Goal: Task Accomplishment & Management: Manage account settings

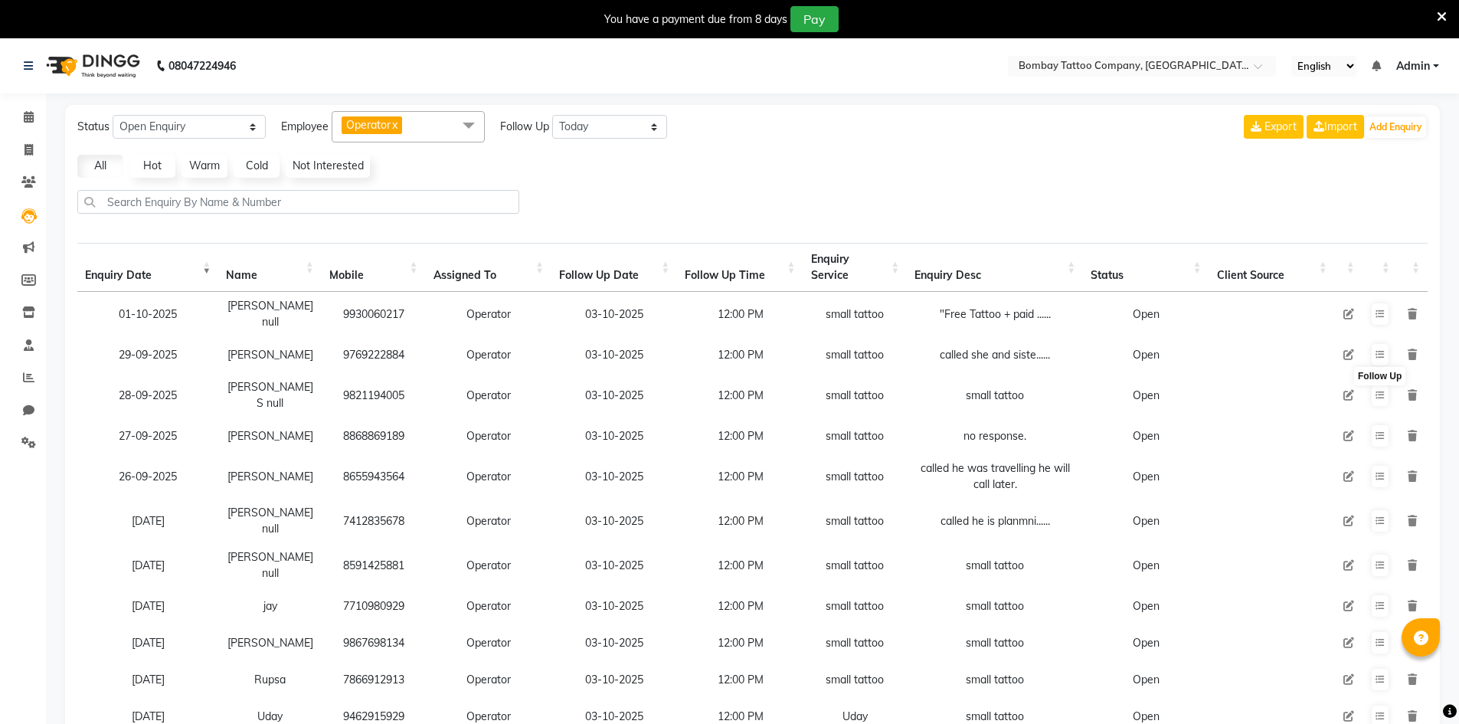
select select "Open"
select select "today"
select select "20"
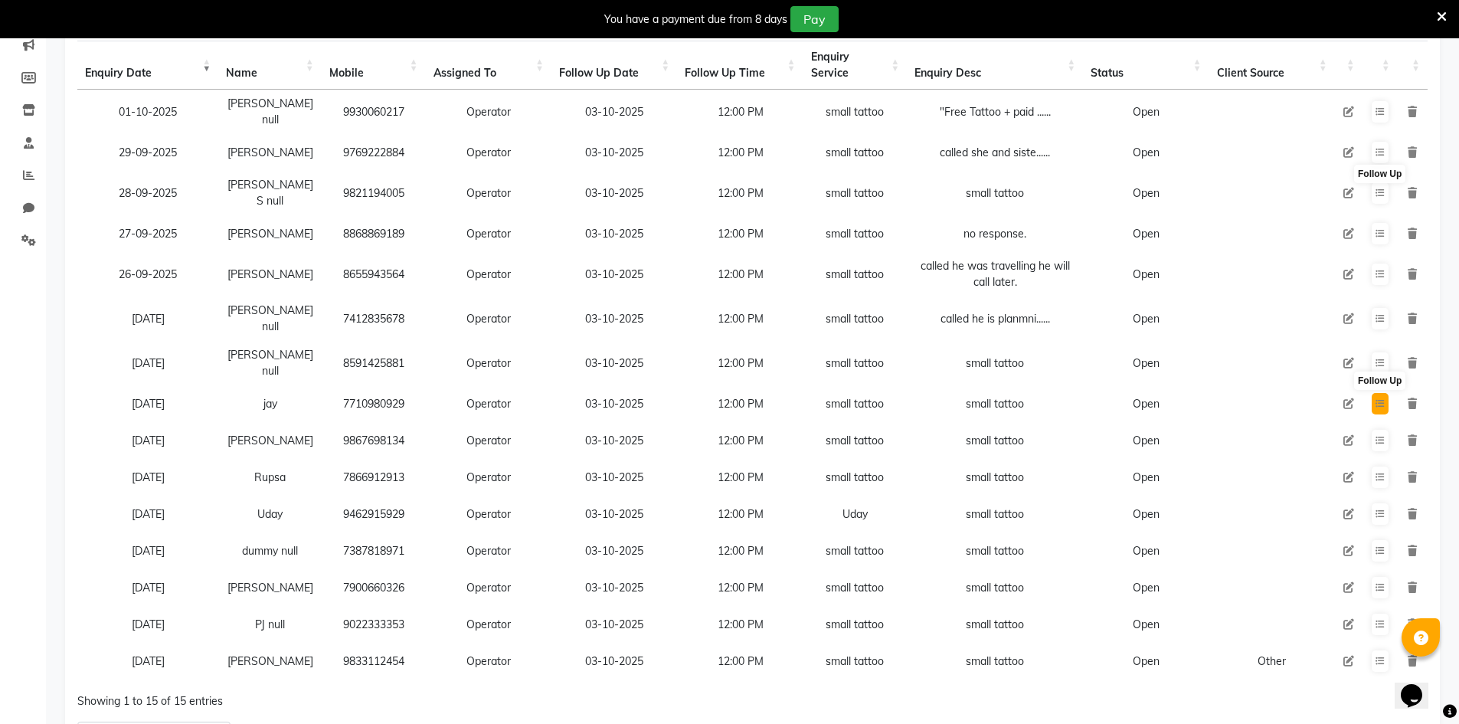
click at [1385, 393] on button at bounding box center [1380, 403] width 17 height 21
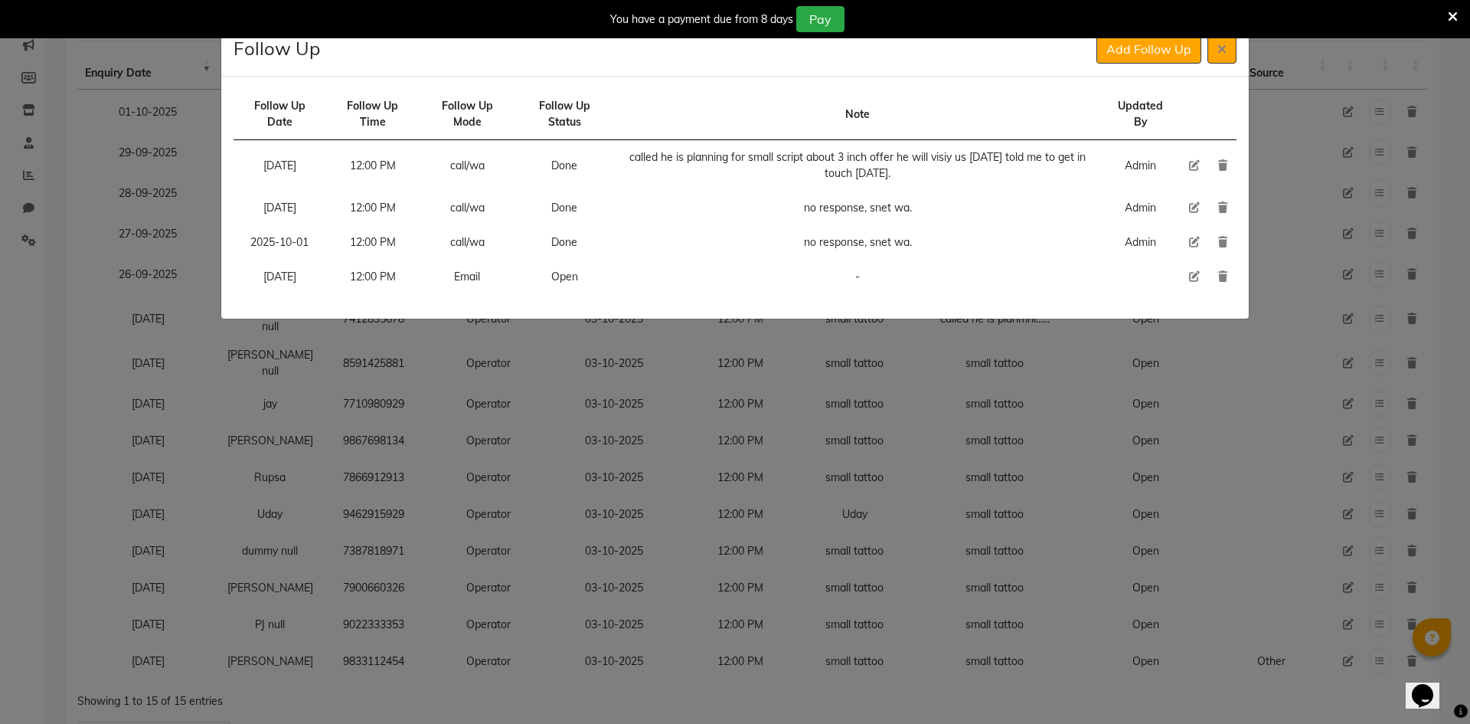
click at [1192, 276] on icon at bounding box center [1194, 276] width 11 height 11
select select "[DATE]"
select select "720"
select select "Open"
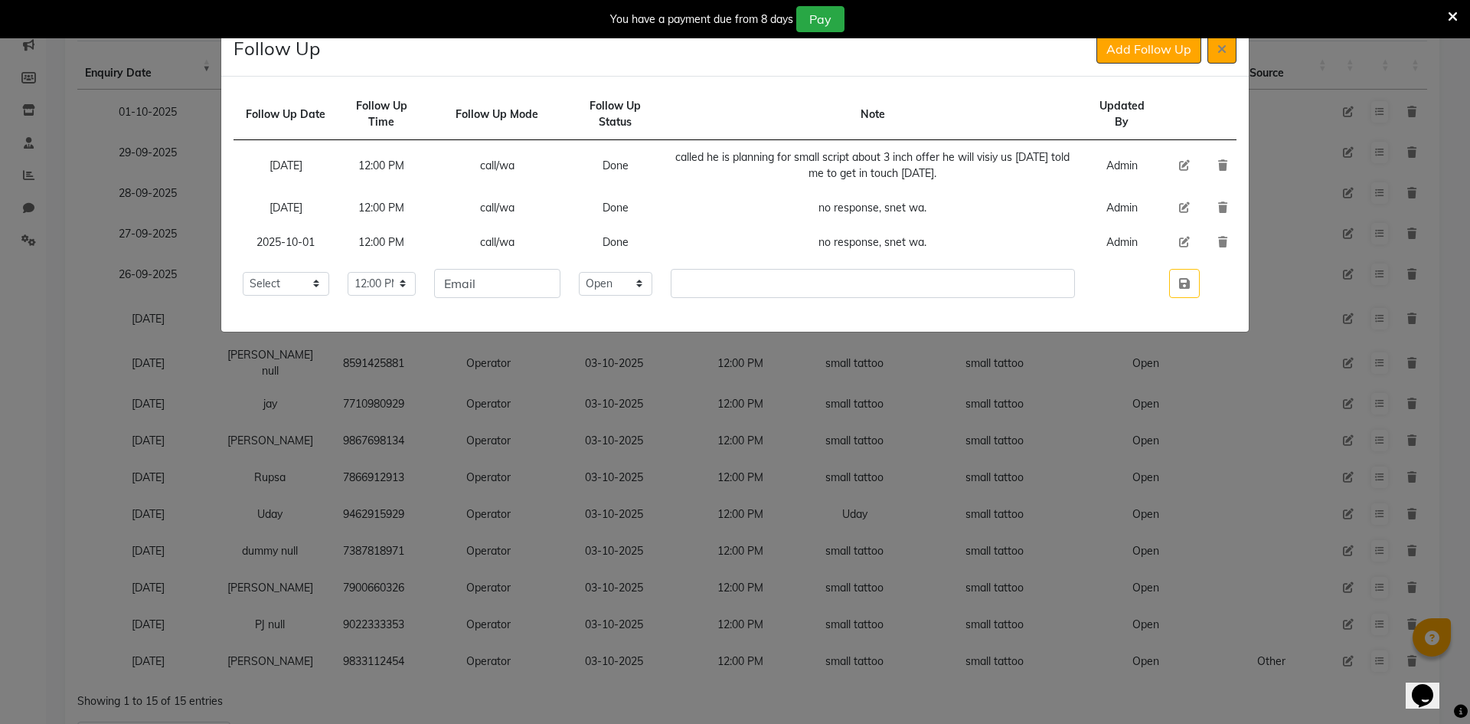
click at [545, 298] on td "Email" at bounding box center [497, 283] width 144 height 47
click at [541, 282] on input "Email" at bounding box center [497, 283] width 126 height 29
type input "wa"
click at [619, 283] on select "Select Open Pending Done" at bounding box center [616, 284] width 74 height 24
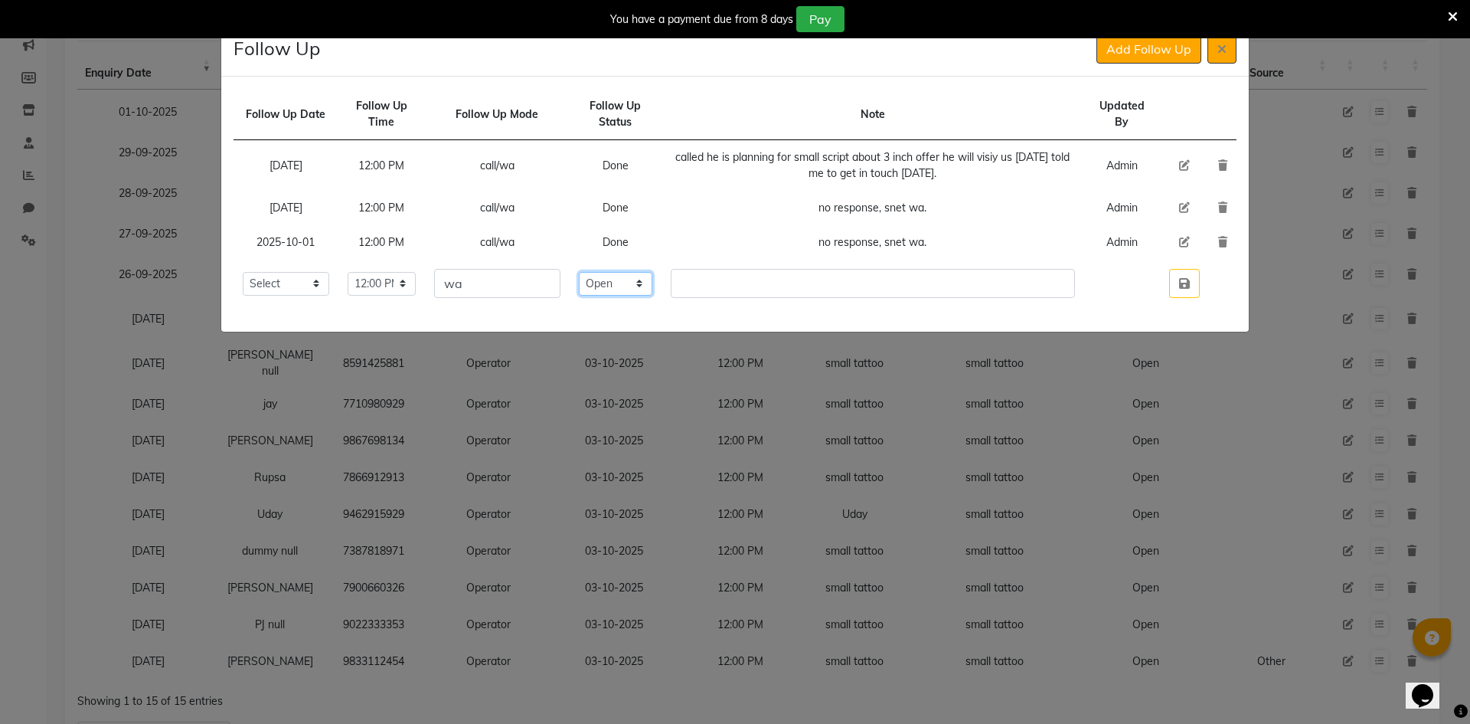
select select "Done"
click at [605, 272] on select "Select Open Pending Done" at bounding box center [616, 284] width 74 height 24
click at [898, 243] on td "no response, snet wa." at bounding box center [873, 242] width 423 height 34
drag, startPoint x: 897, startPoint y: 243, endPoint x: 960, endPoint y: 240, distance: 62.9
click at [960, 240] on td "no response, snet wa." at bounding box center [873, 242] width 423 height 34
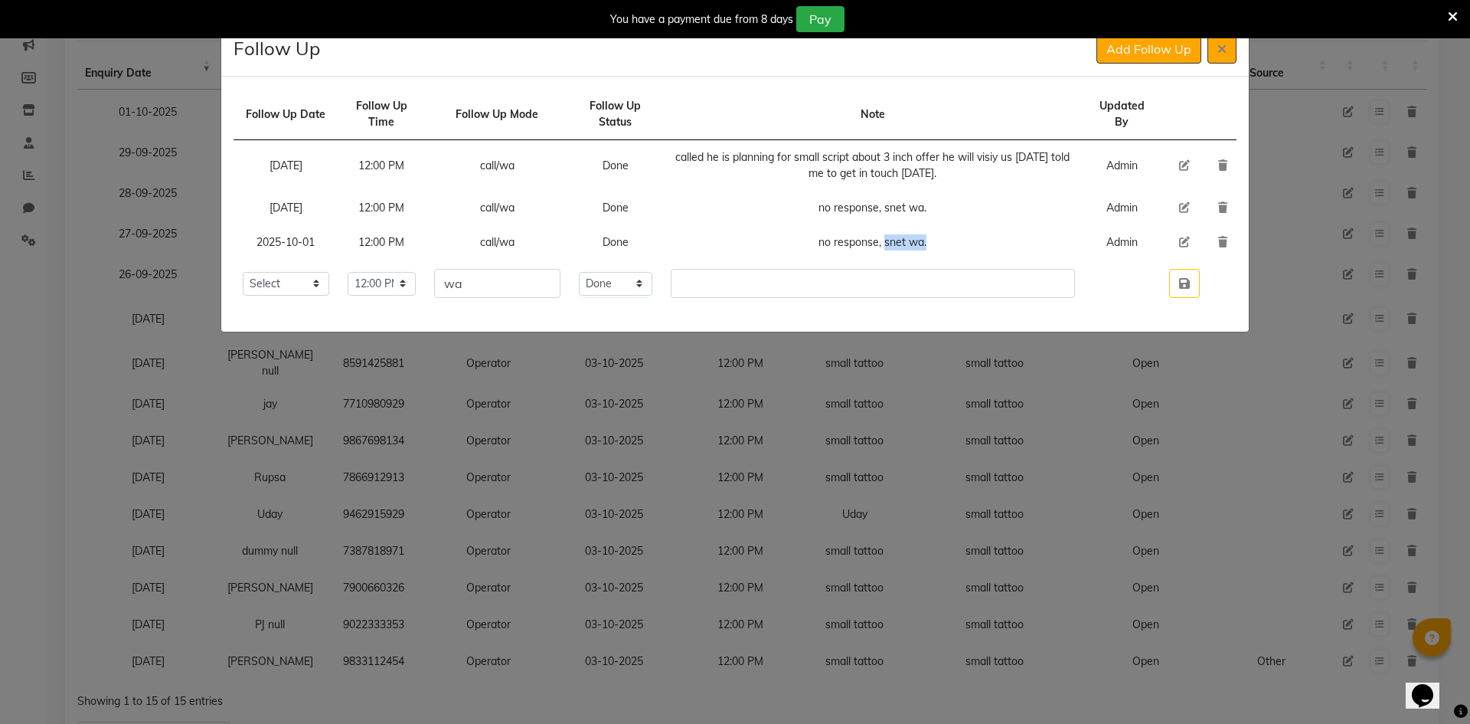
copy td "snet wa."
click at [767, 295] on input "text" at bounding box center [873, 283] width 404 height 29
paste input "snet wa."
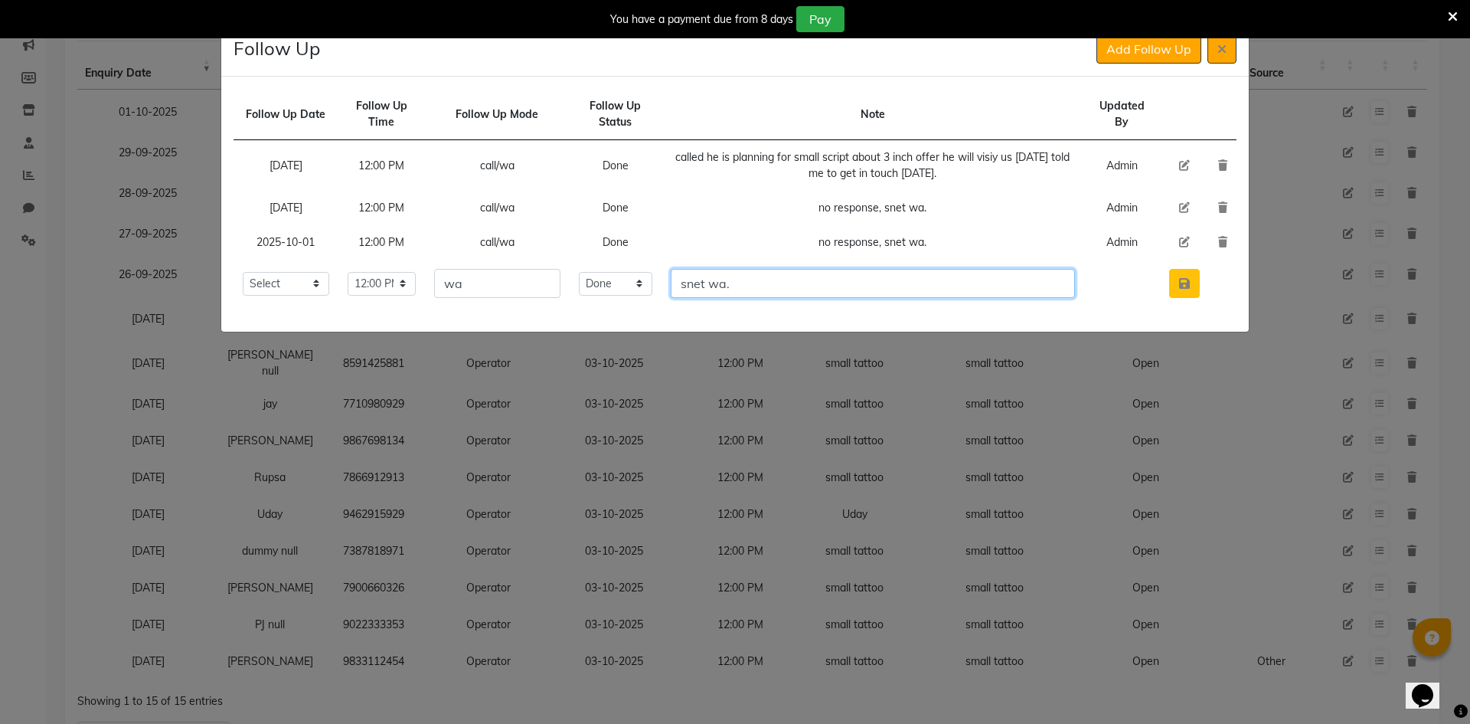
type input "snet wa."
click at [1192, 275] on button "button" at bounding box center [1184, 283] width 31 height 29
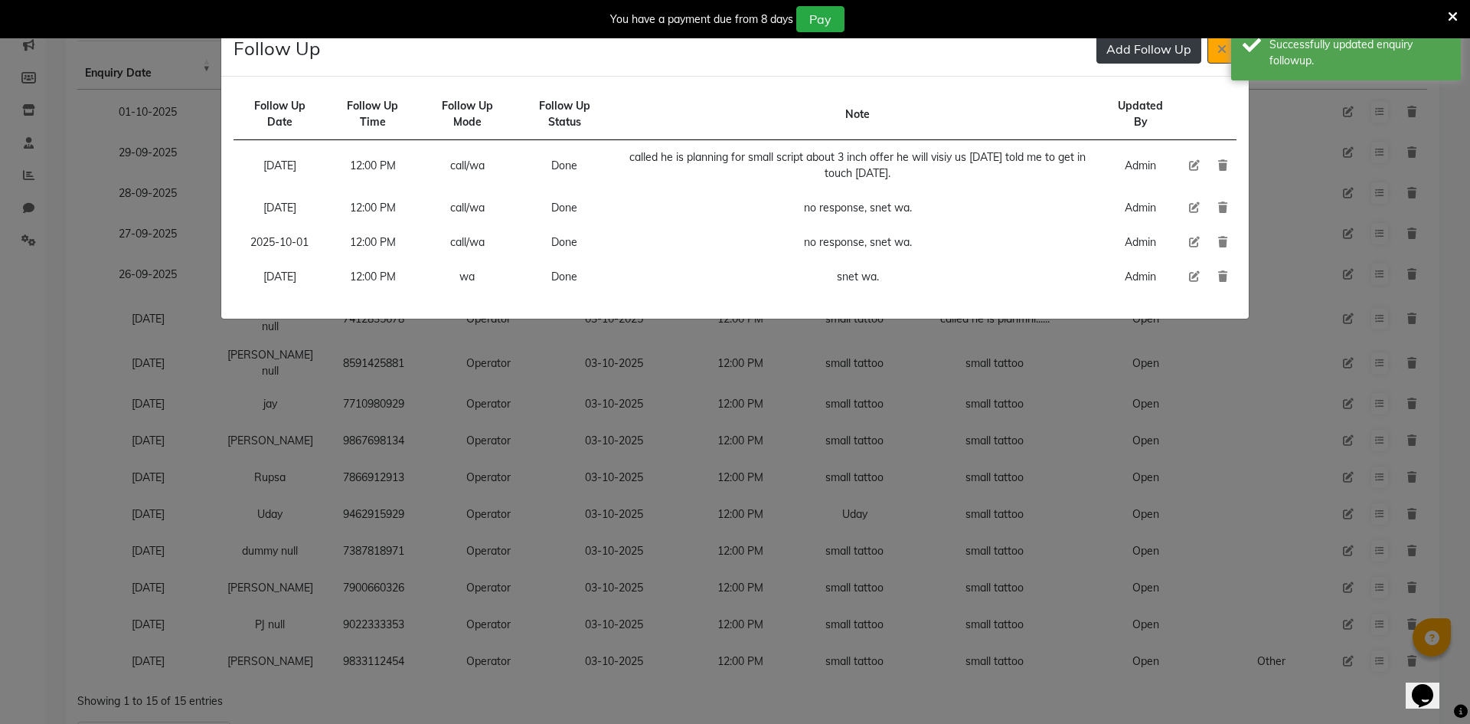
click at [1125, 39] on button "Add Follow Up" at bounding box center [1149, 48] width 105 height 29
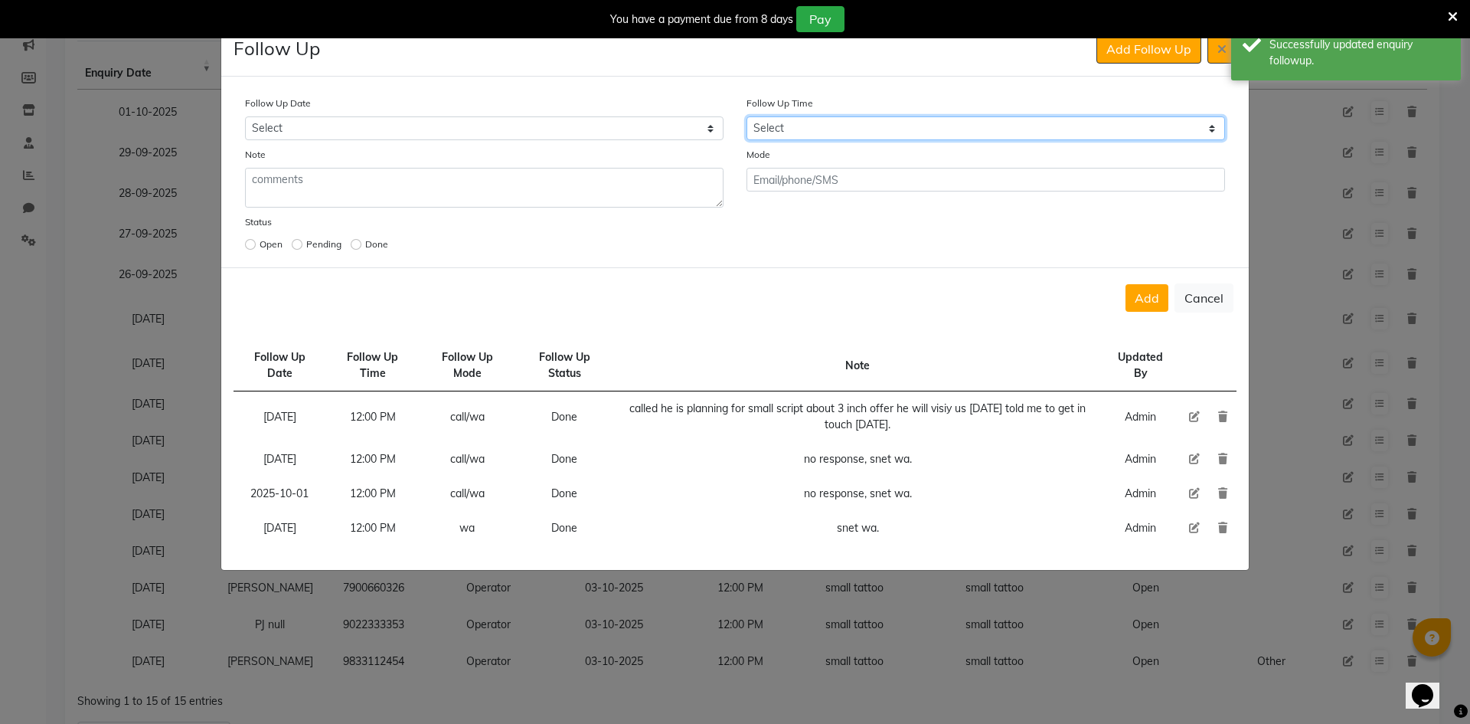
click at [851, 134] on select "Select 07:00 AM 07:15 AM 07:30 AM 07:45 AM 08:00 AM 08:15 AM 08:30 AM 08:45 AM …" at bounding box center [986, 128] width 479 height 24
select select "720"
click at [851, 134] on select "Select 07:00 AM 07:15 AM 07:30 AM 07:45 AM 08:00 AM 08:15 AM 08:30 AM 08:45 AM …" at bounding box center [986, 128] width 479 height 24
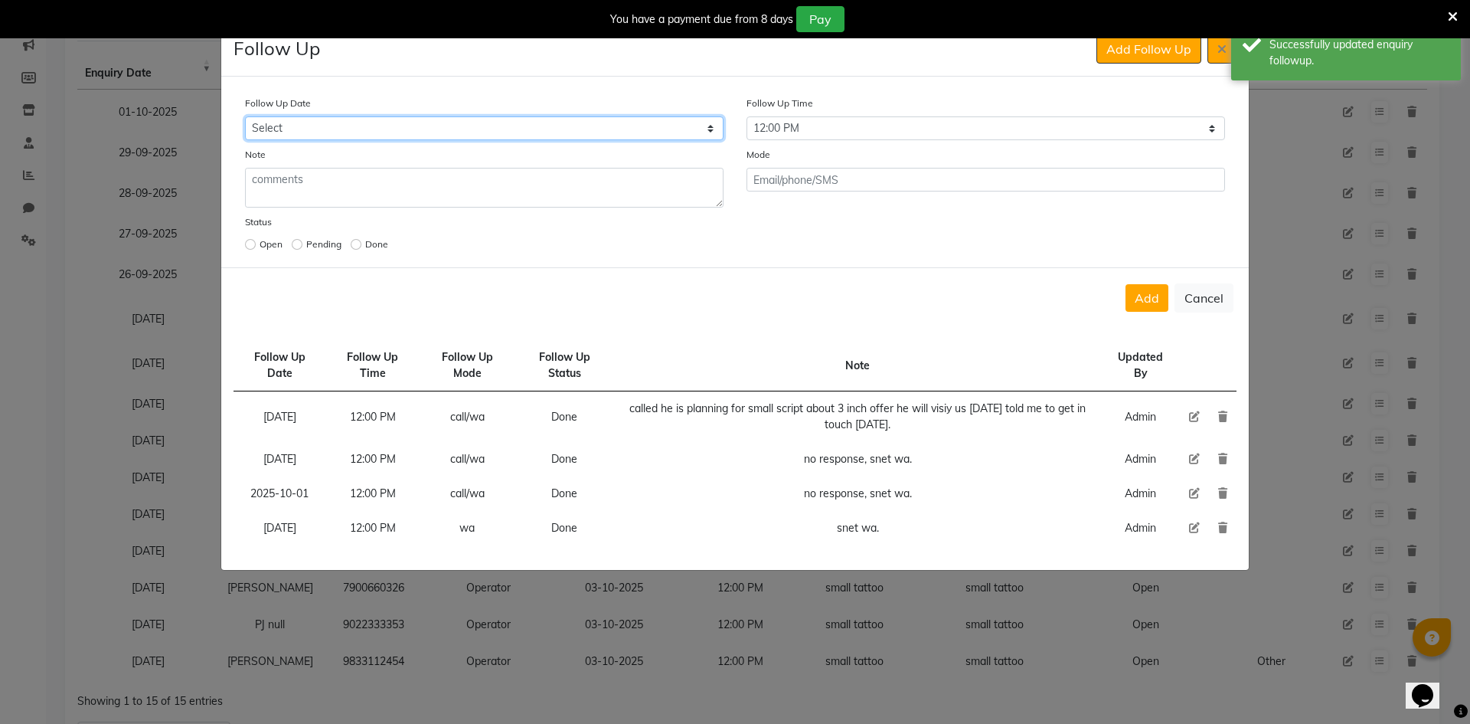
click at [695, 129] on select "Select [DATE] [DATE] [DATE] ([DATE]) [DATE] ([DATE]) [DATE] ([DATE]) [DATE] ([D…" at bounding box center [484, 128] width 479 height 24
select select "custom_date"
click at [245, 116] on select "Select [DATE] [DATE] [DATE] ([DATE]) [DATE] ([DATE]) [DATE] ([DATE]) [DATE] ([D…" at bounding box center [484, 128] width 479 height 24
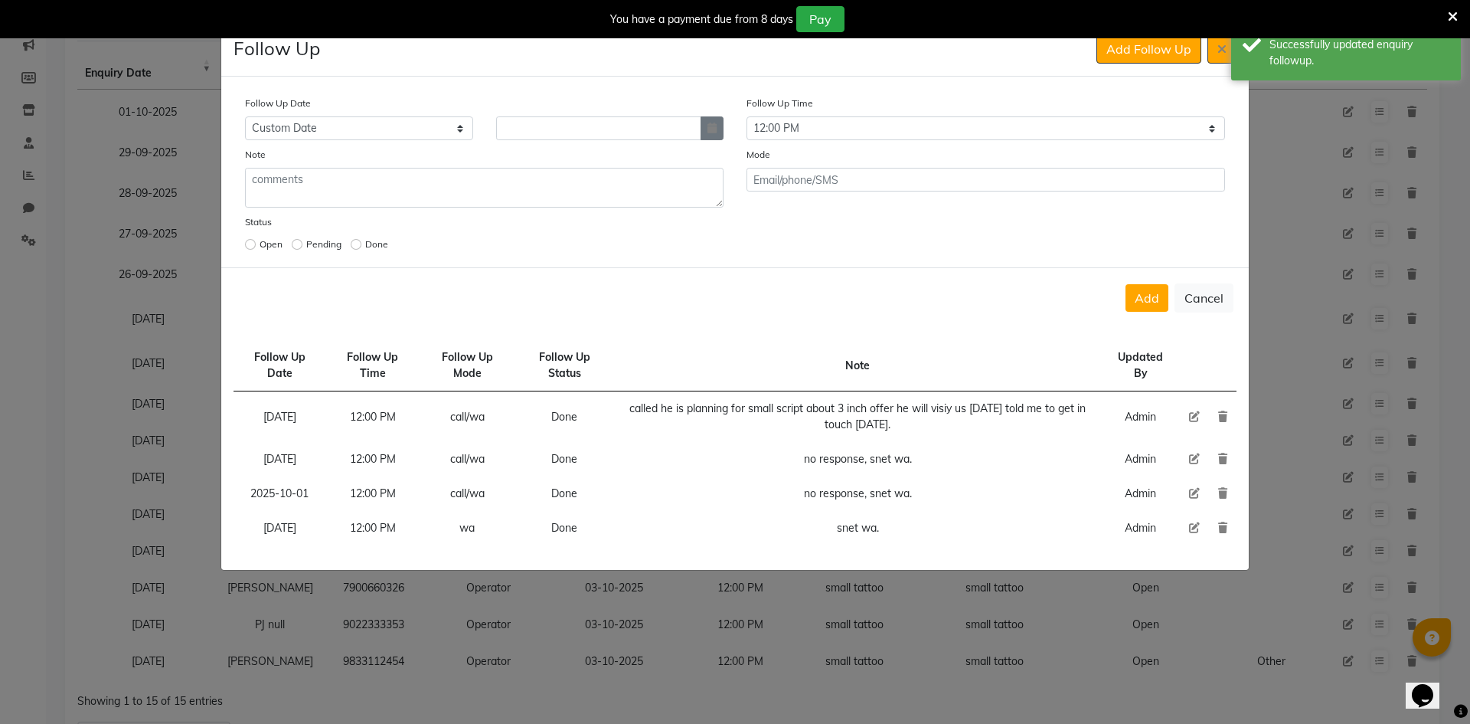
click at [708, 132] on icon "button" at bounding box center [712, 128] width 9 height 11
select select "10"
select select "2025"
click at [706, 134] on button "button" at bounding box center [712, 128] width 23 height 24
select select "10"
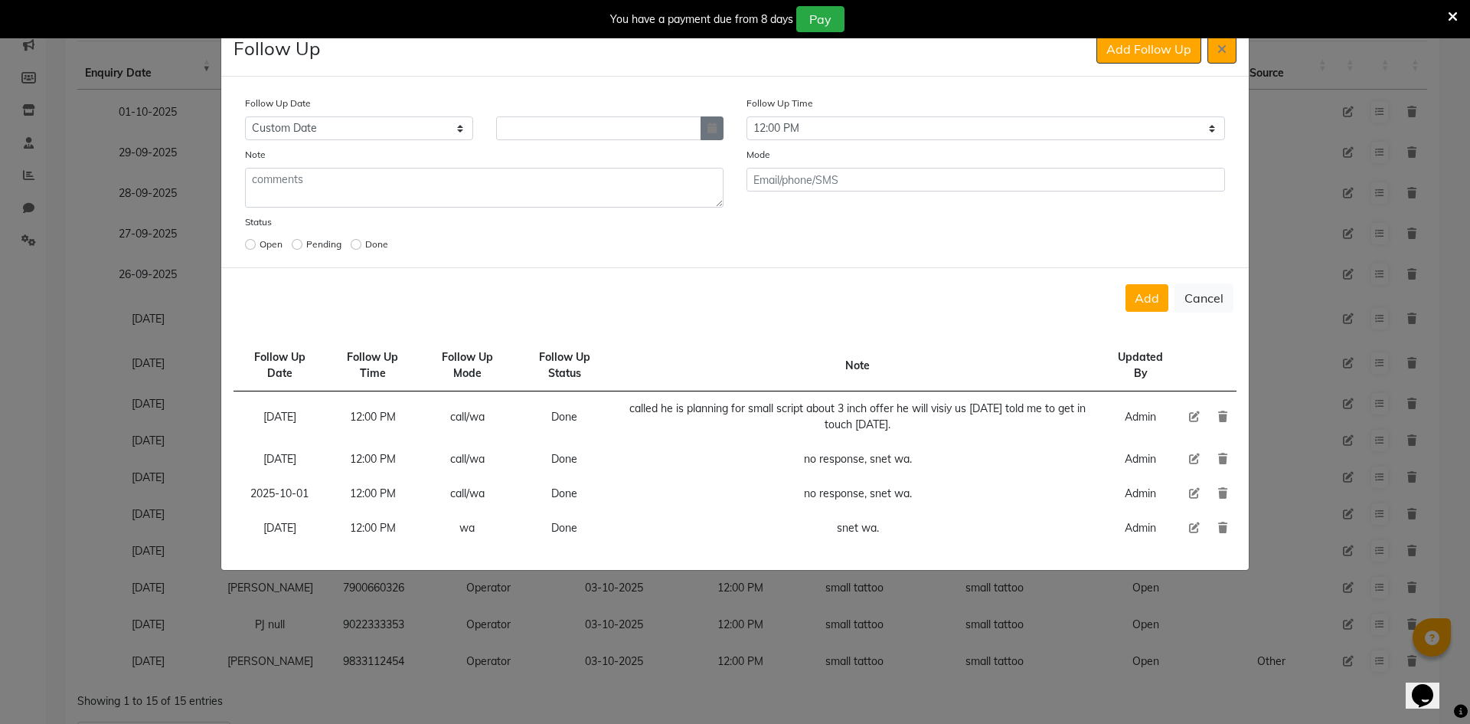
select select "2025"
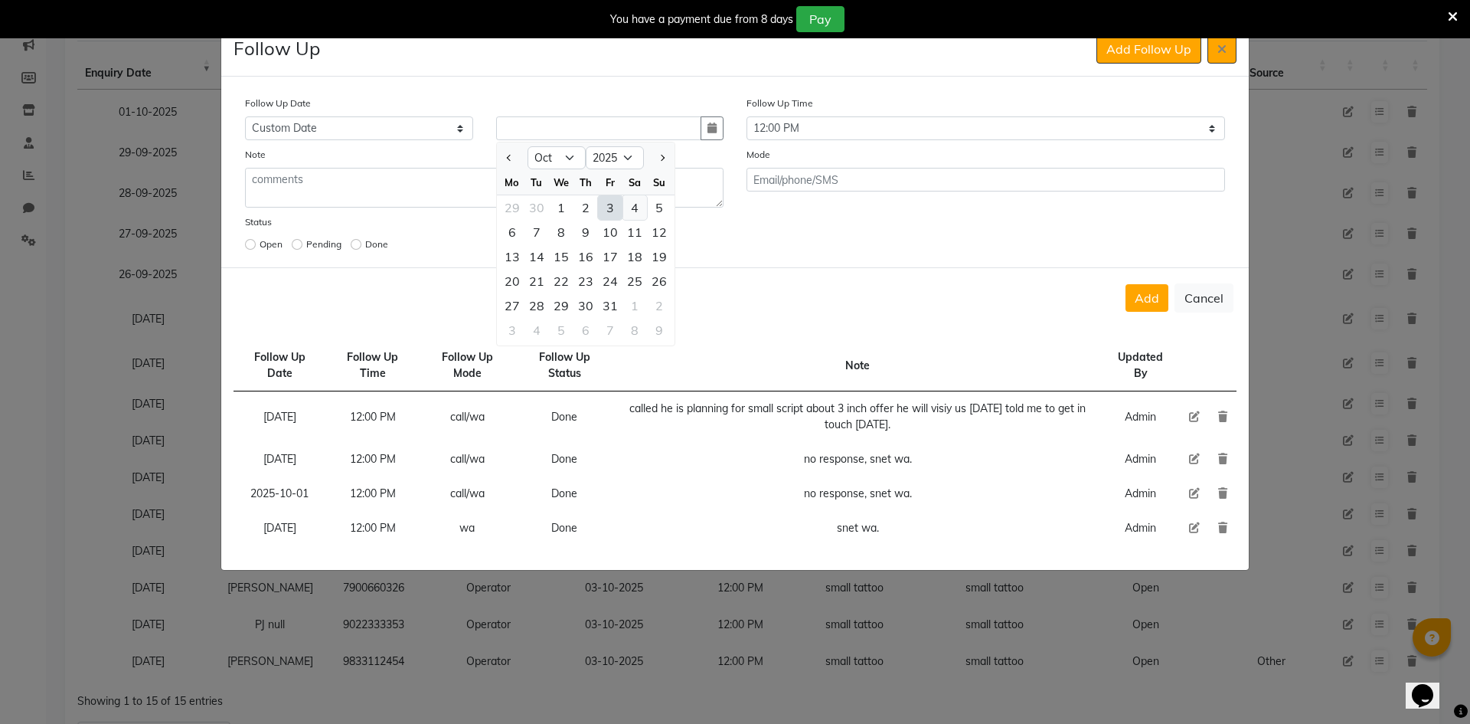
click at [633, 215] on div "4" at bounding box center [635, 207] width 25 height 25
type input "04-10-2025"
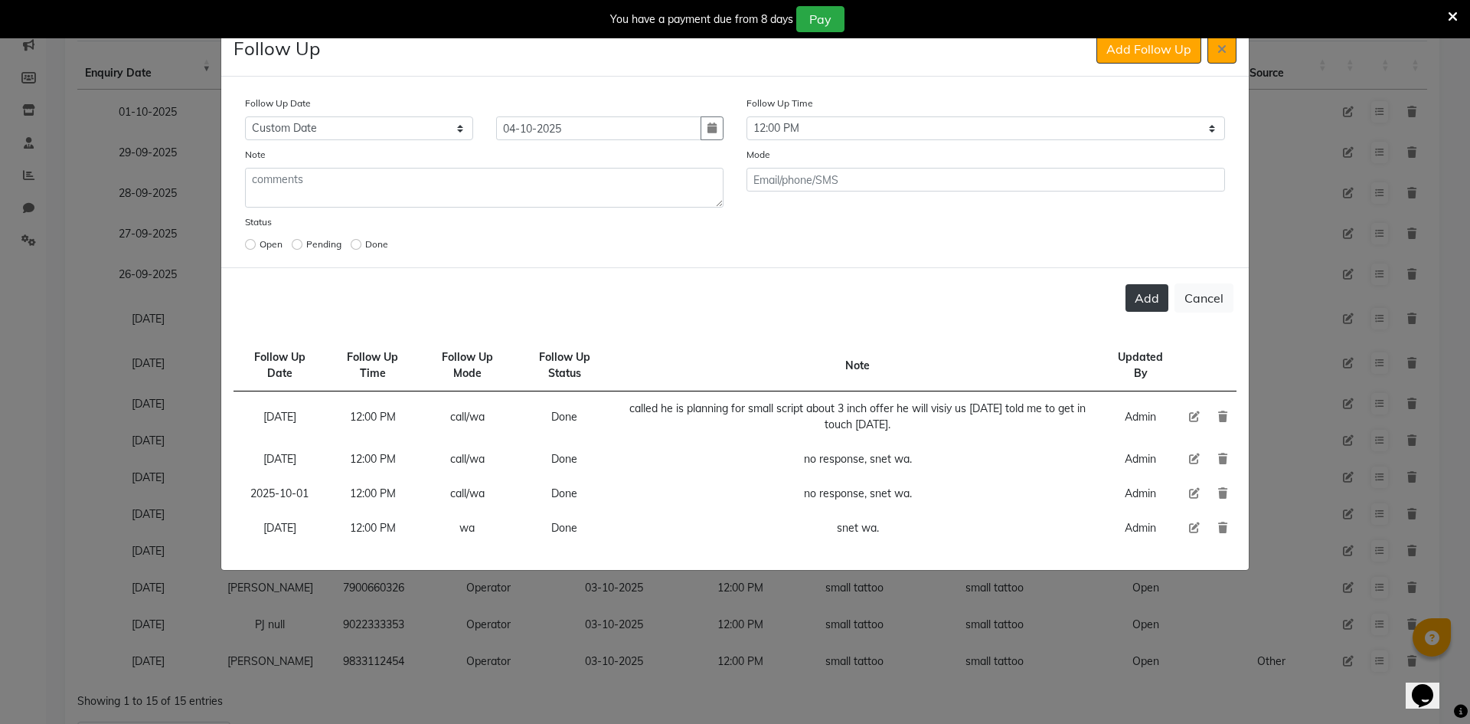
click at [1151, 301] on button "Add" at bounding box center [1147, 298] width 43 height 28
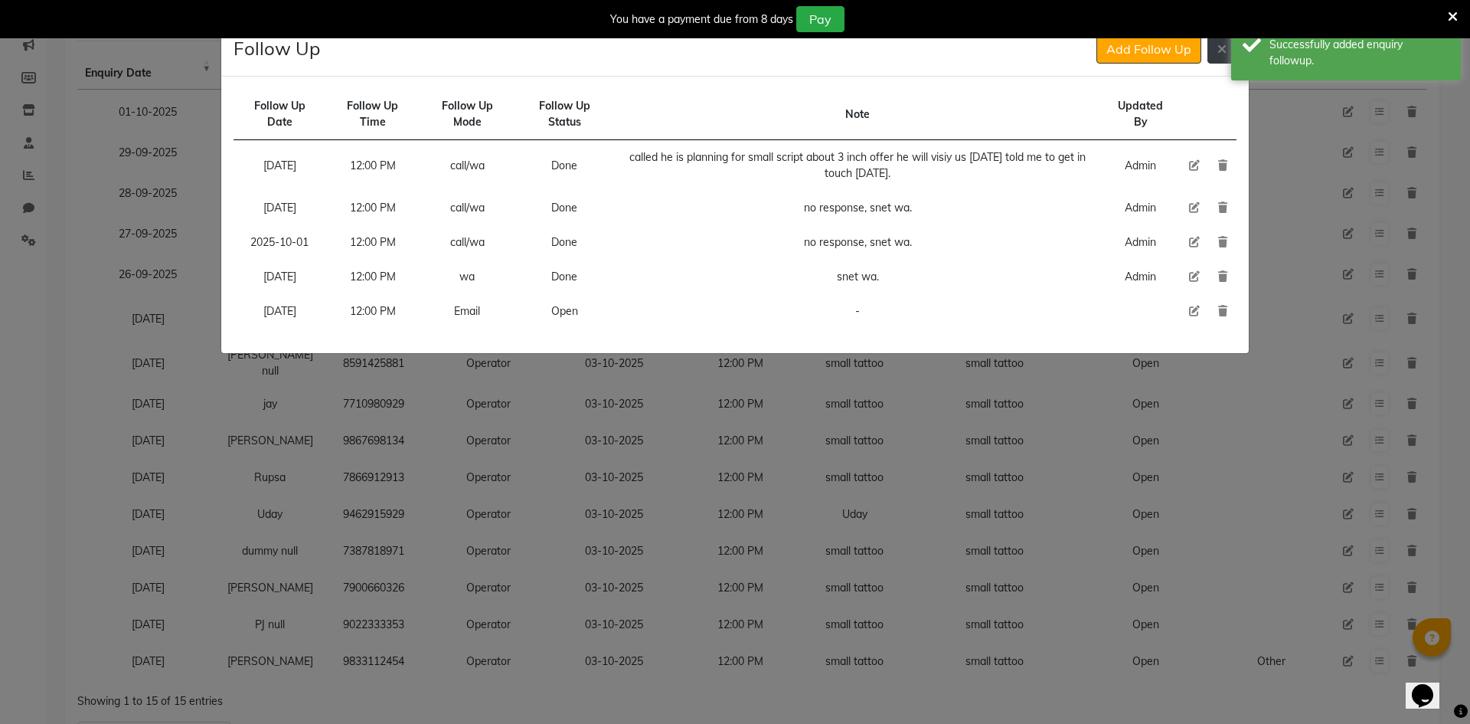
click at [1212, 61] on button at bounding box center [1222, 48] width 29 height 29
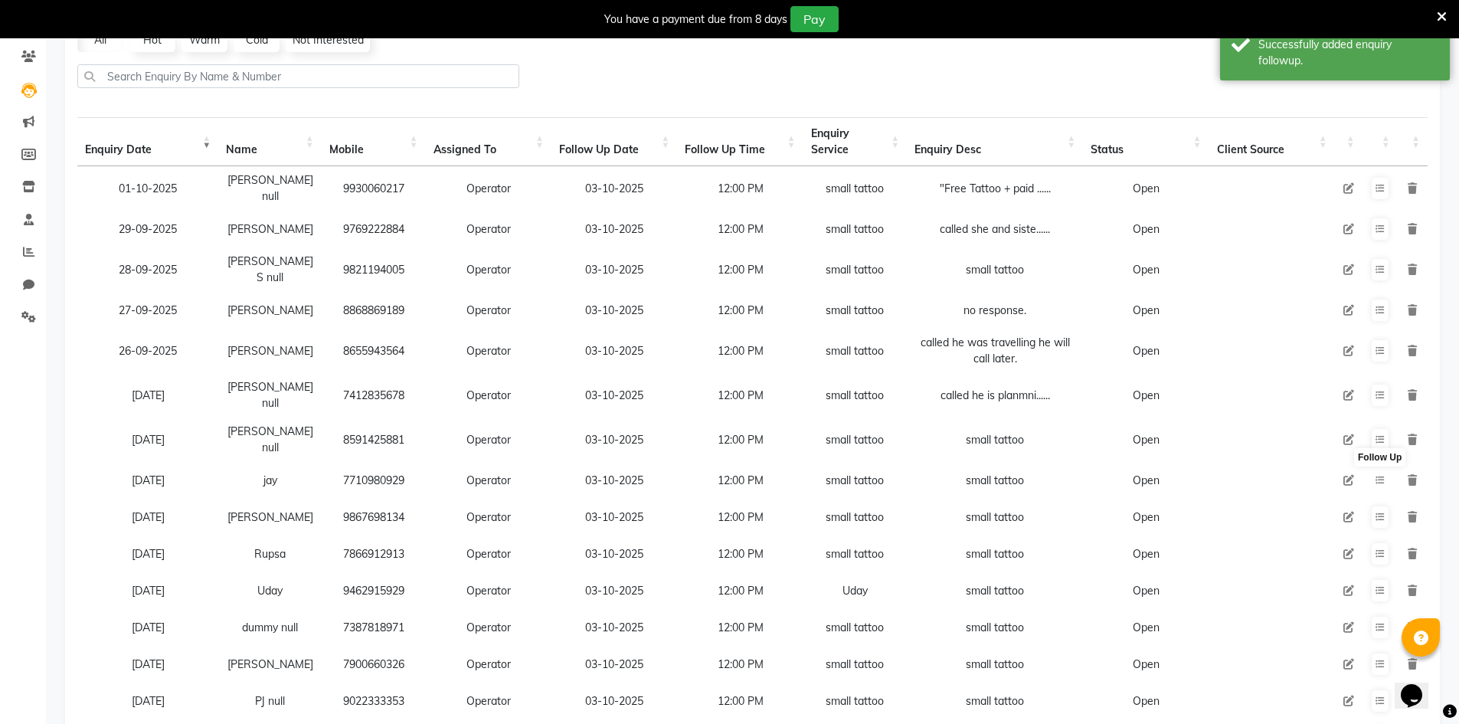
scroll to position [279, 0]
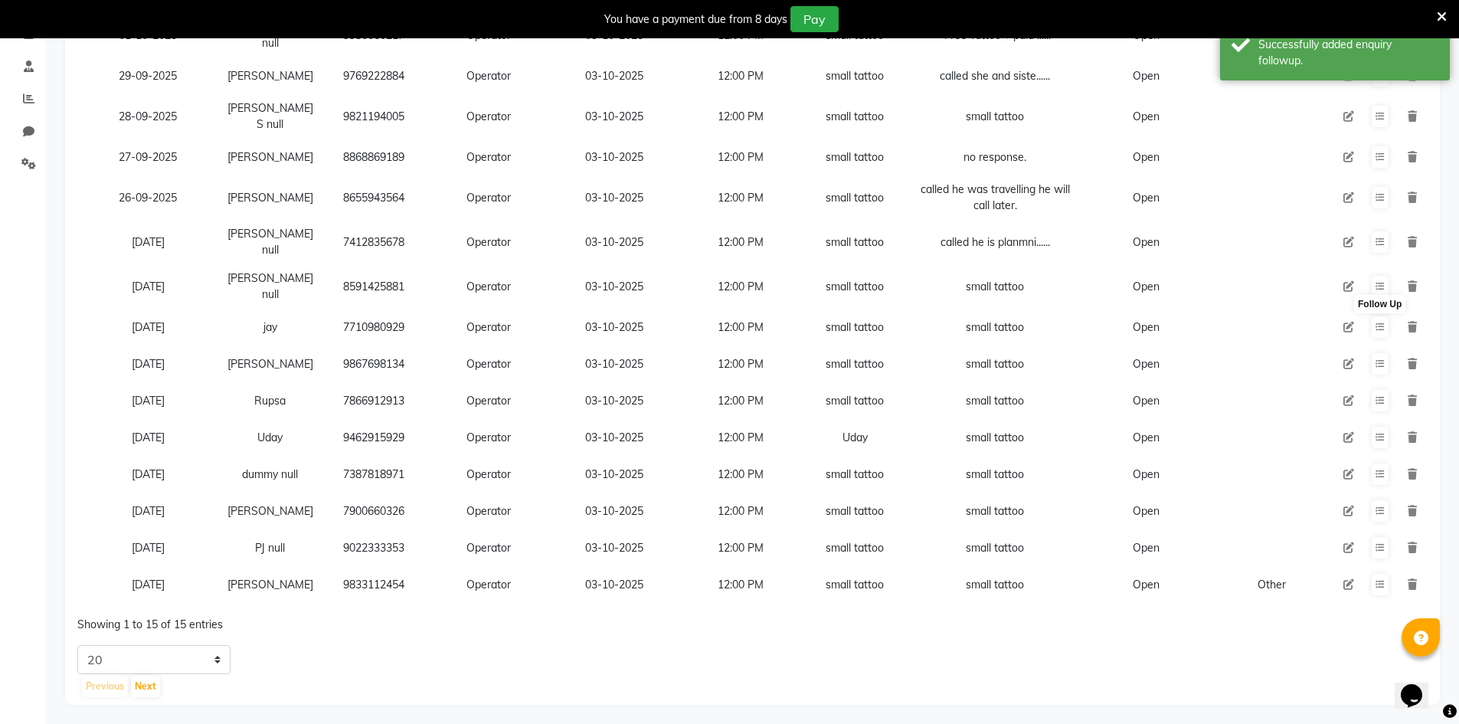
click at [216, 629] on div "Enquiry Date Name Mobile Assigned To Follow Up Date Follow Up Time Enquiry Serv…" at bounding box center [752, 295] width 1362 height 673
click at [204, 645] on select "5 10 20 50" at bounding box center [153, 659] width 153 height 29
click at [77, 645] on select "5 10 20 50" at bounding box center [153, 659] width 153 height 29
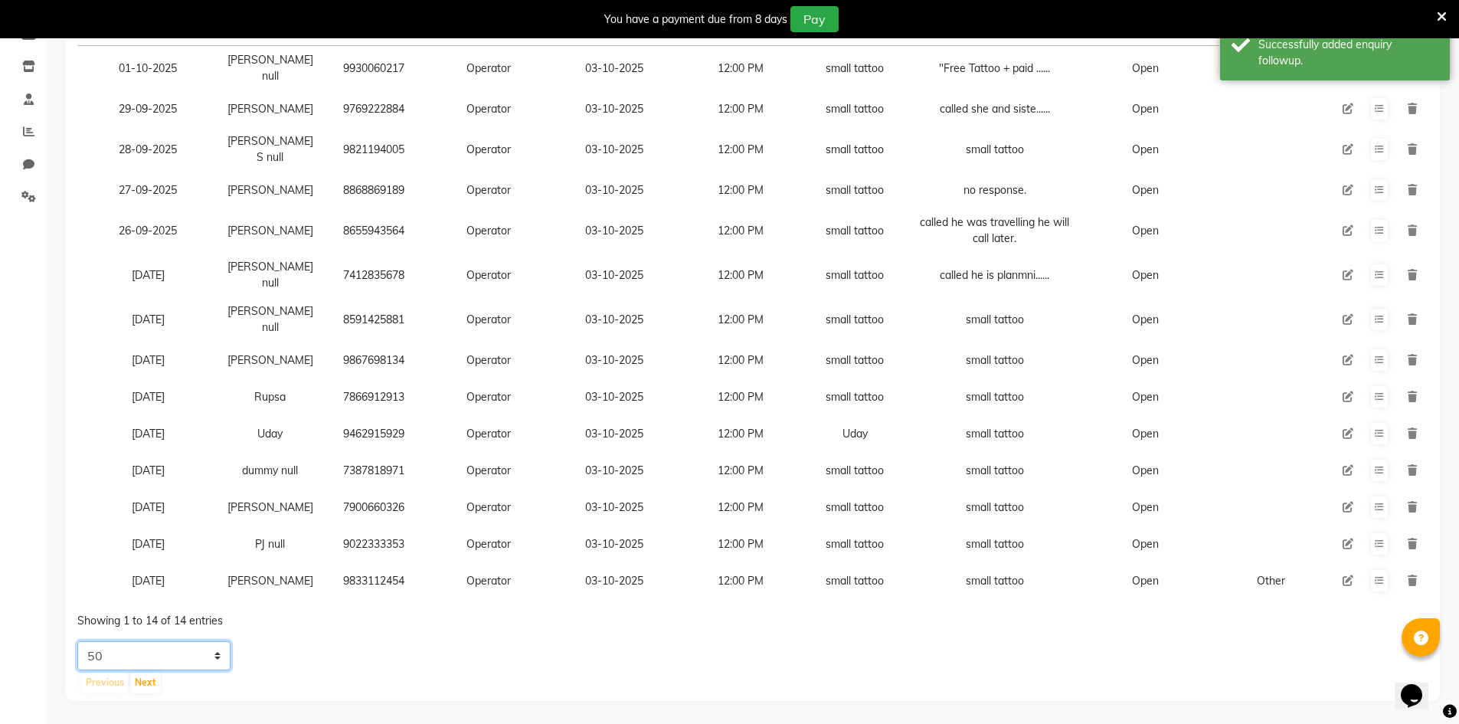
scroll to position [242, 0]
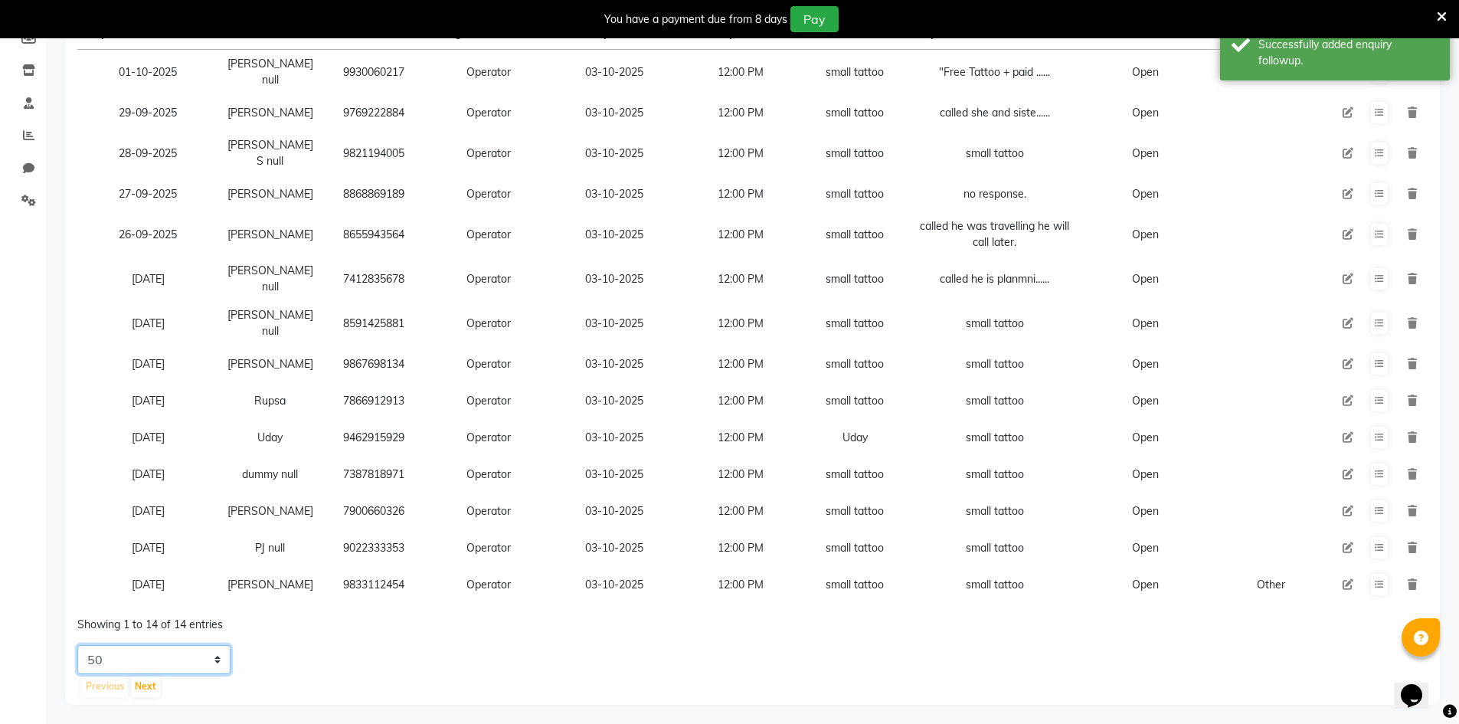
click at [191, 655] on select "5 10 20 50" at bounding box center [153, 659] width 153 height 29
select select "5"
click at [77, 645] on select "5 10 20 50" at bounding box center [153, 659] width 153 height 29
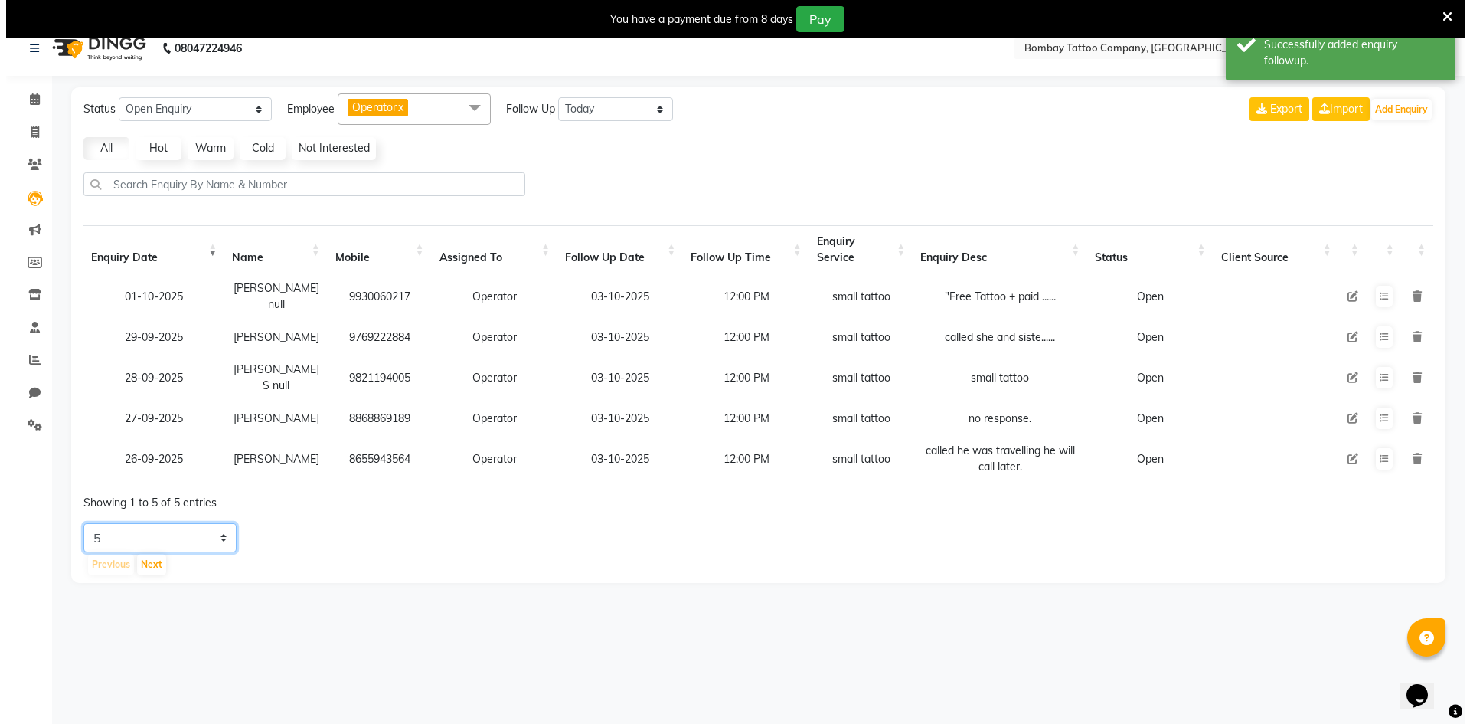
scroll to position [0, 0]
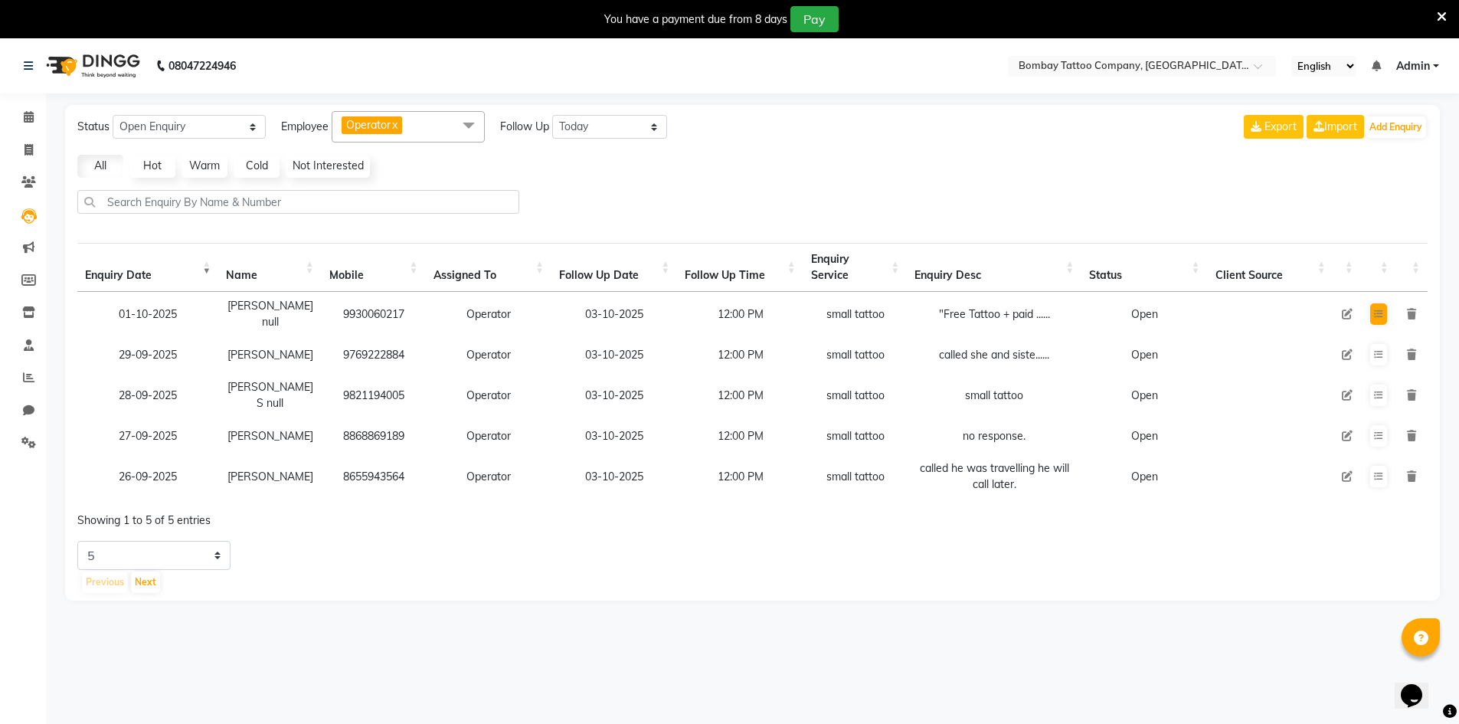
click at [1370, 309] on td at bounding box center [1378, 314] width 35 height 44
click at [1372, 309] on button at bounding box center [1378, 313] width 17 height 21
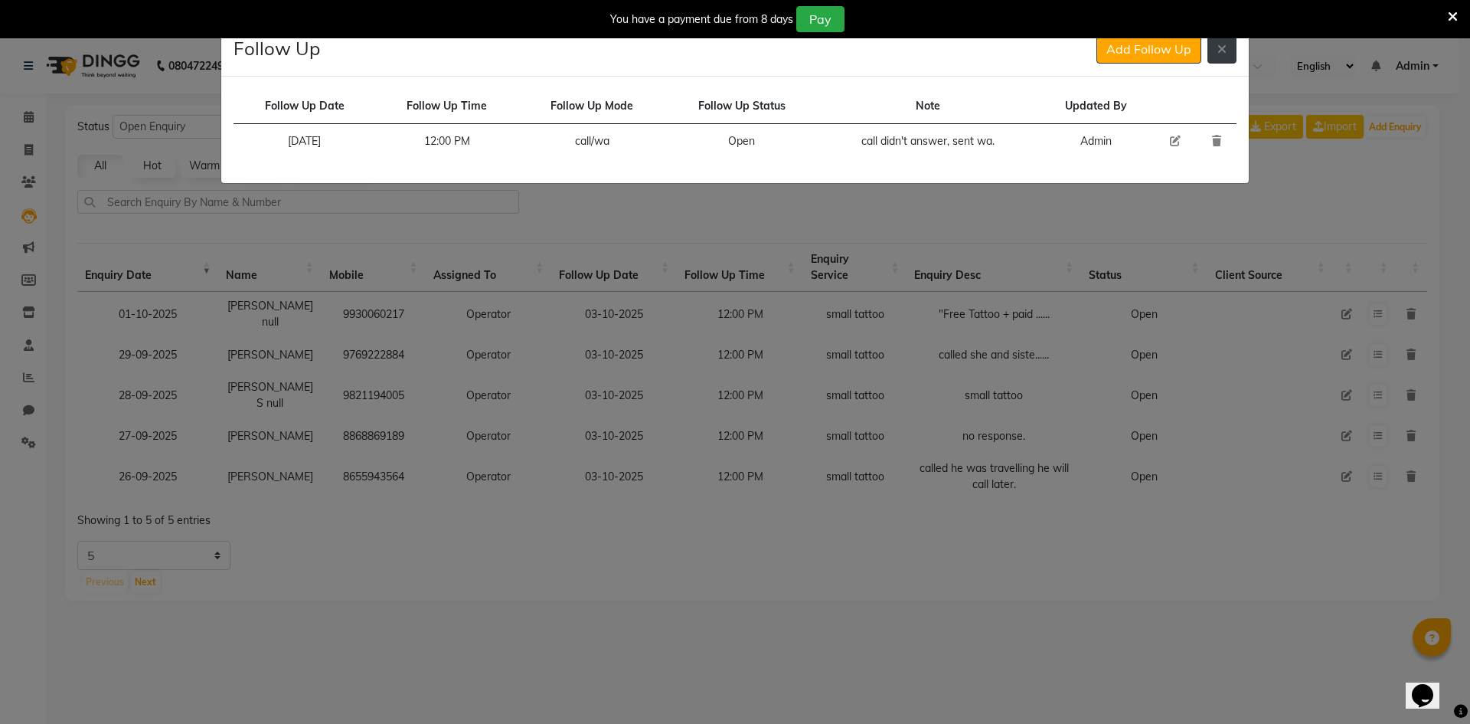
click at [1225, 57] on button at bounding box center [1222, 48] width 29 height 29
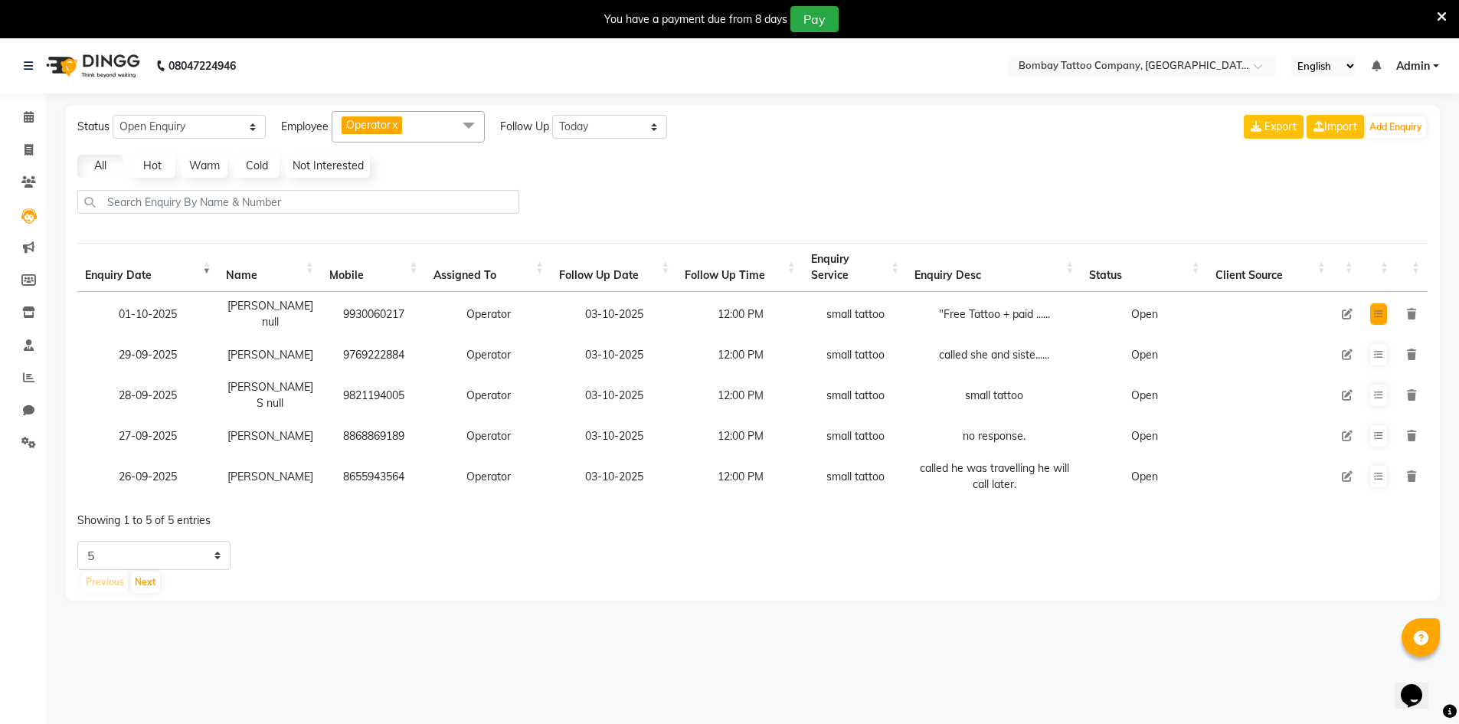
click at [1381, 311] on icon at bounding box center [1378, 313] width 9 height 9
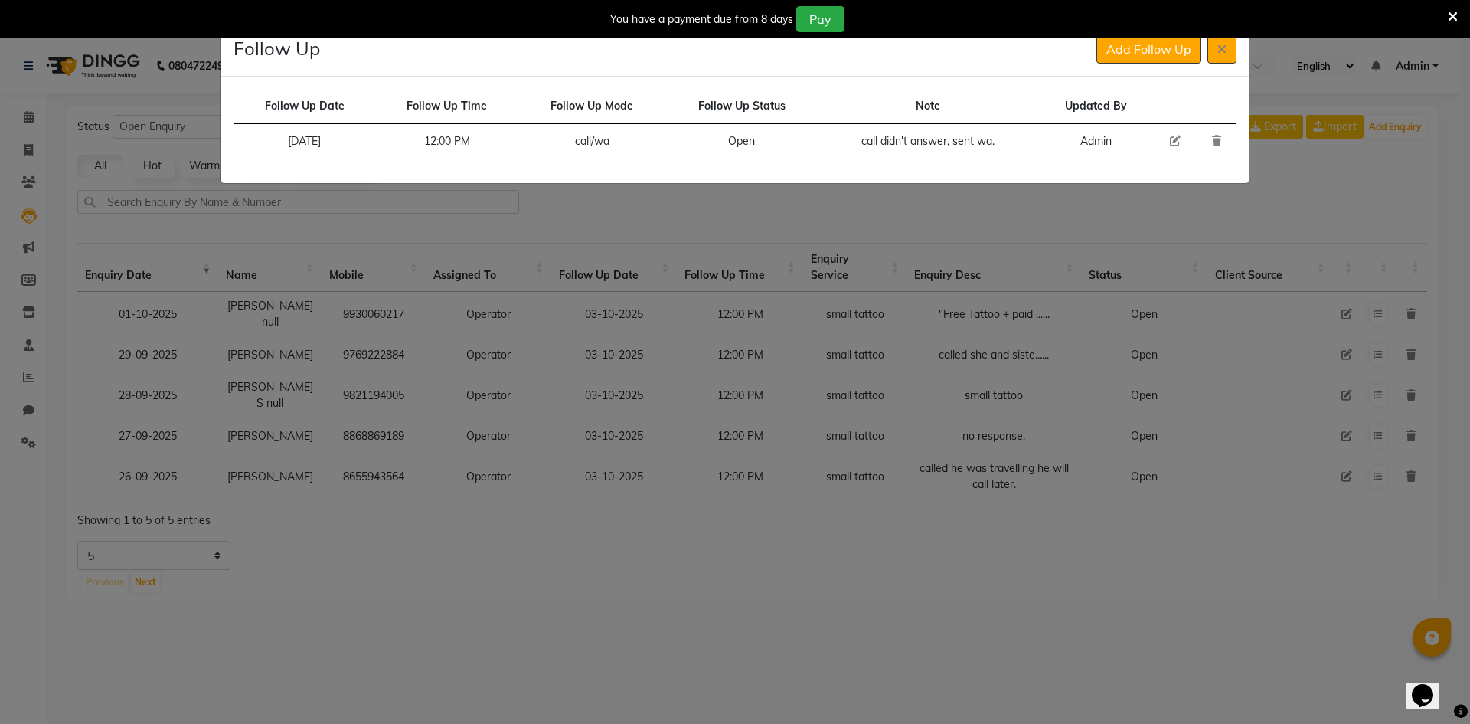
drag, startPoint x: 1179, startPoint y: 142, endPoint x: 1105, endPoint y: 140, distance: 73.6
click at [1175, 142] on icon at bounding box center [1175, 141] width 11 height 11
select select "[DATE]"
select select "720"
select select "Open"
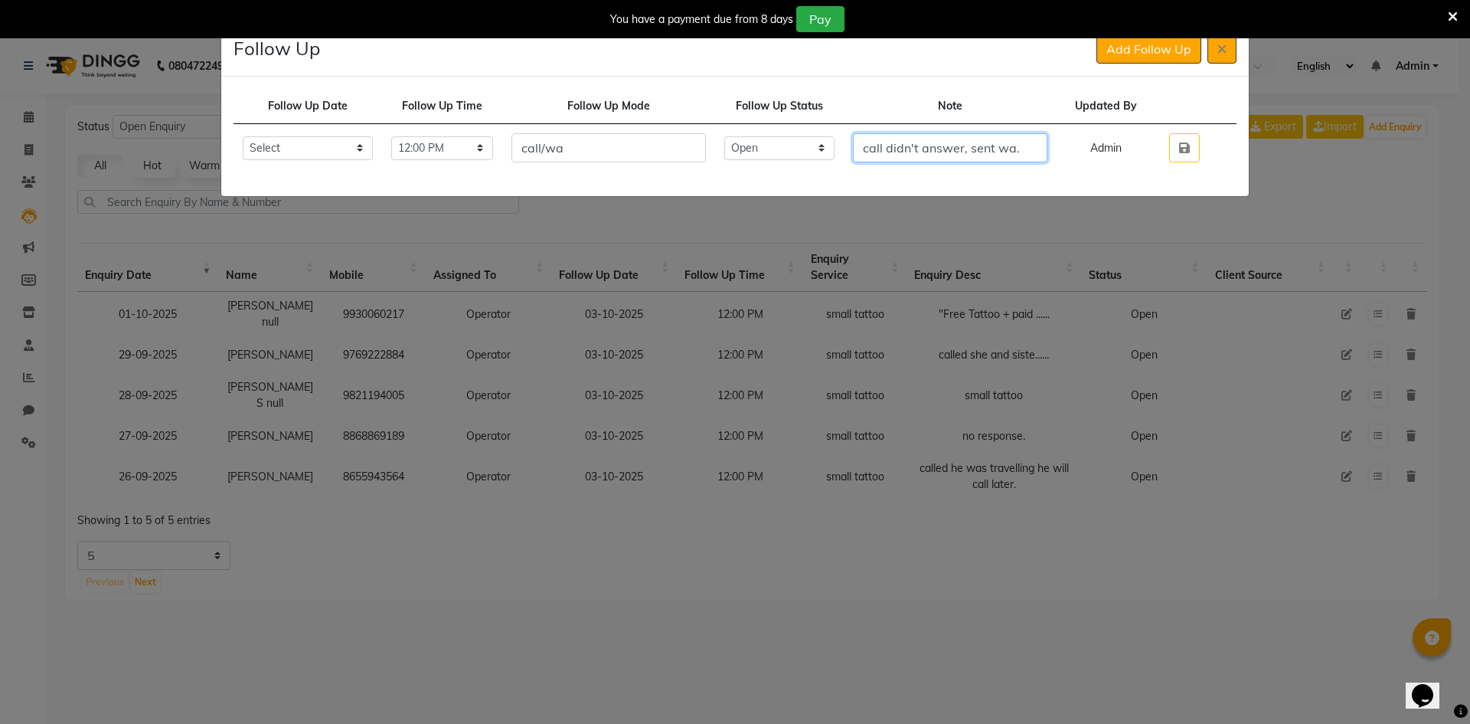
click at [1043, 143] on input "call didn't answer, sent wa." at bounding box center [950, 147] width 195 height 29
type input "call didn't answer, sent wa. she can visit su [DATE] around 5 pm she will let m…"
click at [1192, 159] on button "button" at bounding box center [1184, 147] width 31 height 29
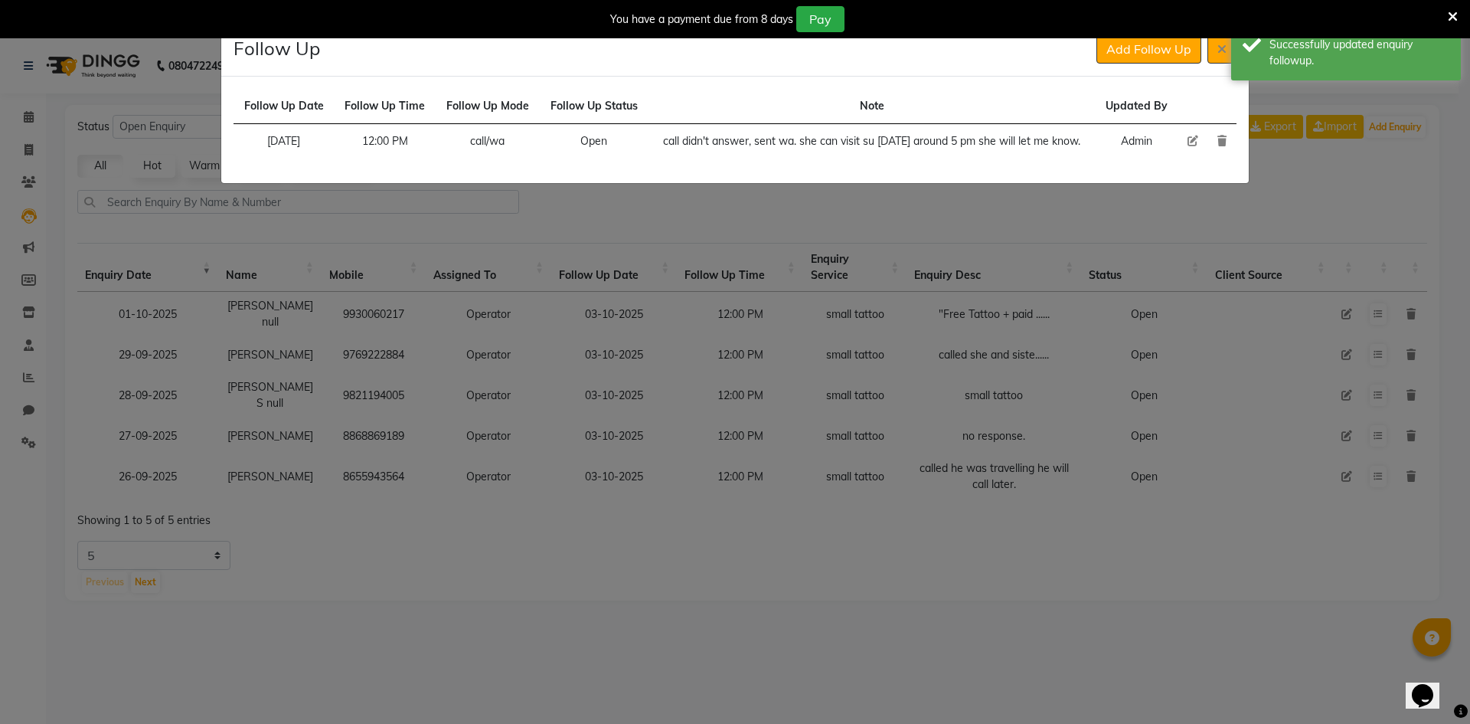
click at [1217, 70] on div "Follow Up Add Follow Up" at bounding box center [735, 49] width 1028 height 54
click at [1226, 50] on icon at bounding box center [1222, 49] width 9 height 12
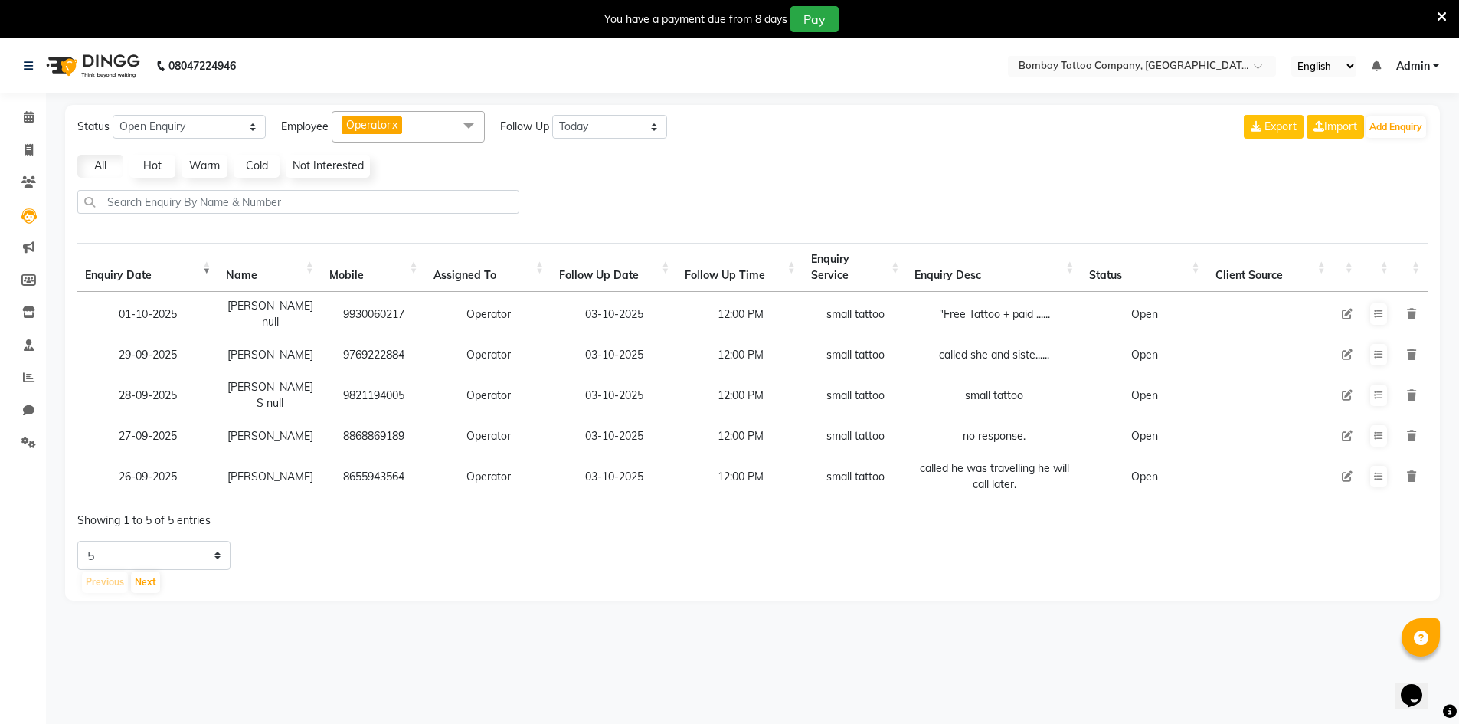
click at [384, 401] on td "9821194005" at bounding box center [374, 395] width 104 height 44
click at [1385, 384] on button at bounding box center [1378, 394] width 17 height 21
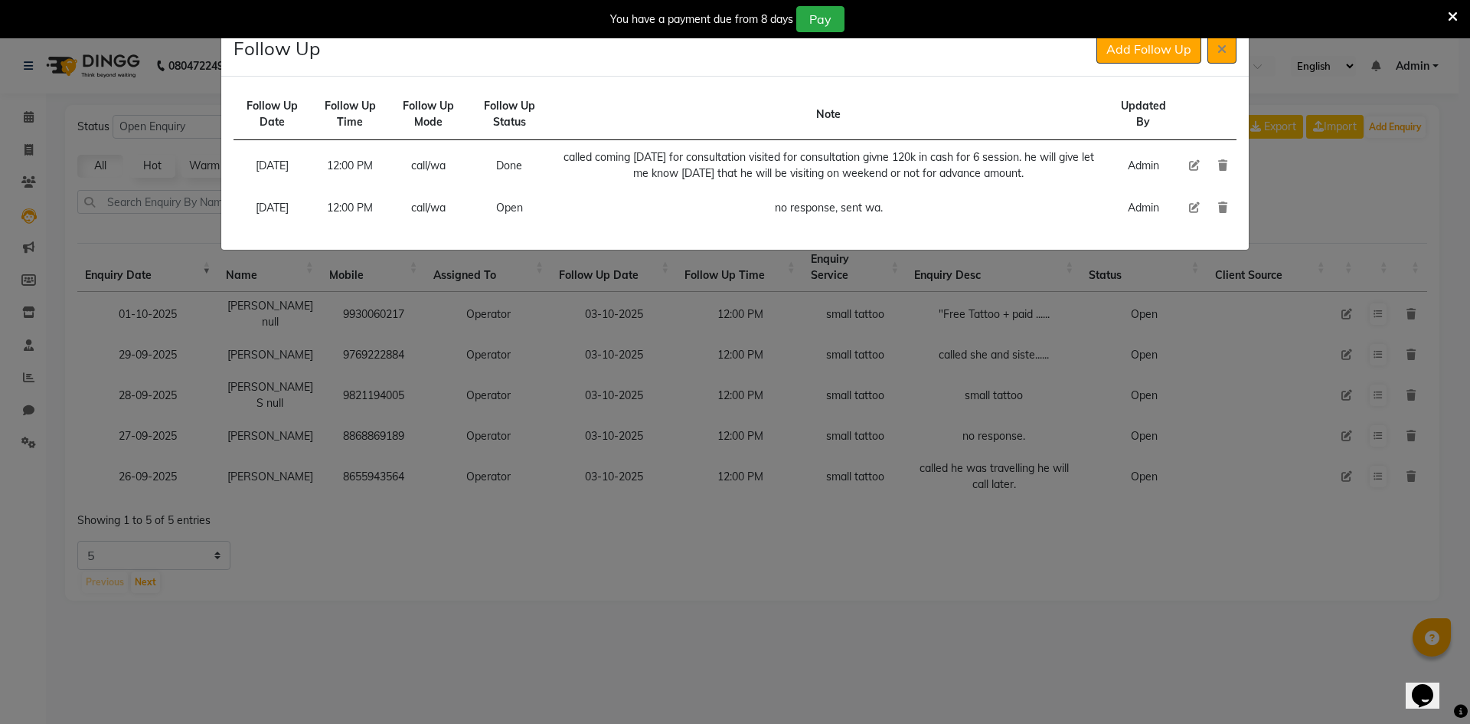
click at [1192, 213] on icon at bounding box center [1194, 207] width 11 height 11
select select "[DATE]"
select select "720"
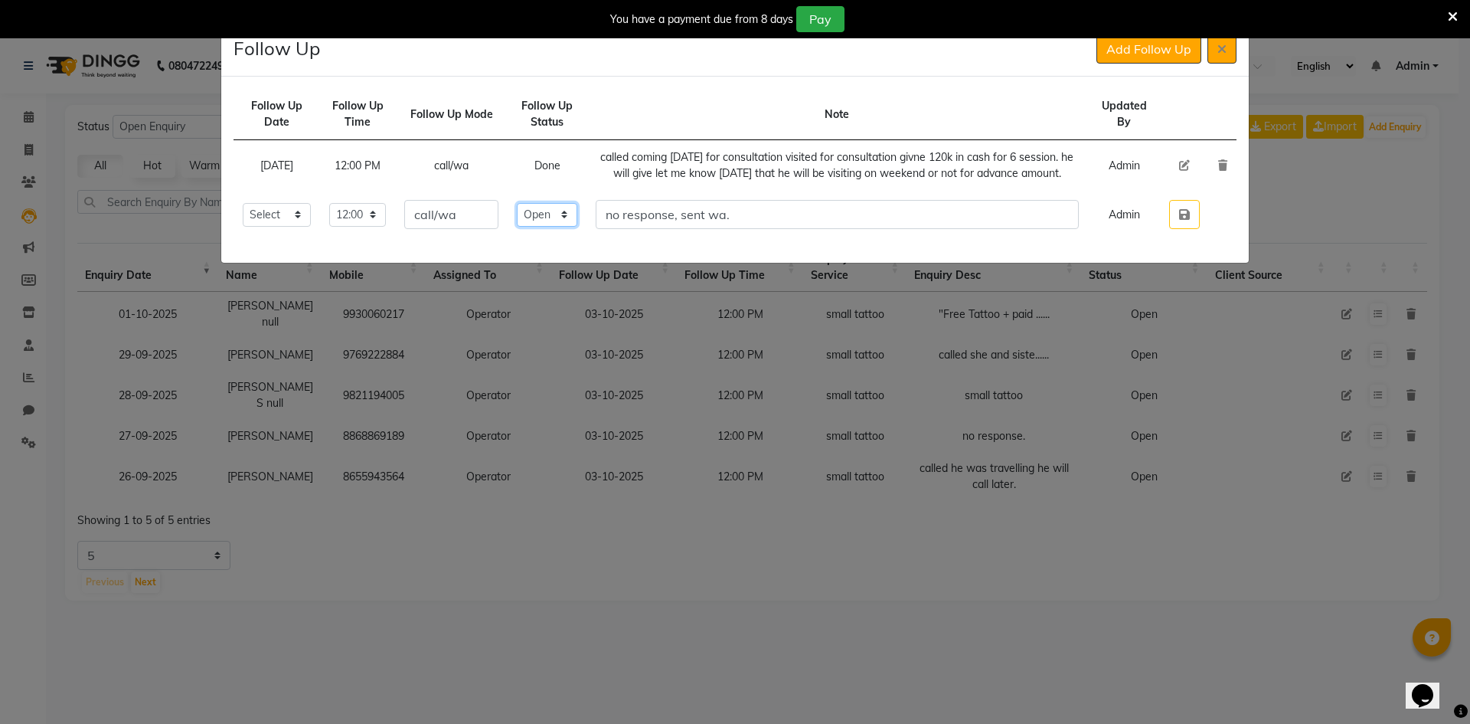
click at [577, 227] on select "Select Open Pending Done" at bounding box center [547, 215] width 60 height 24
select select "Done"
click at [538, 218] on select "Select Open Pending Done" at bounding box center [547, 215] width 60 height 24
click at [796, 224] on input "no response, sent wa." at bounding box center [837, 214] width 483 height 29
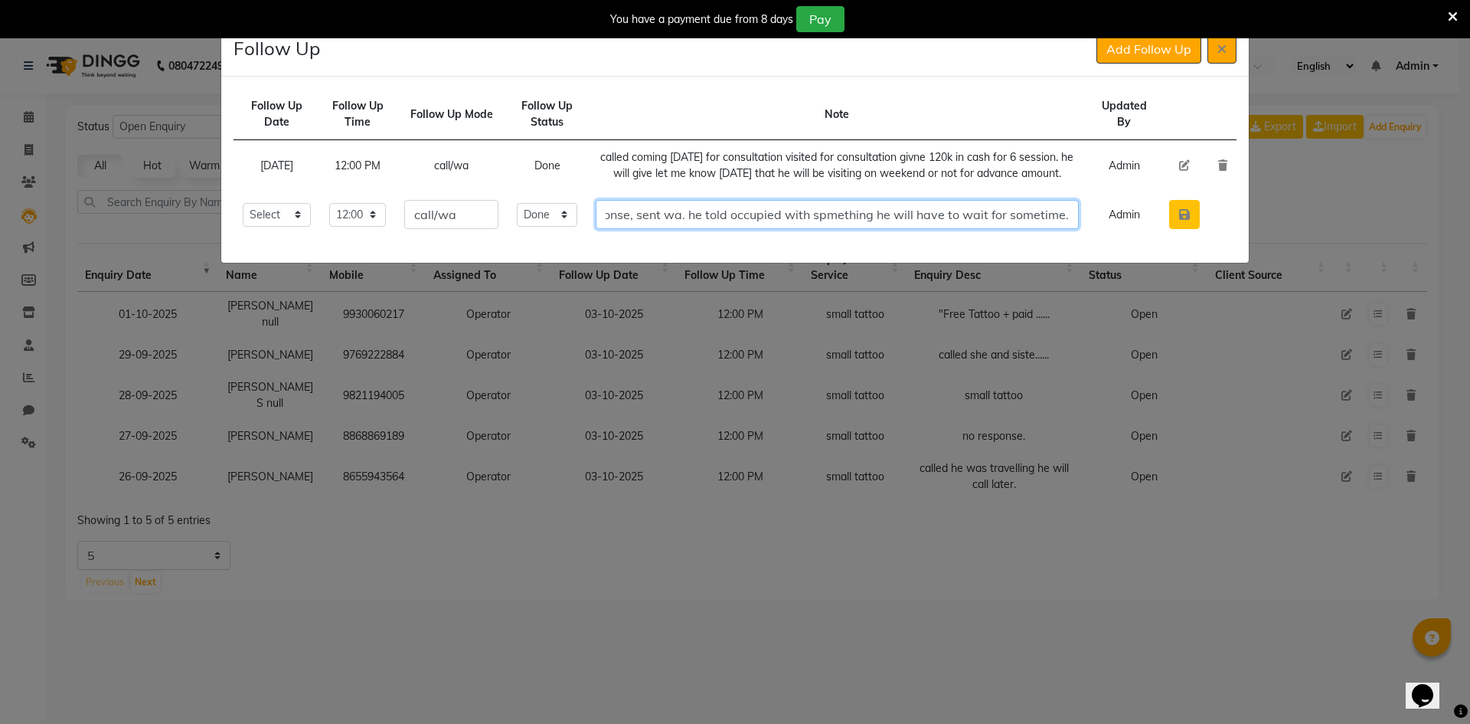
type input "no response, sent wa. he told occupied with spmething he will have to wait for …"
click at [1196, 225] on button "button" at bounding box center [1184, 214] width 31 height 29
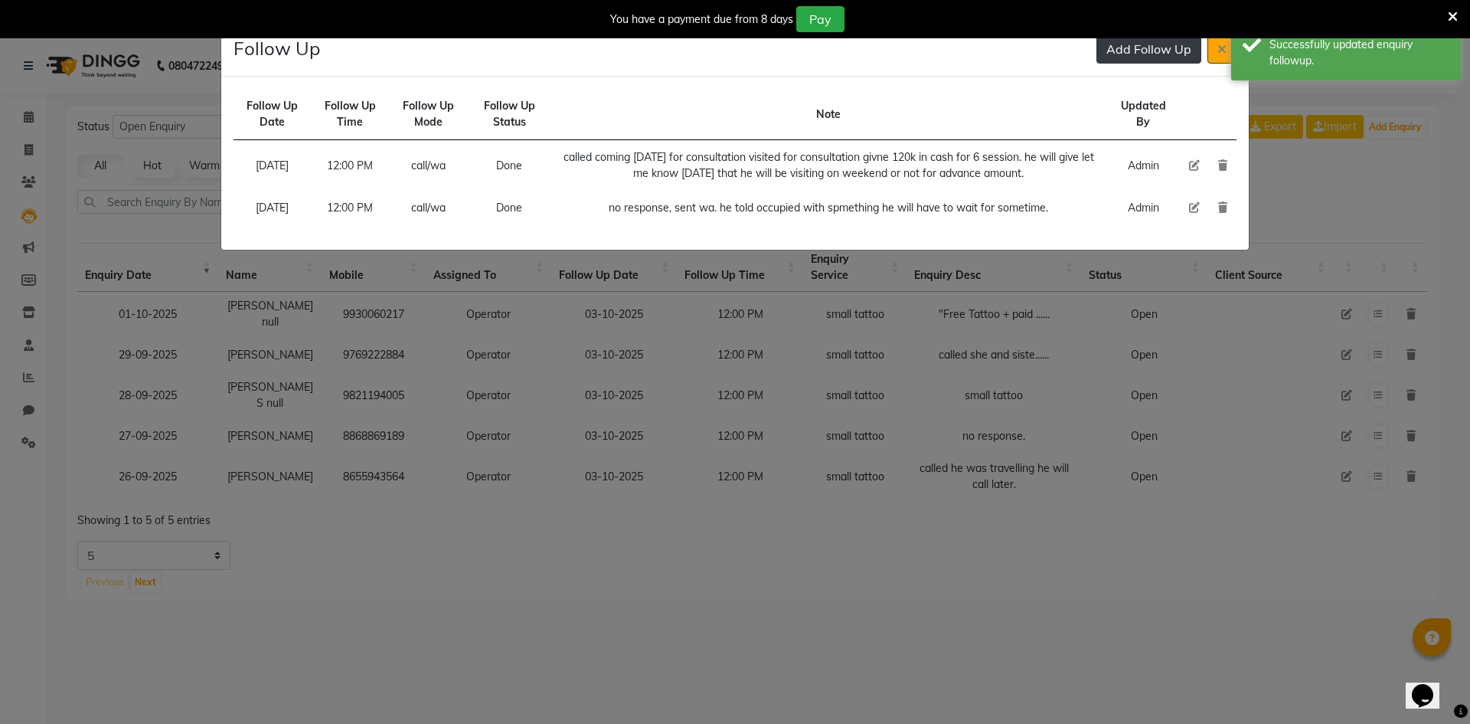
drag, startPoint x: 1113, startPoint y: 45, endPoint x: 1065, endPoint y: 72, distance: 54.5
click at [1113, 46] on button "Add Follow Up" at bounding box center [1149, 48] width 105 height 29
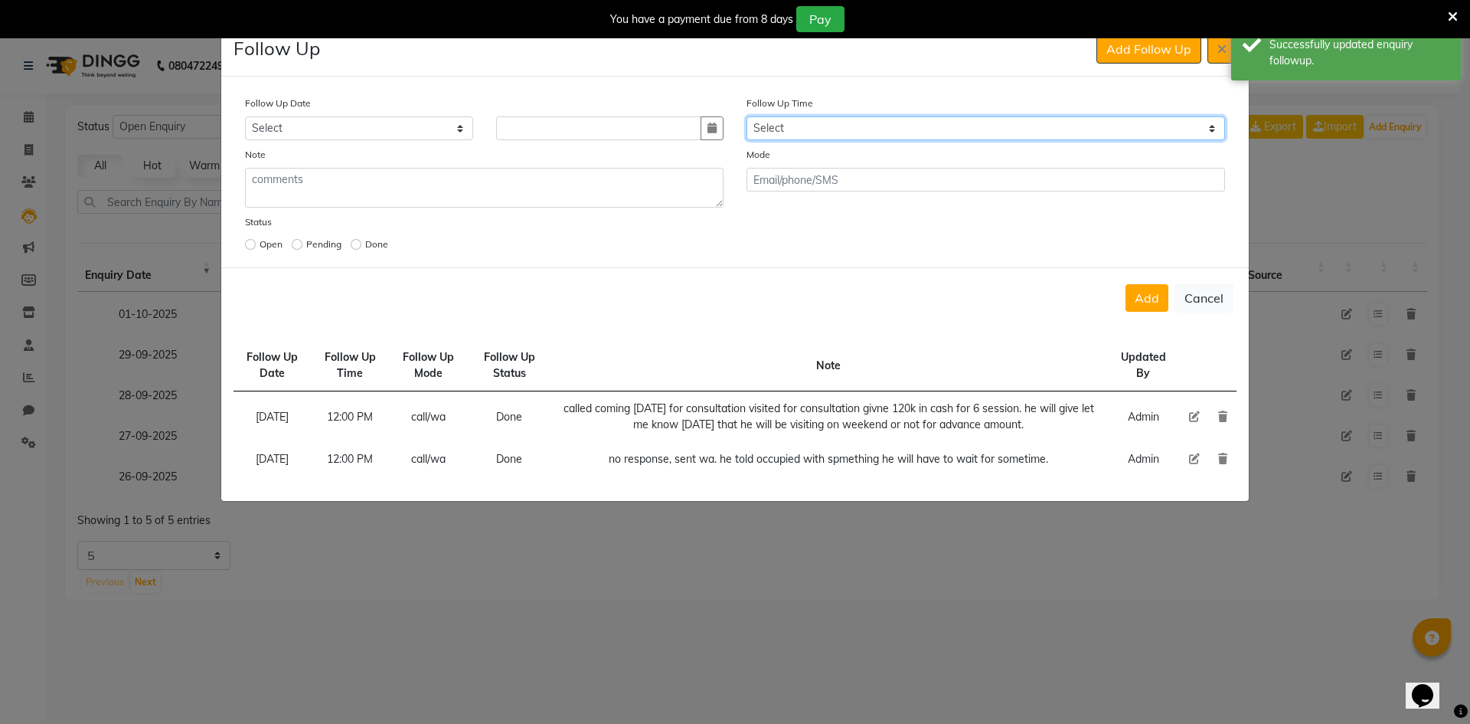
click at [821, 123] on select "Select 07:00 AM 07:15 AM 07:30 AM 07:45 AM 08:00 AM 08:15 AM 08:30 AM 08:45 AM …" at bounding box center [986, 128] width 479 height 24
select select "720"
click at [821, 123] on select "Select 07:00 AM 07:15 AM 07:30 AM 07:45 AM 08:00 AM 08:15 AM 08:30 AM 08:45 AM …" at bounding box center [986, 128] width 479 height 24
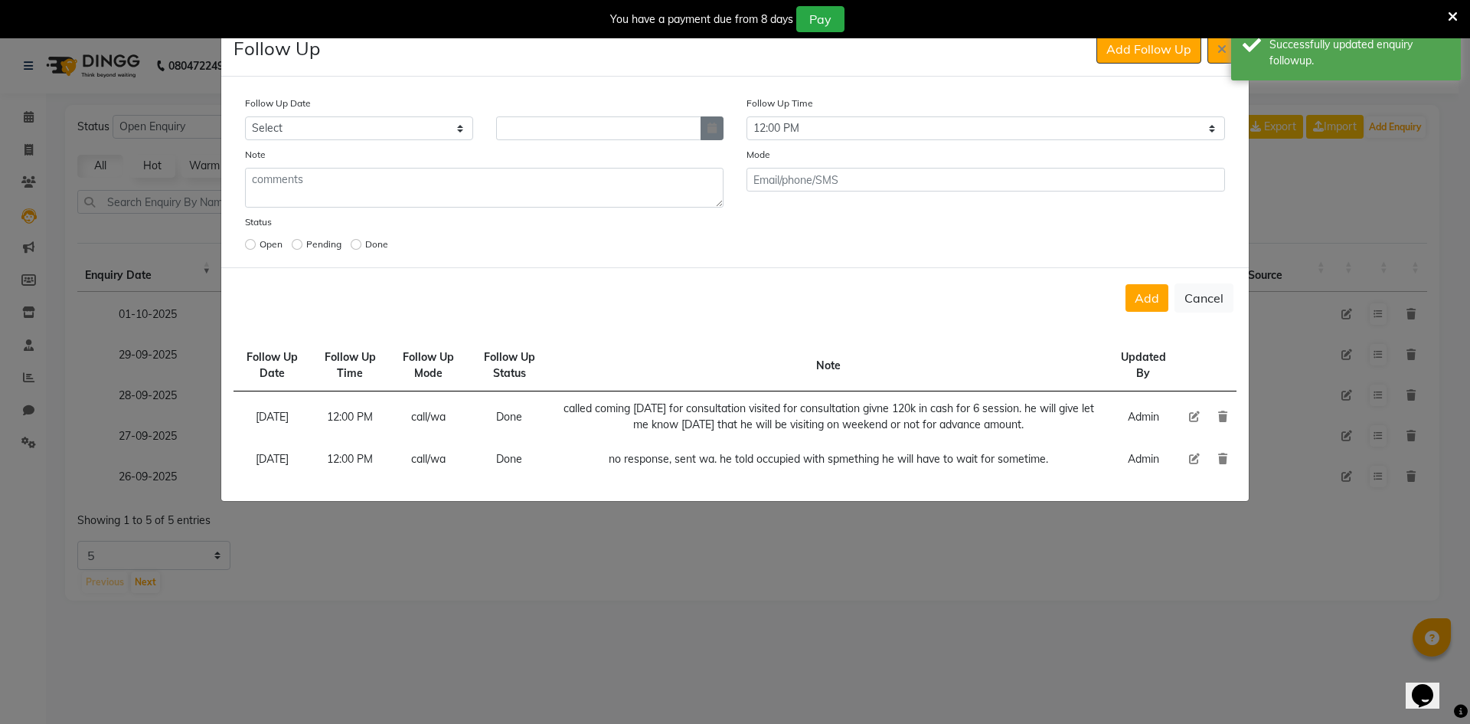
click at [714, 128] on icon "button" at bounding box center [712, 128] width 9 height 11
select select "10"
select select "2025"
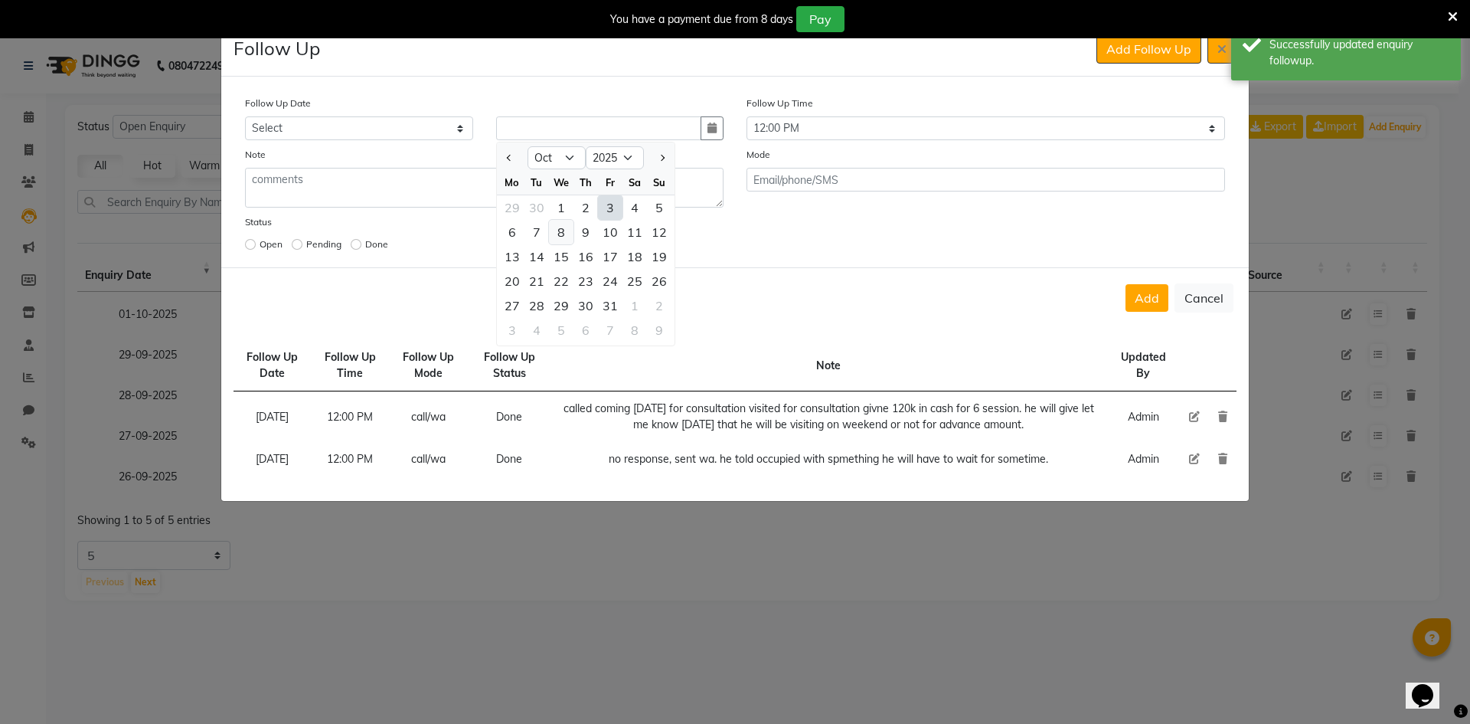
click at [556, 227] on div "8" at bounding box center [561, 232] width 25 height 25
type input "[DATE]"
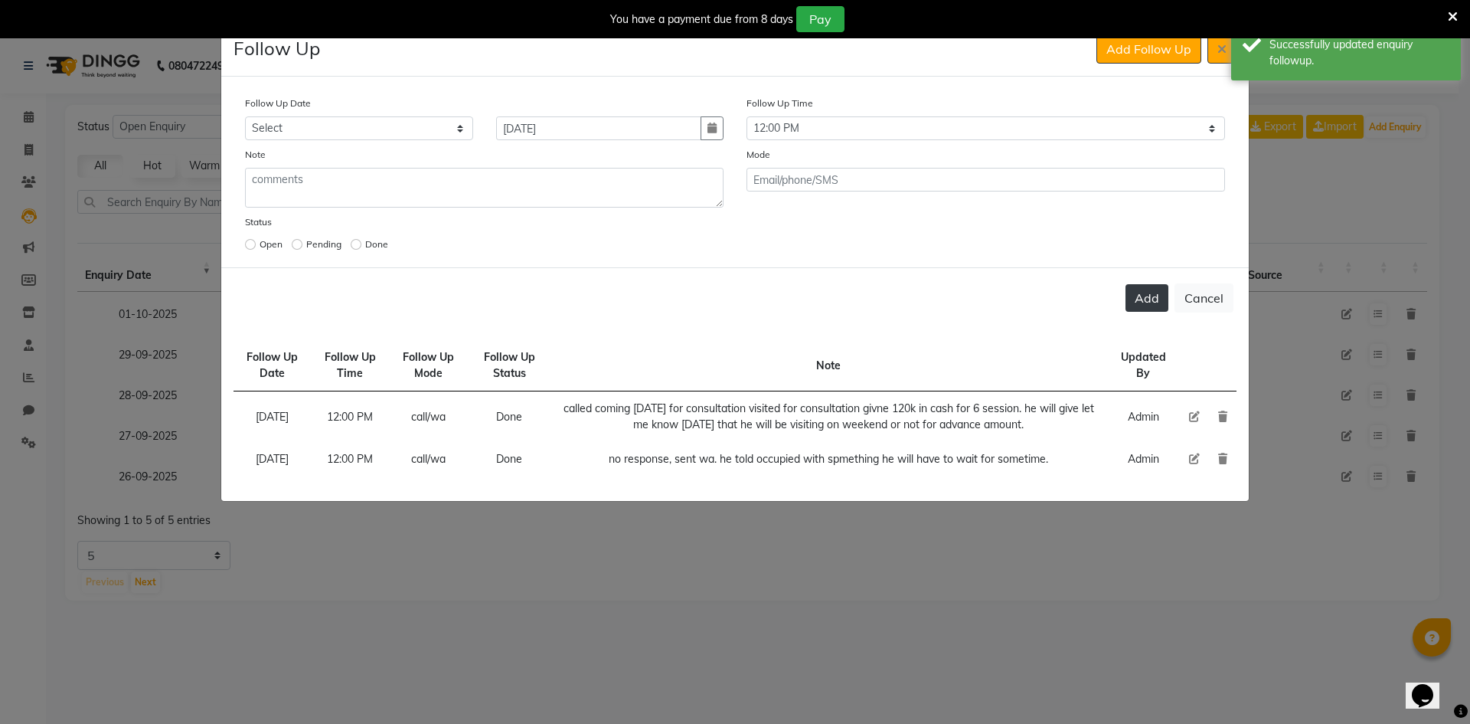
click at [1140, 295] on button "Add" at bounding box center [1147, 298] width 43 height 28
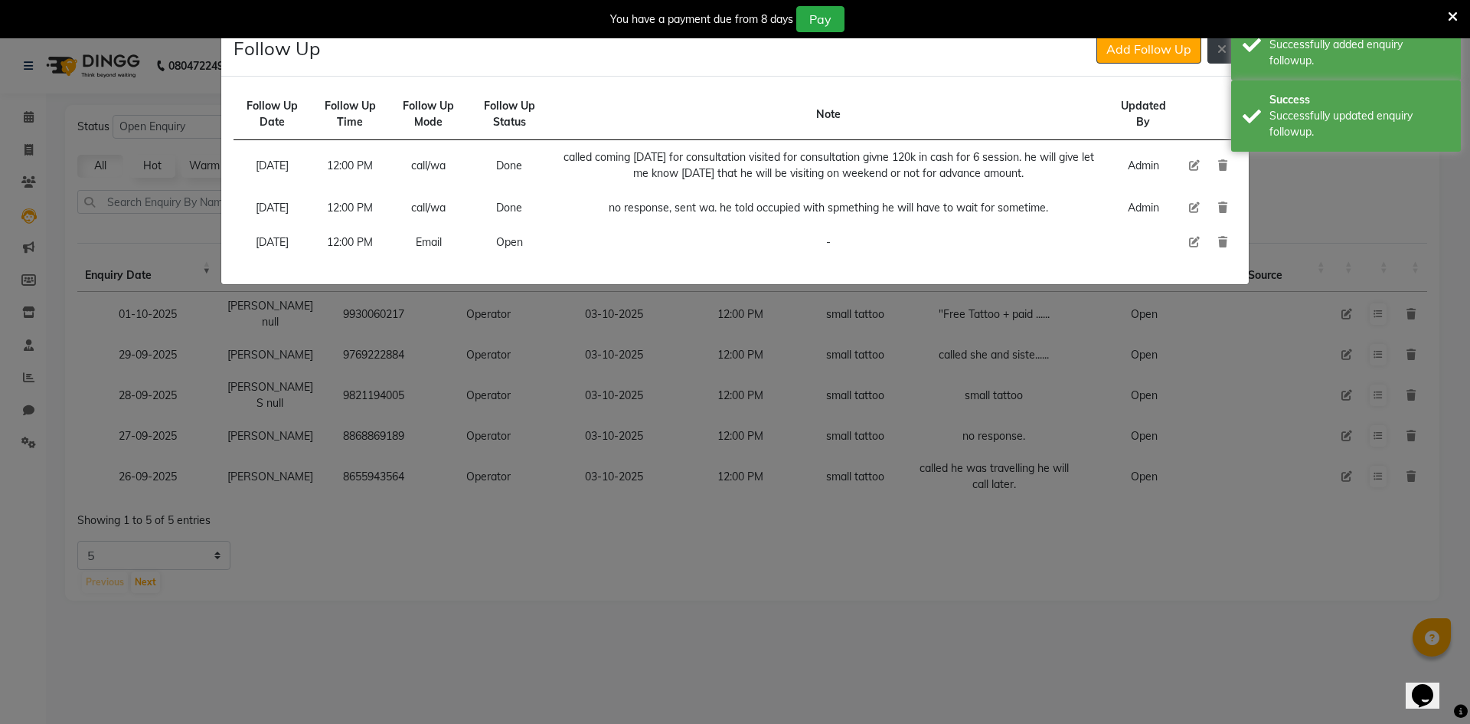
click at [1223, 40] on button at bounding box center [1222, 48] width 29 height 29
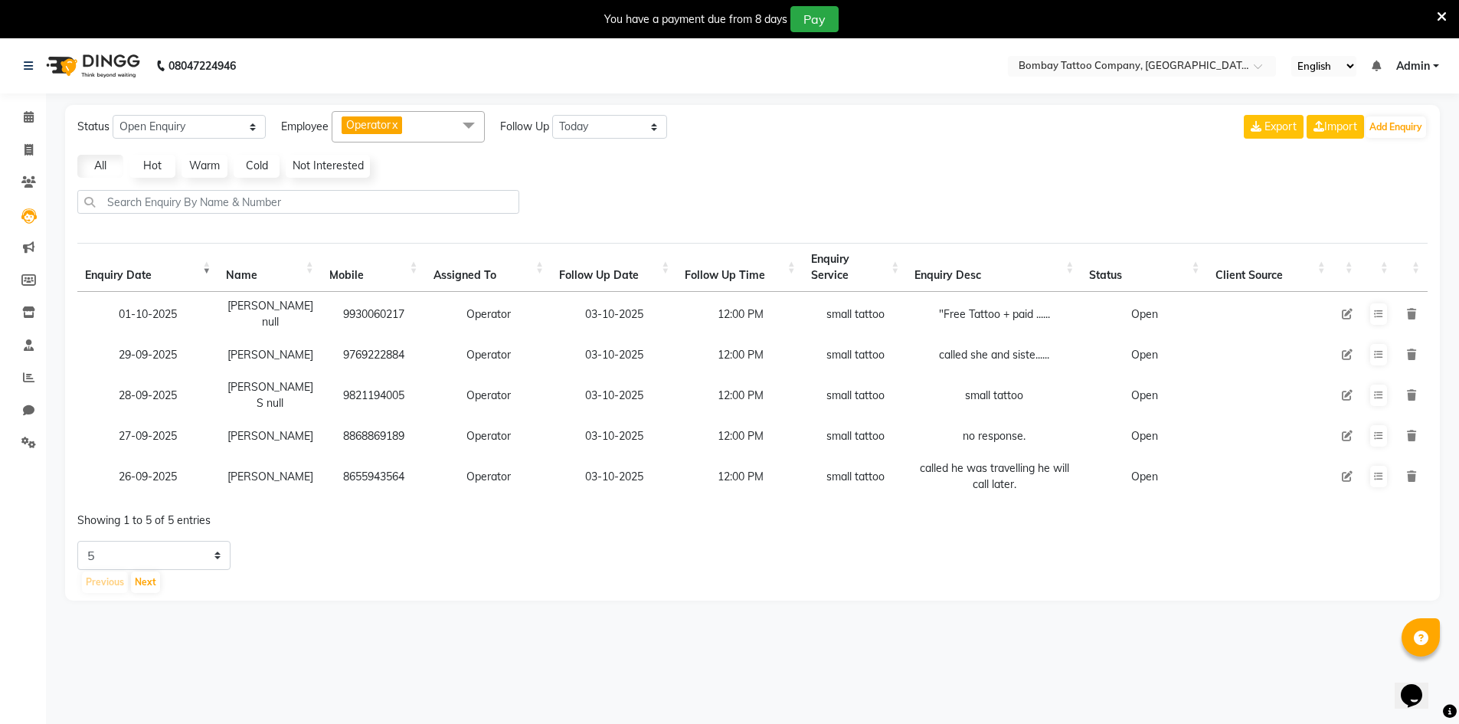
click at [1389, 427] on td at bounding box center [1378, 435] width 35 height 37
click at [1374, 431] on icon at bounding box center [1378, 435] width 9 height 9
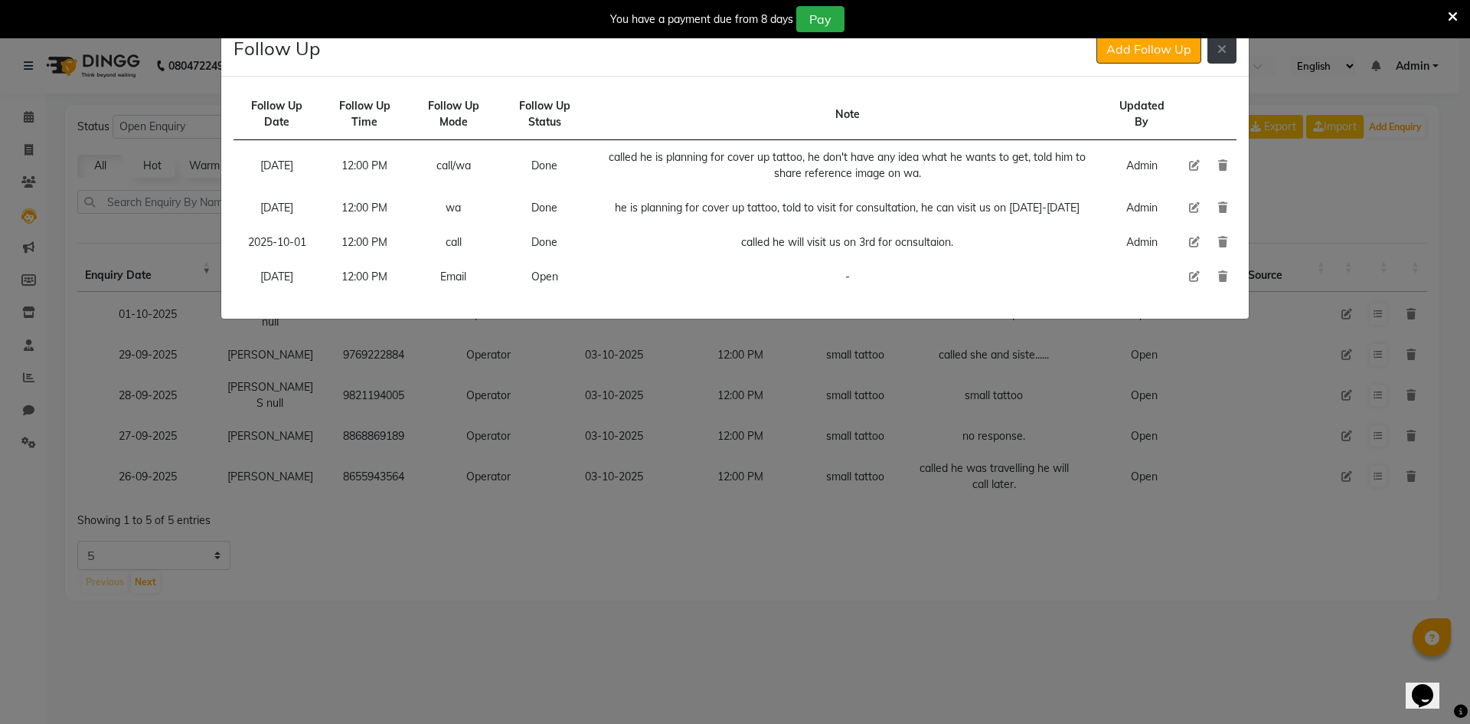
click at [1212, 57] on button at bounding box center [1222, 48] width 29 height 29
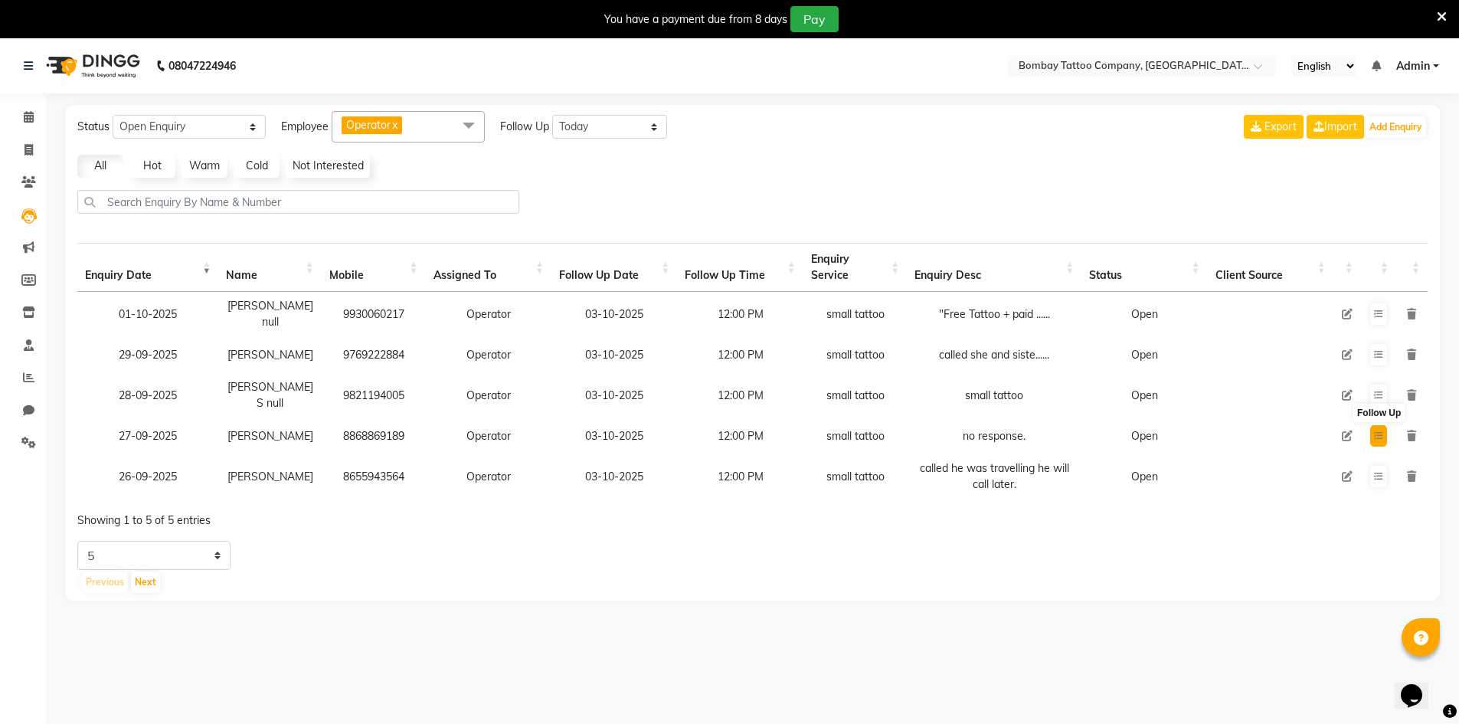
click at [1379, 431] on icon at bounding box center [1378, 435] width 9 height 9
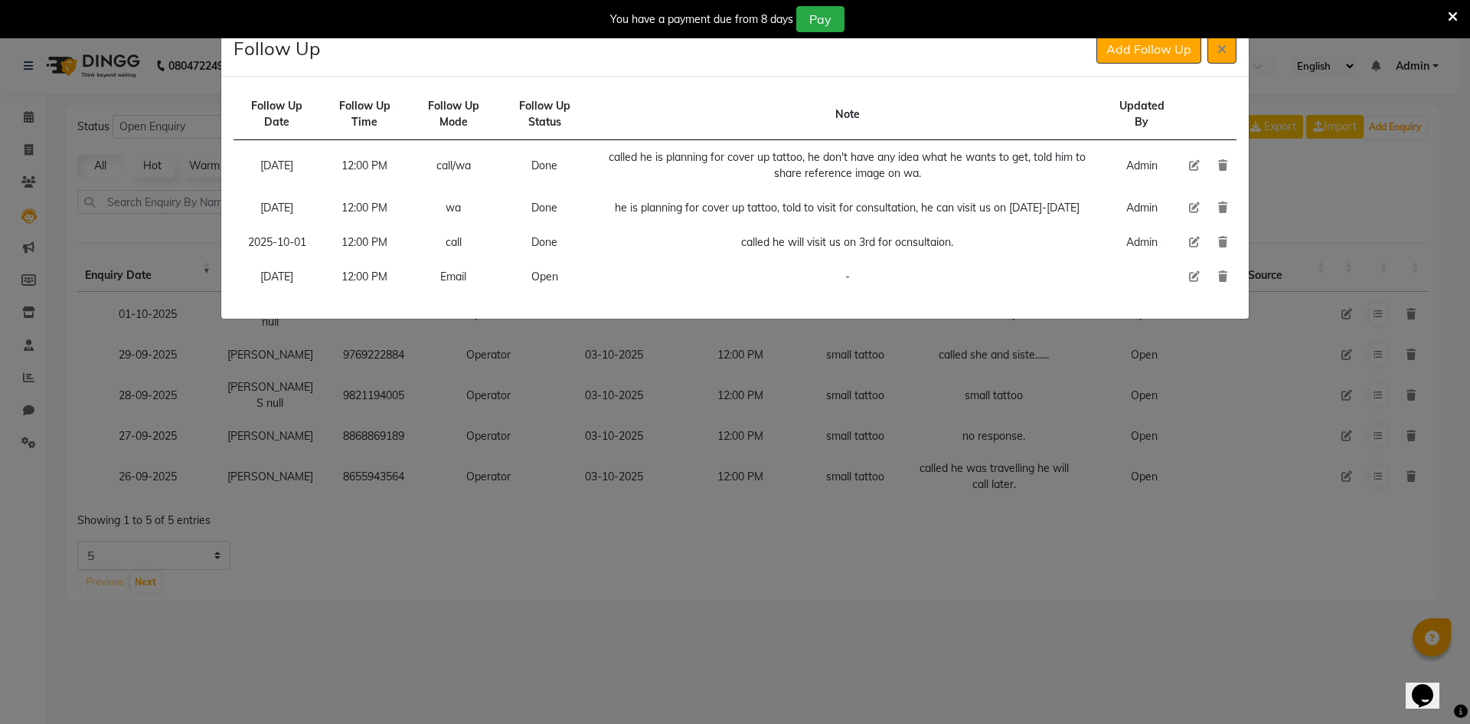
click at [1189, 274] on td at bounding box center [1194, 277] width 29 height 34
click at [1187, 276] on td at bounding box center [1194, 277] width 29 height 34
click at [1195, 277] on icon at bounding box center [1194, 276] width 11 height 11
select select "[DATE]"
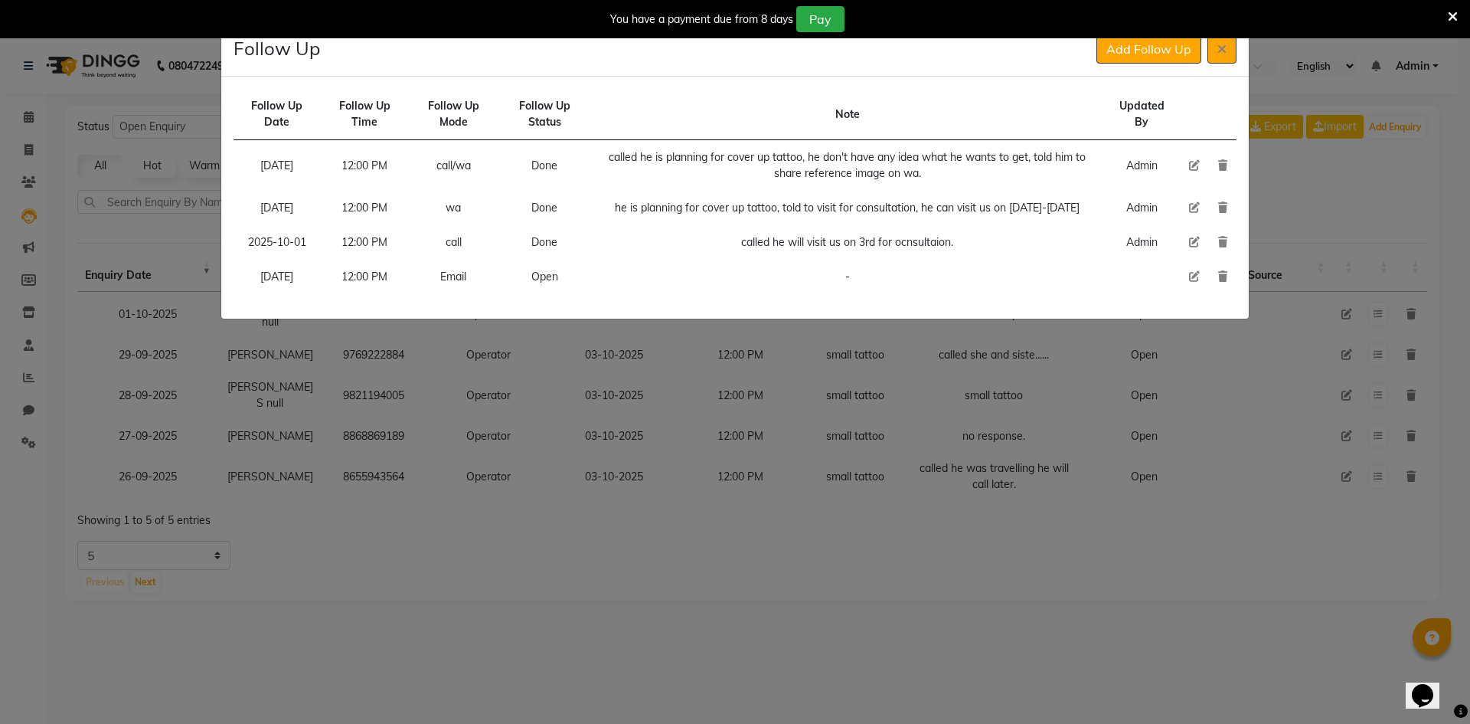
select select "720"
select select "Open"
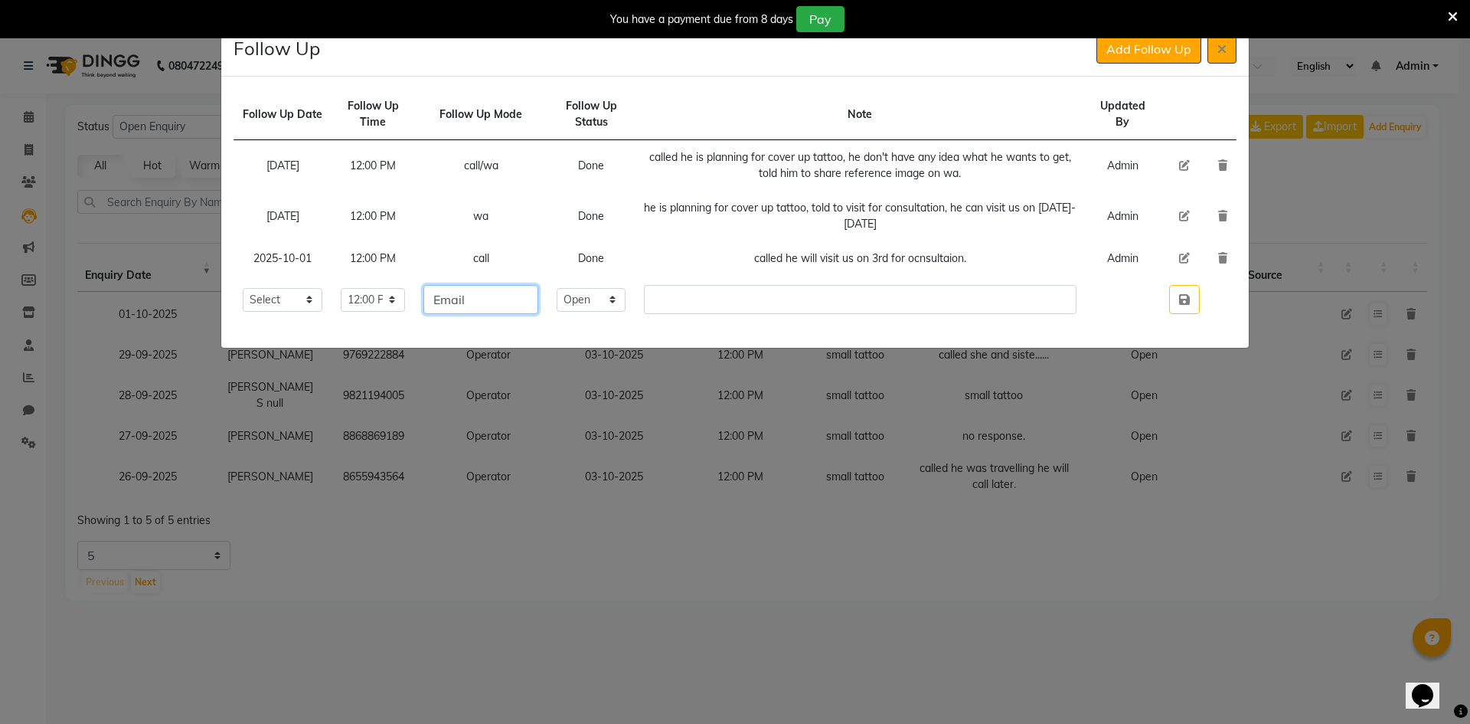
click at [538, 295] on input "Email" at bounding box center [481, 299] width 115 height 29
click at [538, 294] on input "Email" at bounding box center [481, 299] width 115 height 29
type input "E"
type input "call/wa"
drag, startPoint x: 641, startPoint y: 293, endPoint x: 640, endPoint y: 303, distance: 10.1
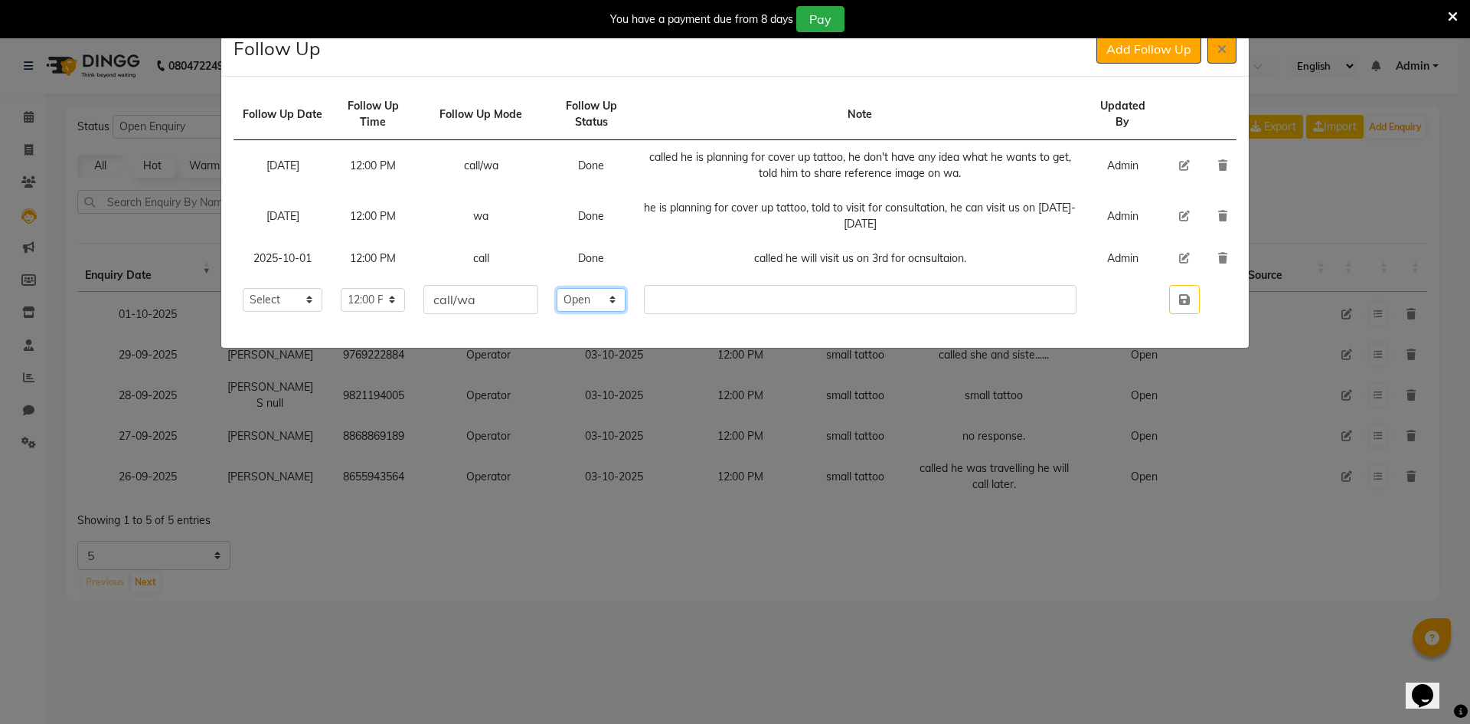
click at [626, 293] on select "Select Open Pending Done" at bounding box center [591, 300] width 69 height 24
drag, startPoint x: 696, startPoint y: 319, endPoint x: 666, endPoint y: 344, distance: 38.6
click at [692, 325] on div "Follow Up Date Follow Up Time Follow Up Mode Follow Up Status Note Updated By […" at bounding box center [735, 212] width 1028 height 271
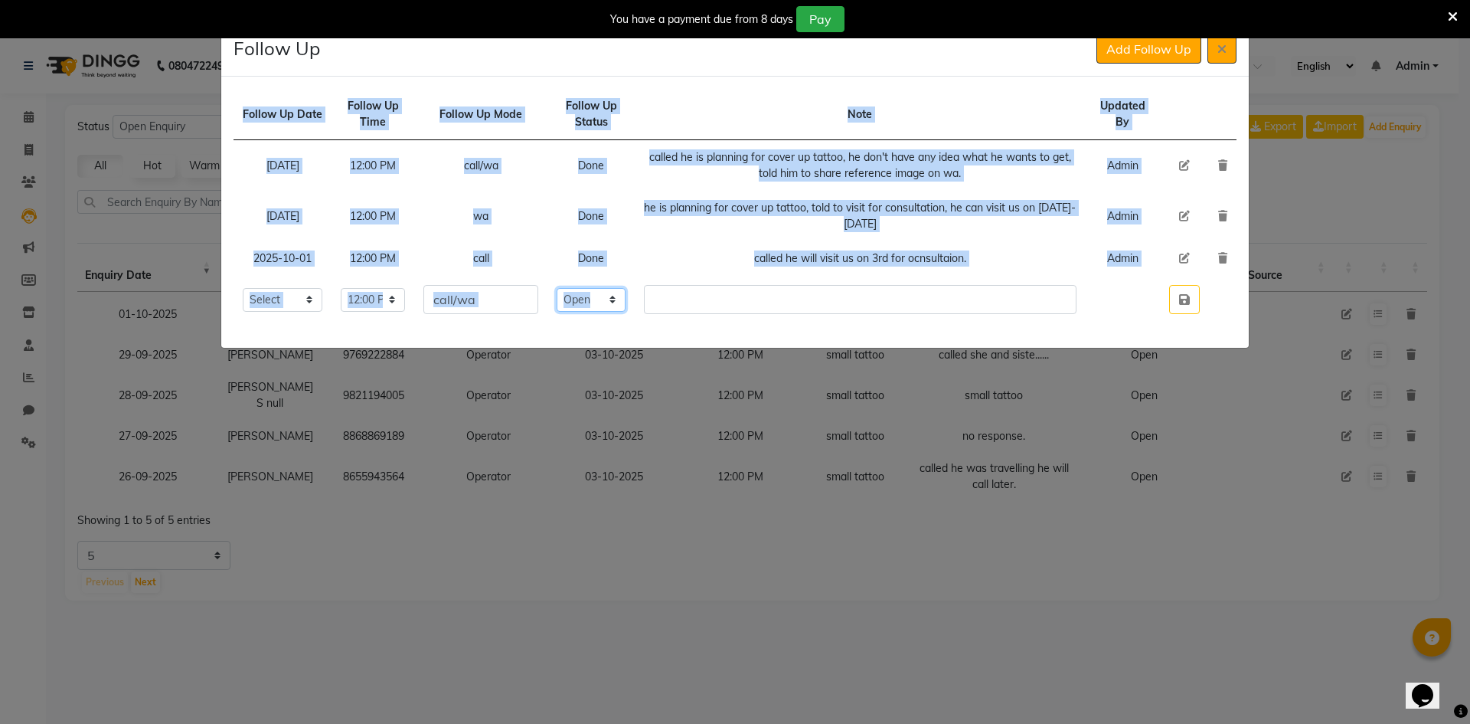
click at [625, 297] on select "Select Open Pending Done" at bounding box center [591, 300] width 69 height 24
click at [625, 298] on select "Select Open Pending Done" at bounding box center [591, 300] width 69 height 24
click at [626, 299] on select "Select Open Pending Done" at bounding box center [591, 300] width 69 height 24
click at [662, 257] on td "called he will visit us on 3rd for ocnsultaion." at bounding box center [860, 258] width 451 height 34
click at [626, 302] on select "Select Open Pending Done" at bounding box center [591, 300] width 69 height 24
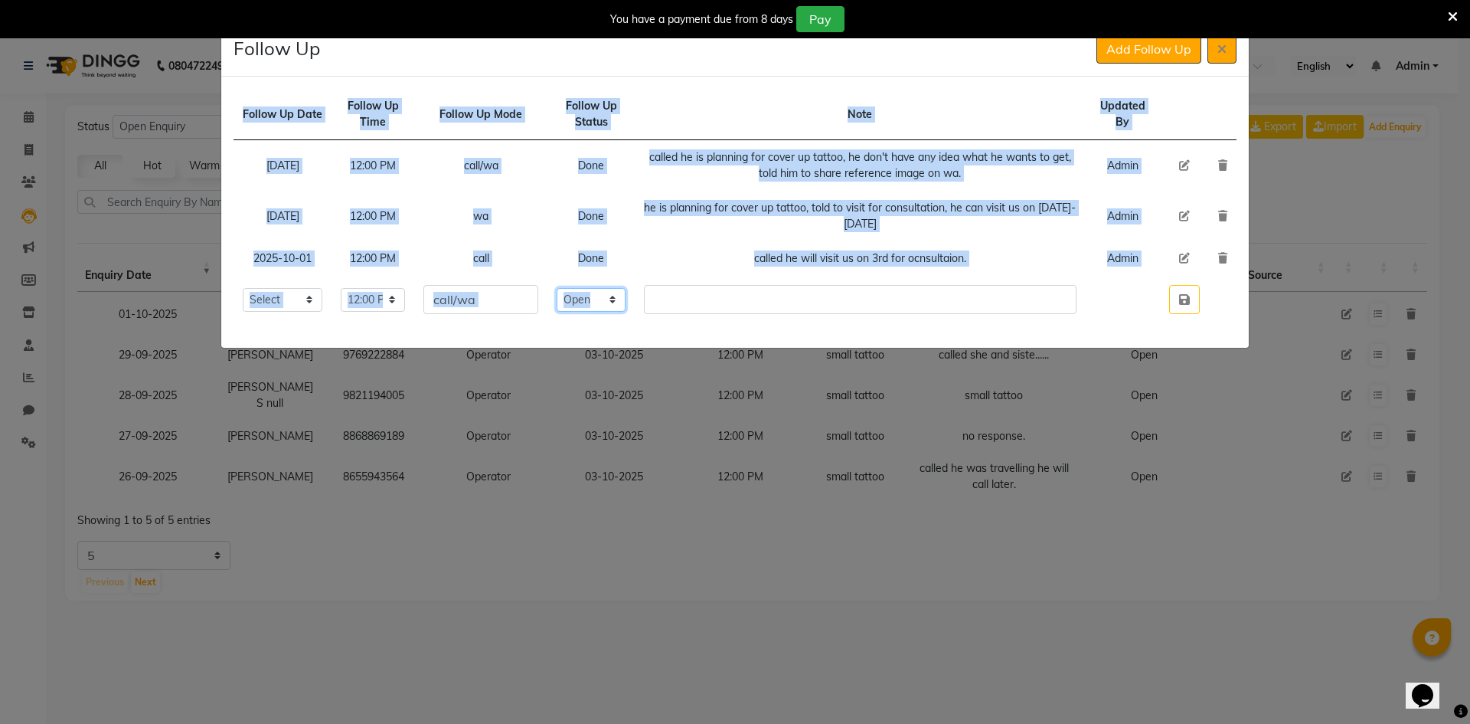
select select "Done"
click at [583, 288] on select "Select Open Pending Done" at bounding box center [591, 300] width 69 height 24
click at [663, 251] on td "called he will visit us on 3rd for ocnsultaion." at bounding box center [860, 258] width 451 height 34
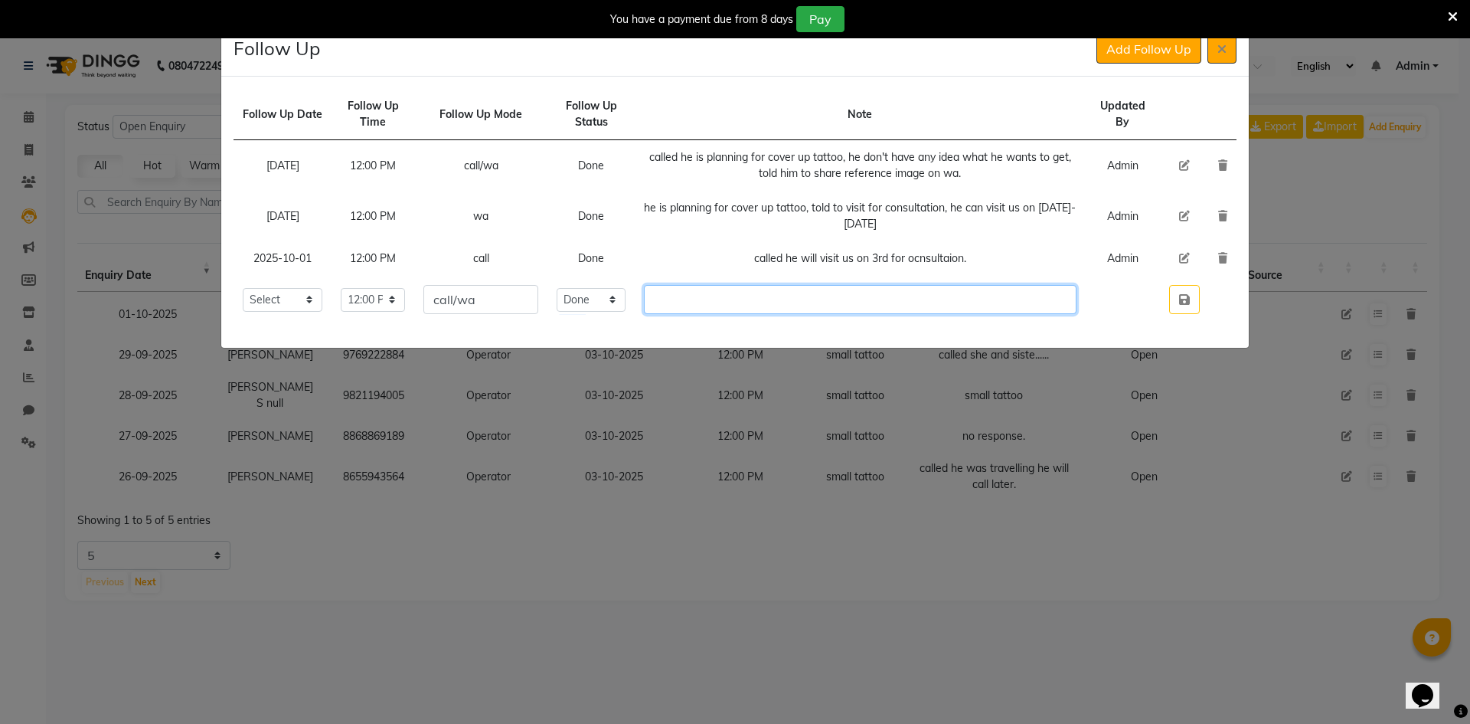
click at [690, 302] on input "text" at bounding box center [860, 299] width 433 height 29
type input "called no response, sent wa."
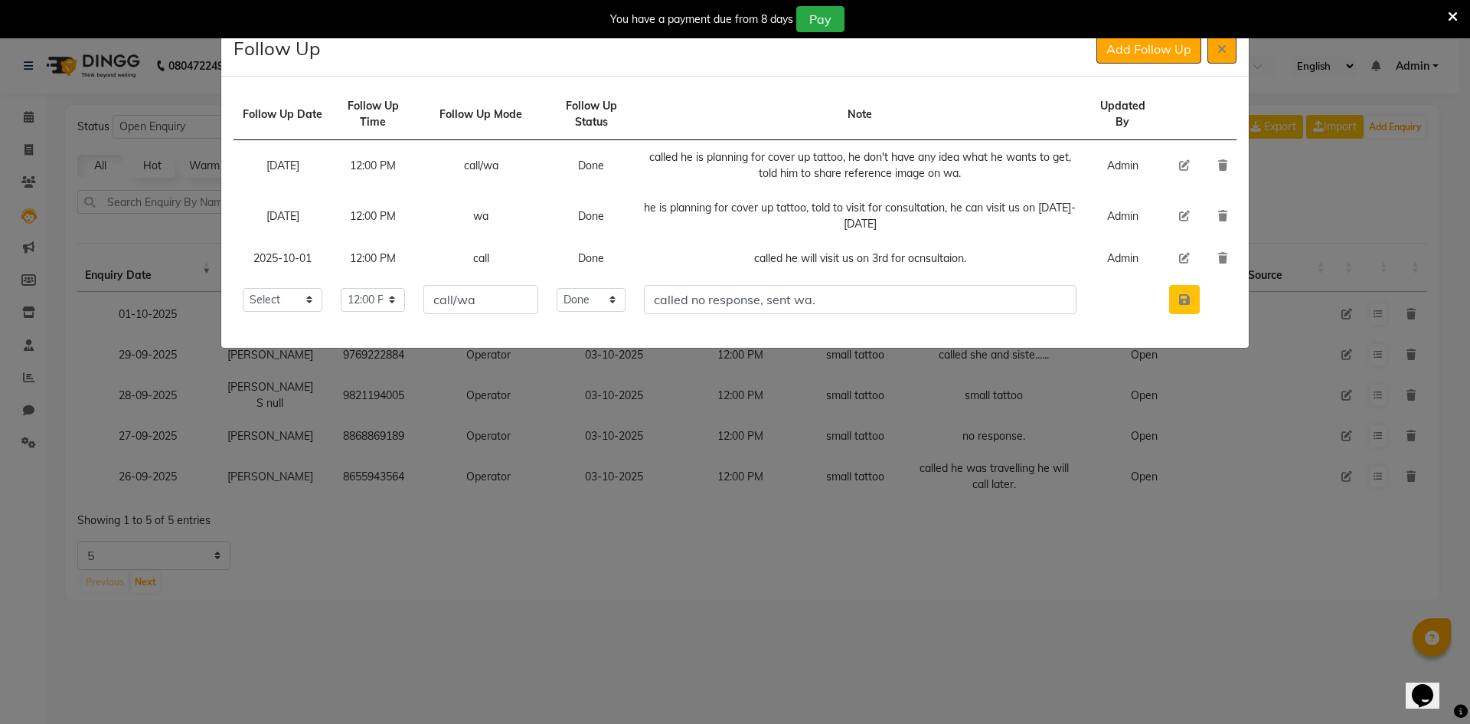
click at [1186, 303] on icon "button" at bounding box center [1184, 299] width 11 height 12
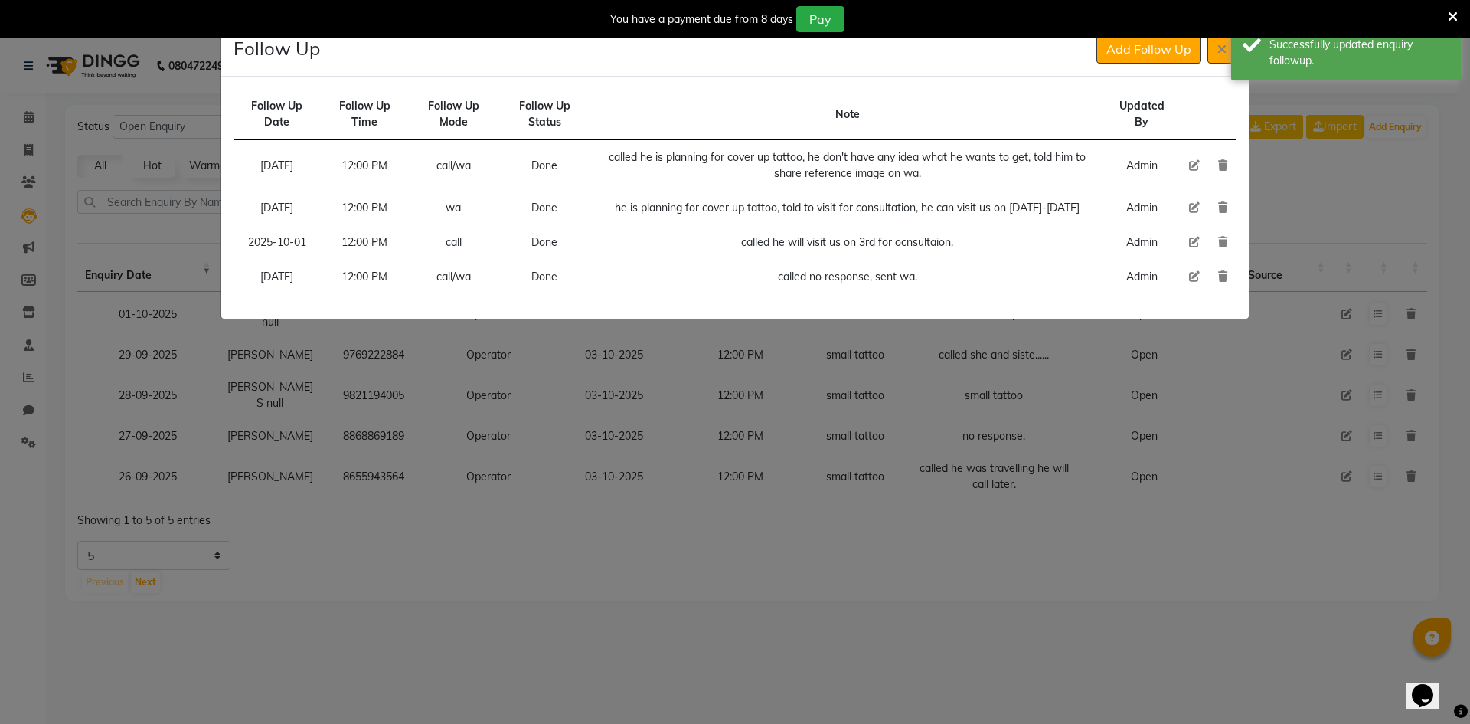
drag, startPoint x: 1133, startPoint y: 49, endPoint x: 1094, endPoint y: 74, distance: 46.5
click at [1130, 53] on button "Add Follow Up" at bounding box center [1149, 48] width 105 height 29
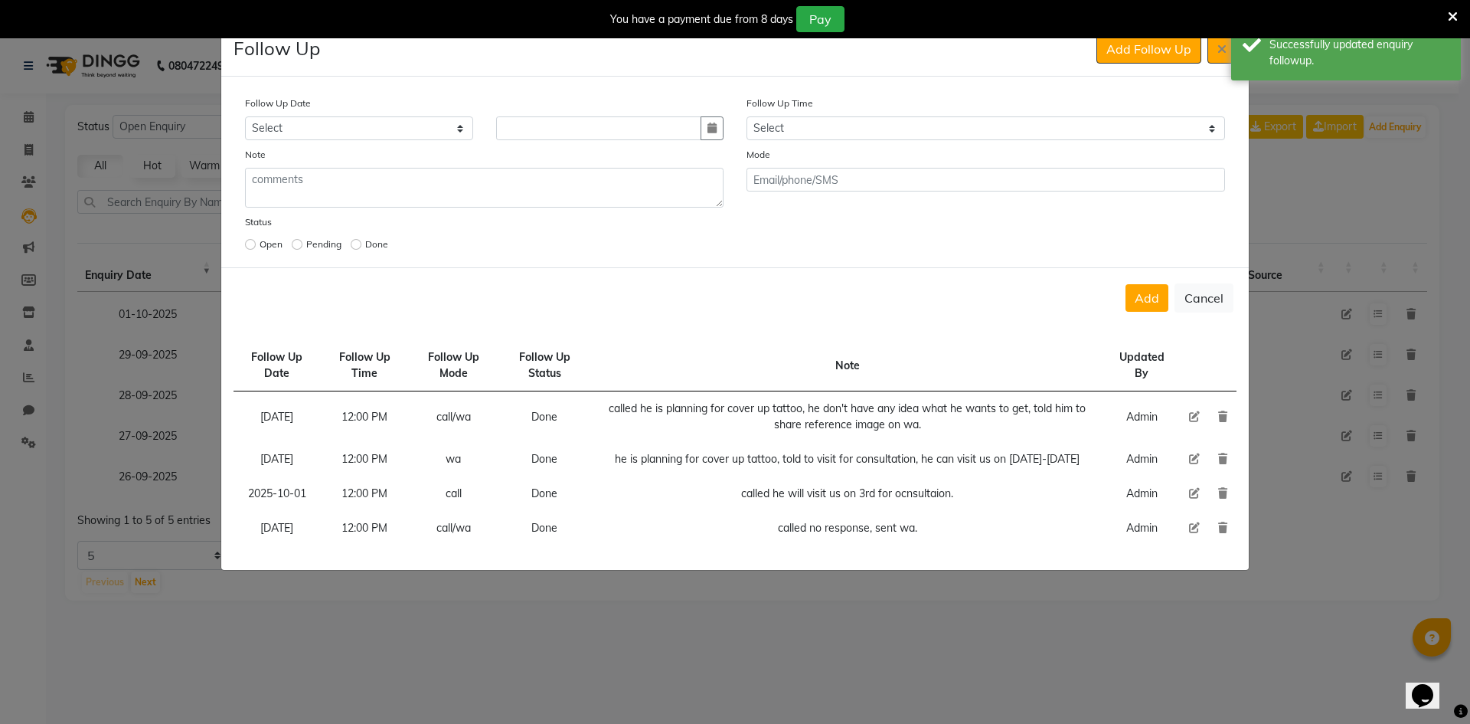
click at [885, 142] on div "Follow Up Date Select [DATE] [DATE] [DATE] ([DATE]) [DATE] ([DATE]) [DATE] ([DA…" at bounding box center [735, 175] width 1003 height 160
click at [887, 126] on select "Select 07:00 AM 07:15 AM 07:30 AM 07:45 AM 08:00 AM 08:15 AM 08:30 AM 08:45 AM …" at bounding box center [986, 128] width 479 height 24
select select "720"
click at [887, 126] on select "Select 07:00 AM 07:15 AM 07:30 AM 07:45 AM 08:00 AM 08:15 AM 08:30 AM 08:45 AM …" at bounding box center [986, 128] width 479 height 24
click at [727, 126] on div at bounding box center [610, 128] width 251 height 24
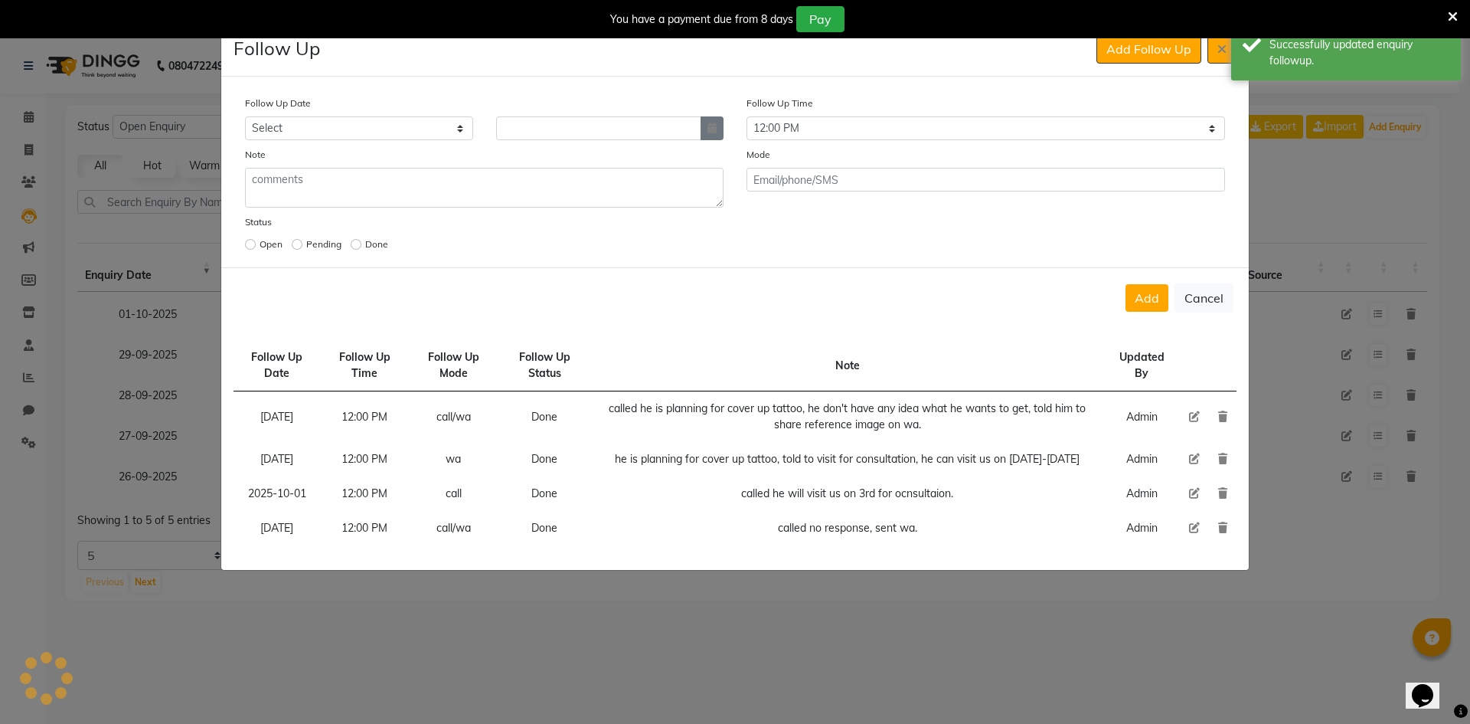
click at [721, 128] on button "button" at bounding box center [712, 128] width 23 height 24
select select "10"
select select "2025"
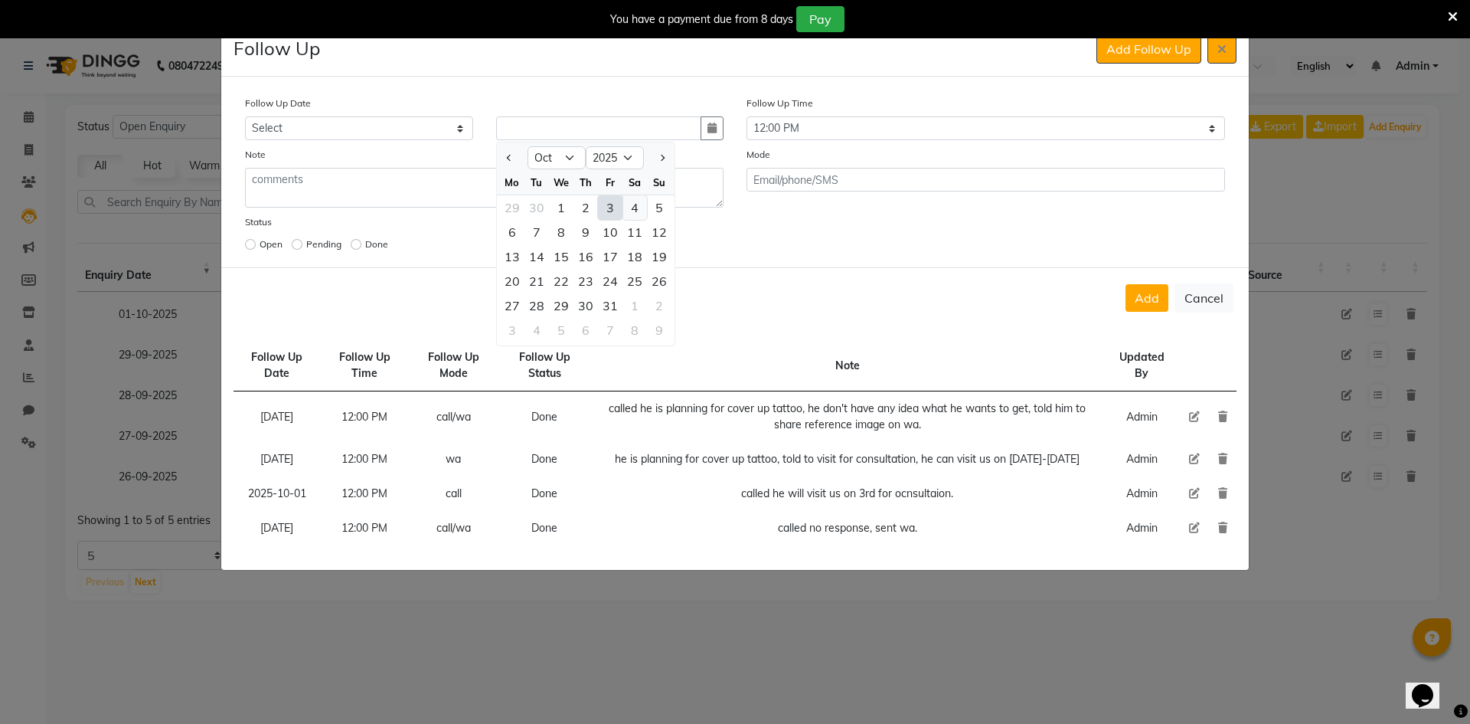
click at [635, 214] on div "4" at bounding box center [635, 207] width 25 height 25
type input "04-10-2025"
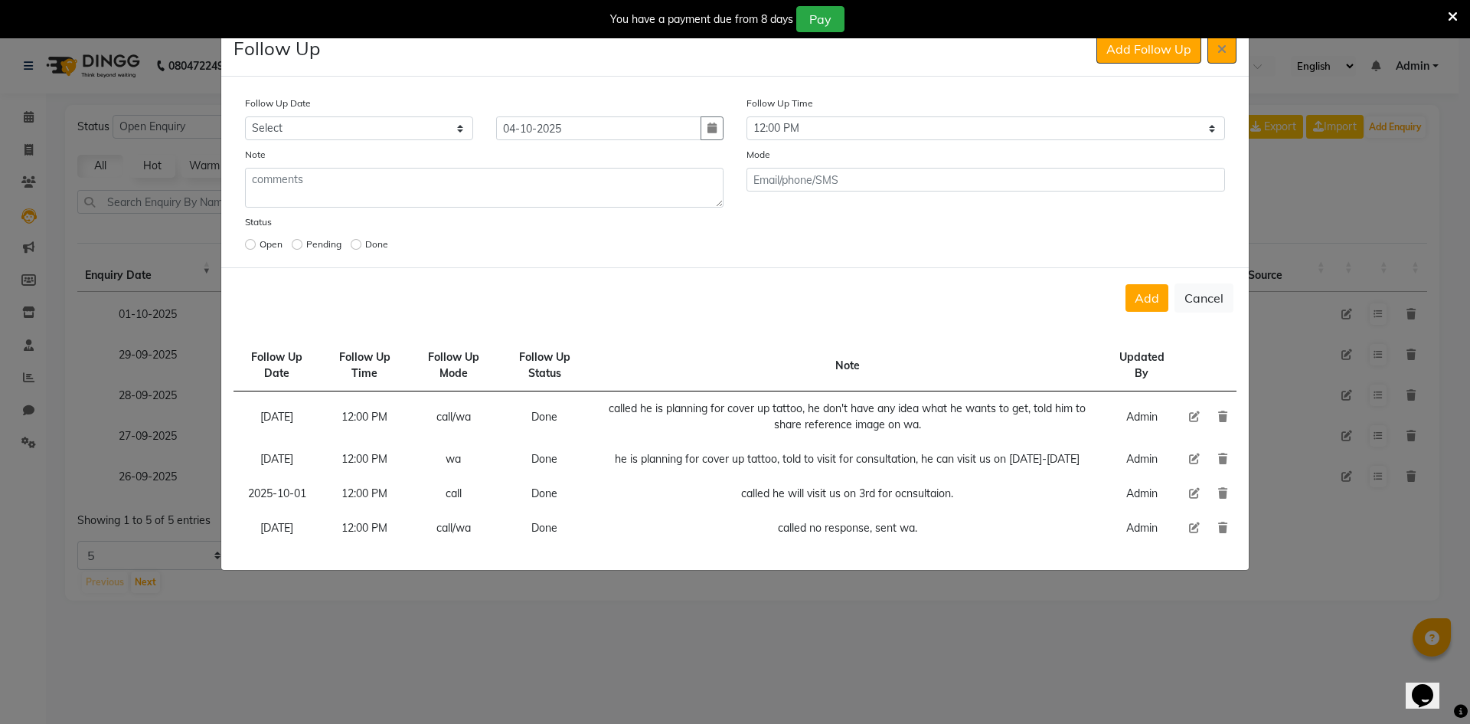
drag, startPoint x: 1161, startPoint y: 300, endPoint x: 1147, endPoint y: 296, distance: 15.0
click at [1159, 302] on button "Add" at bounding box center [1147, 298] width 43 height 28
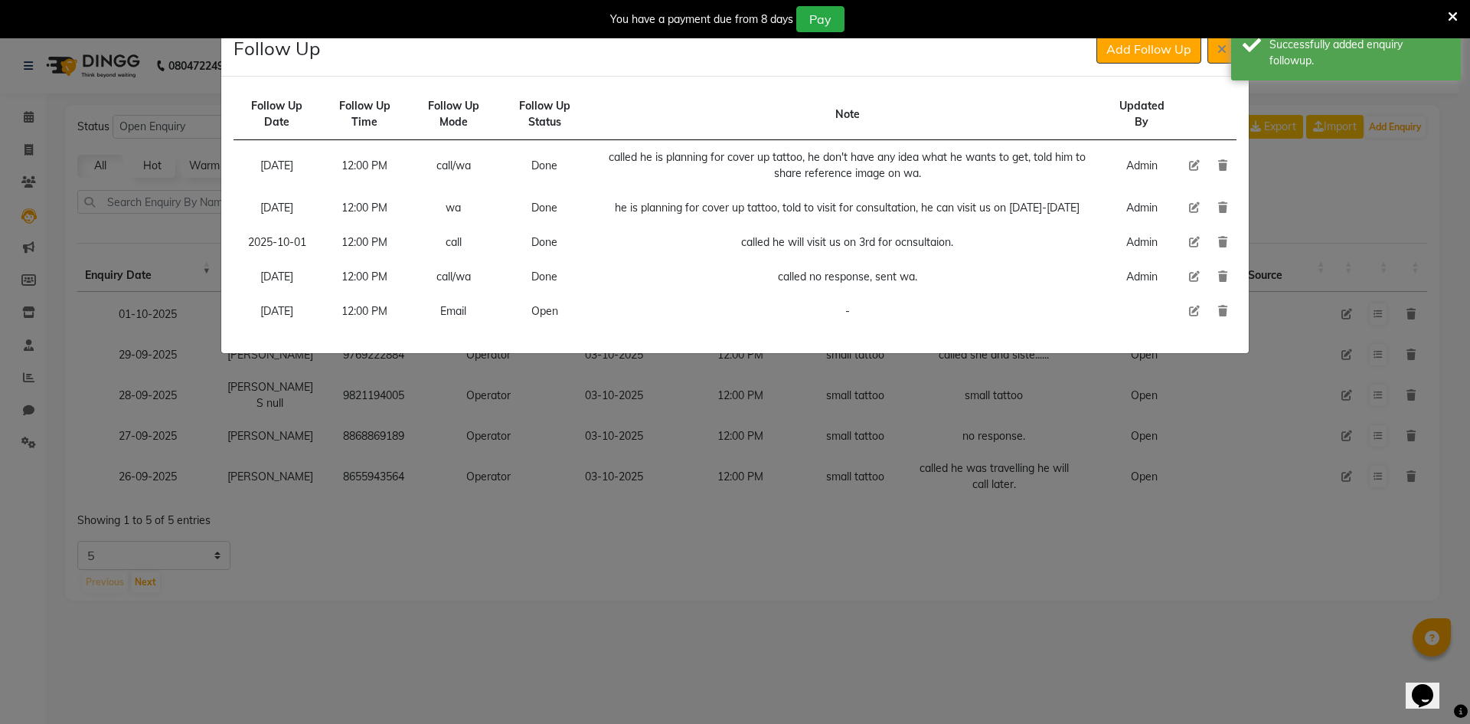
click at [1207, 53] on div "Add Follow Up" at bounding box center [1167, 48] width 140 height 29
click at [1213, 52] on button at bounding box center [1222, 48] width 29 height 29
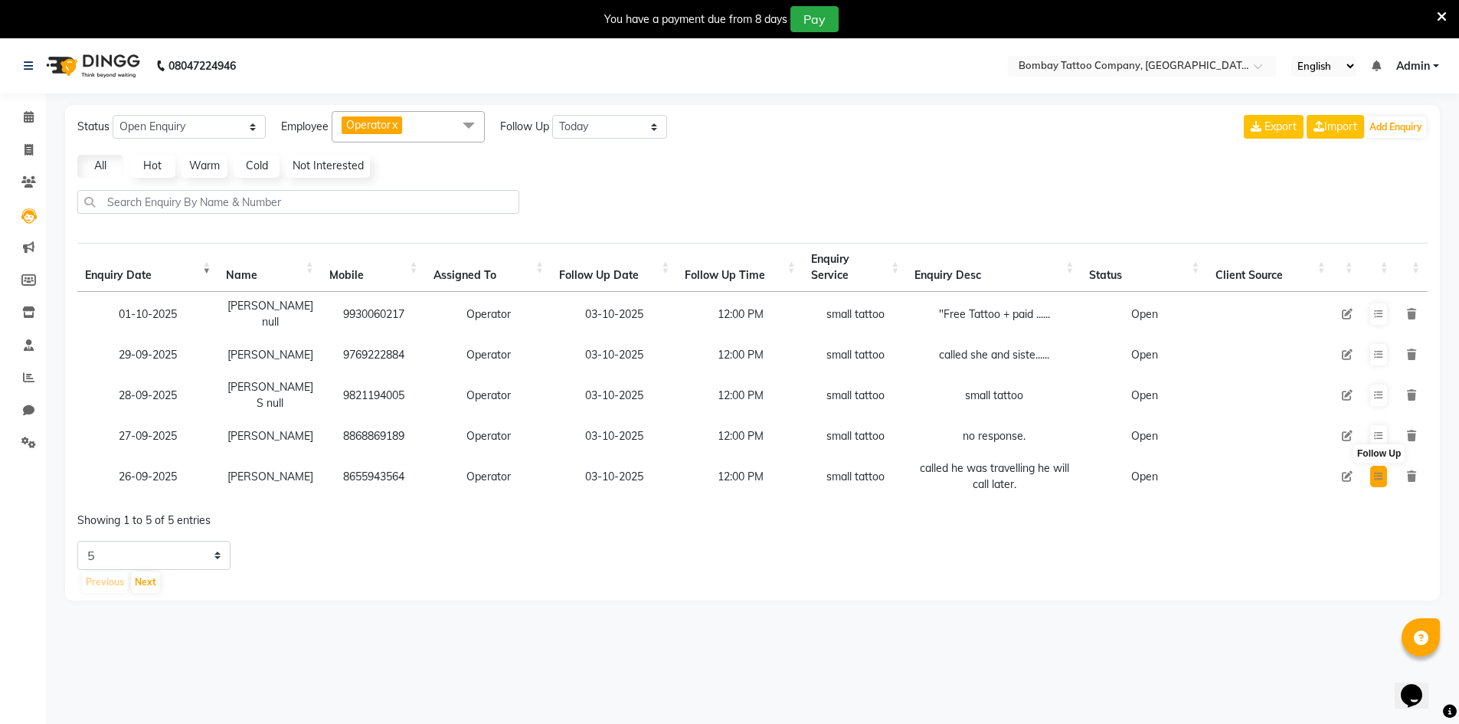
click at [1378, 472] on icon at bounding box center [1378, 476] width 9 height 9
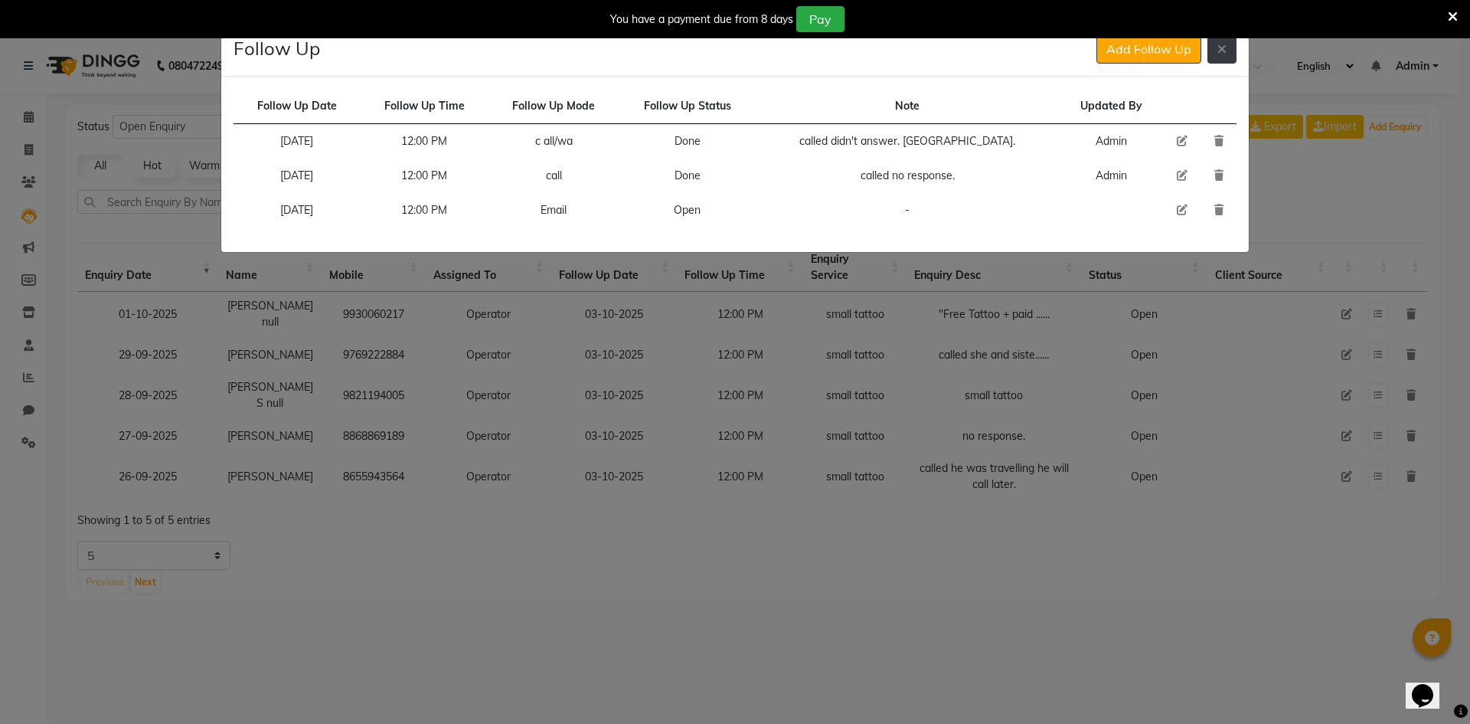
click at [1226, 38] on button at bounding box center [1222, 48] width 29 height 29
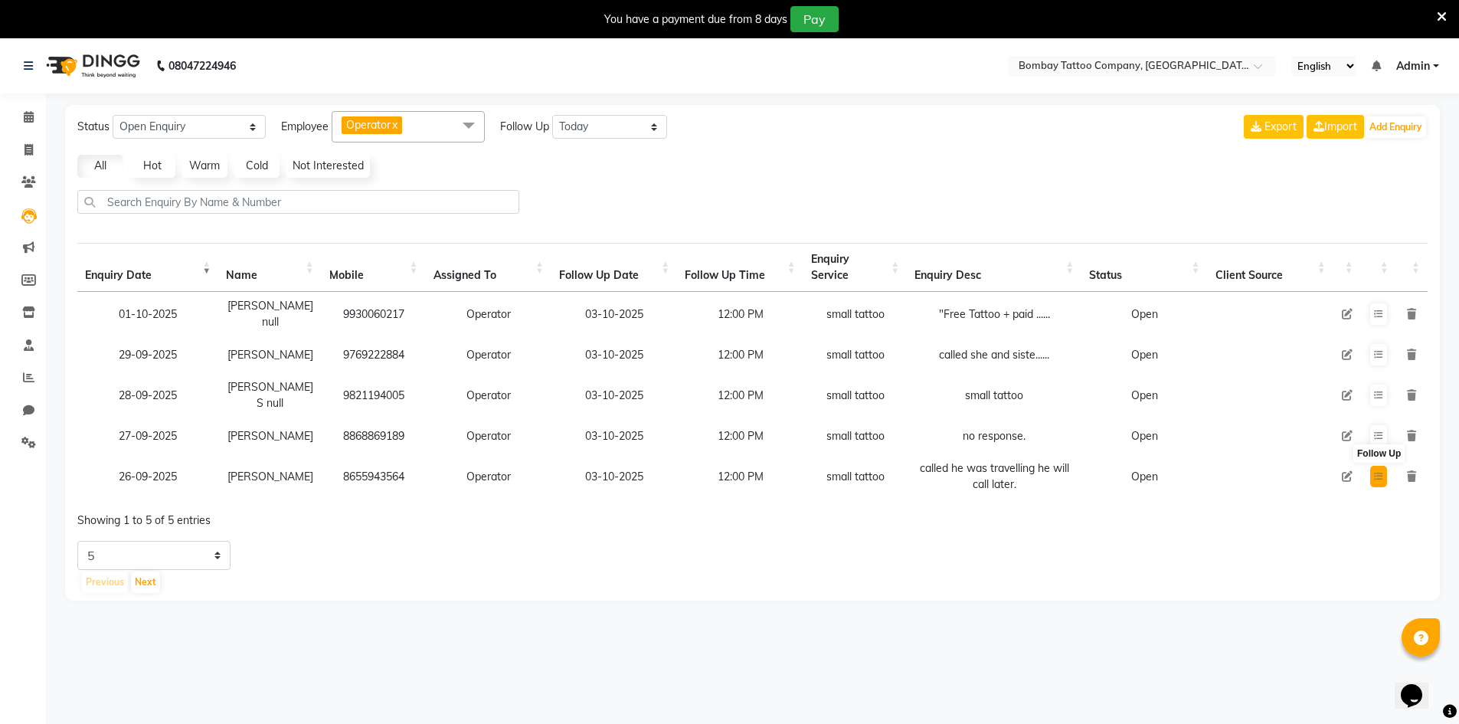
click at [1384, 466] on button at bounding box center [1378, 476] width 17 height 21
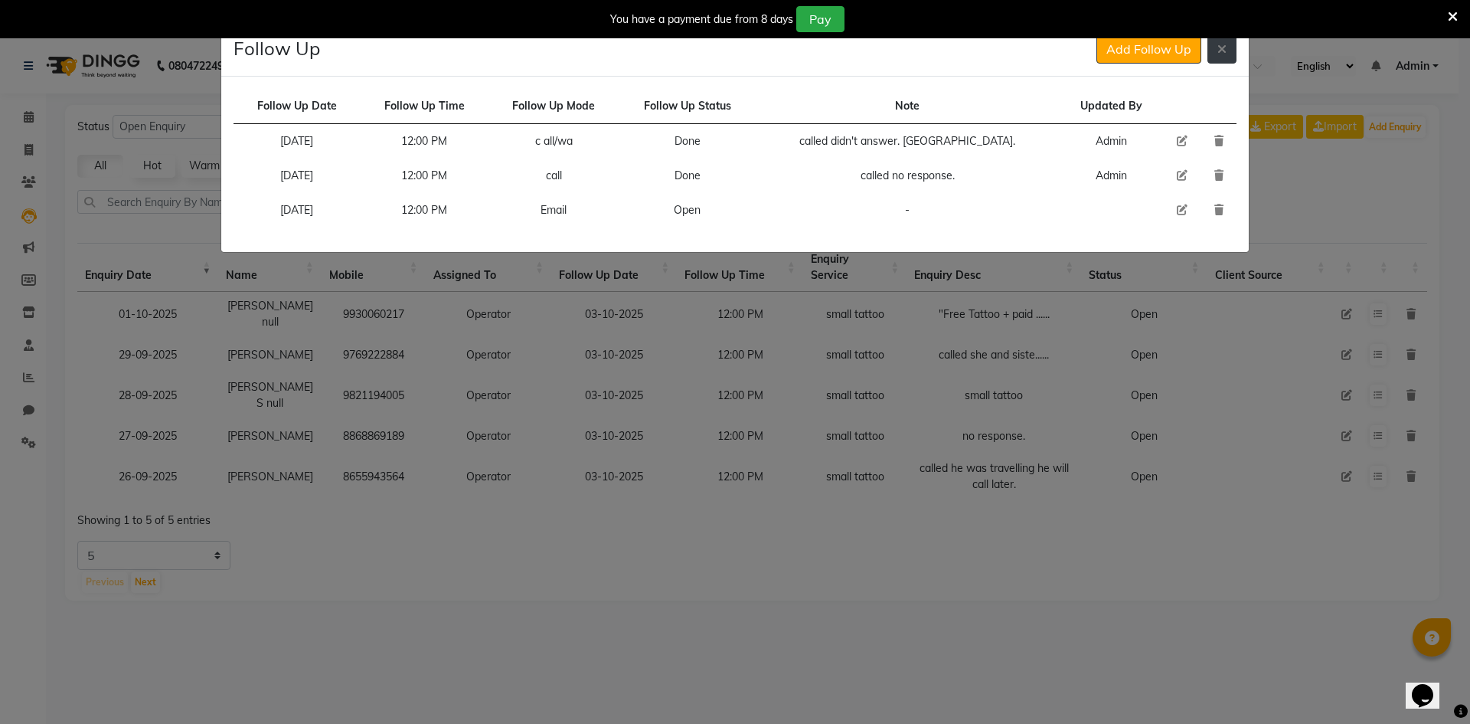
click at [1224, 57] on button at bounding box center [1222, 48] width 29 height 29
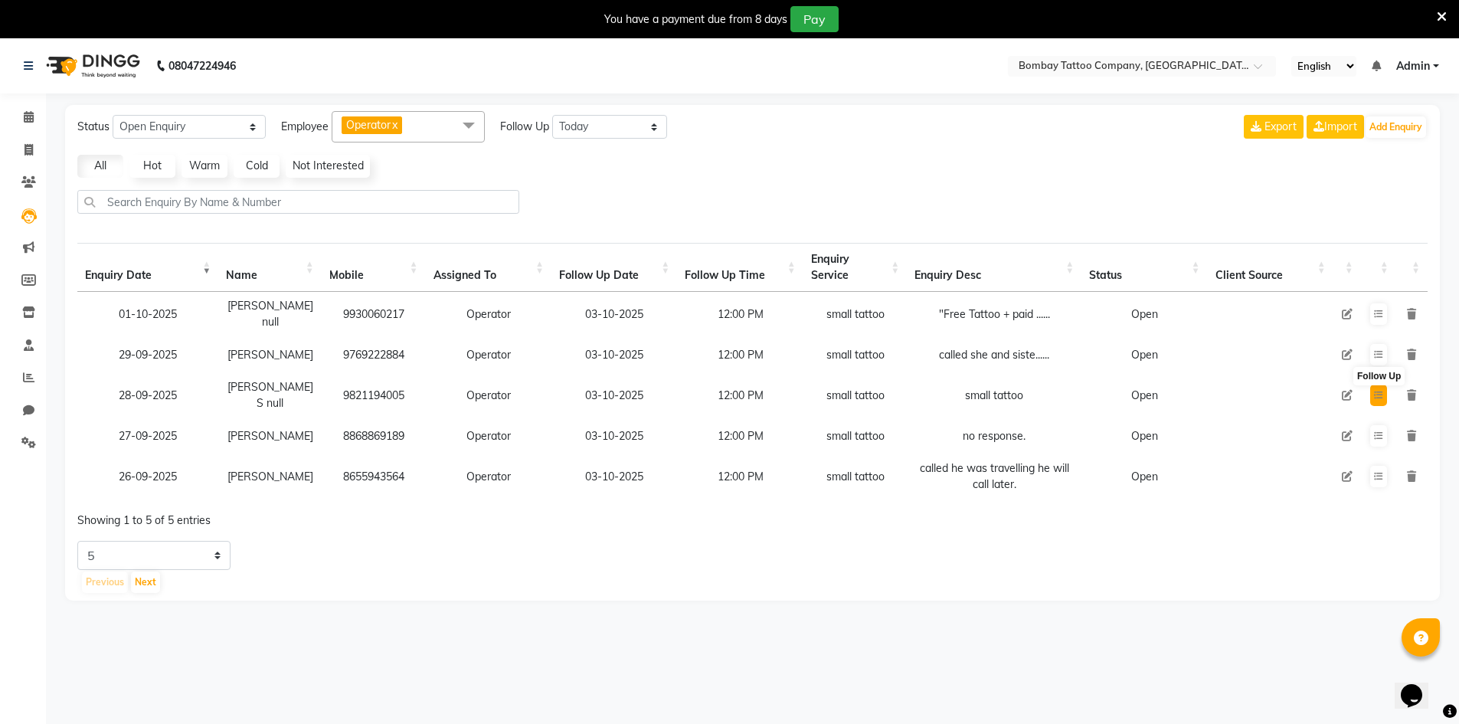
click at [1382, 391] on icon at bounding box center [1378, 395] width 9 height 9
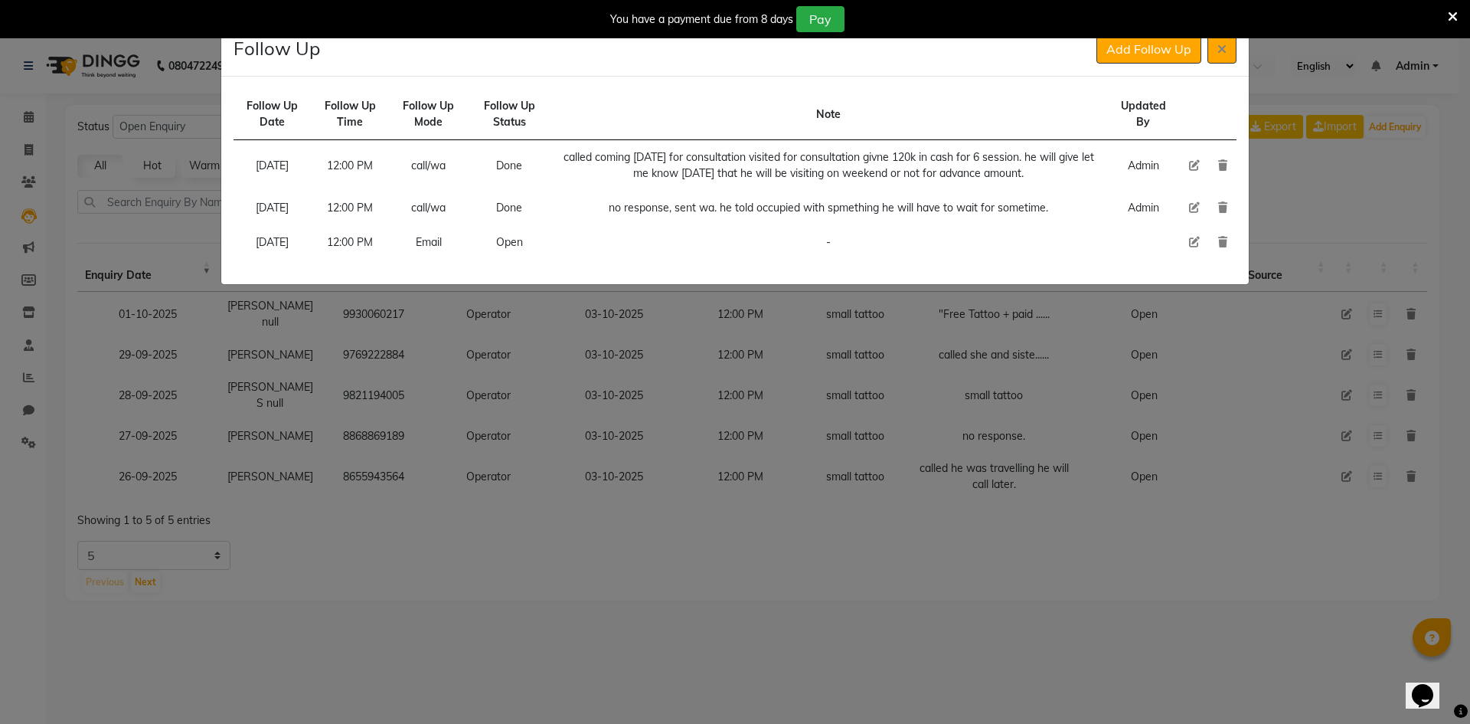
click at [1191, 213] on icon at bounding box center [1194, 207] width 11 height 11
select select "[DATE]"
select select "720"
select select "Done"
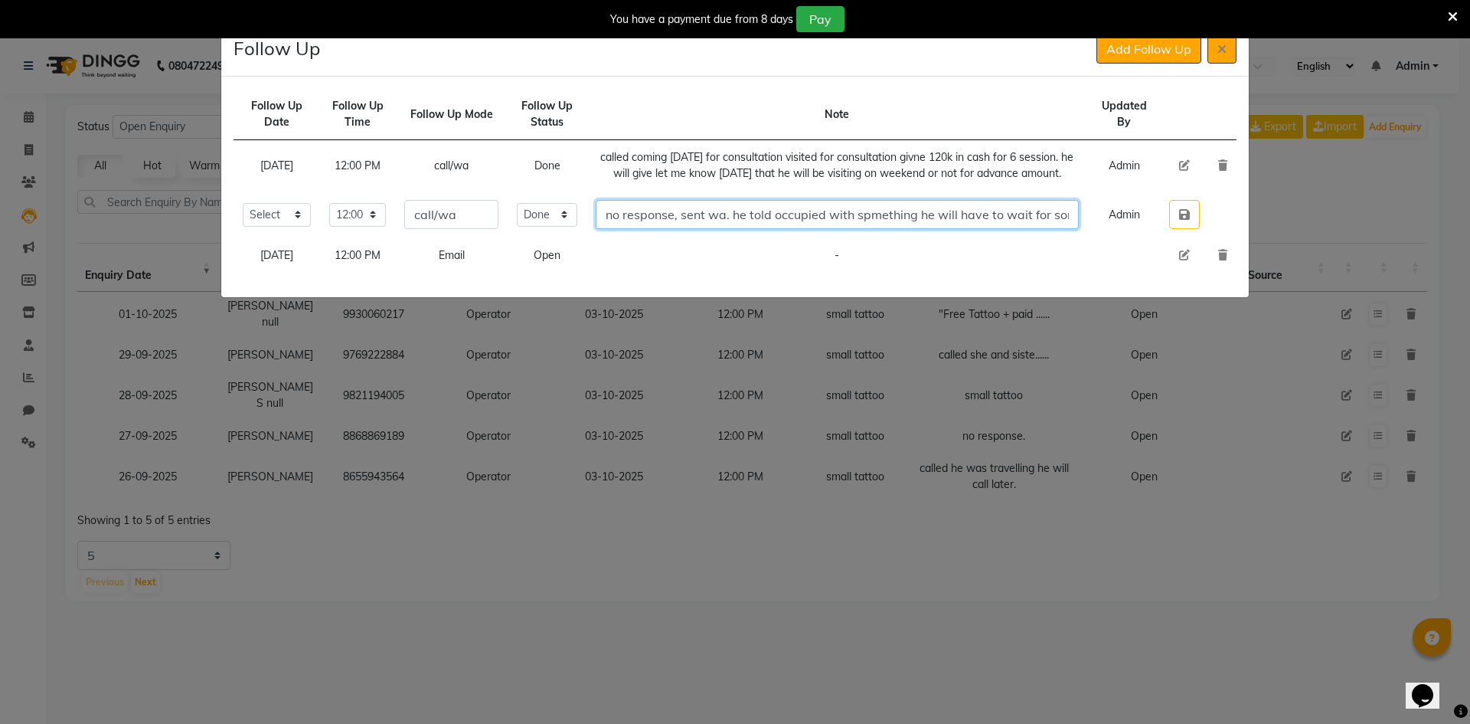
click at [1066, 229] on input "no response, sent wa. he told occupied with spmething he will have to wait for …" at bounding box center [837, 214] width 483 height 29
drag, startPoint x: 1034, startPoint y: 227, endPoint x: 1089, endPoint y: 240, distance: 56.5
click at [1091, 238] on tr "Select [DATE] [DATE] [DATE] ([DATE]) [DATE] ([DATE]) [DATE] ([DATE]) [DATE] ([D…" at bounding box center [735, 214] width 1003 height 47
click at [1068, 229] on input "no response, sent wa. he told occupied with spmething he will have to wait for …" at bounding box center [837, 214] width 483 height 29
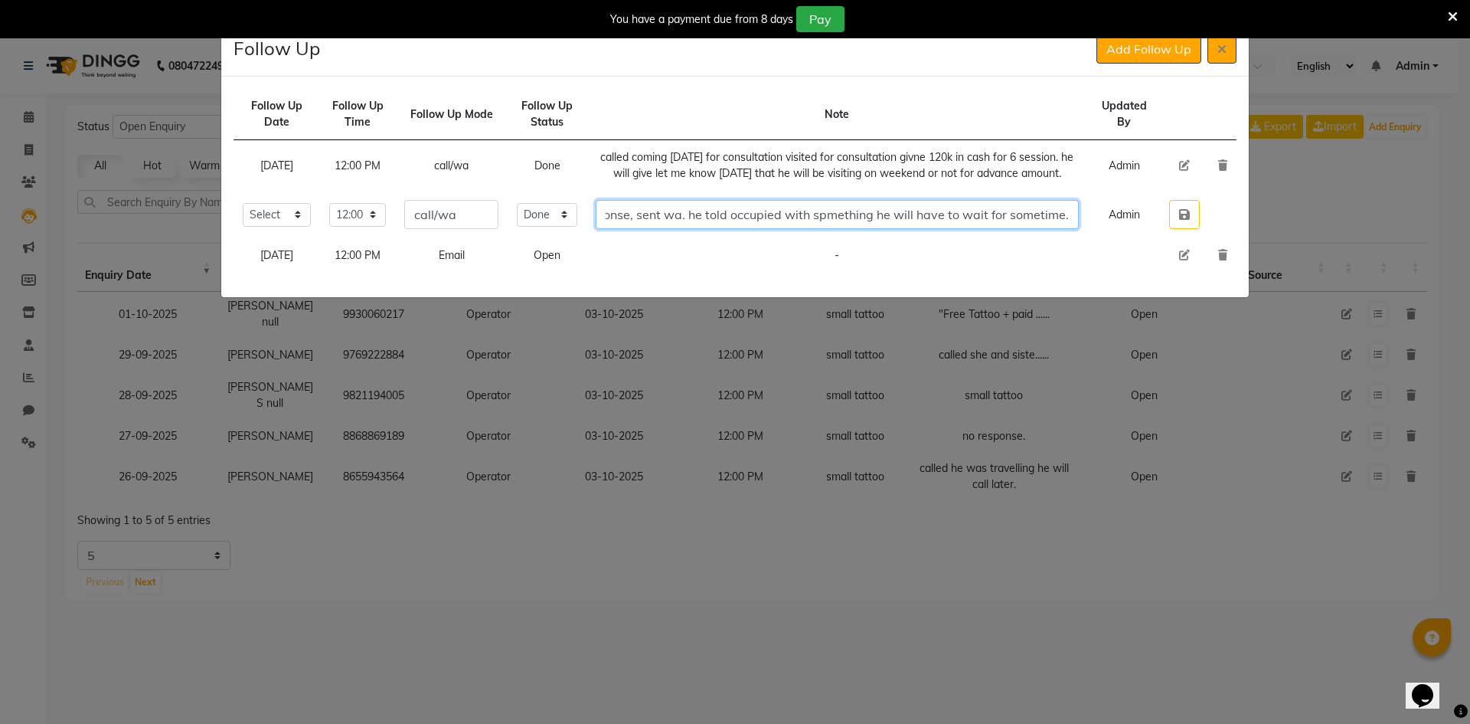
click at [1072, 229] on input "no response, sent wa. he told occupied with spmething he will have to wait for …" at bounding box center [837, 214] width 483 height 29
type input "no response, sent wa. he told occupied with spmething he will have to wait for …"
click at [1196, 229] on button "button" at bounding box center [1184, 214] width 31 height 29
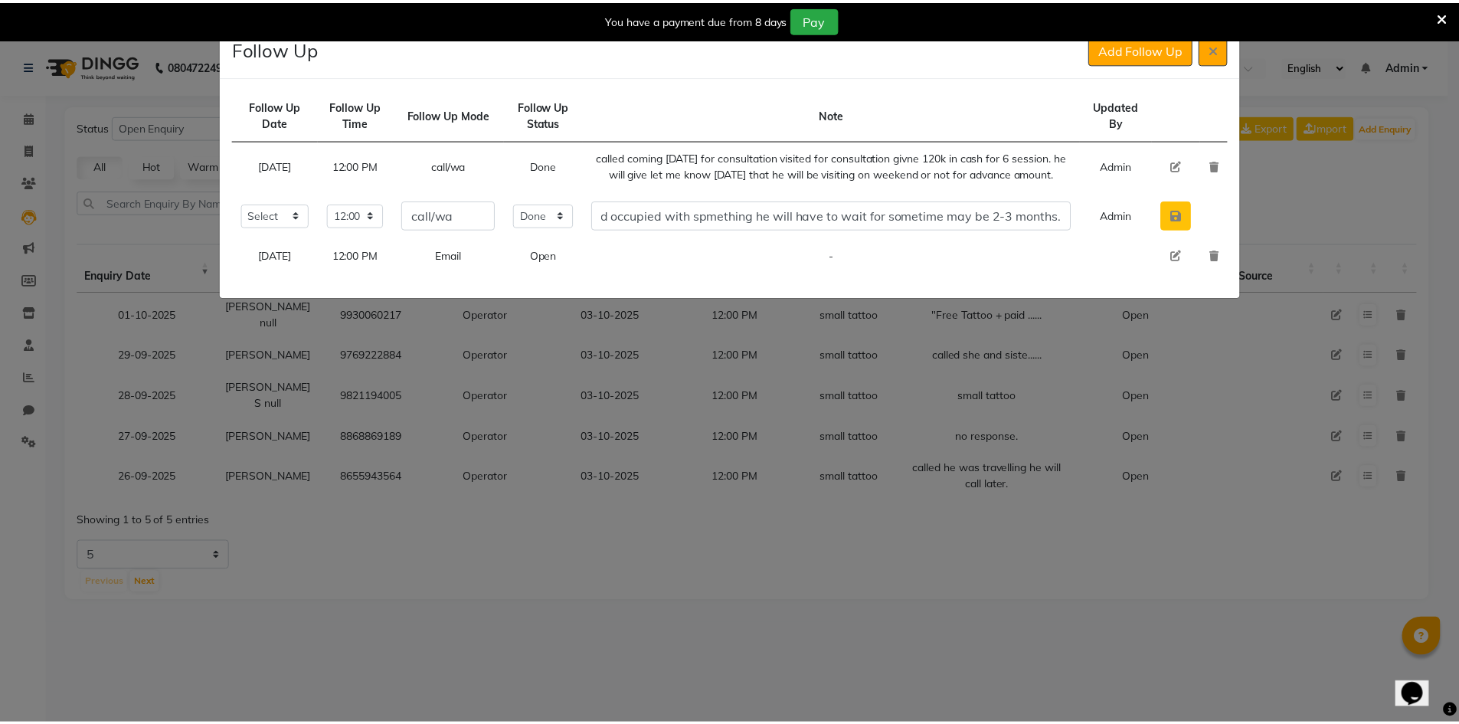
scroll to position [0, 0]
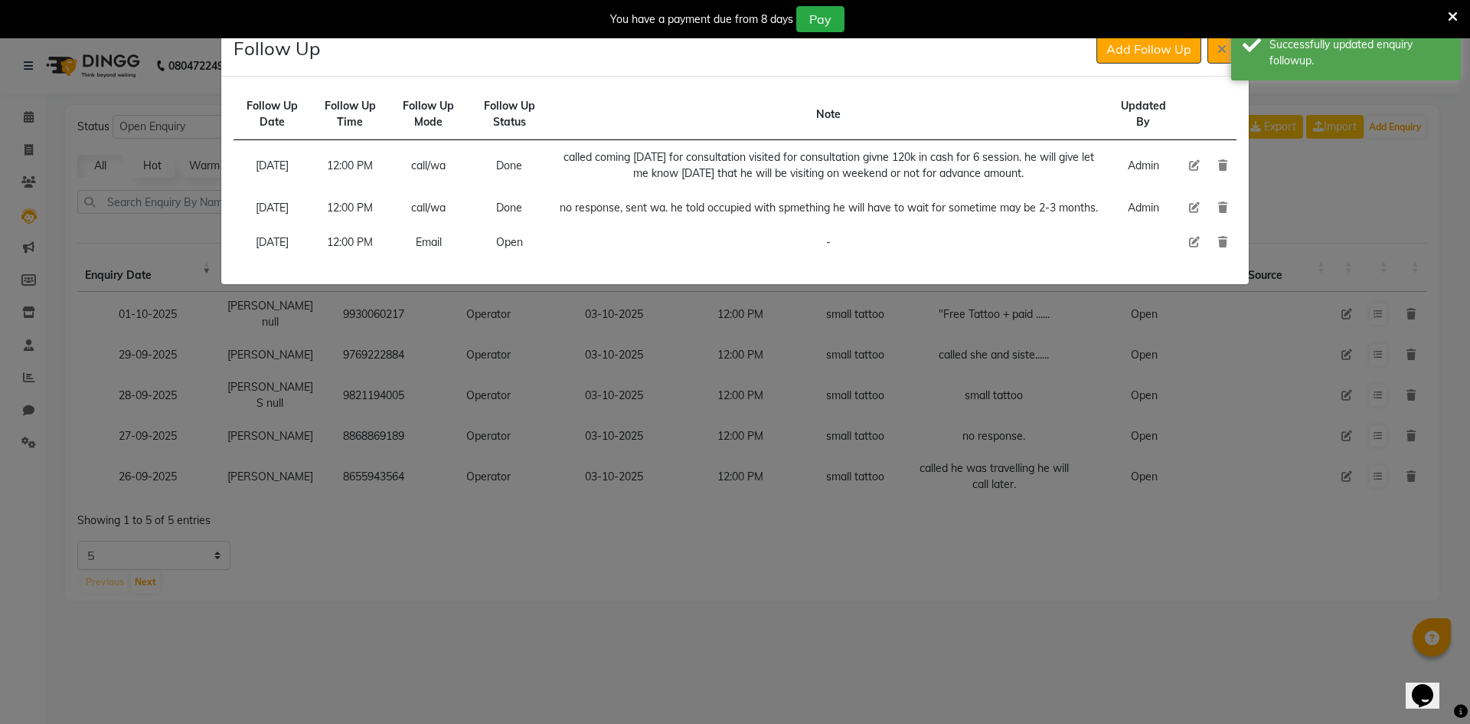
click at [1196, 247] on icon at bounding box center [1194, 242] width 11 height 11
select select "[DATE]"
select select "720"
select select "Open"
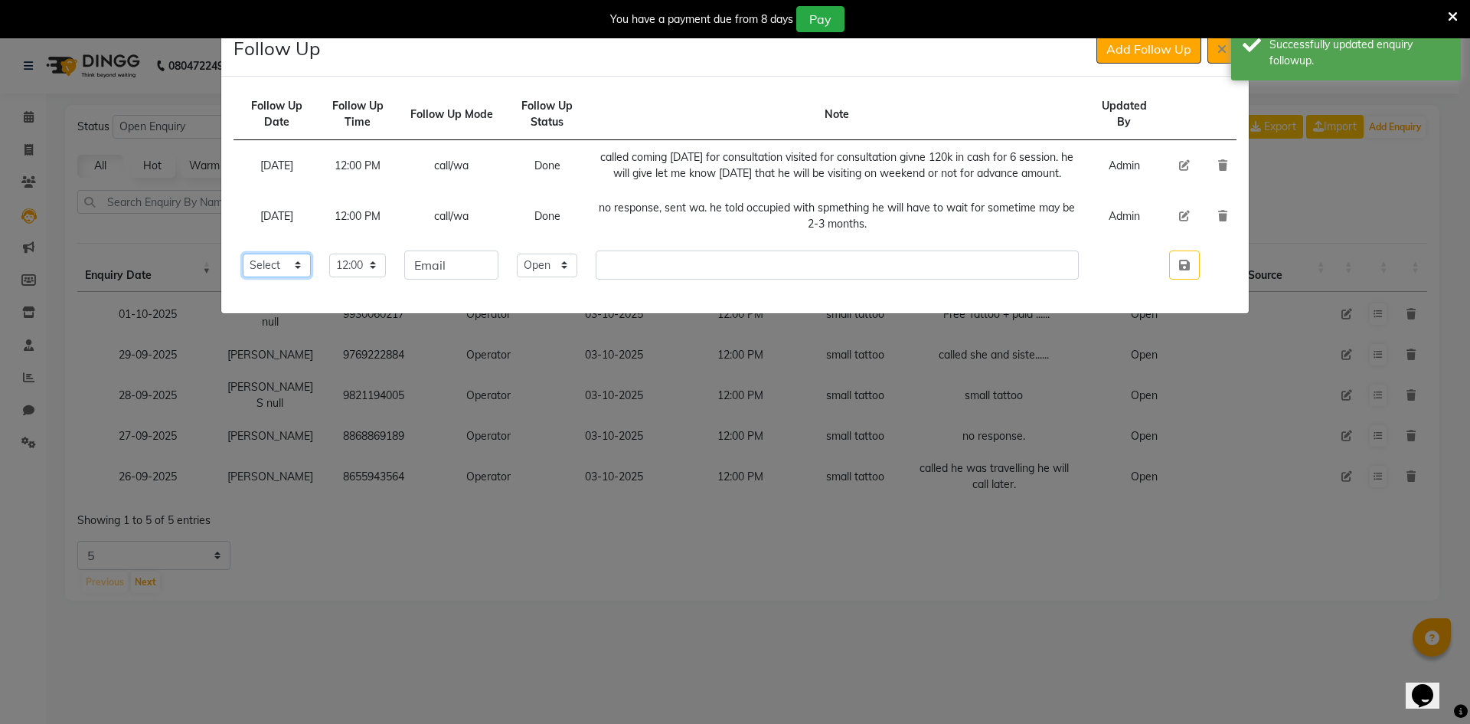
click at [311, 277] on select "Select [DATE] [DATE] [DATE] ([DATE]) [DATE] ([DATE]) [DATE] ([DATE]) [DATE] ([D…" at bounding box center [277, 266] width 68 height 24
select select "custom_date"
click at [243, 269] on select "Select [DATE] [DATE] [DATE] ([DATE]) [DATE] ([DATE]) [DATE] ([DATE]) [DATE] ([D…" at bounding box center [277, 266] width 68 height 24
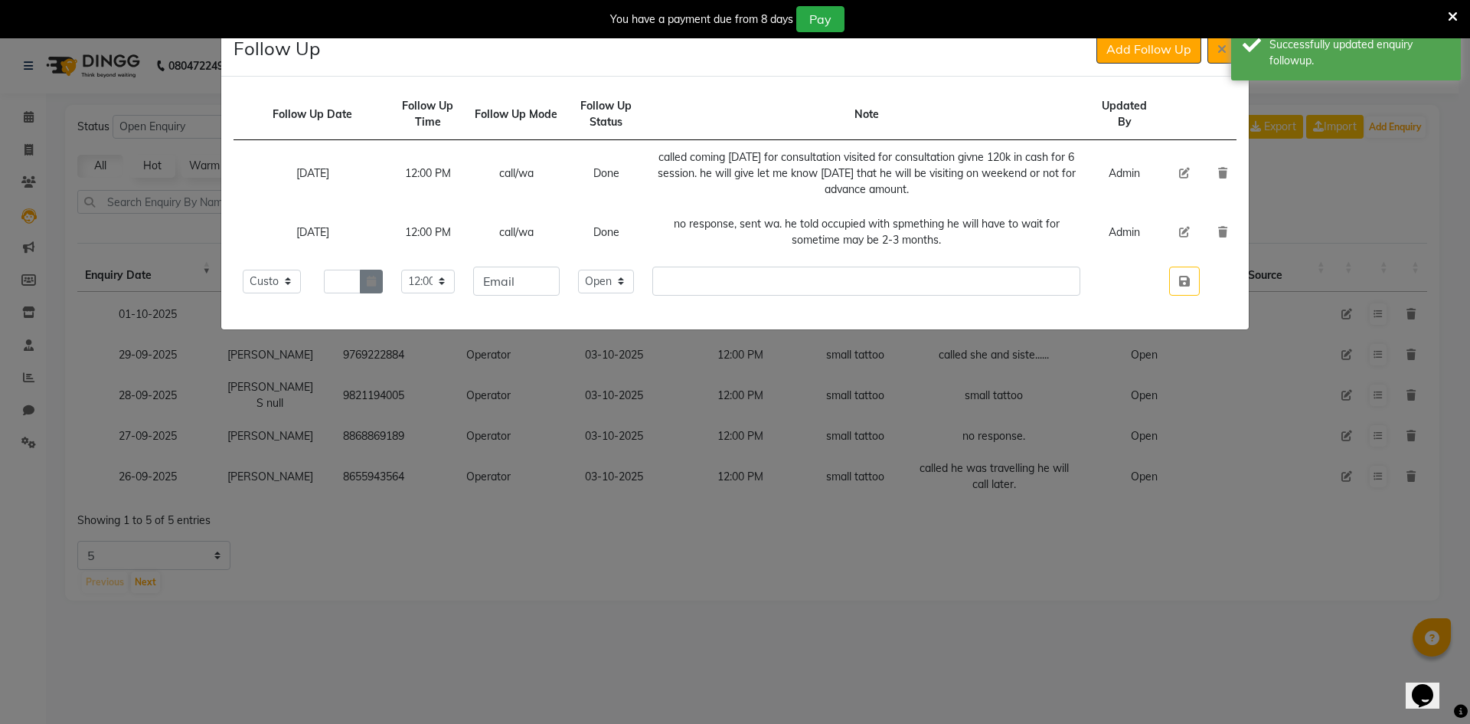
click at [383, 292] on button "button" at bounding box center [371, 282] width 23 height 24
select select "10"
select select "2025"
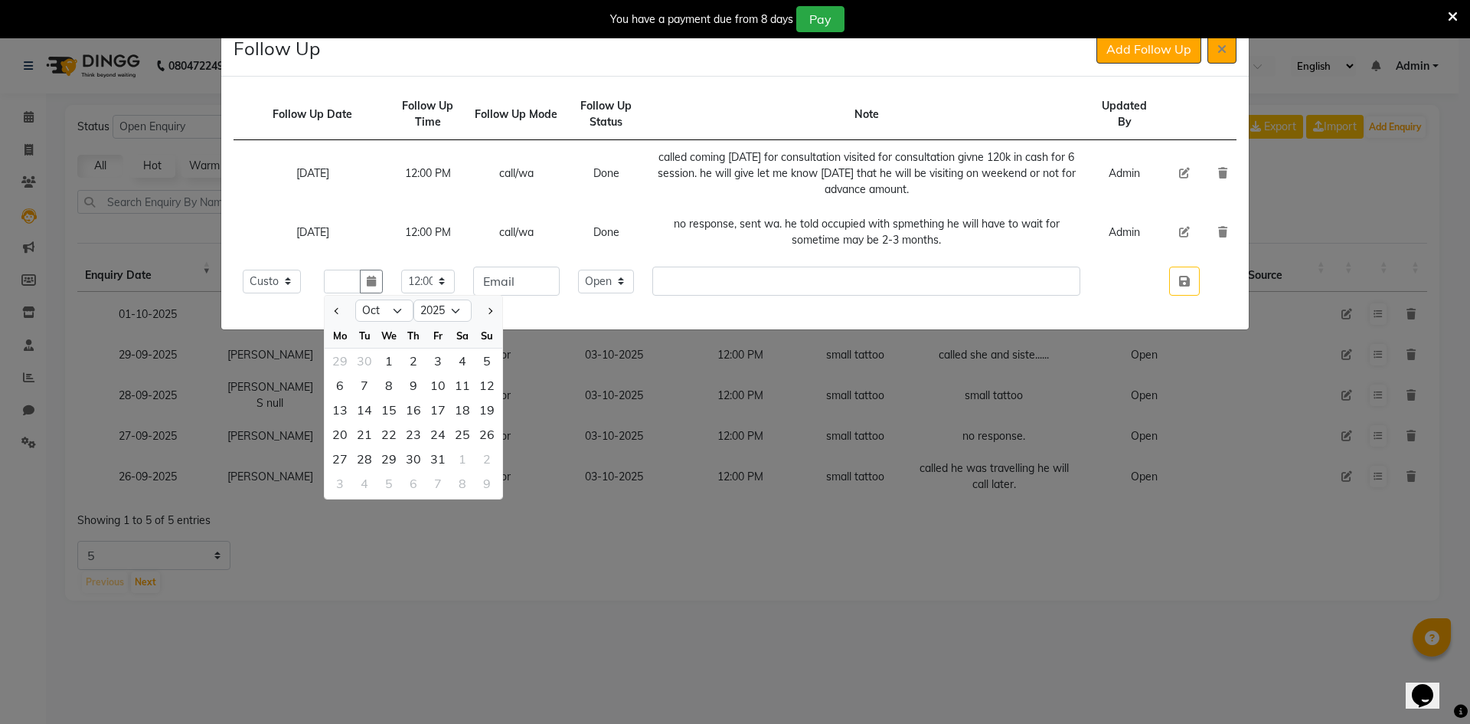
click at [548, 314] on div "Follow Up Date Follow Up Time Follow Up Mode Follow Up Status Note Updated By […" at bounding box center [735, 203] width 1028 height 253
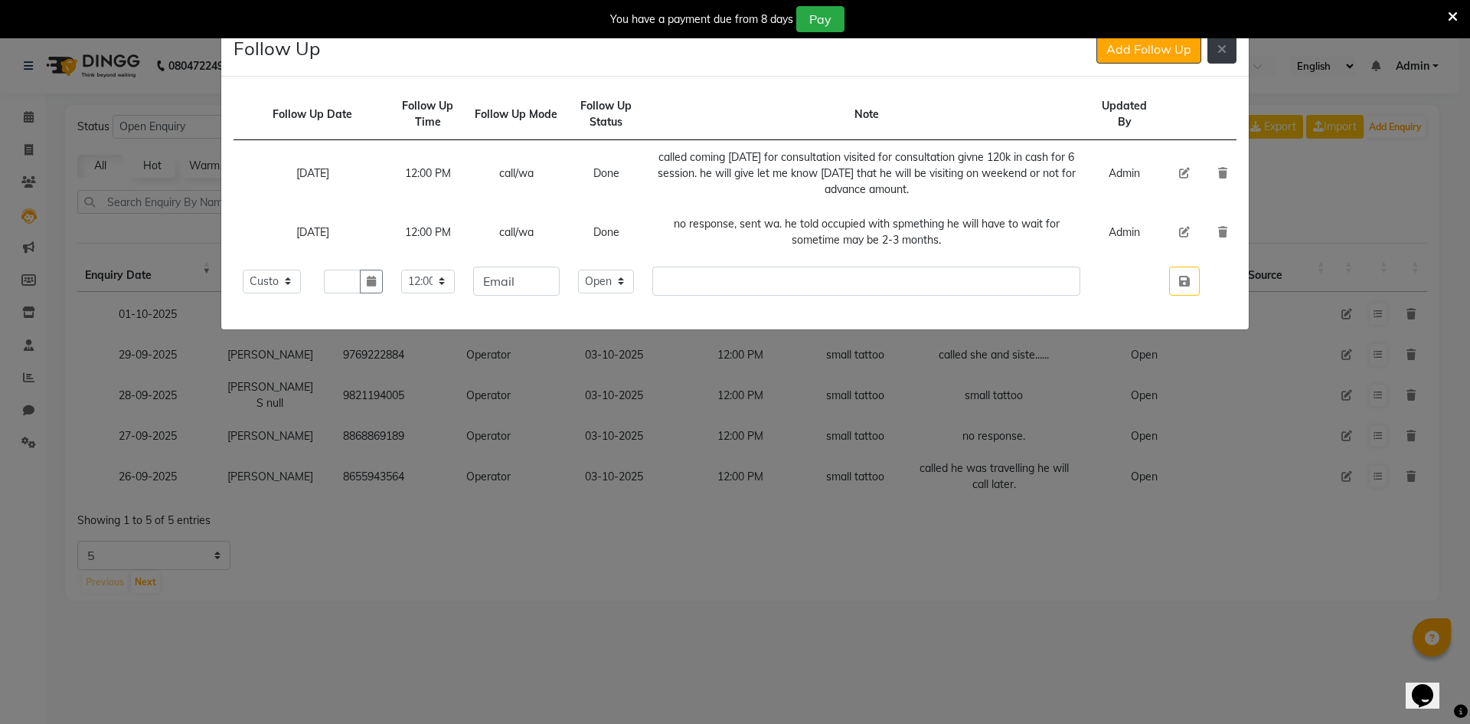
click at [1219, 48] on icon at bounding box center [1222, 49] width 9 height 12
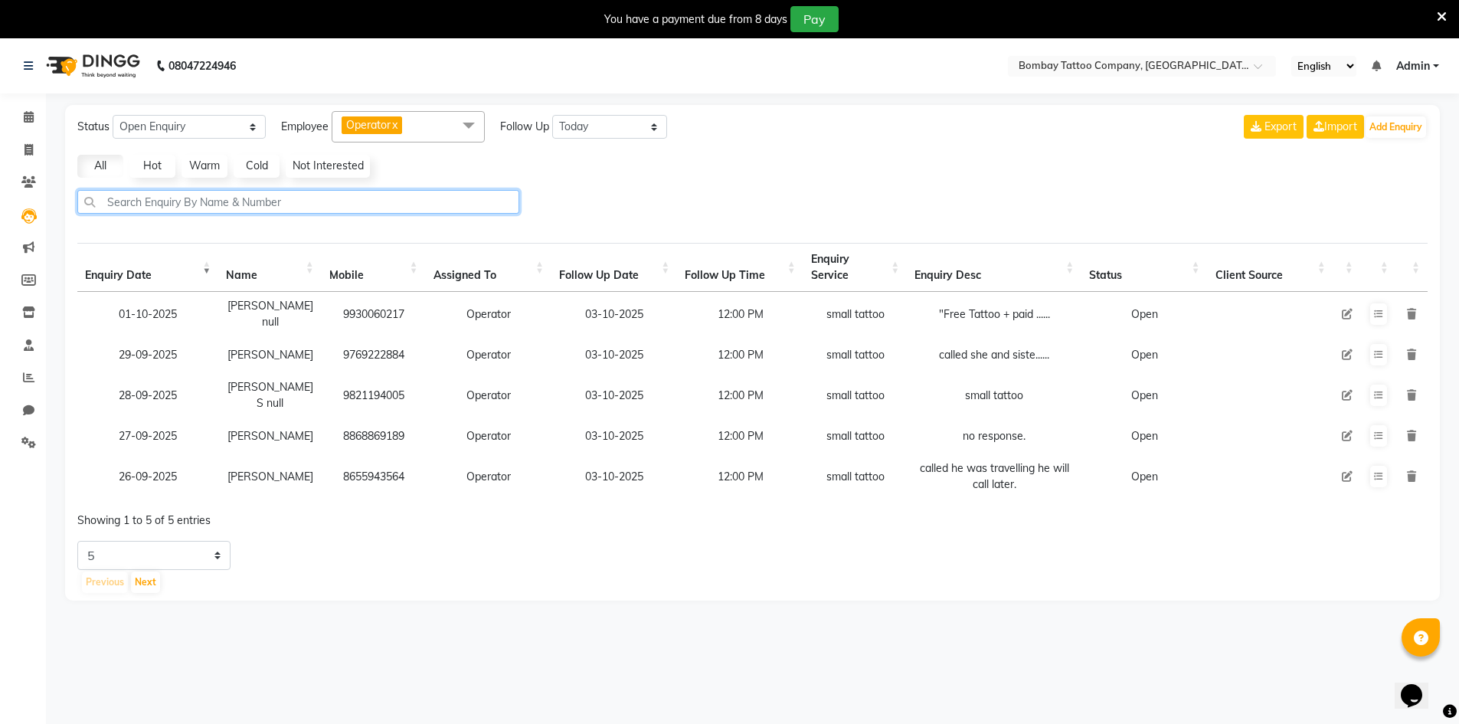
click at [316, 208] on input "text" at bounding box center [298, 202] width 442 height 24
paste input "7738786120"
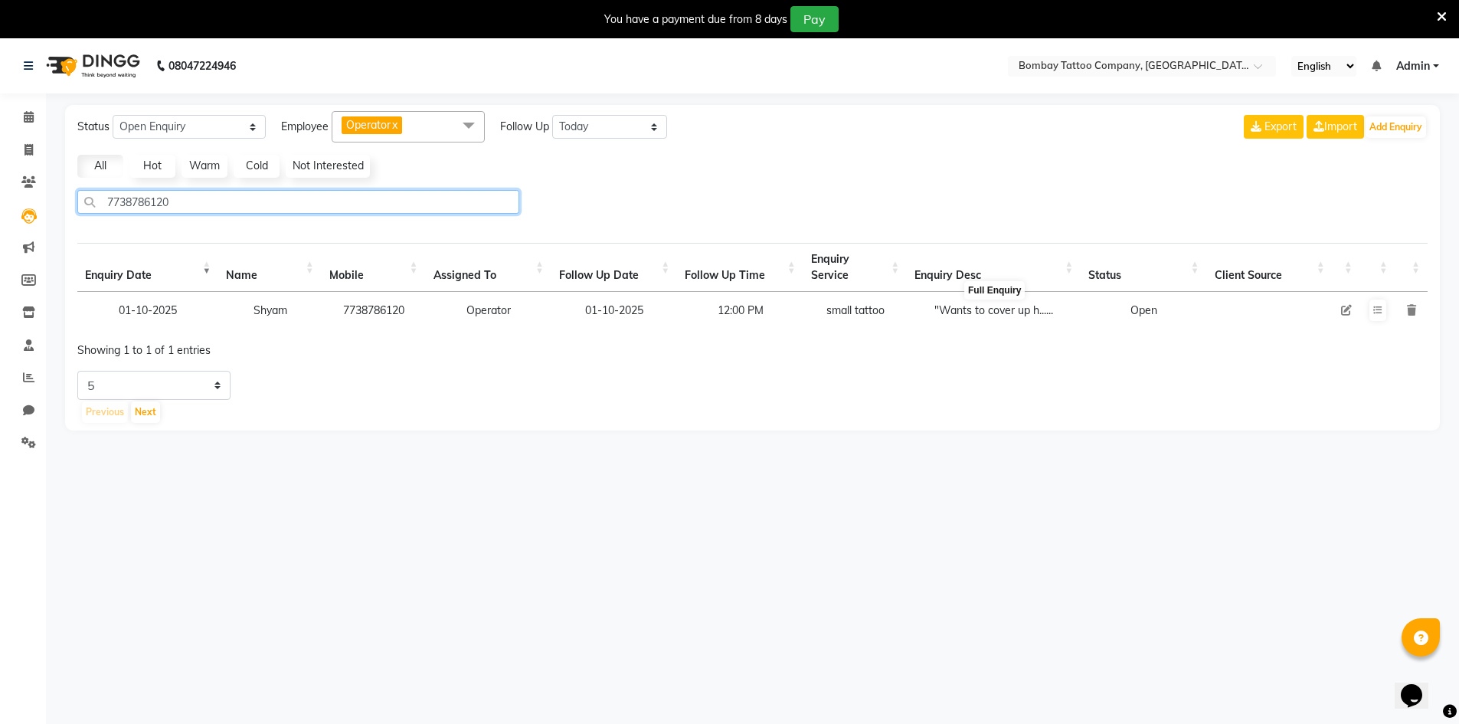
type input "7738786120"
click at [1033, 312] on div ""Wants to cover up h......" at bounding box center [993, 311] width 159 height 16
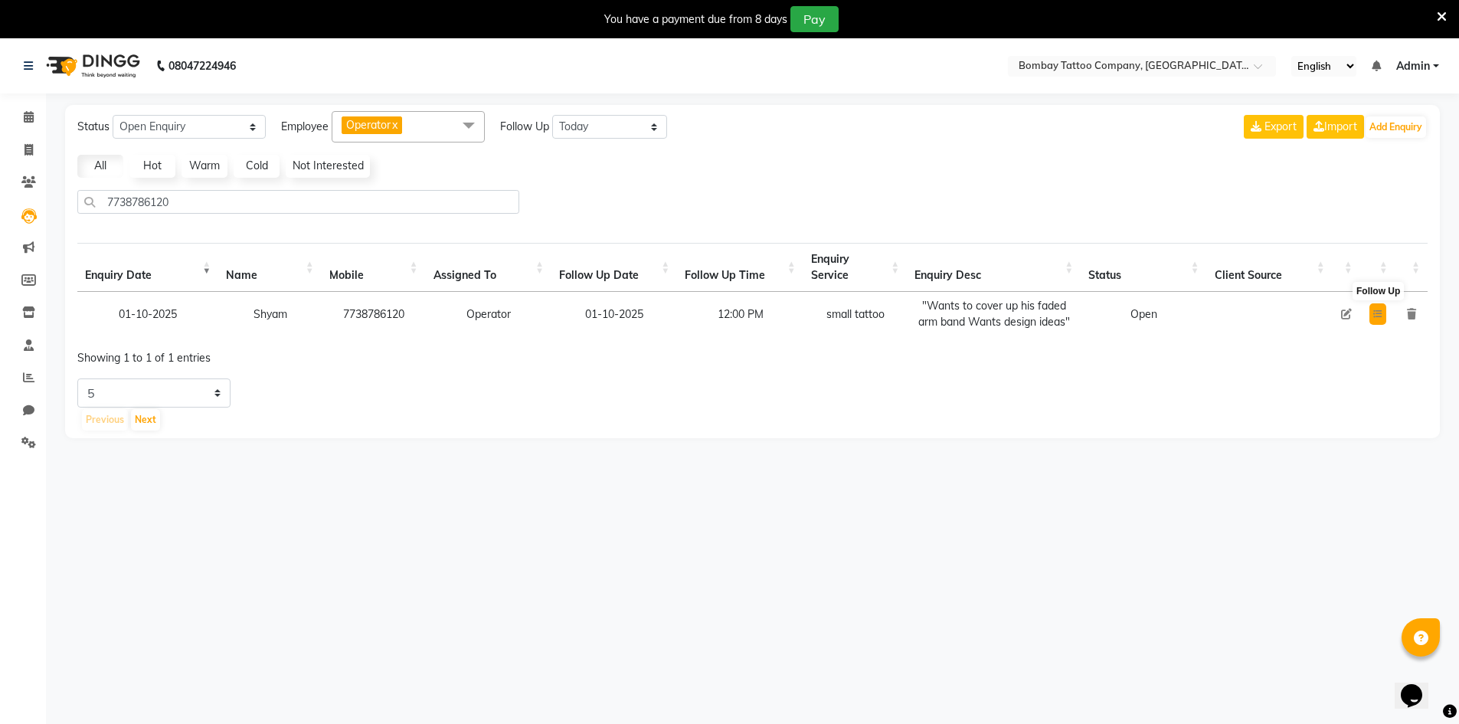
click at [1374, 319] on icon at bounding box center [1377, 313] width 9 height 9
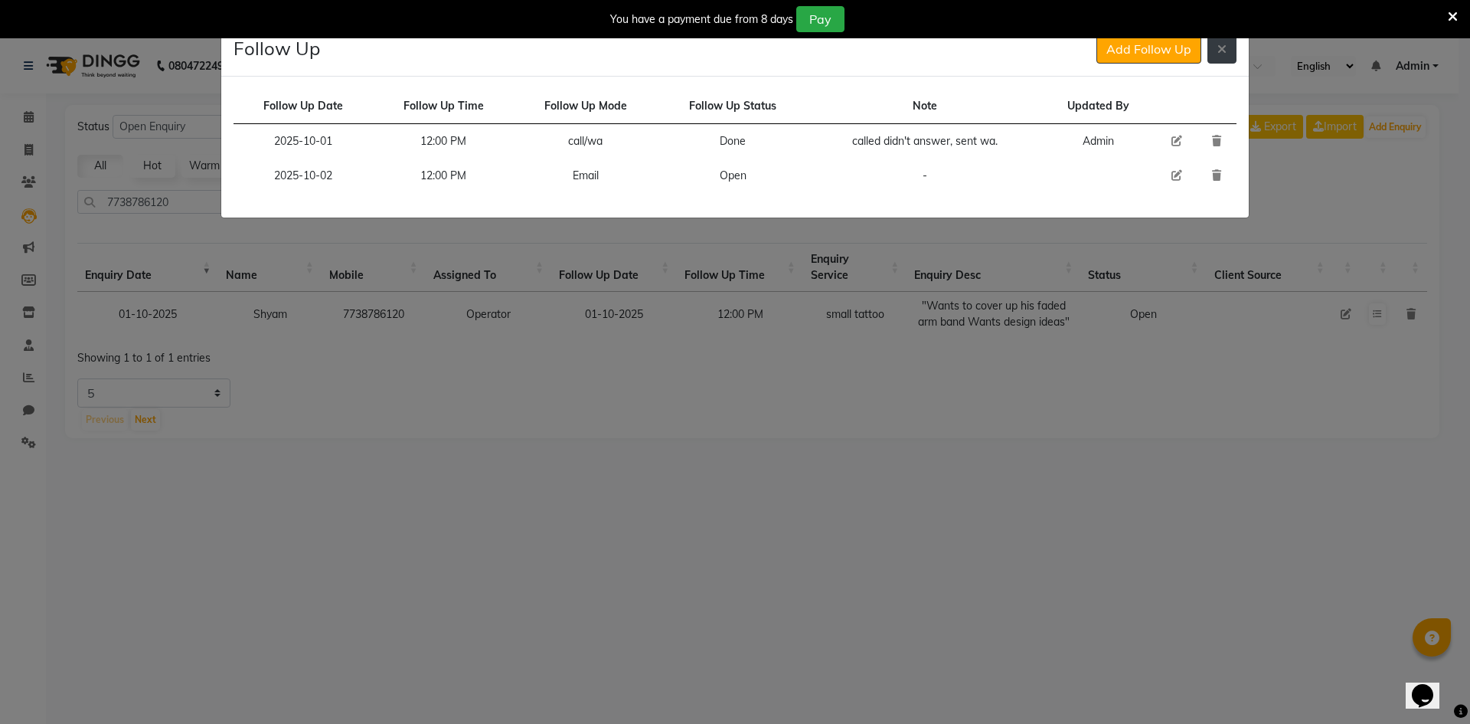
click at [1225, 50] on icon at bounding box center [1222, 49] width 9 height 12
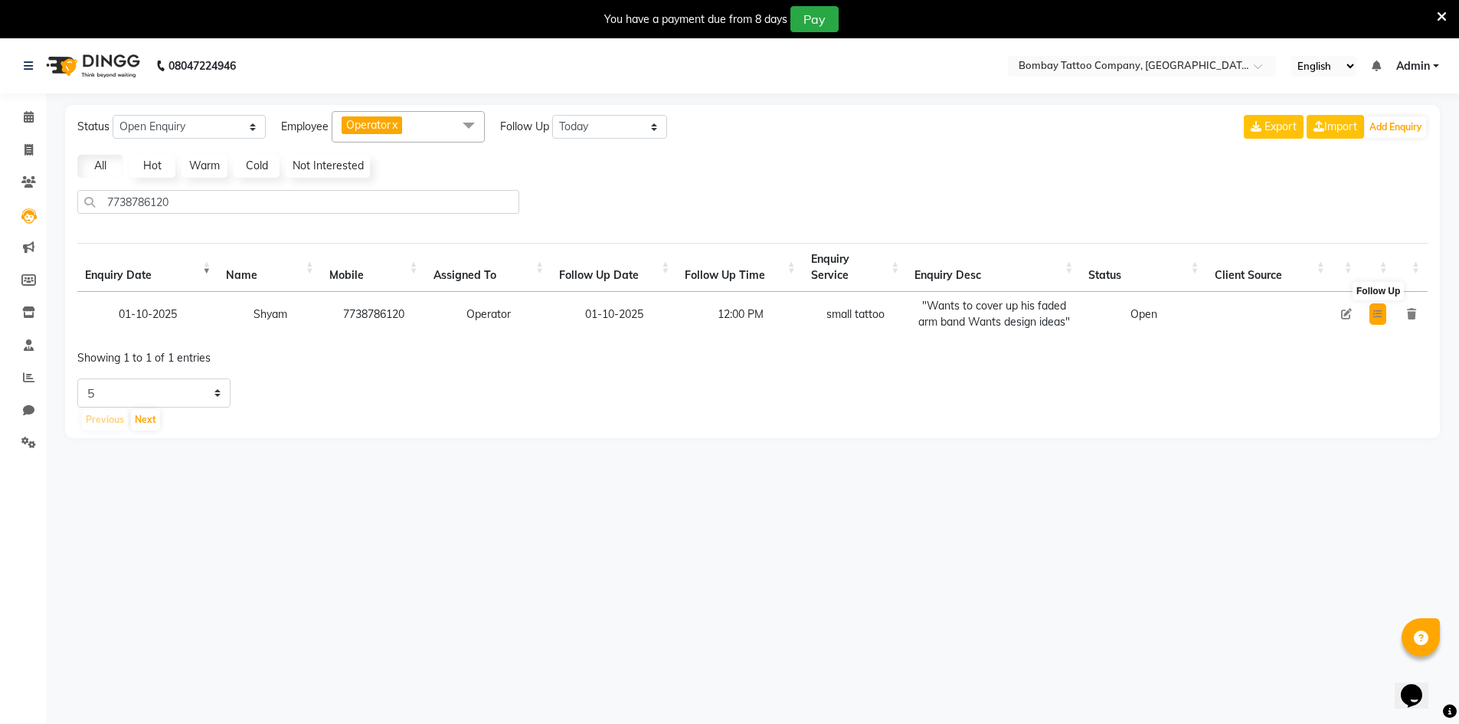
click at [1379, 304] on button at bounding box center [1377, 313] width 17 height 21
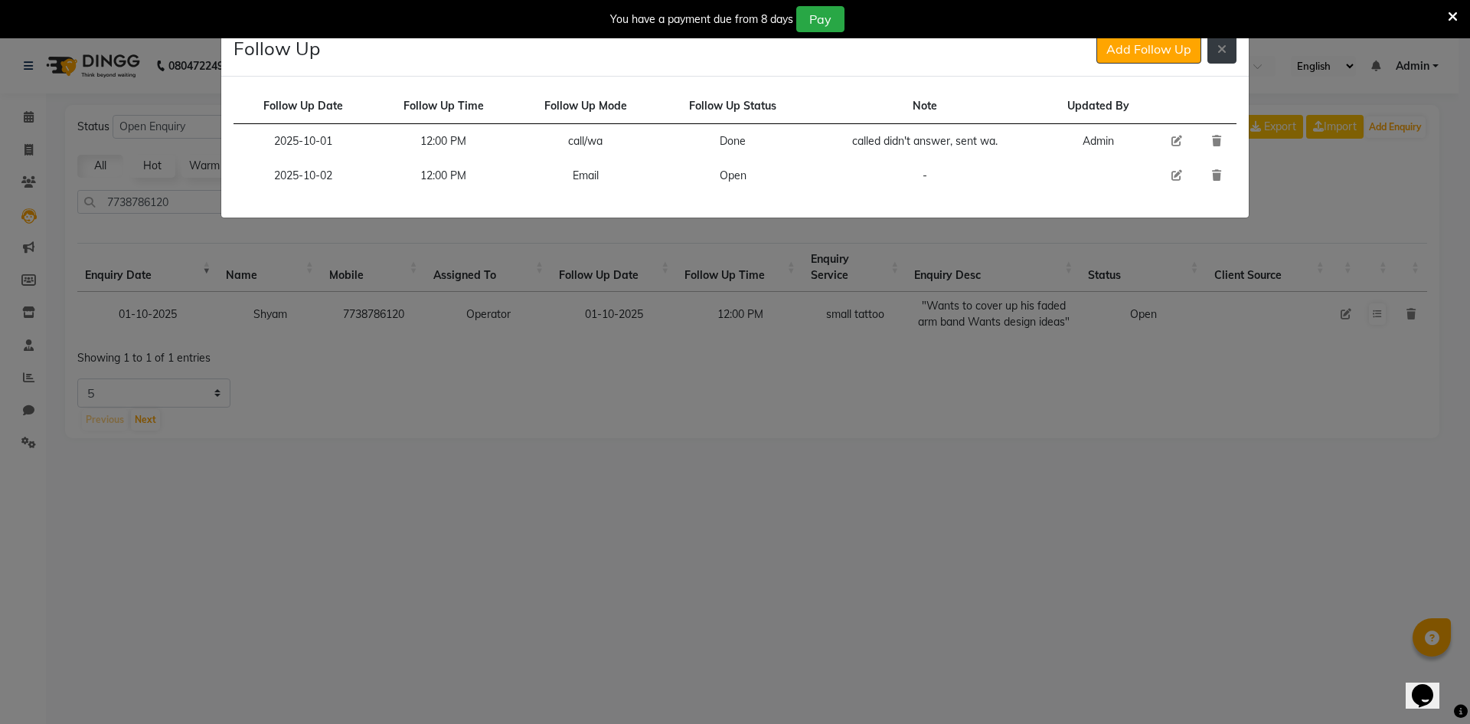
click at [1219, 57] on button at bounding box center [1222, 48] width 29 height 29
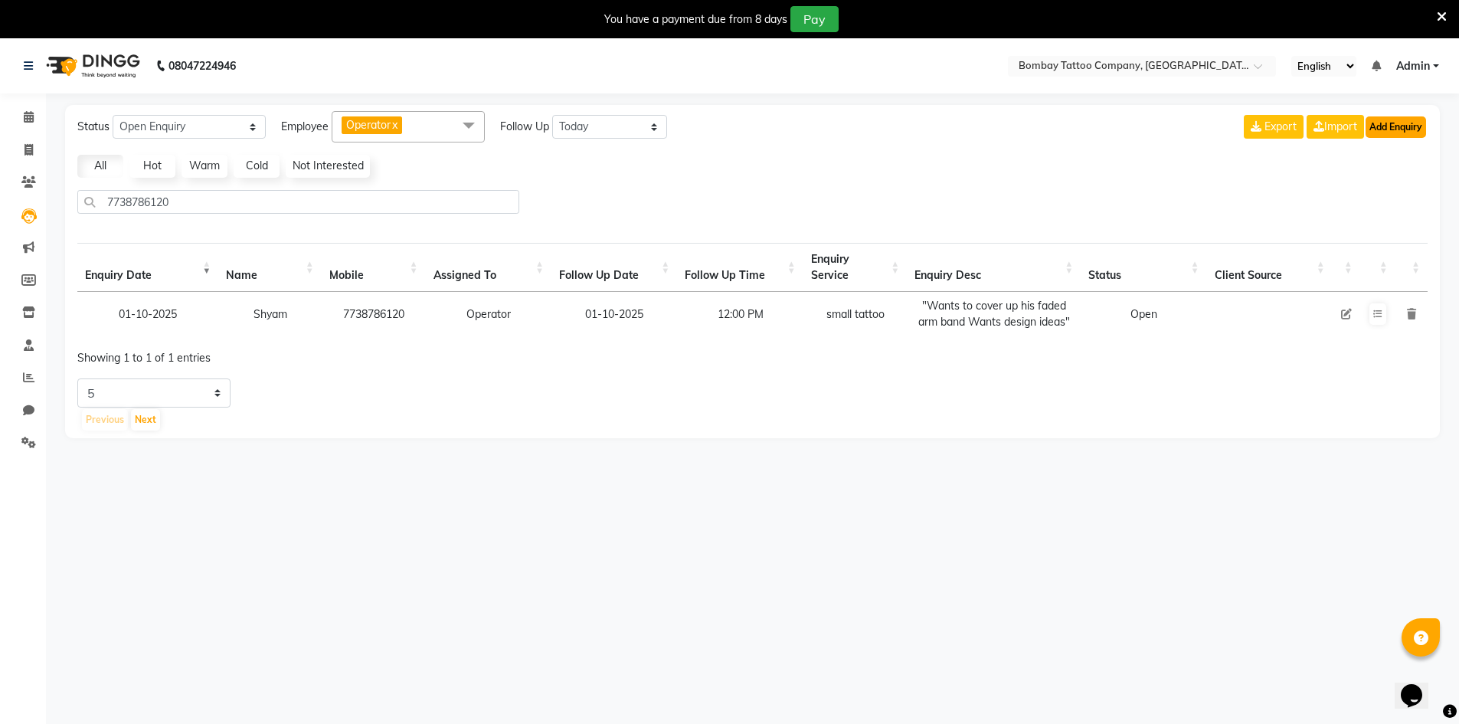
click at [1399, 128] on button "Add Enquiry" at bounding box center [1396, 126] width 61 height 21
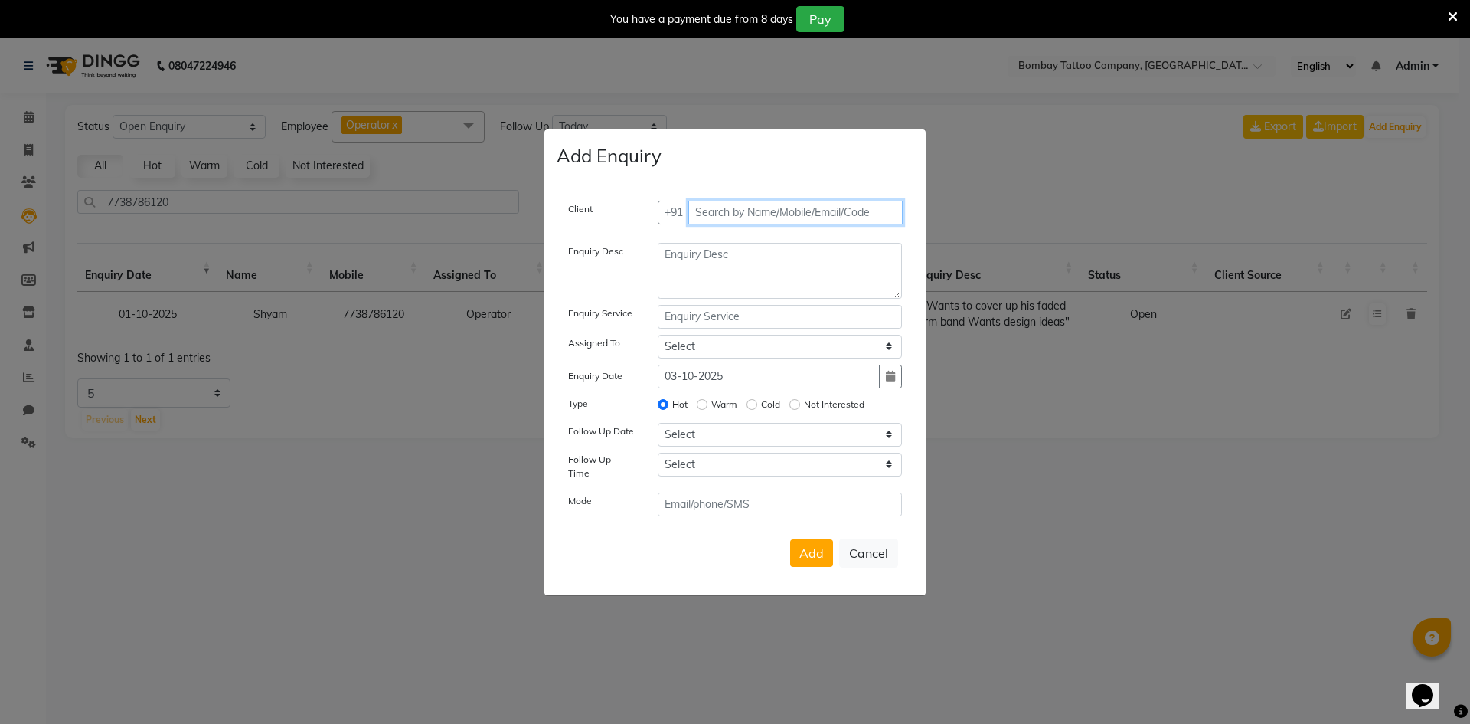
click at [751, 208] on input "text" at bounding box center [796, 213] width 215 height 24
paste input "9619354260"
type input "9619354260"
click at [860, 212] on span "Add Client" at bounding box center [870, 212] width 51 height 14
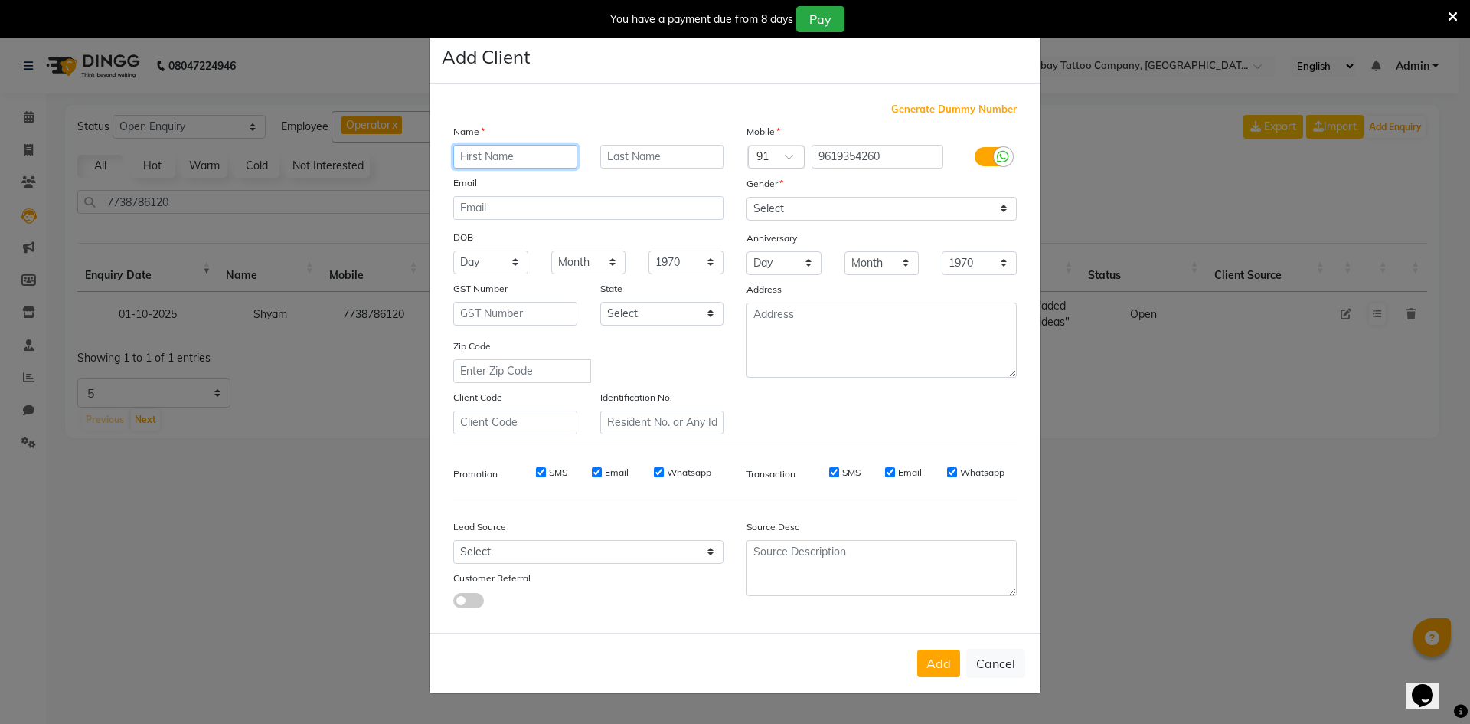
click at [507, 156] on input "text" at bounding box center [515, 157] width 124 height 24
paste input "Corentyn"
type input "Corentyn"
drag, startPoint x: 756, startPoint y: 207, endPoint x: 755, endPoint y: 218, distance: 11.5
click at [756, 210] on select "Select [DEMOGRAPHIC_DATA] [DEMOGRAPHIC_DATA] Other Prefer Not To Say" at bounding box center [882, 209] width 270 height 24
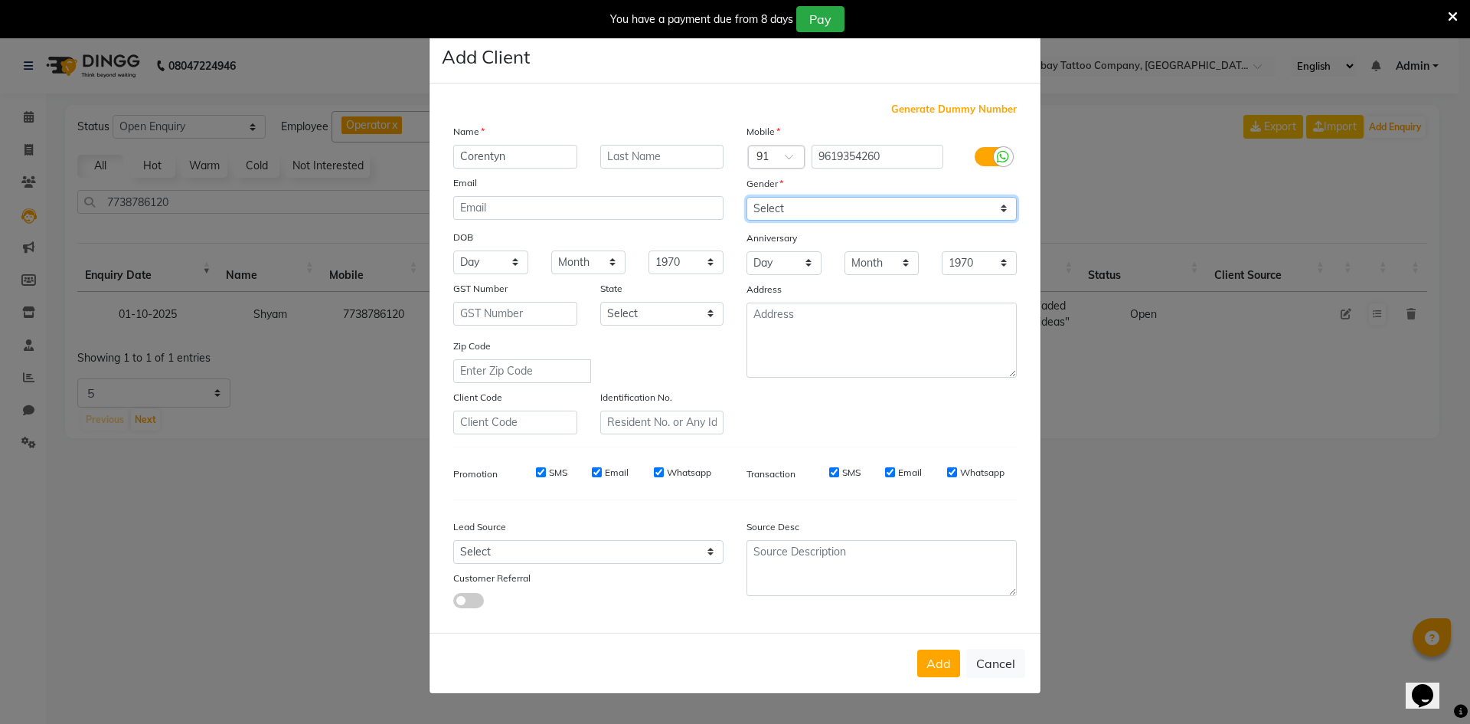
select select "[DEMOGRAPHIC_DATA]"
click at [747, 197] on select "Select [DEMOGRAPHIC_DATA] [DEMOGRAPHIC_DATA] Other Prefer Not To Say" at bounding box center [882, 209] width 270 height 24
click at [931, 665] on button "Add" at bounding box center [939, 663] width 43 height 28
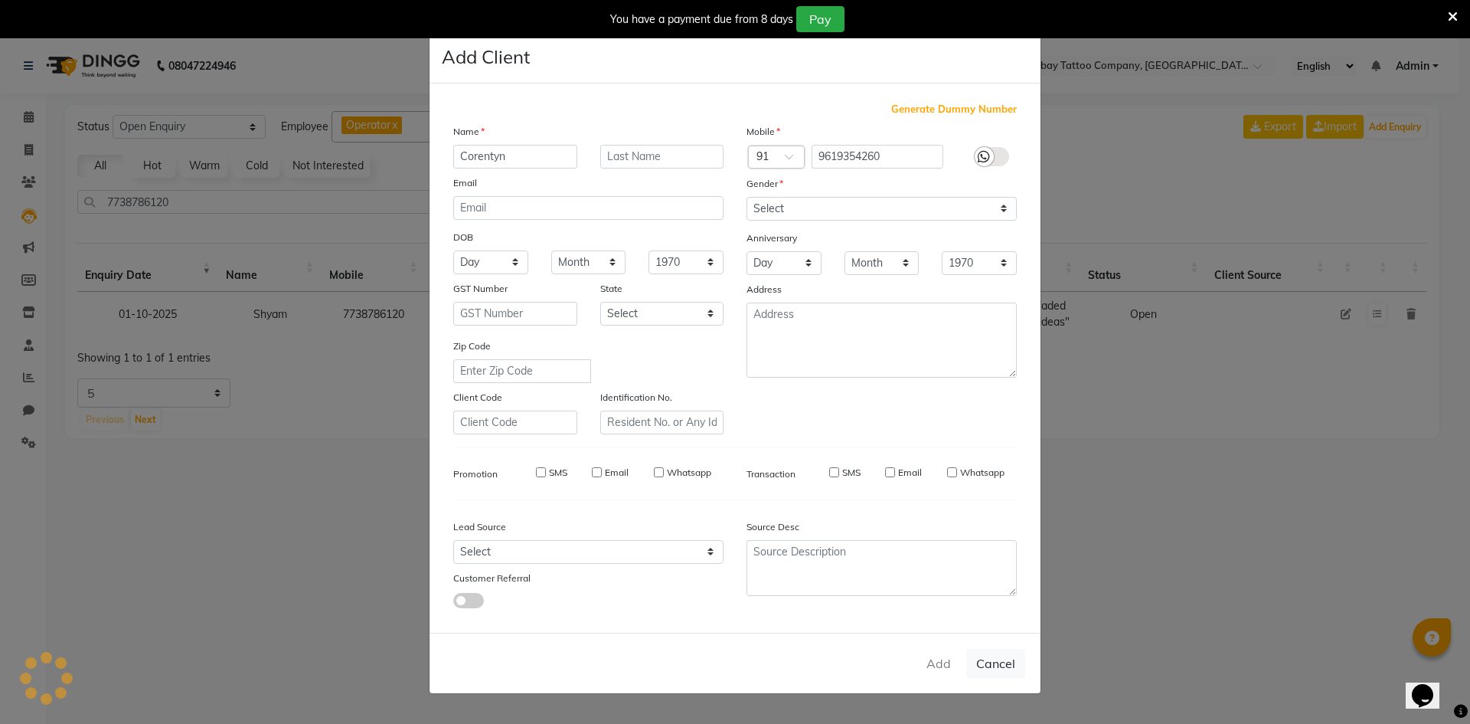
select select
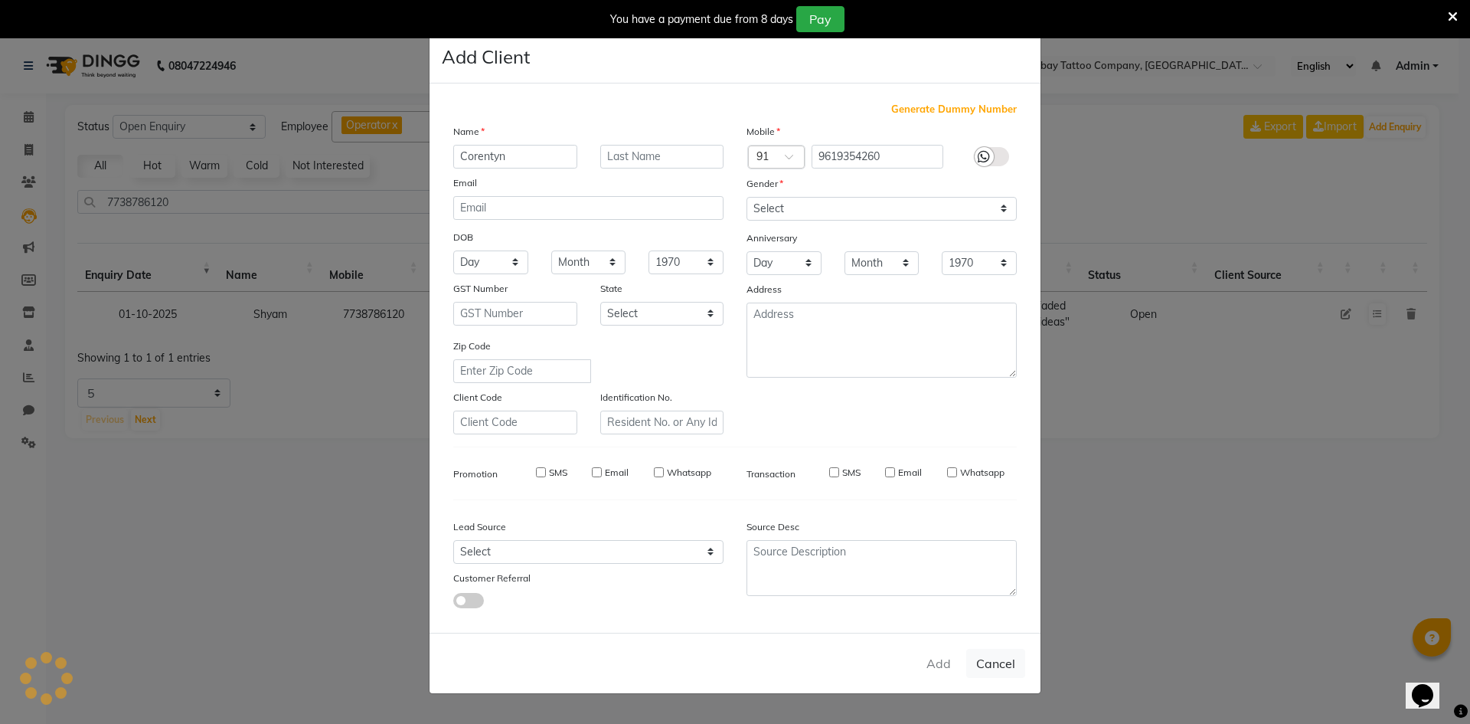
select select
checkbox input "false"
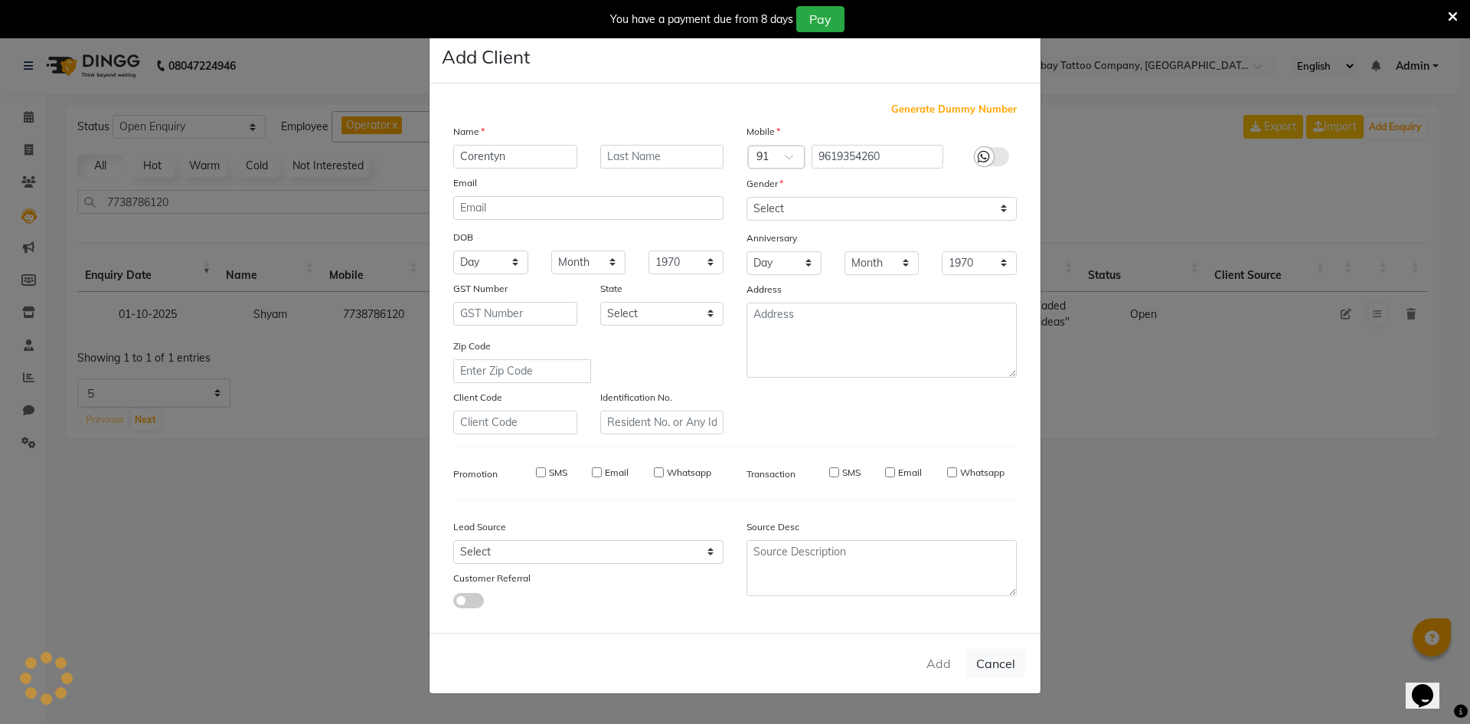
checkbox input "false"
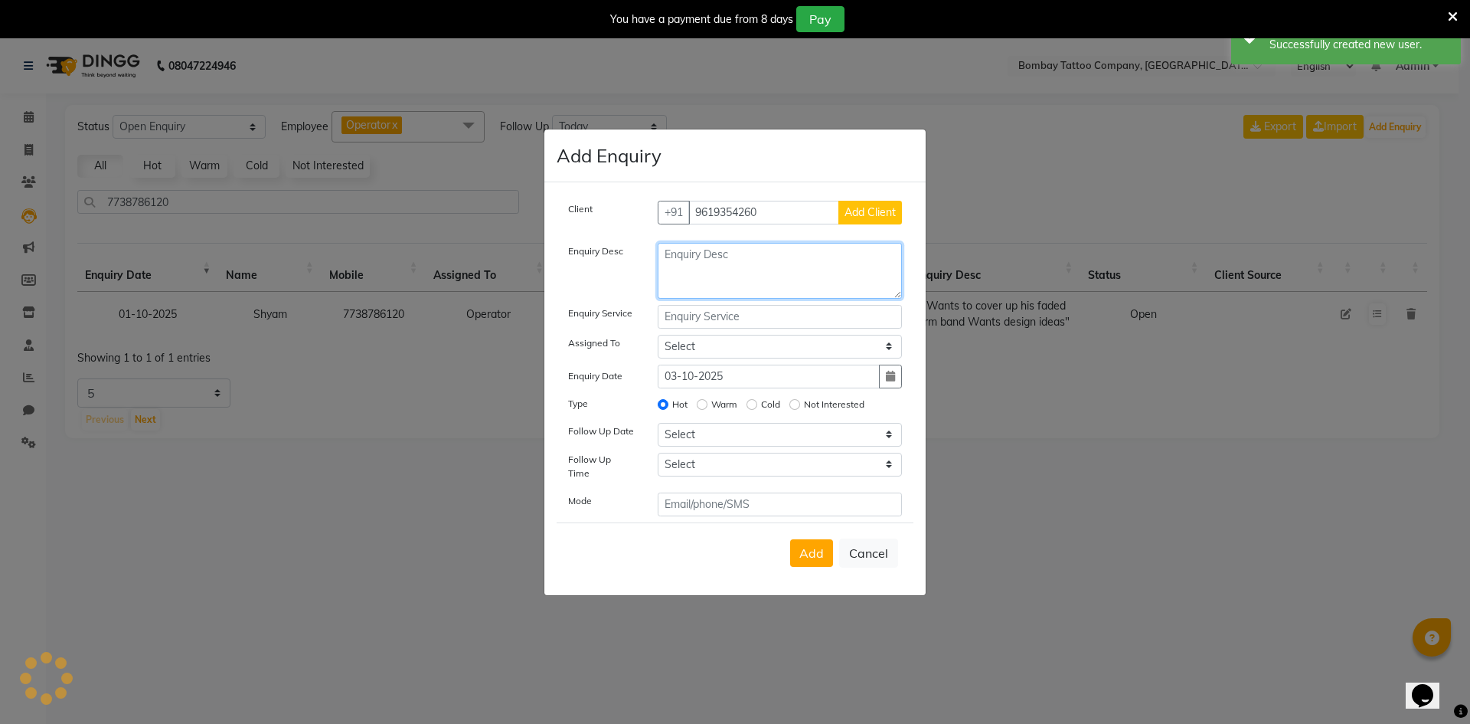
click at [685, 273] on textarea at bounding box center [780, 271] width 245 height 56
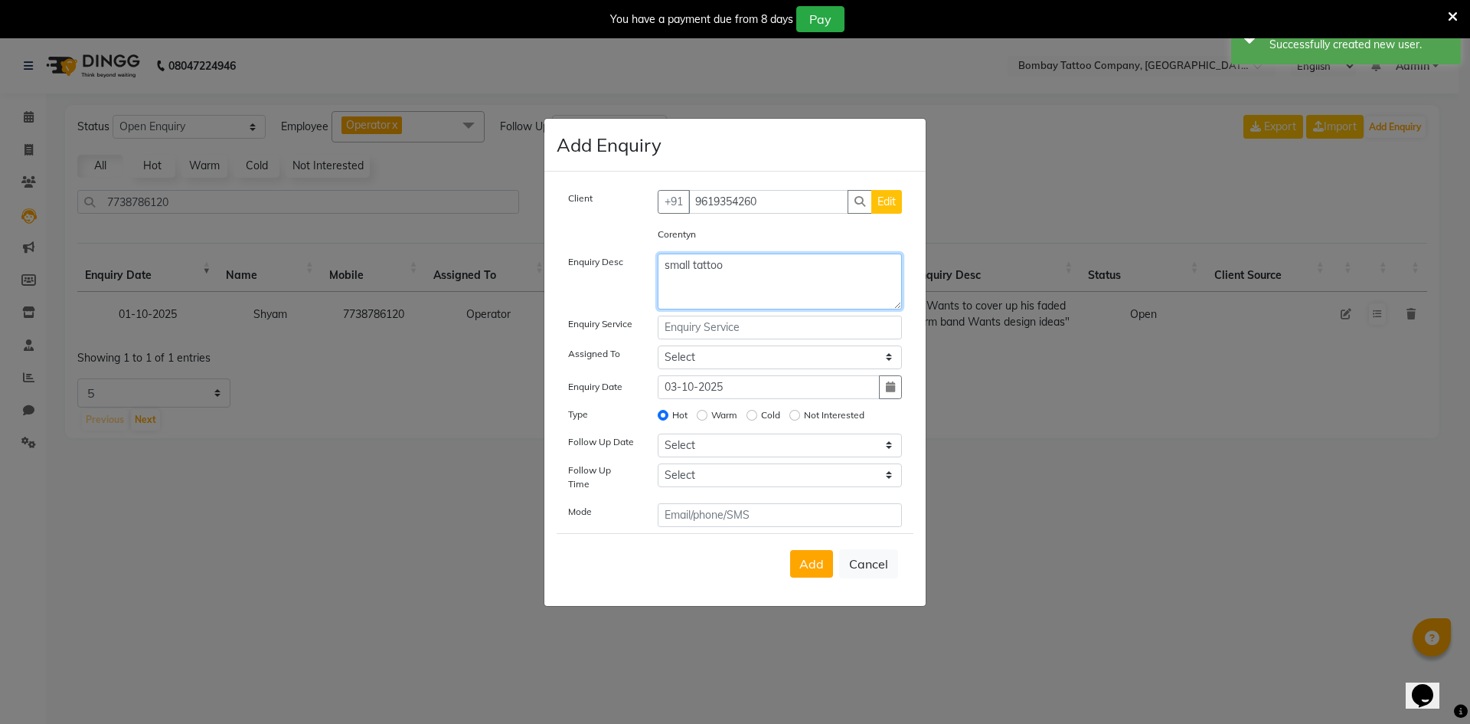
click at [720, 274] on textarea "small tattoo" at bounding box center [780, 282] width 245 height 56
click at [720, 273] on textarea "small tattoo" at bounding box center [780, 282] width 245 height 56
type textarea "small tattoo"
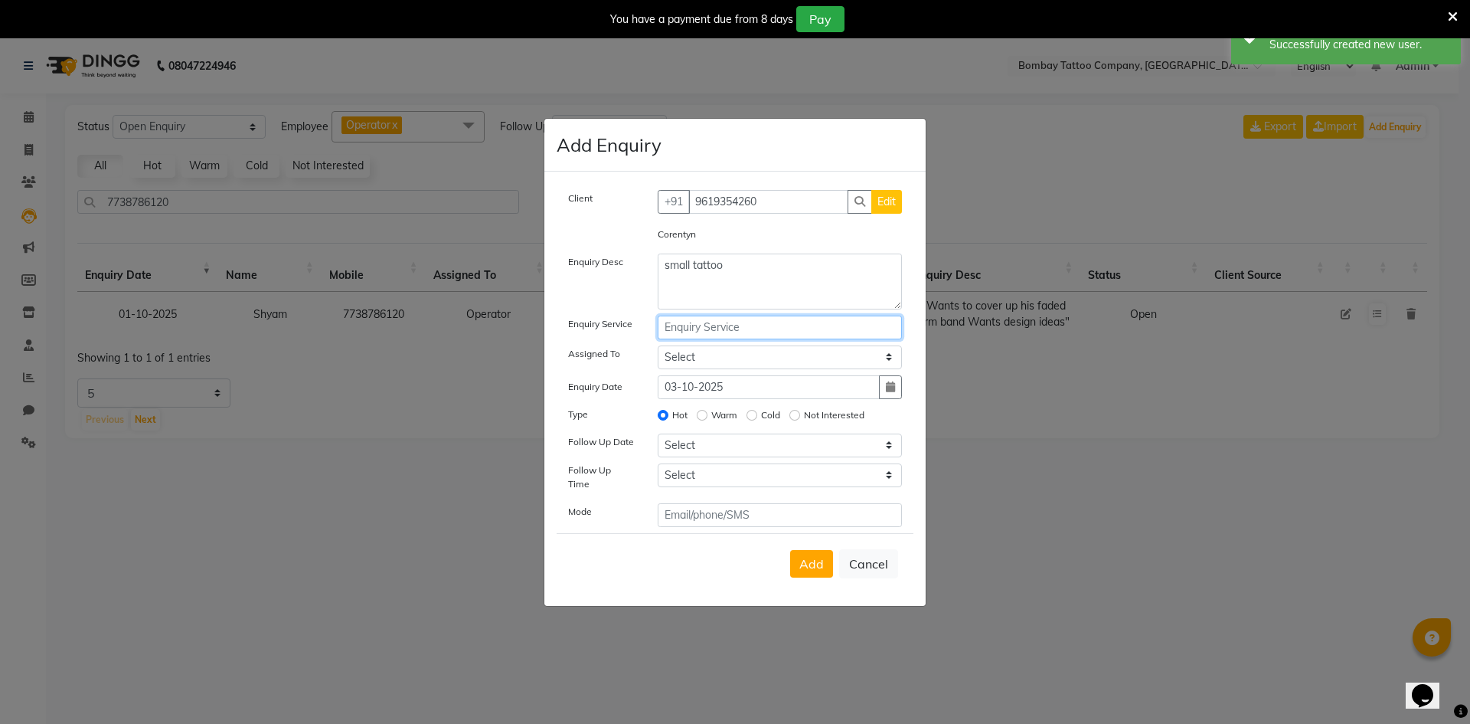
click at [713, 332] on input "text" at bounding box center [780, 328] width 245 height 24
paste input "small tattoo"
type input "small tattoo"
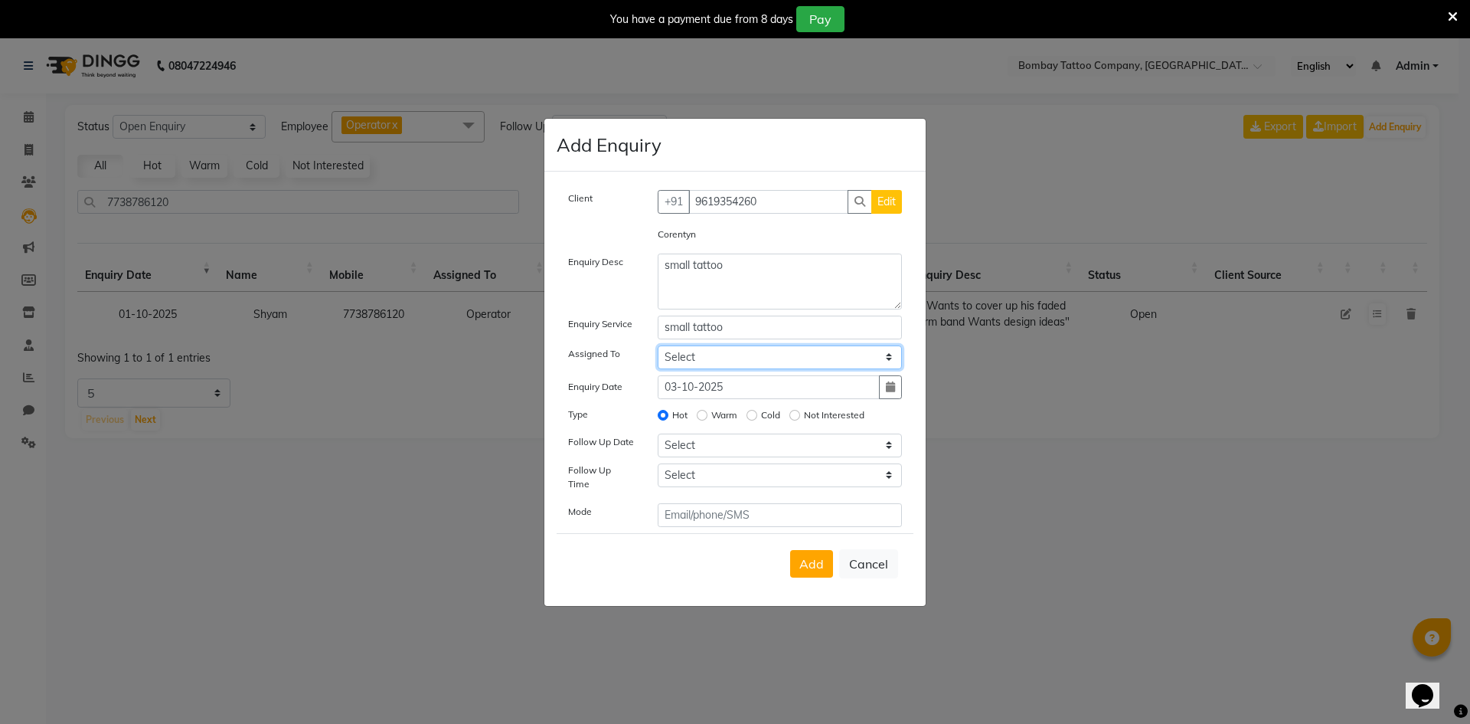
click at [704, 355] on select "Select Operator" at bounding box center [780, 357] width 245 height 24
select select "90954"
click at [658, 350] on select "Select Operator" at bounding box center [780, 357] width 245 height 24
click at [690, 447] on select "Select [DATE] [DATE] [DATE] ([DATE]) [DATE] ([DATE]) [DATE] ([DATE]) [DATE] ([D…" at bounding box center [780, 445] width 245 height 24
select select "[DATE]"
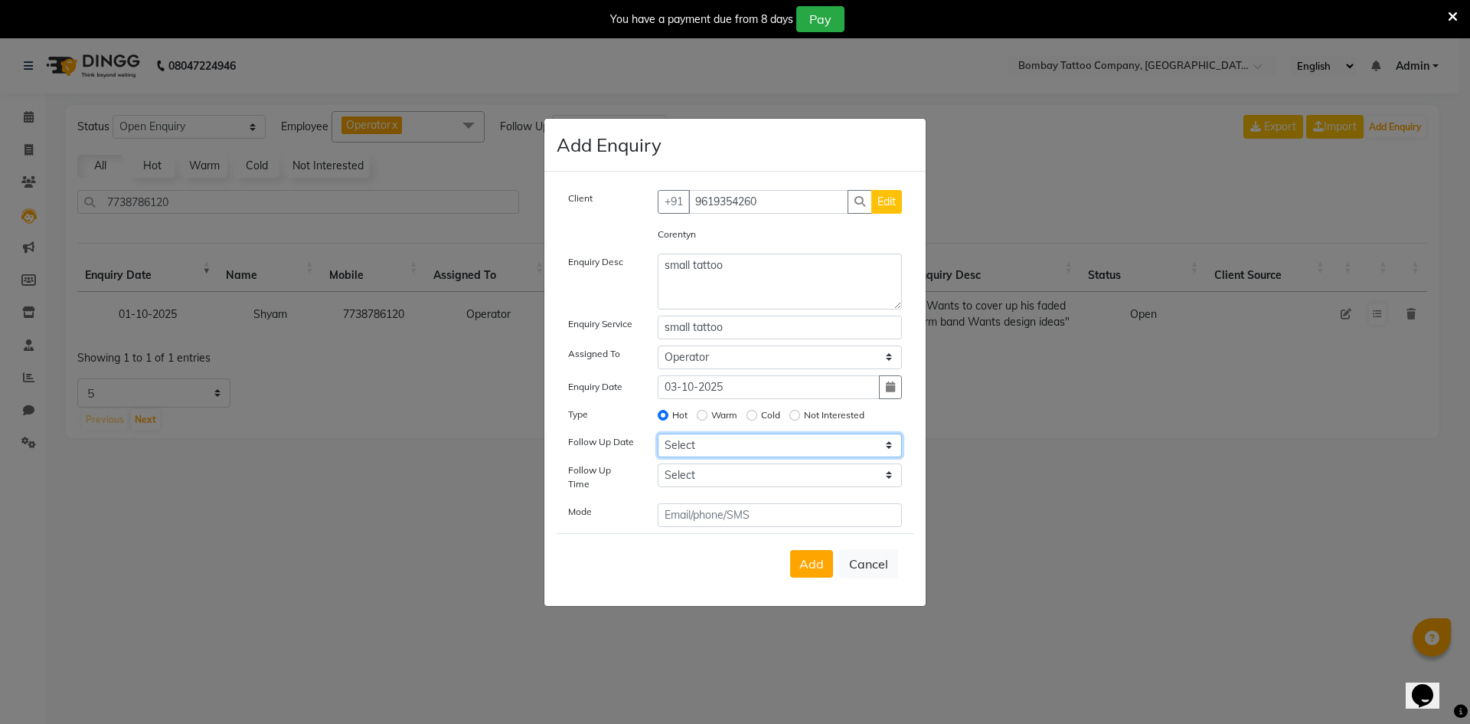
click at [658, 438] on select "Select [DATE] [DATE] [DATE] ([DATE]) [DATE] ([DATE]) [DATE] ([DATE]) [DATE] ([D…" at bounding box center [780, 445] width 245 height 24
click at [699, 476] on select "Select 07:00 AM 07:15 AM 07:30 AM 07:45 AM 08:00 AM 08:15 AM 08:30 AM 08:45 AM …" at bounding box center [780, 475] width 245 height 24
select select "720"
click at [805, 559] on span "Add" at bounding box center [812, 563] width 25 height 15
select select
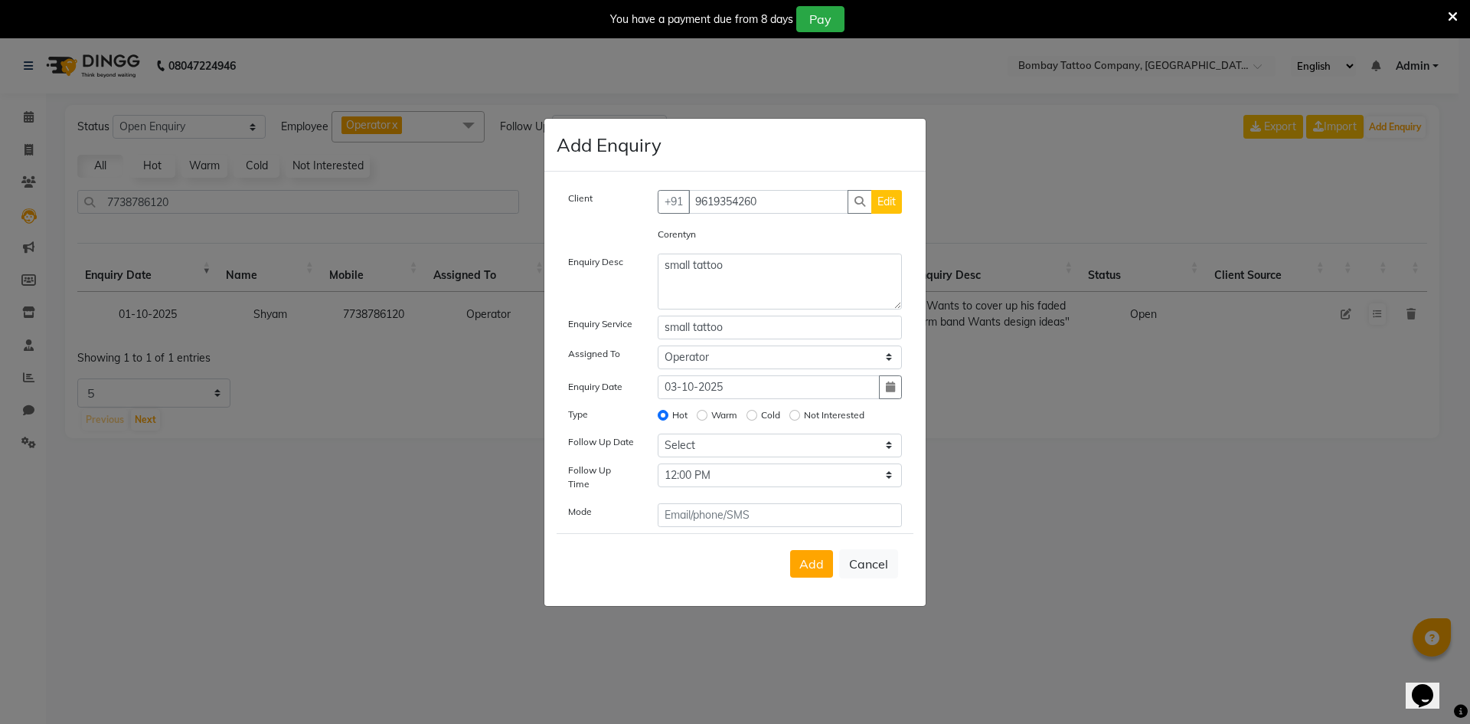
radio input "false"
select select
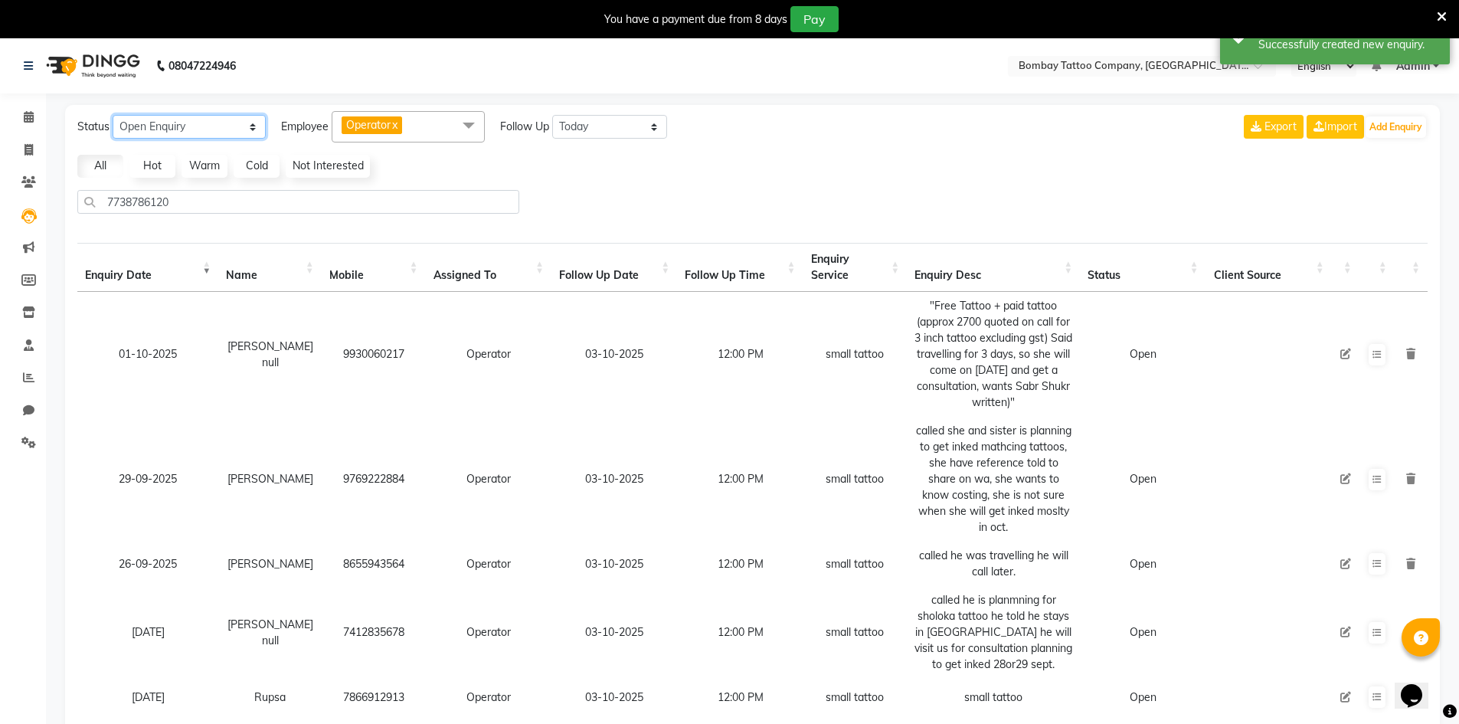
click at [246, 125] on select "New Enquiry Open Enquiry Converted Enquiry All" at bounding box center [189, 127] width 153 height 24
select select "New"
click at [113, 115] on select "New Enquiry Open Enquiry Converted Enquiry All" at bounding box center [189, 127] width 153 height 24
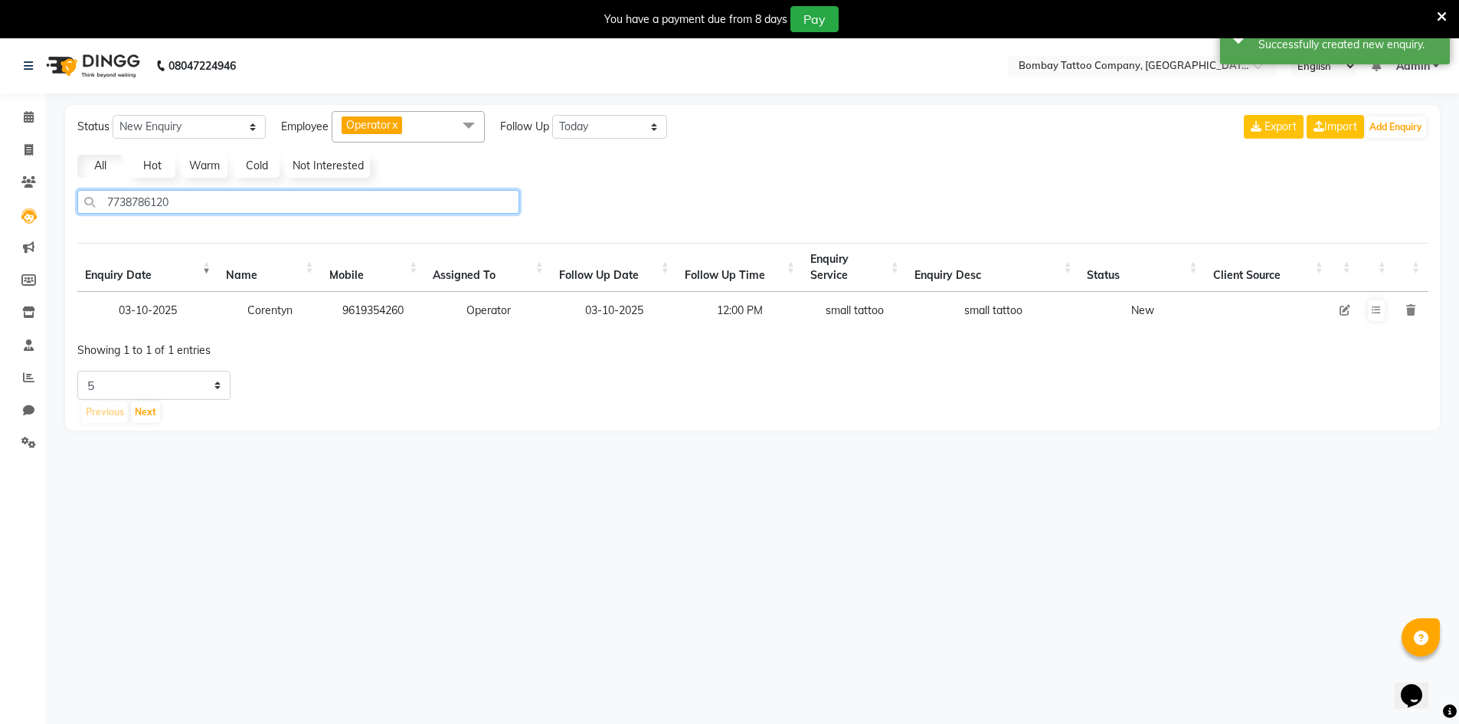
click at [281, 208] on input "7738786120" at bounding box center [298, 202] width 442 height 24
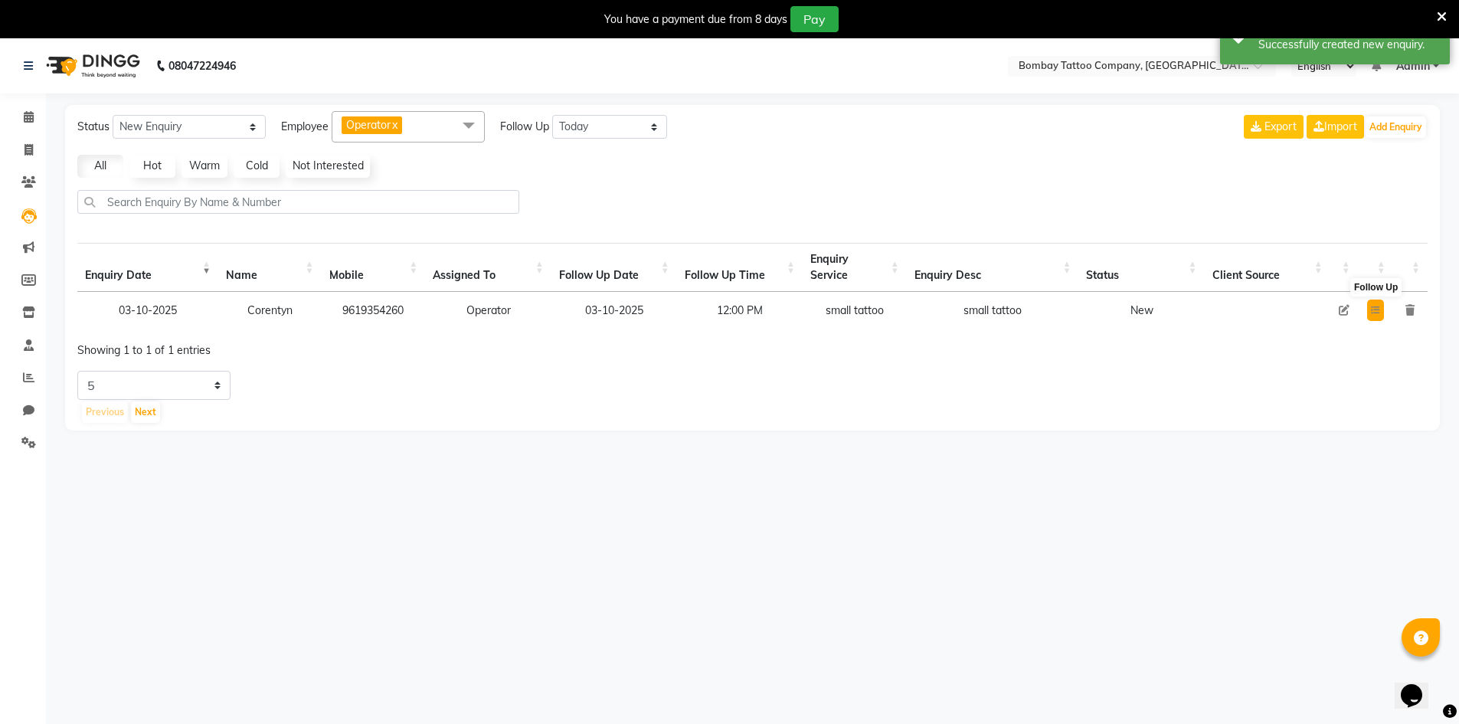
click at [1374, 310] on icon at bounding box center [1375, 310] width 9 height 9
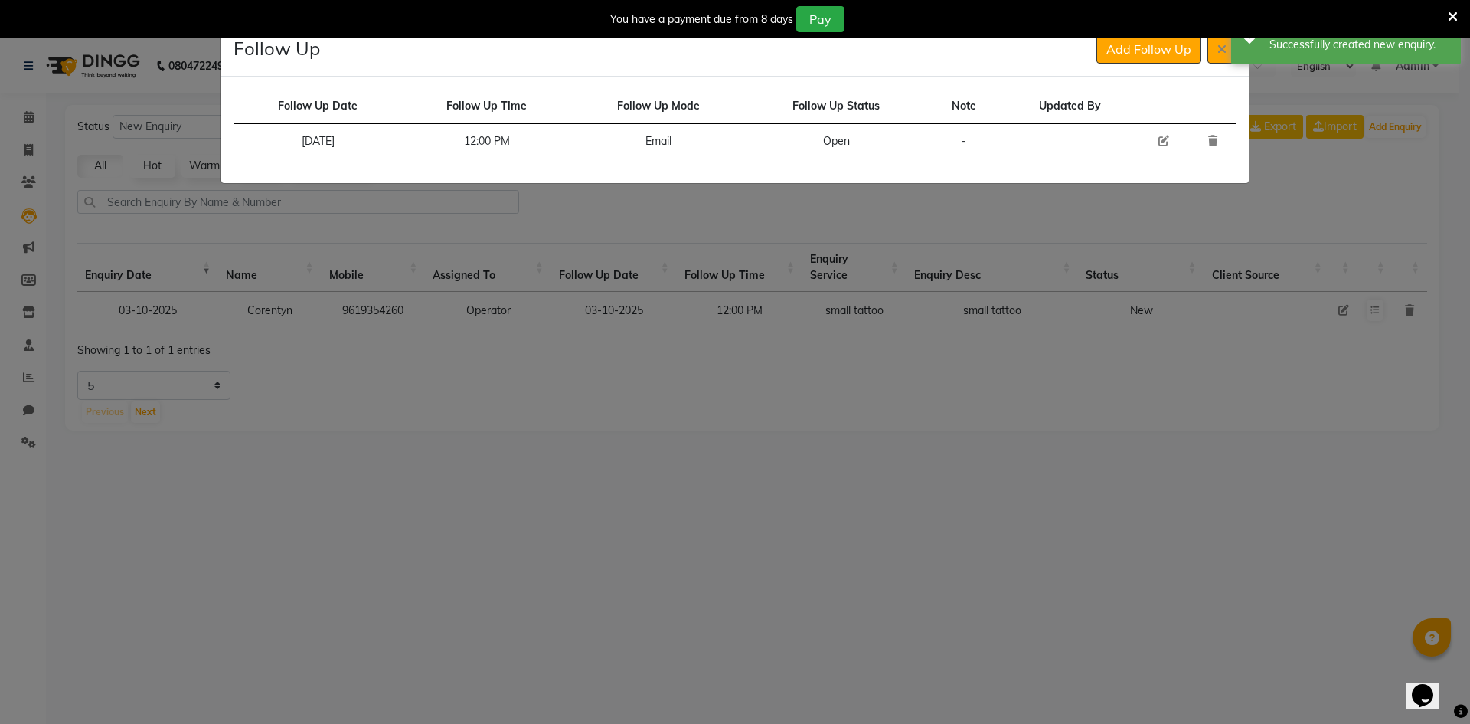
click at [1167, 136] on icon at bounding box center [1164, 141] width 11 height 11
select select "[DATE]"
select select "720"
select select "Open"
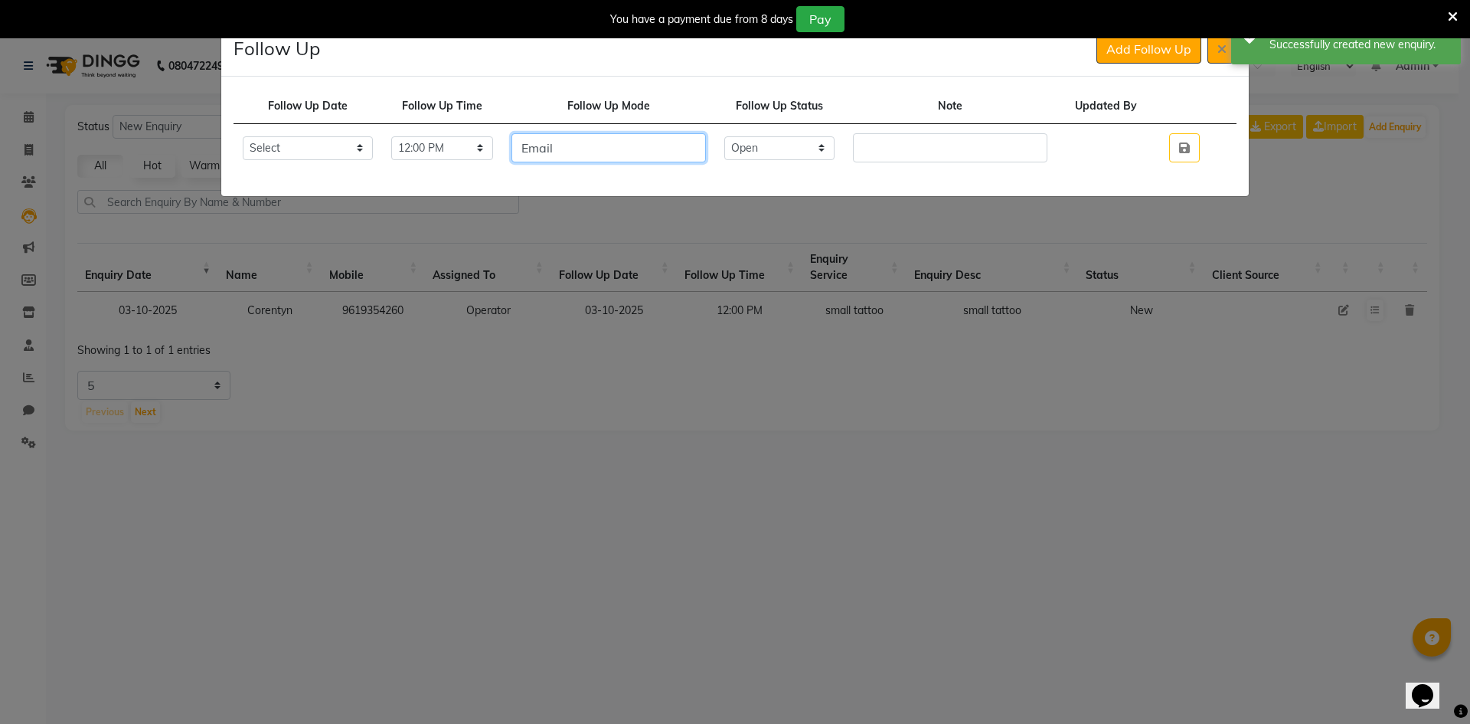
click at [577, 148] on input "Email" at bounding box center [609, 147] width 195 height 29
type input "call/wa"
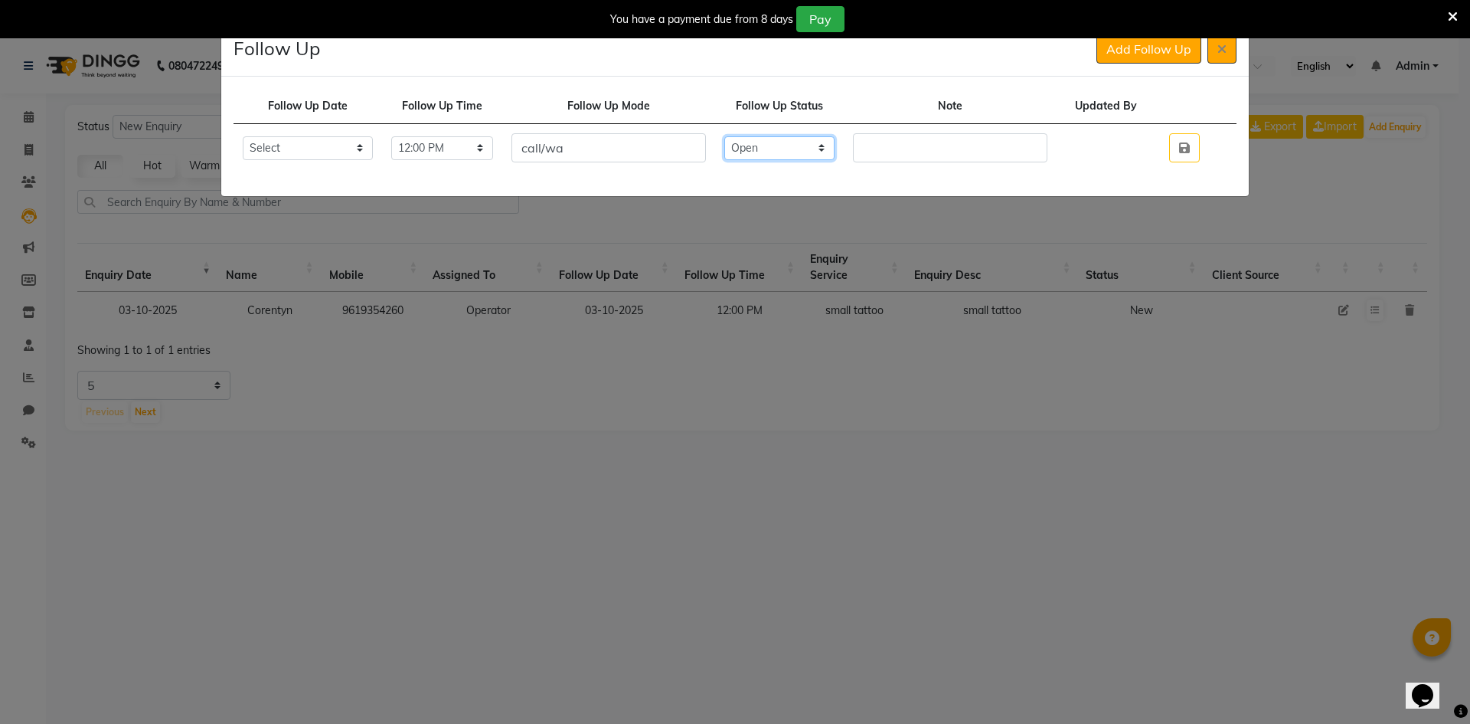
drag, startPoint x: 782, startPoint y: 150, endPoint x: 793, endPoint y: 251, distance: 101.7
click at [774, 175] on div "Follow Up Date Follow Up Time Follow Up Mode Follow Up Status Note Updated By S…" at bounding box center [735, 136] width 1028 height 119
drag, startPoint x: 793, startPoint y: 251, endPoint x: 790, endPoint y: 214, distance: 36.9
click at [793, 242] on ngb-modal-window "Follow Up Add Follow Up Follow Up Date Follow Up Time Follow Up Mode Follow Up …" at bounding box center [735, 362] width 1470 height 724
drag, startPoint x: 779, startPoint y: 148, endPoint x: 777, endPoint y: 159, distance: 11.6
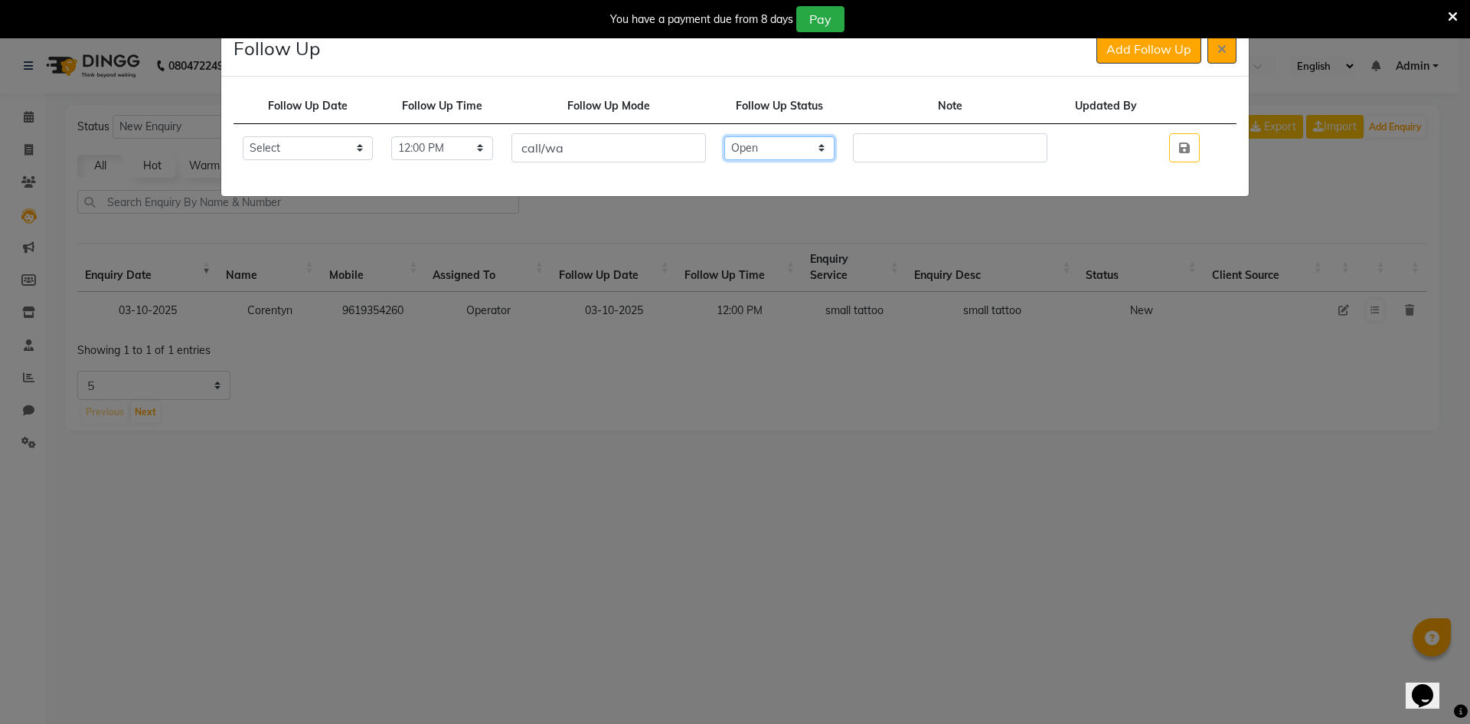
click at [777, 156] on select "Select Open Pending Done" at bounding box center [780, 148] width 110 height 24
click at [753, 136] on select "Select Open Pending Done" at bounding box center [780, 148] width 110 height 24
click at [906, 149] on input "text" at bounding box center [950, 147] width 195 height 29
drag, startPoint x: 783, startPoint y: 151, endPoint x: 783, endPoint y: 160, distance: 9.2
click at [783, 160] on td "Select Open Pending Done" at bounding box center [779, 148] width 129 height 48
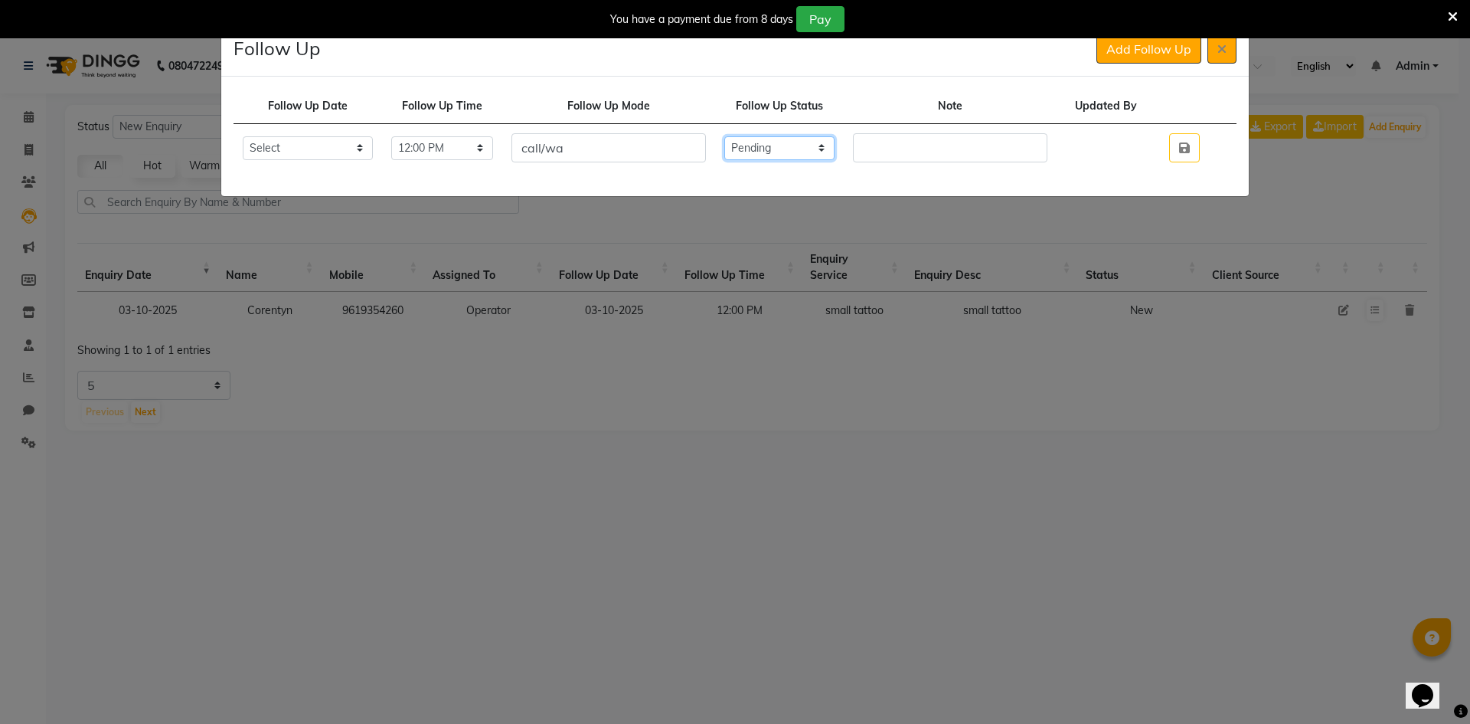
click at [753, 136] on select "Select Open Pending Done" at bounding box center [780, 148] width 110 height 24
drag, startPoint x: 903, startPoint y: 148, endPoint x: 843, endPoint y: 151, distance: 59.8
click at [898, 150] on input "text" at bounding box center [950, 147] width 195 height 29
click at [826, 151] on select "Select Open Pending Done" at bounding box center [780, 148] width 110 height 24
select select "Done"
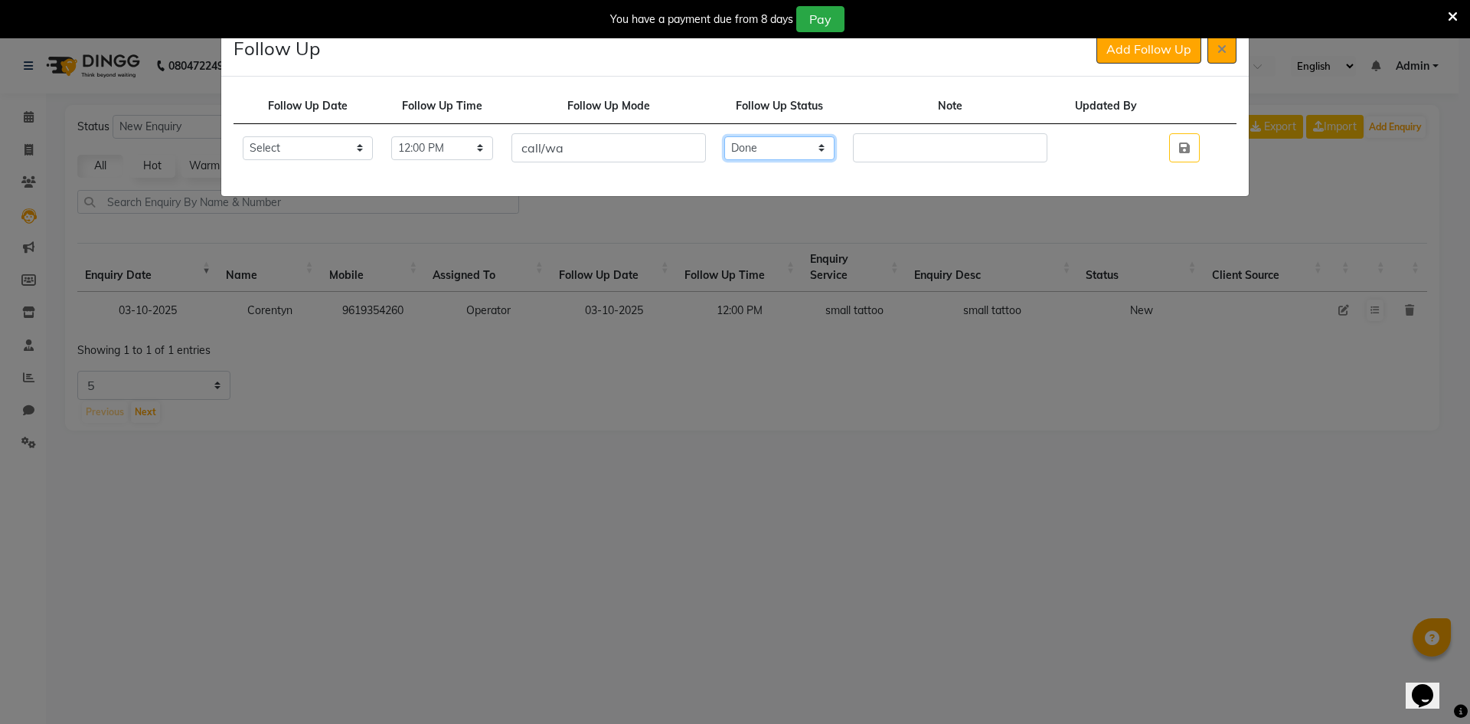
click at [753, 136] on select "Select Open Pending Done" at bounding box center [780, 148] width 110 height 24
click at [885, 162] on td at bounding box center [950, 148] width 213 height 48
click at [891, 152] on input "text" at bounding box center [950, 147] width 195 height 29
type input "no response, sent wa."
click at [1189, 146] on icon "button" at bounding box center [1184, 148] width 11 height 12
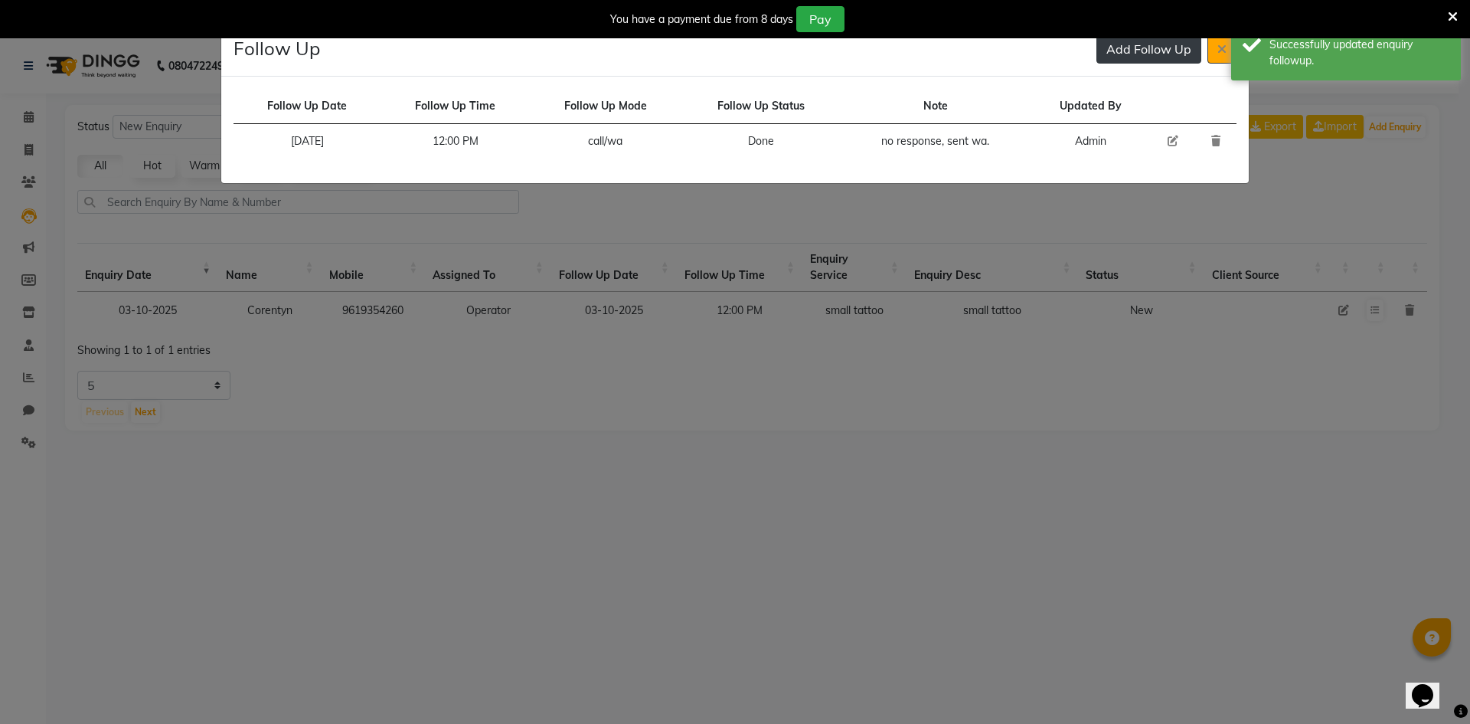
click at [1165, 55] on button "Add Follow Up" at bounding box center [1149, 48] width 105 height 29
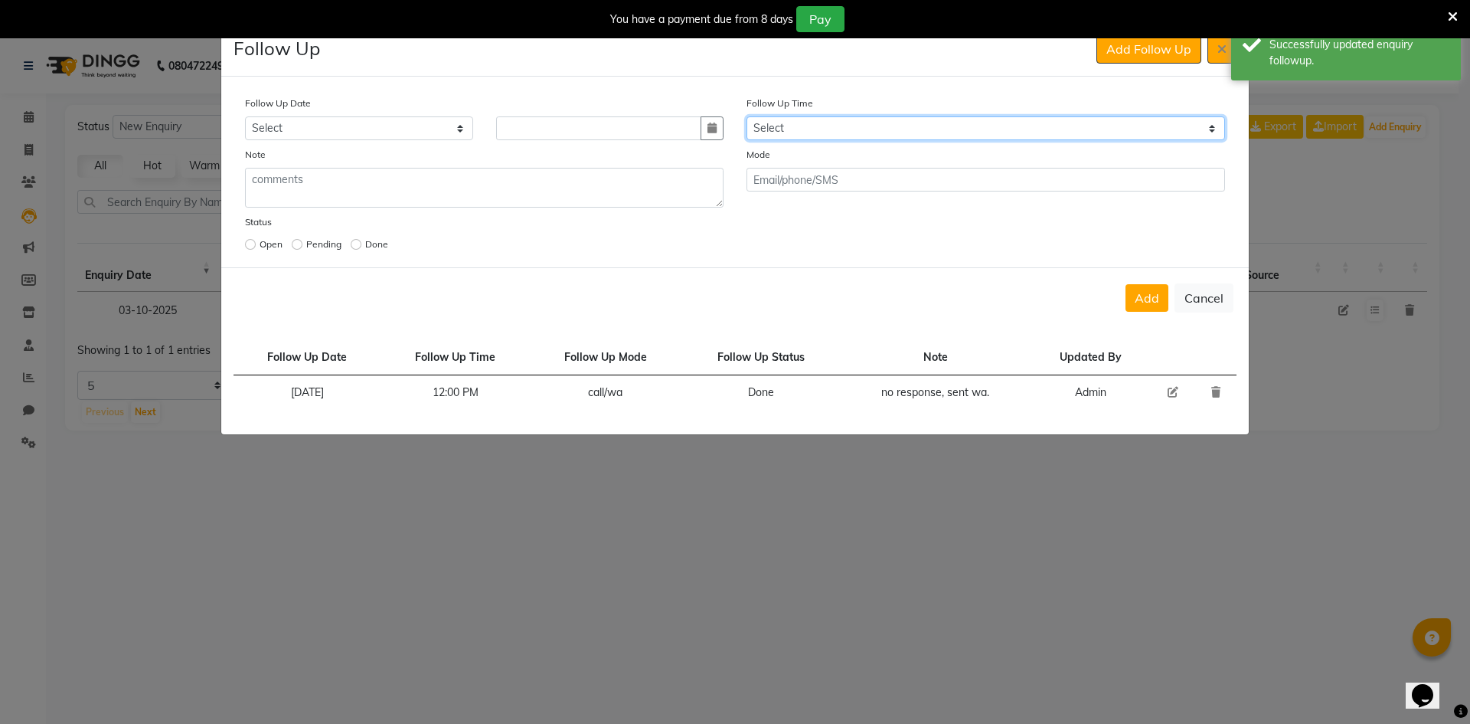
click at [944, 124] on select "Select 07:00 AM 07:15 AM 07:30 AM 07:45 AM 08:00 AM 08:15 AM 08:30 AM 08:45 AM …" at bounding box center [986, 128] width 479 height 24
select select "720"
click at [940, 125] on select "Select 07:00 AM 07:15 AM 07:30 AM 07:45 AM 08:00 AM 08:15 AM 08:30 AM 08:45 AM …" at bounding box center [986, 128] width 479 height 24
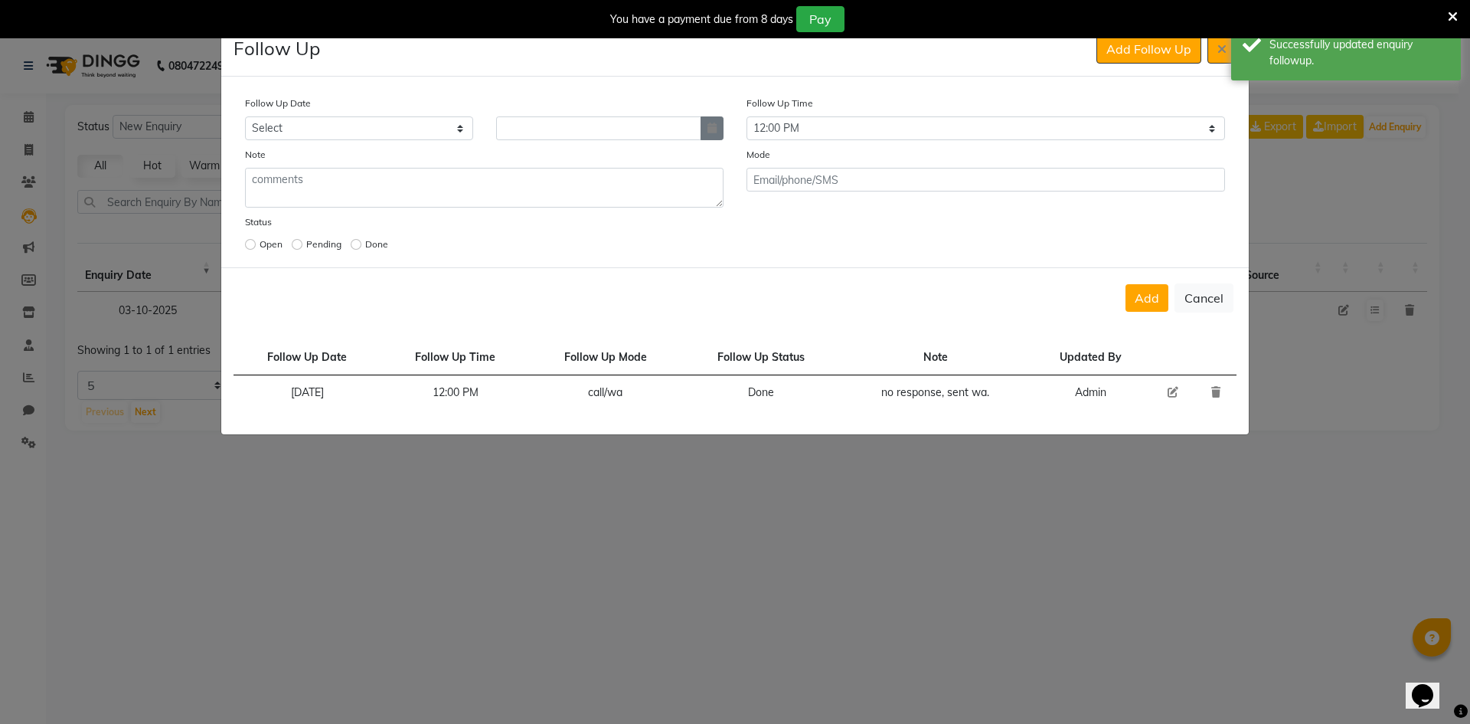
click at [703, 138] on button "button" at bounding box center [712, 128] width 23 height 24
select select "10"
select select "2025"
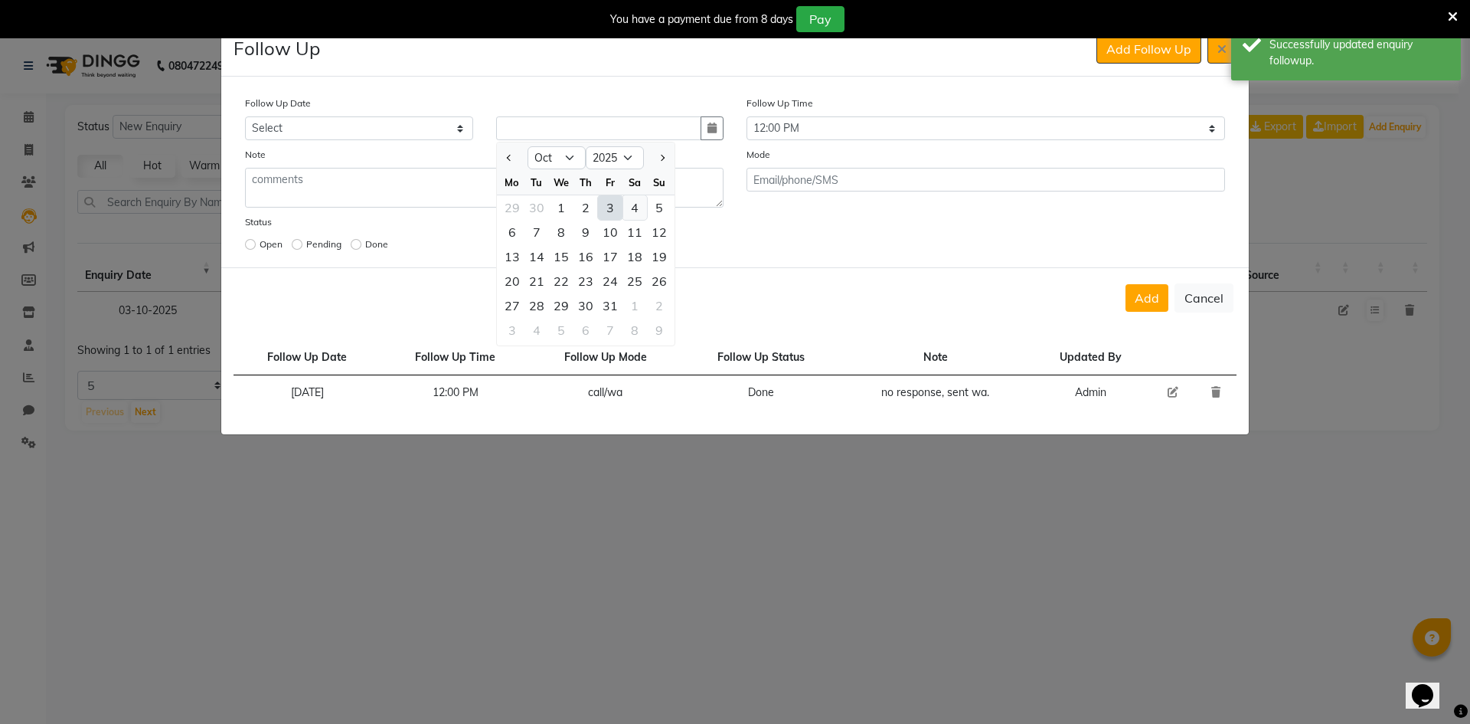
click at [637, 208] on div "4" at bounding box center [635, 207] width 25 height 25
type input "04-10-2025"
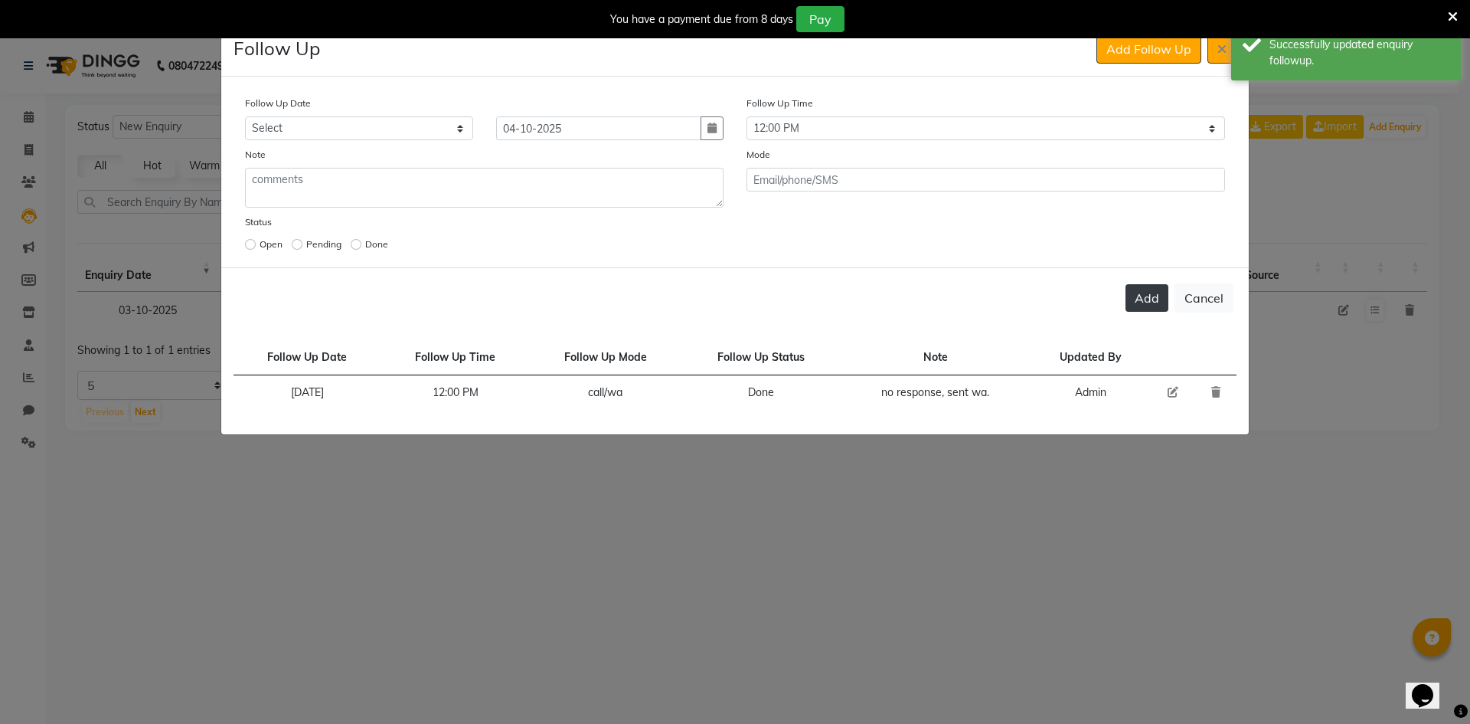
click at [1149, 298] on button "Add" at bounding box center [1147, 298] width 43 height 28
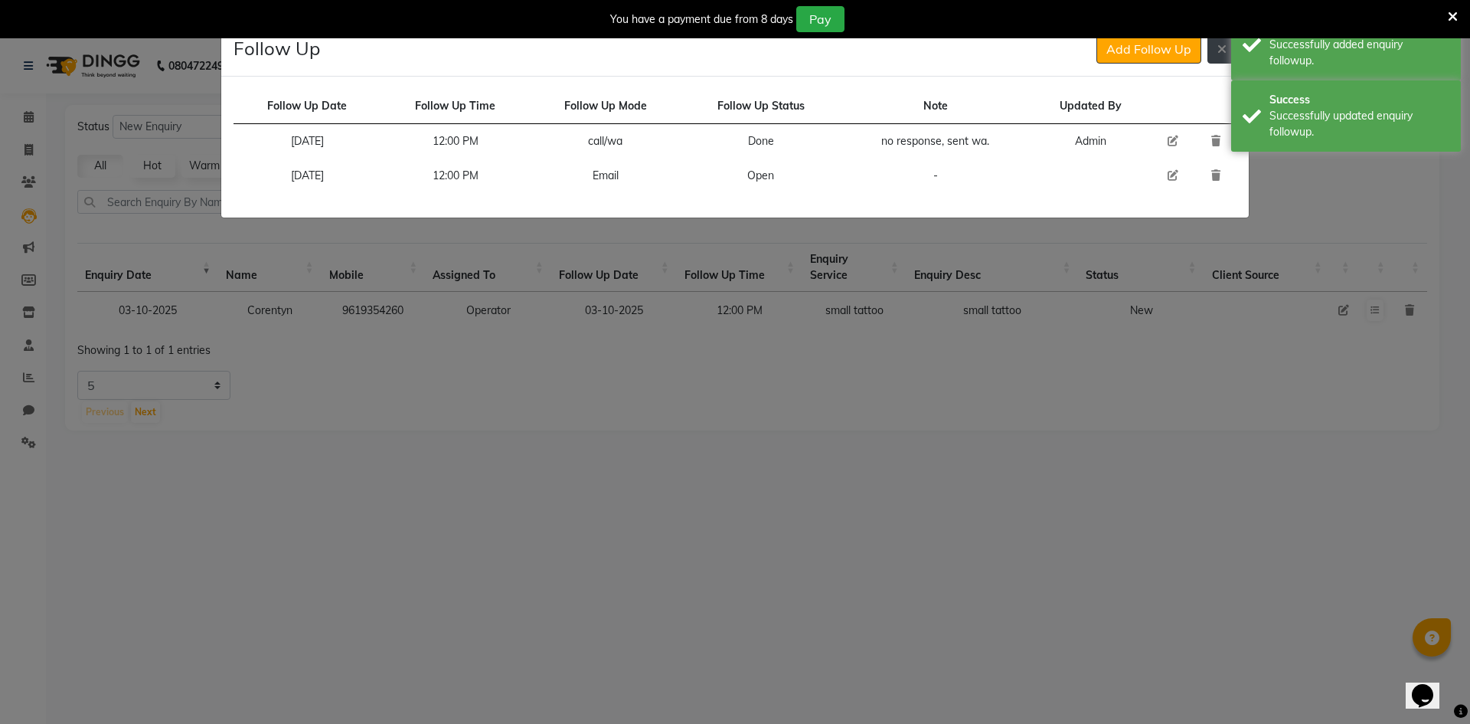
click at [1218, 53] on icon at bounding box center [1222, 49] width 9 height 12
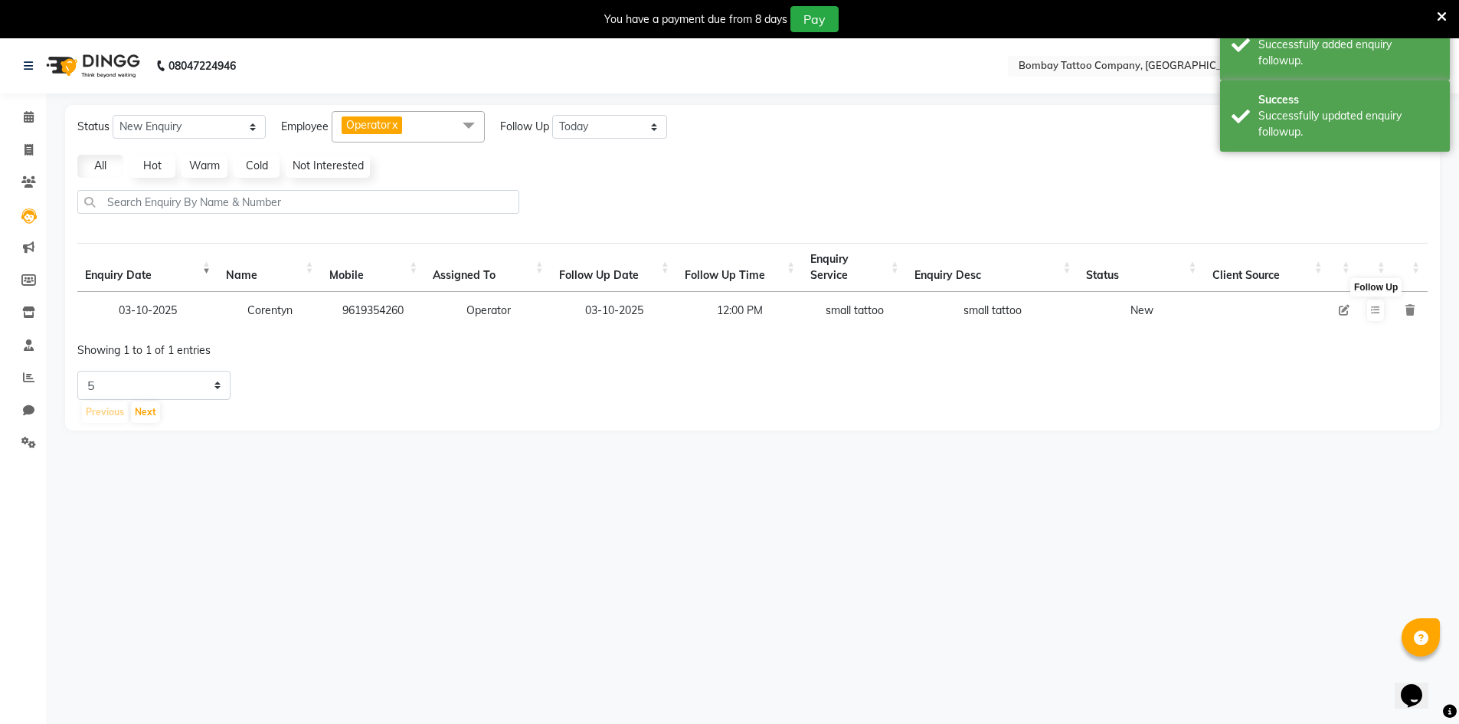
click at [1343, 310] on icon at bounding box center [1344, 310] width 11 height 11
select select "90954"
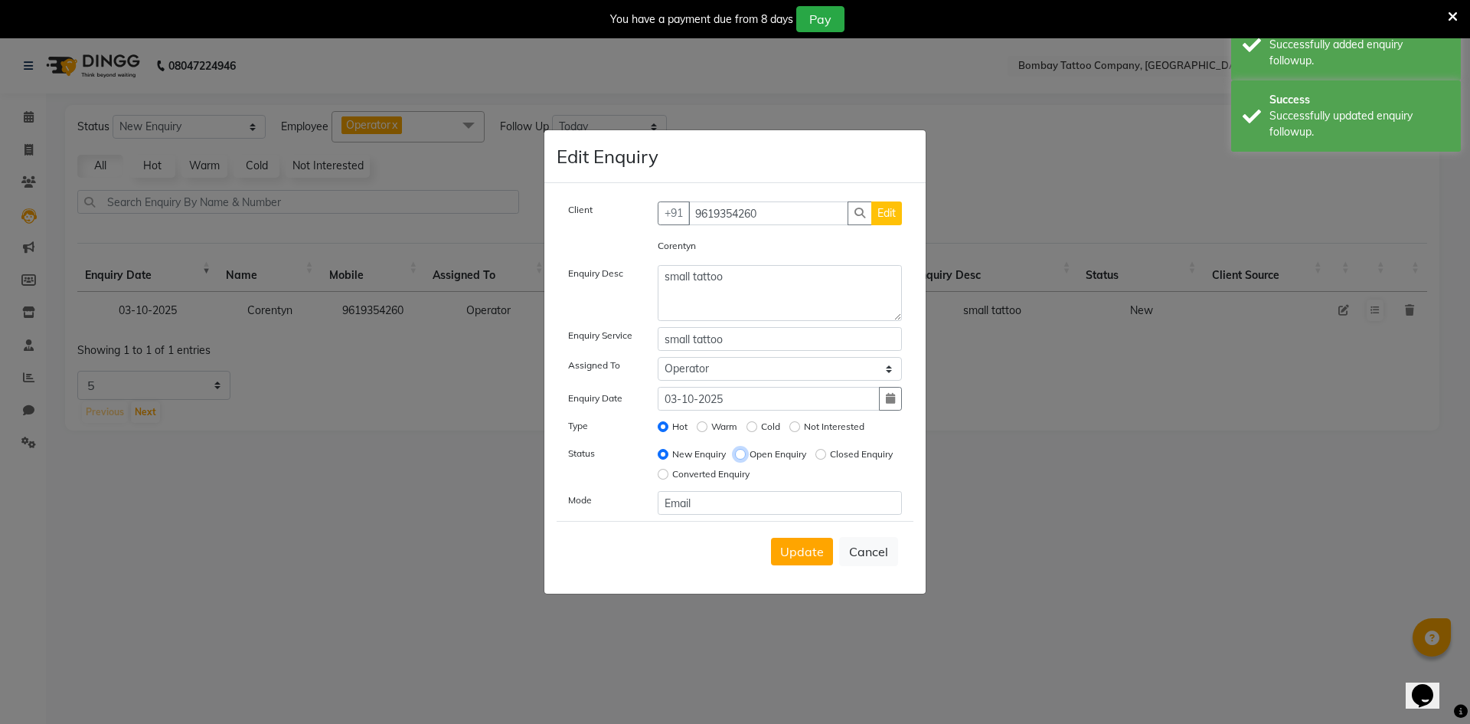
click at [738, 453] on input "Open Enquiry" at bounding box center [740, 454] width 11 height 11
radio input "true"
radio input "false"
click at [795, 545] on button "Update" at bounding box center [802, 552] width 62 height 28
select select
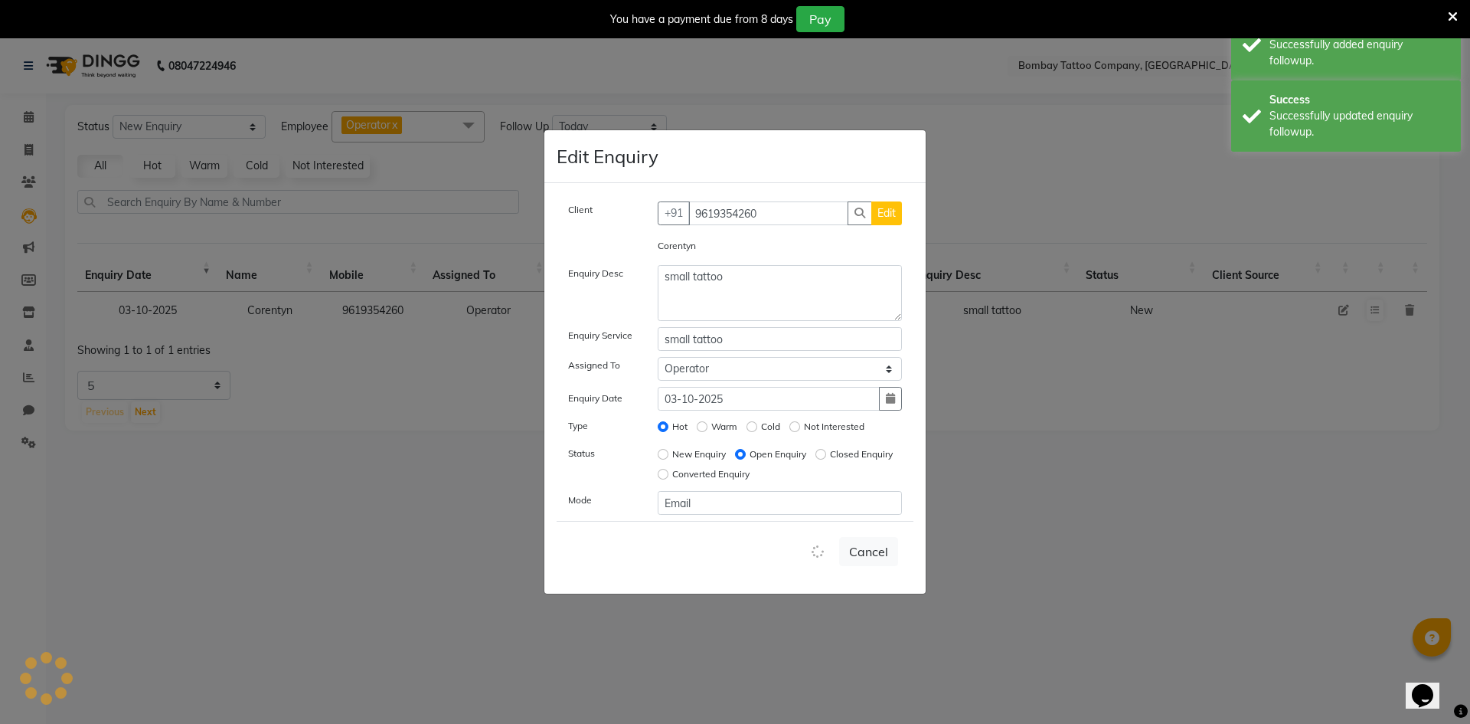
radio input "false"
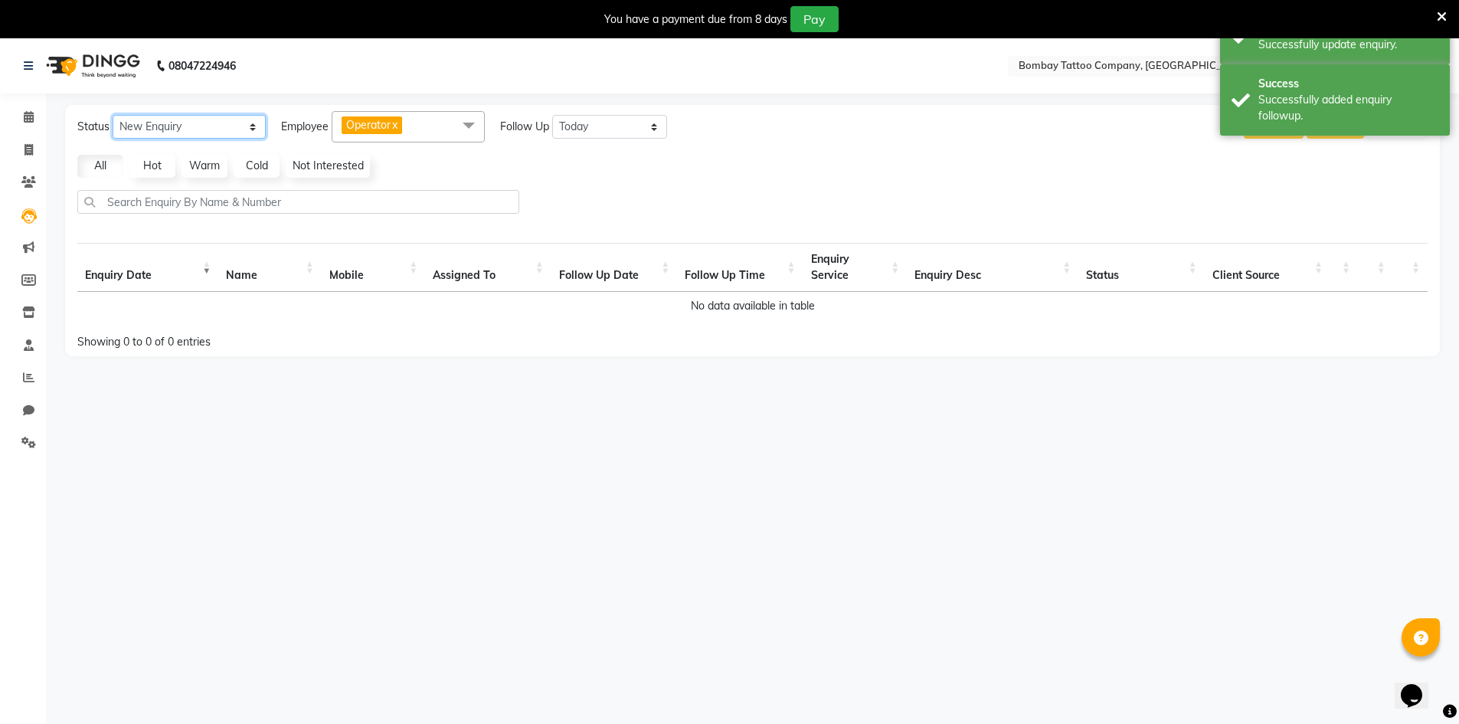
click at [174, 120] on select "New Enquiry Open Enquiry Converted Enquiry All" at bounding box center [189, 127] width 153 height 24
select select "Open"
click at [113, 115] on select "New Enquiry Open Enquiry Converted Enquiry All" at bounding box center [189, 127] width 153 height 24
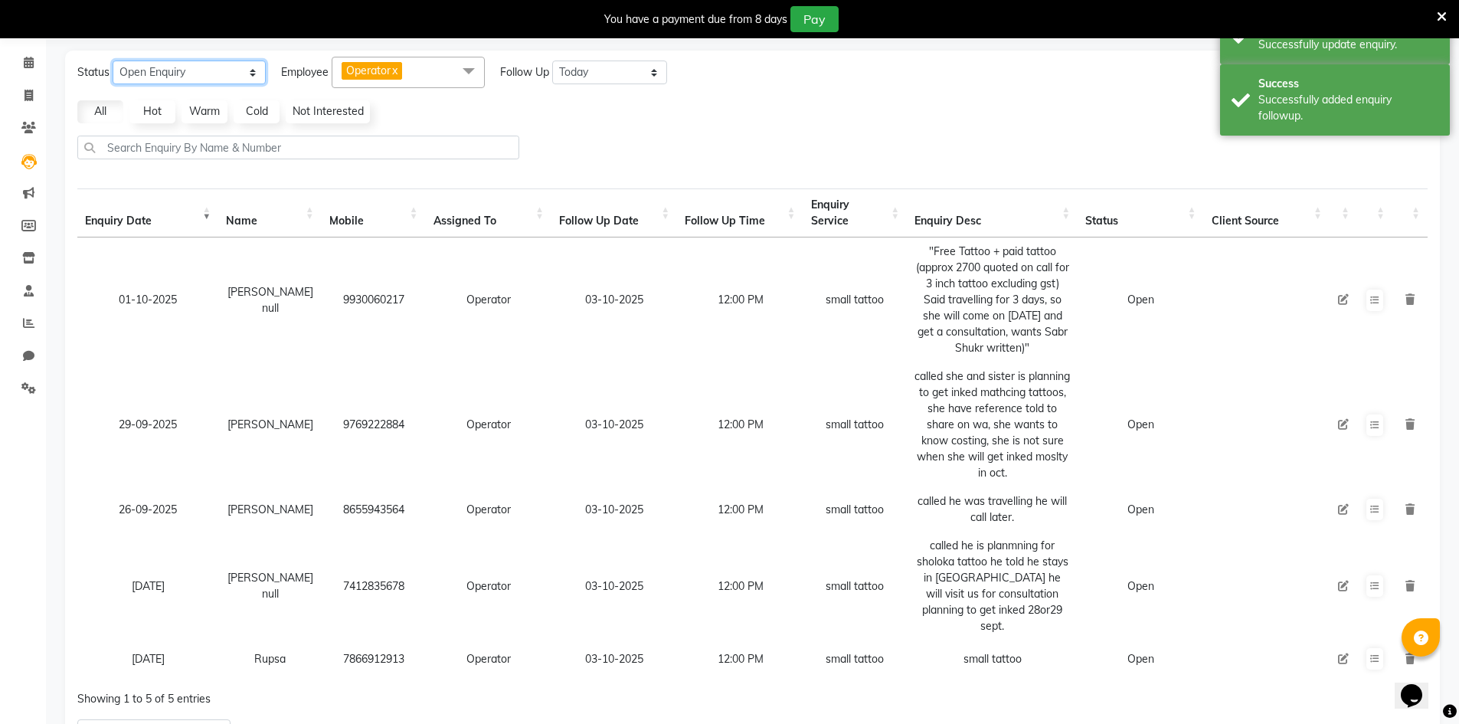
scroll to position [128, 0]
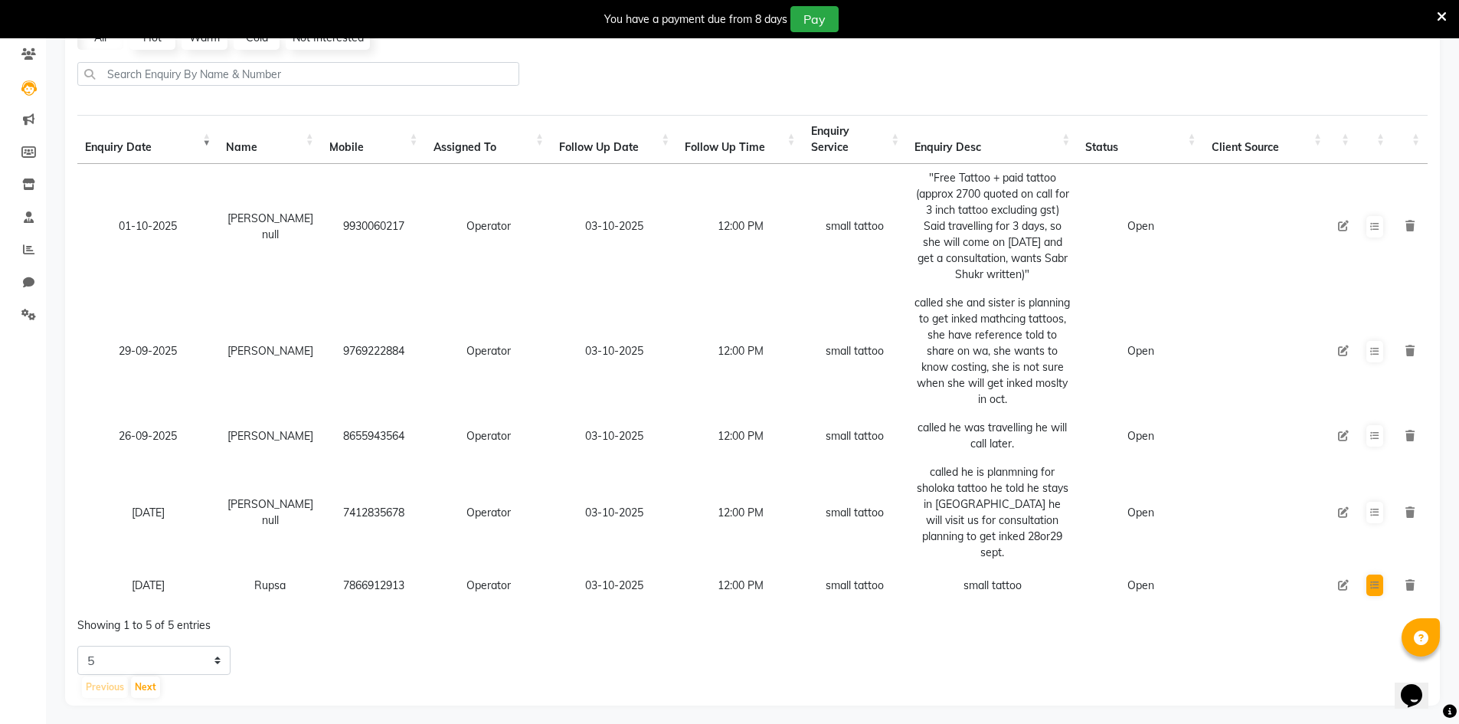
drag, startPoint x: 1389, startPoint y: 565, endPoint x: 1382, endPoint y: 567, distance: 7.8
click at [1386, 567] on td at bounding box center [1374, 585] width 35 height 37
click at [1380, 574] on button at bounding box center [1374, 584] width 17 height 21
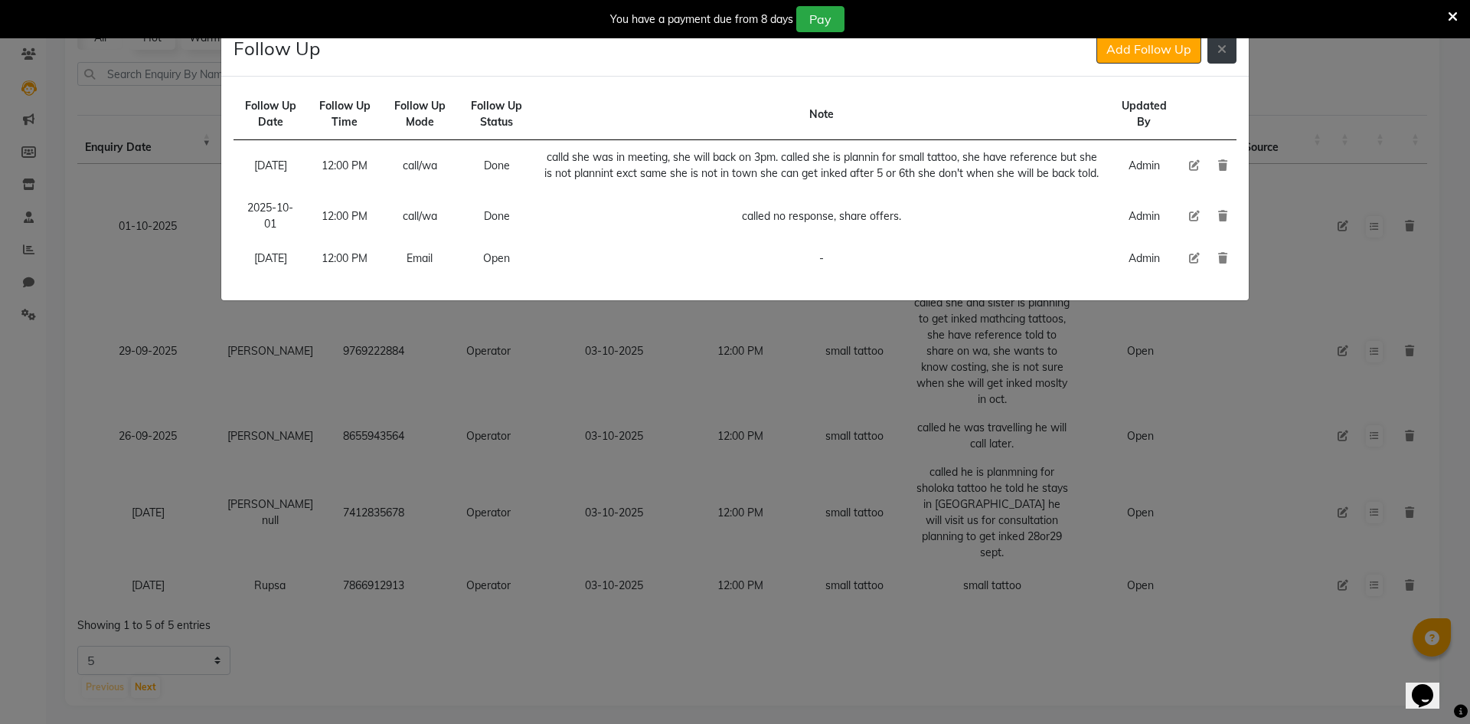
click at [1214, 49] on button at bounding box center [1222, 48] width 29 height 29
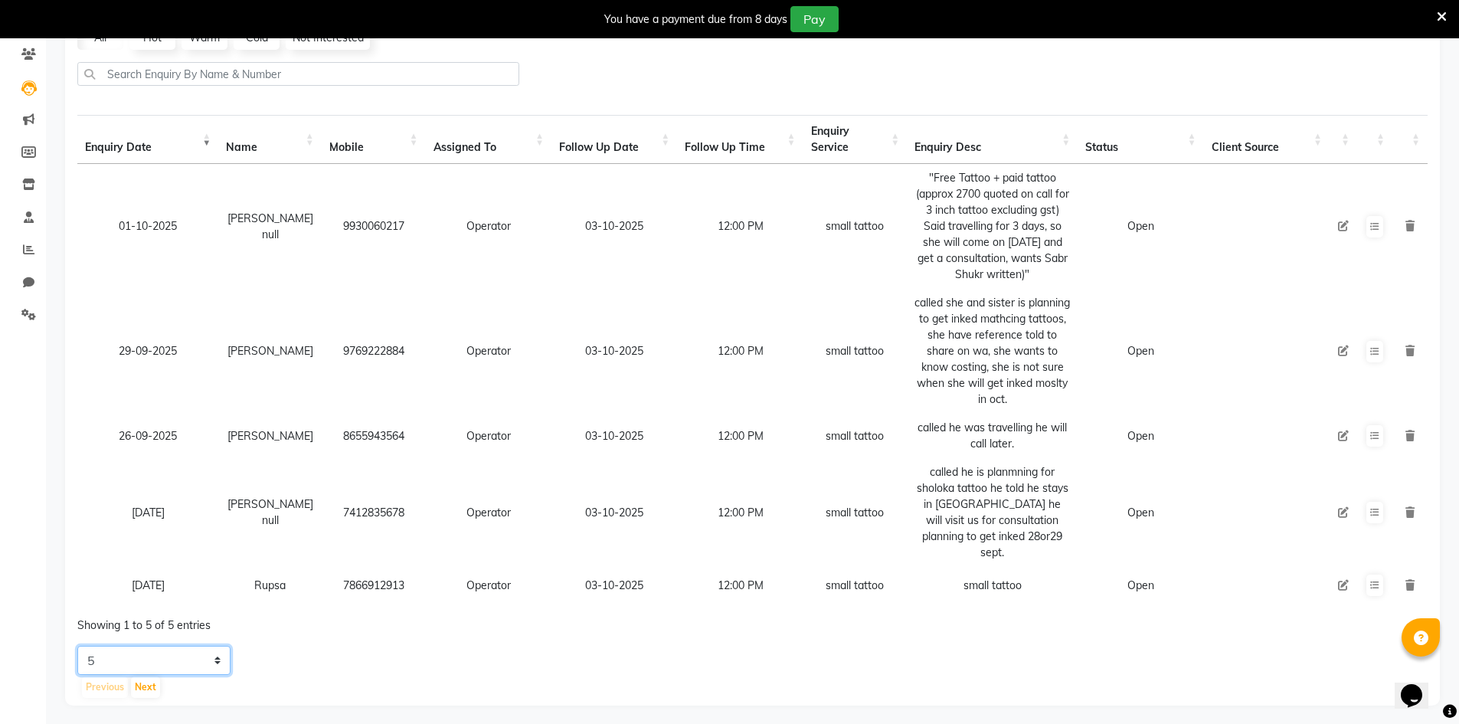
click at [216, 649] on select "5 10 20 50" at bounding box center [153, 660] width 153 height 29
select select "50"
click at [77, 646] on select "5 10 20 50" at bounding box center [153, 660] width 153 height 29
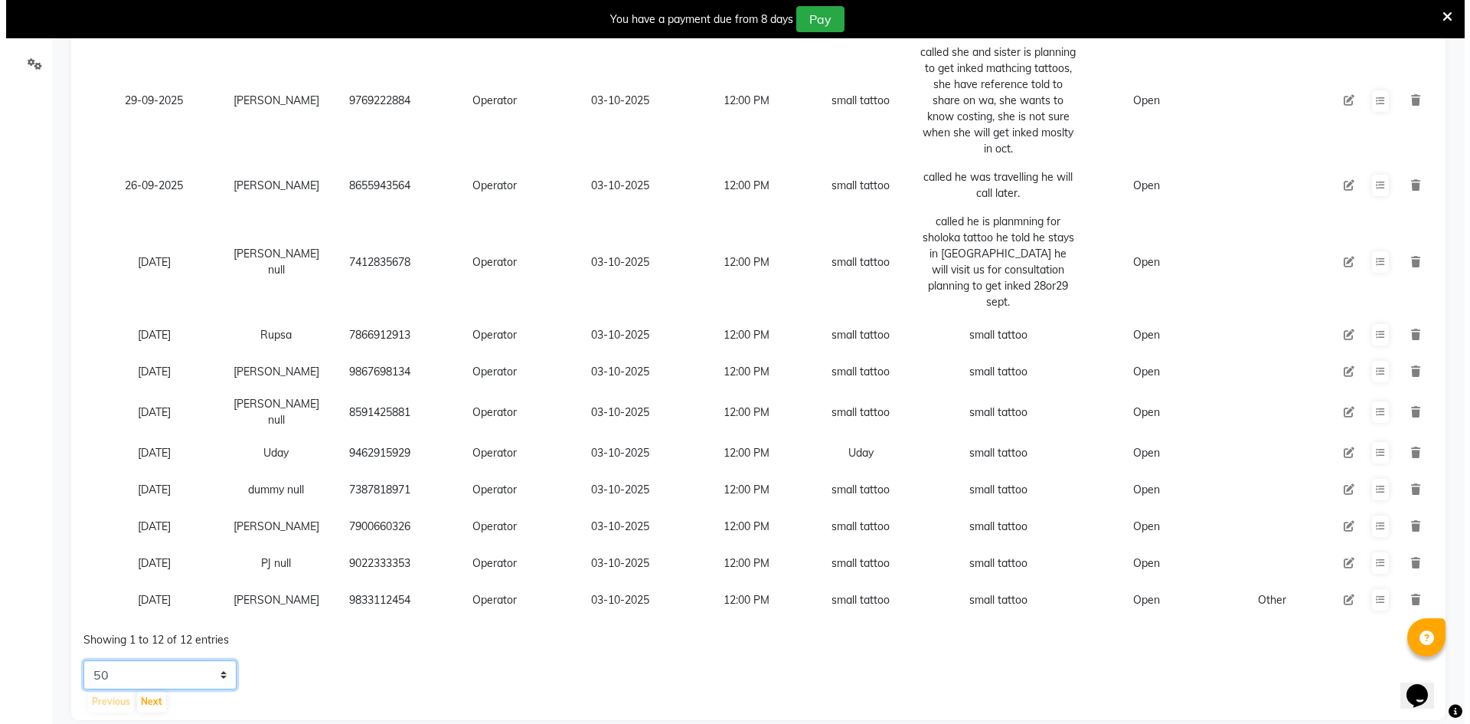
scroll to position [393, 0]
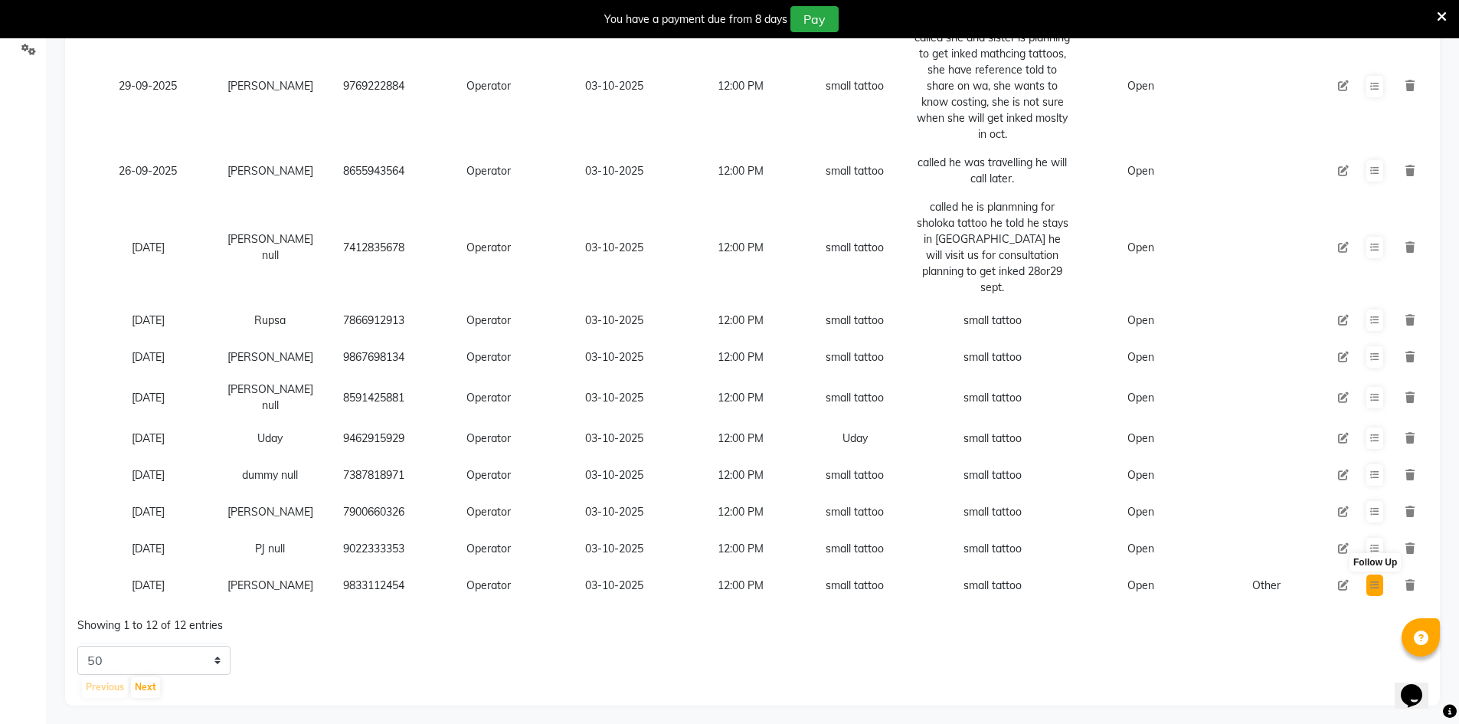
click at [1371, 577] on button at bounding box center [1374, 584] width 17 height 21
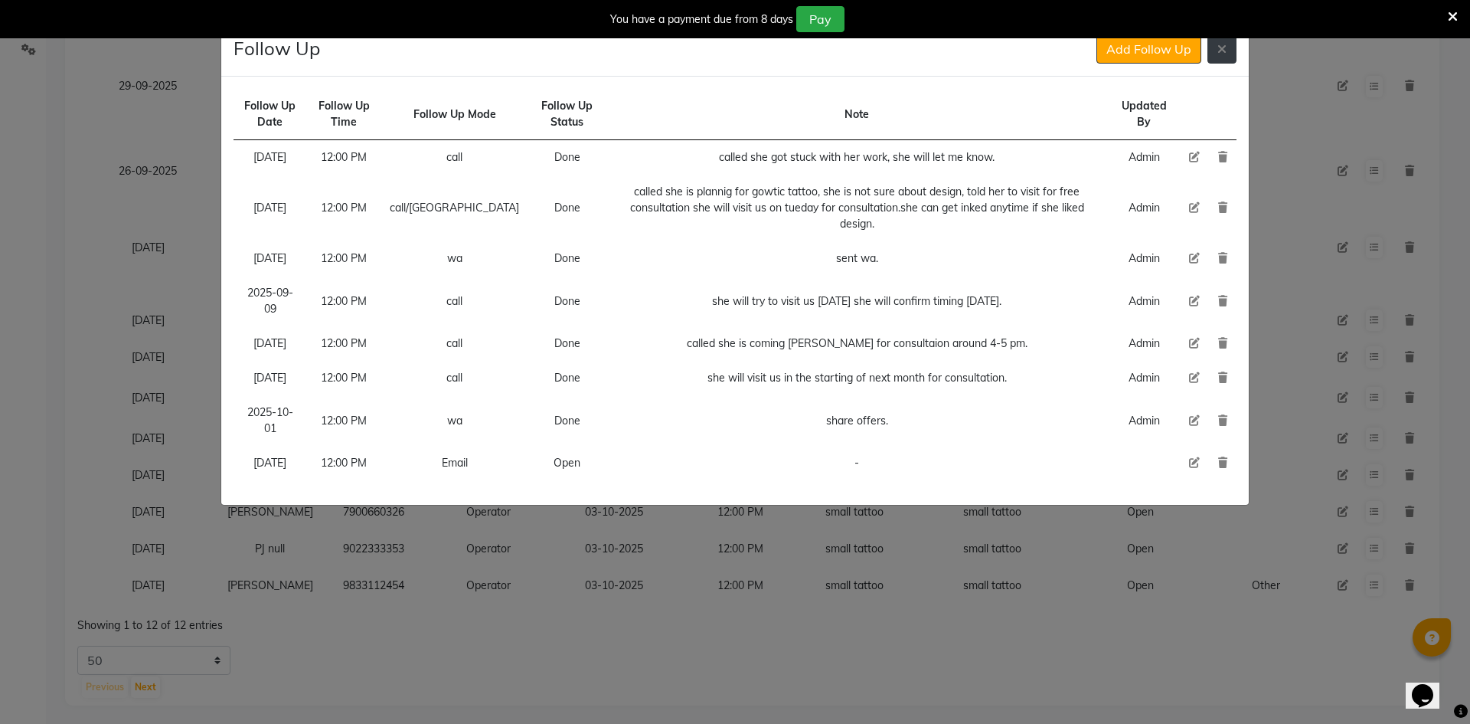
click at [1229, 54] on button at bounding box center [1222, 48] width 29 height 29
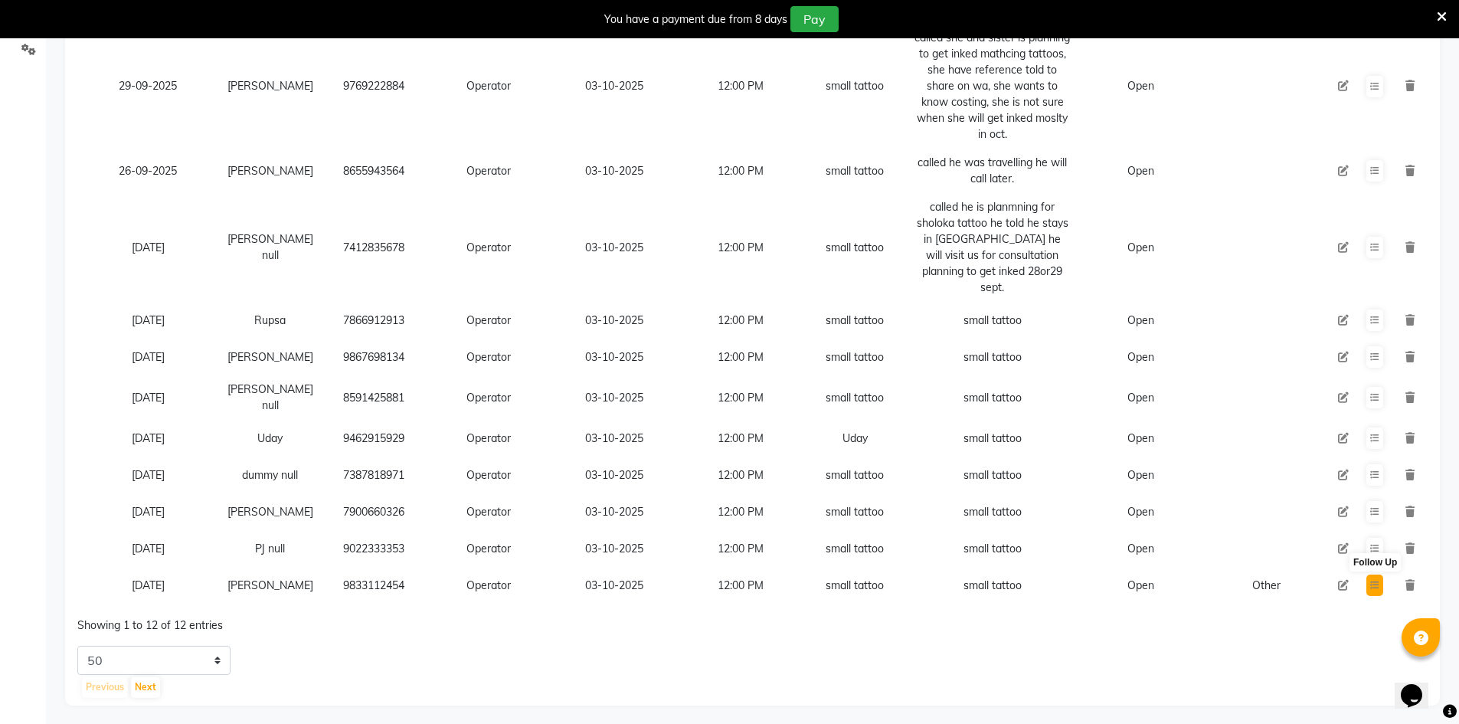
click at [1369, 574] on button at bounding box center [1374, 584] width 17 height 21
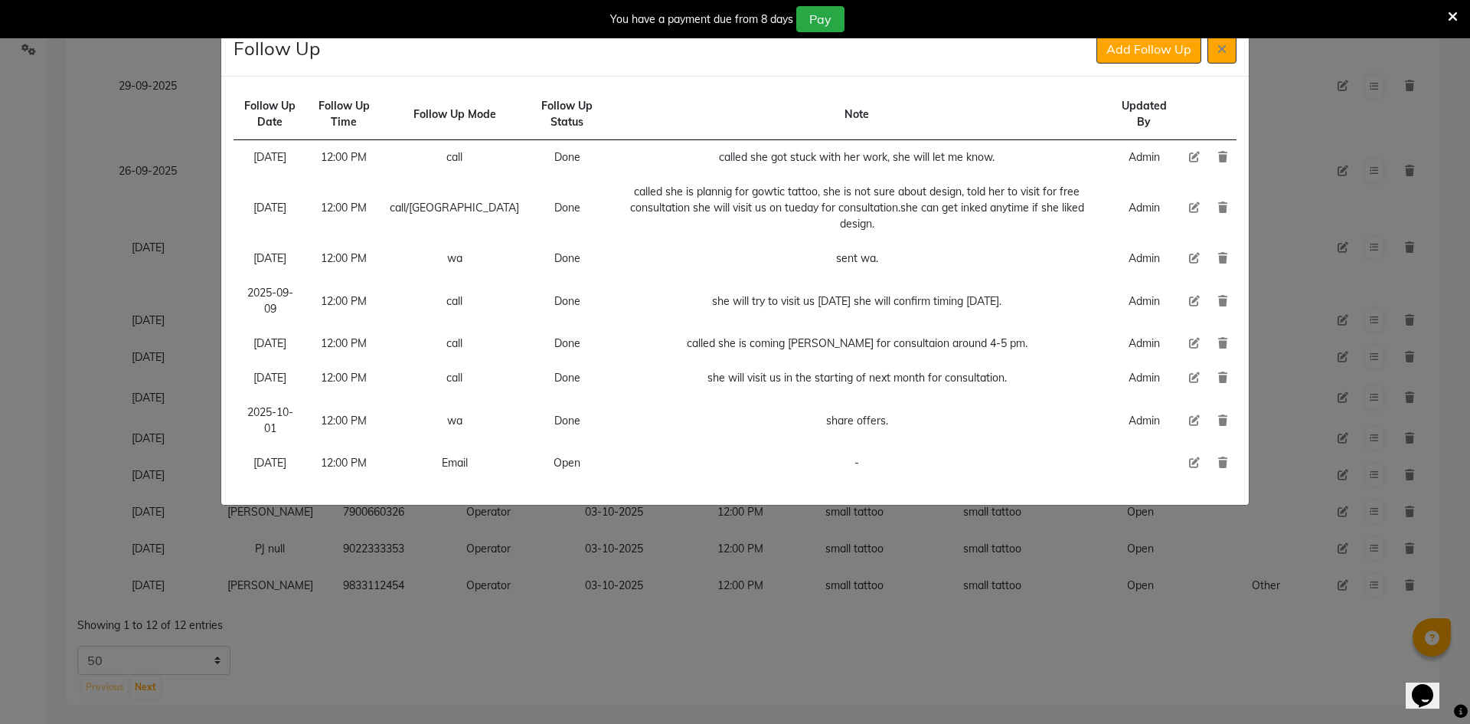
click at [1194, 468] on icon at bounding box center [1194, 462] width 11 height 11
select select "[DATE]"
select select "720"
select select "Open"
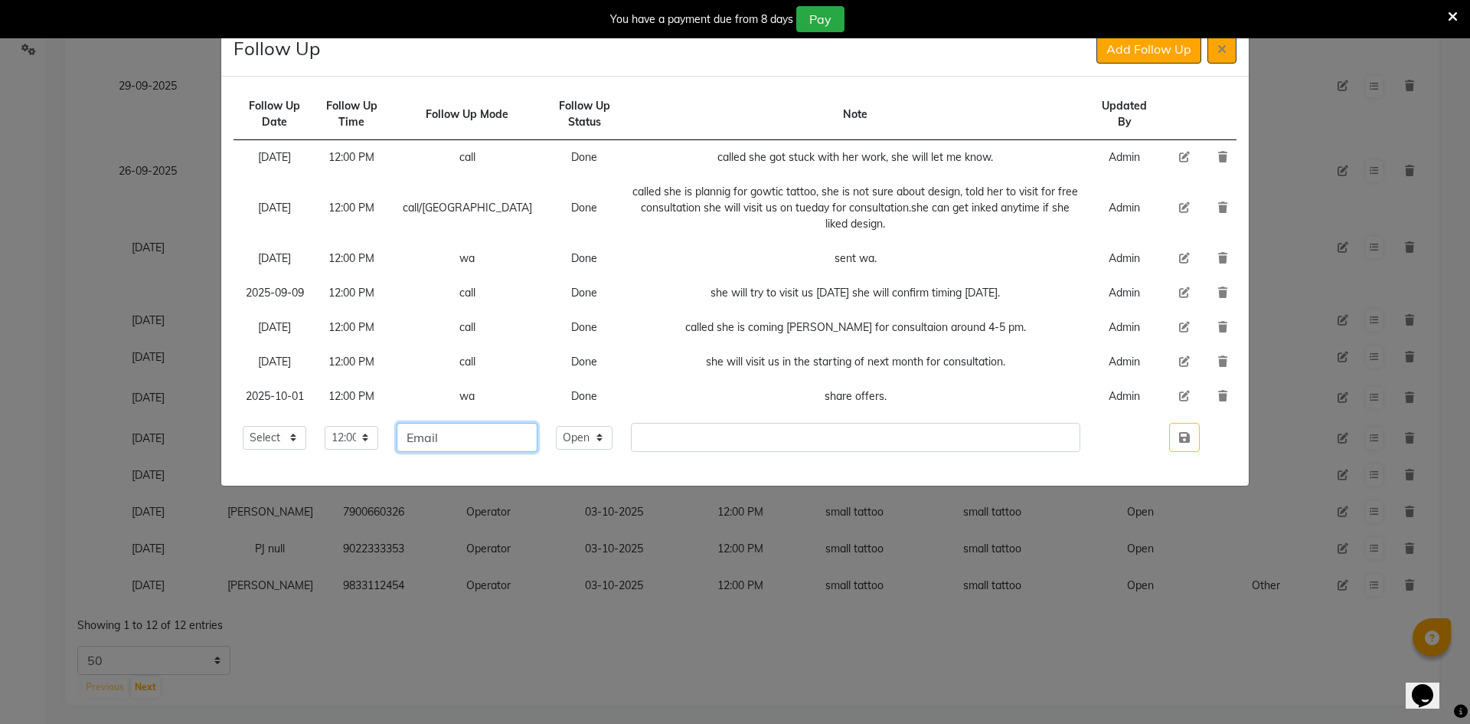
click at [471, 444] on input "Email" at bounding box center [467, 437] width 141 height 29
click at [471, 443] on input "Email" at bounding box center [467, 437] width 141 height 29
type input "call"
click at [563, 443] on select "Select Open Pending Done" at bounding box center [584, 438] width 57 height 24
select select "Done"
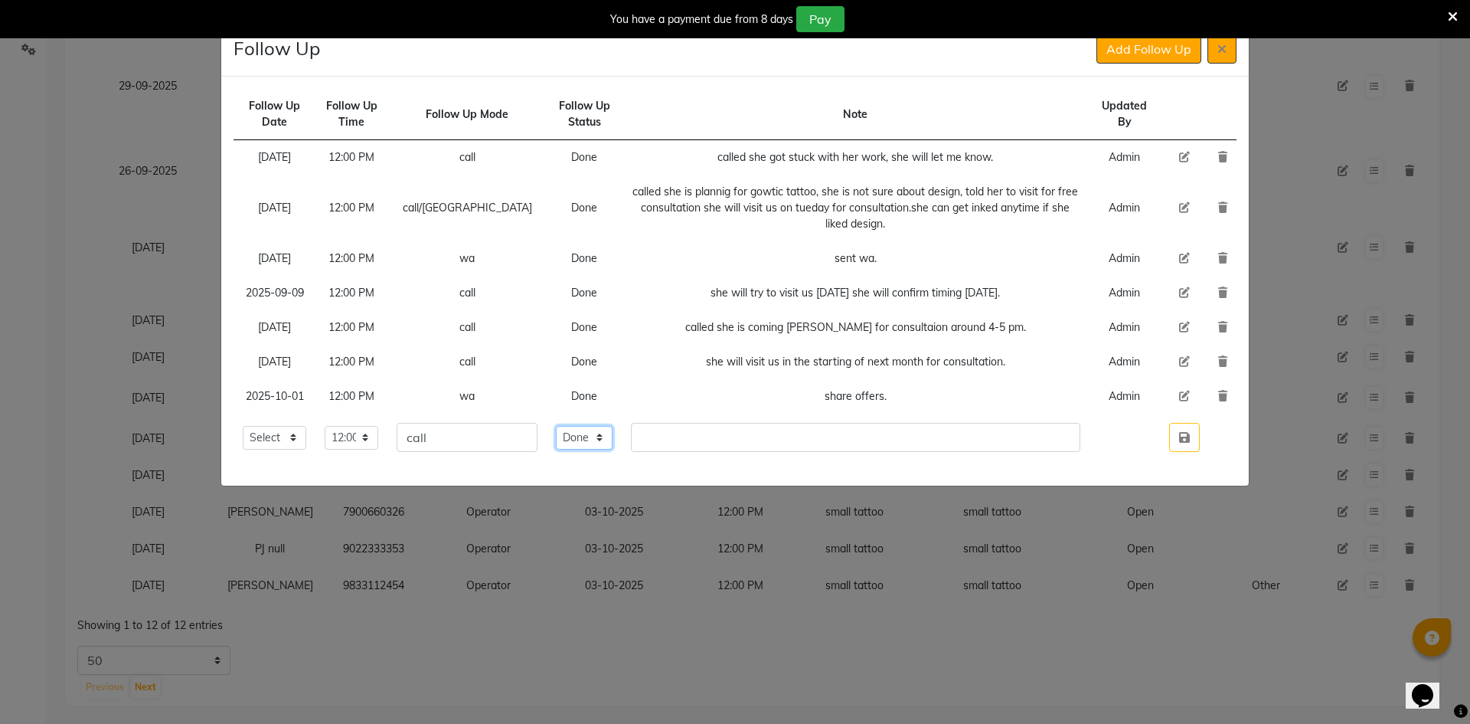
click at [556, 426] on select "Select Open Pending Done" at bounding box center [584, 438] width 57 height 24
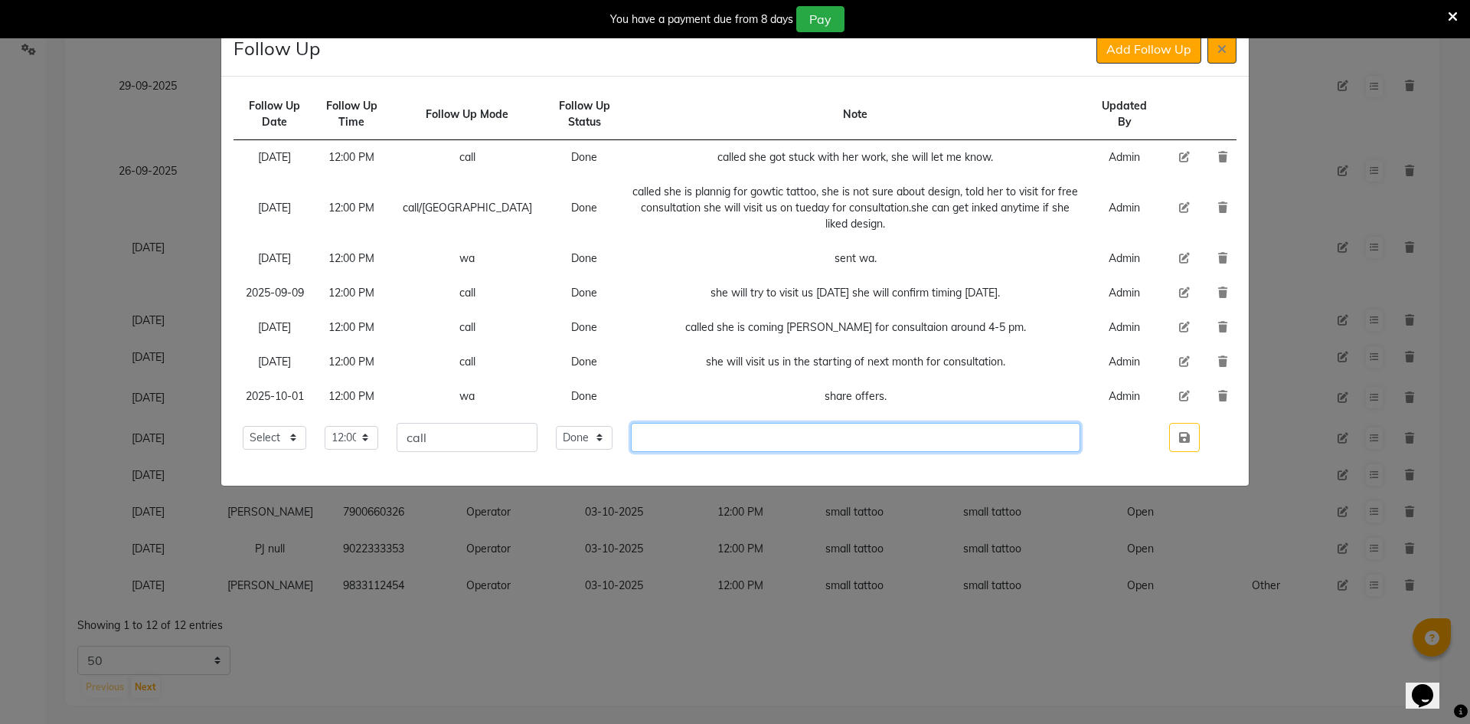
click at [631, 447] on input "text" at bounding box center [856, 437] width 450 height 29
click at [643, 446] on input "text" at bounding box center [856, 437] width 450 height 29
type input "called she told she is occupied she will text me on wa."
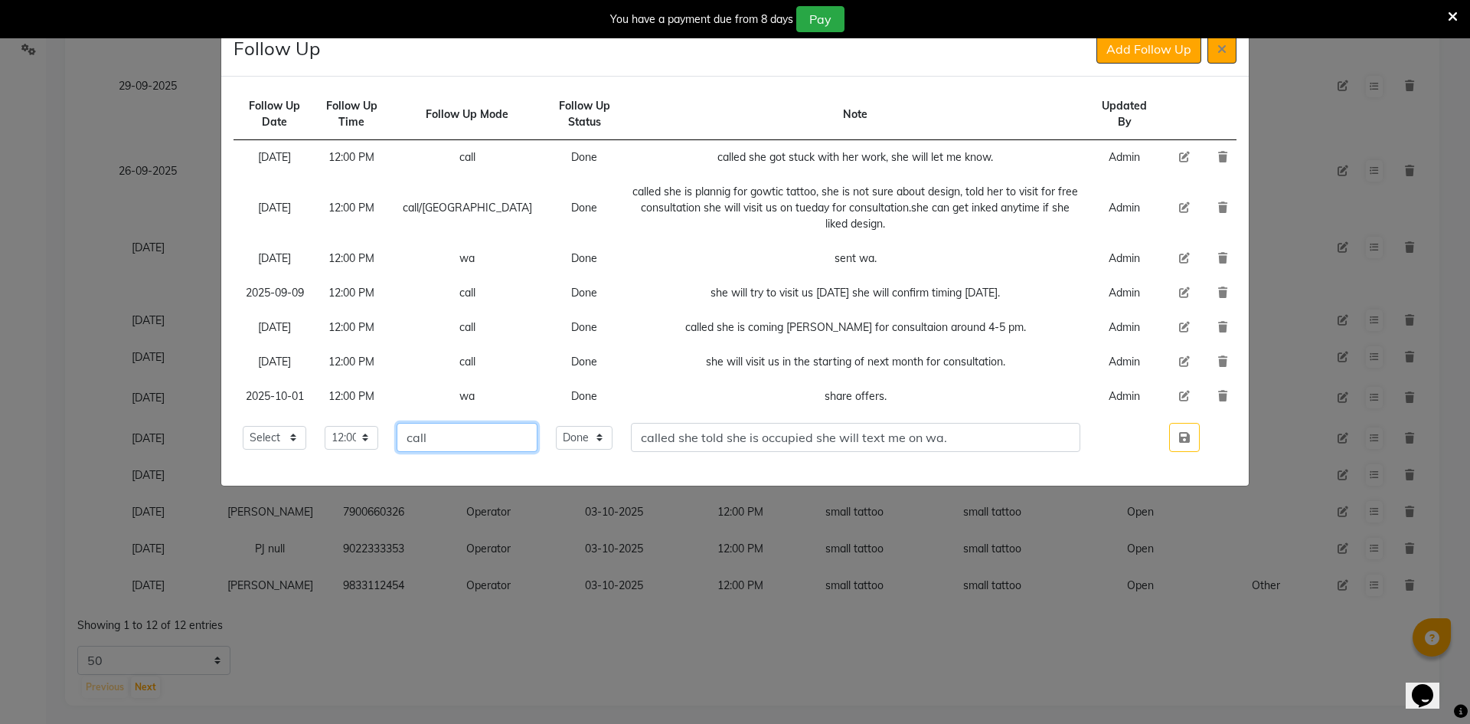
click at [468, 435] on input "call" at bounding box center [467, 437] width 141 height 29
type input "call/wa"
click at [1179, 449] on button "button" at bounding box center [1184, 437] width 31 height 29
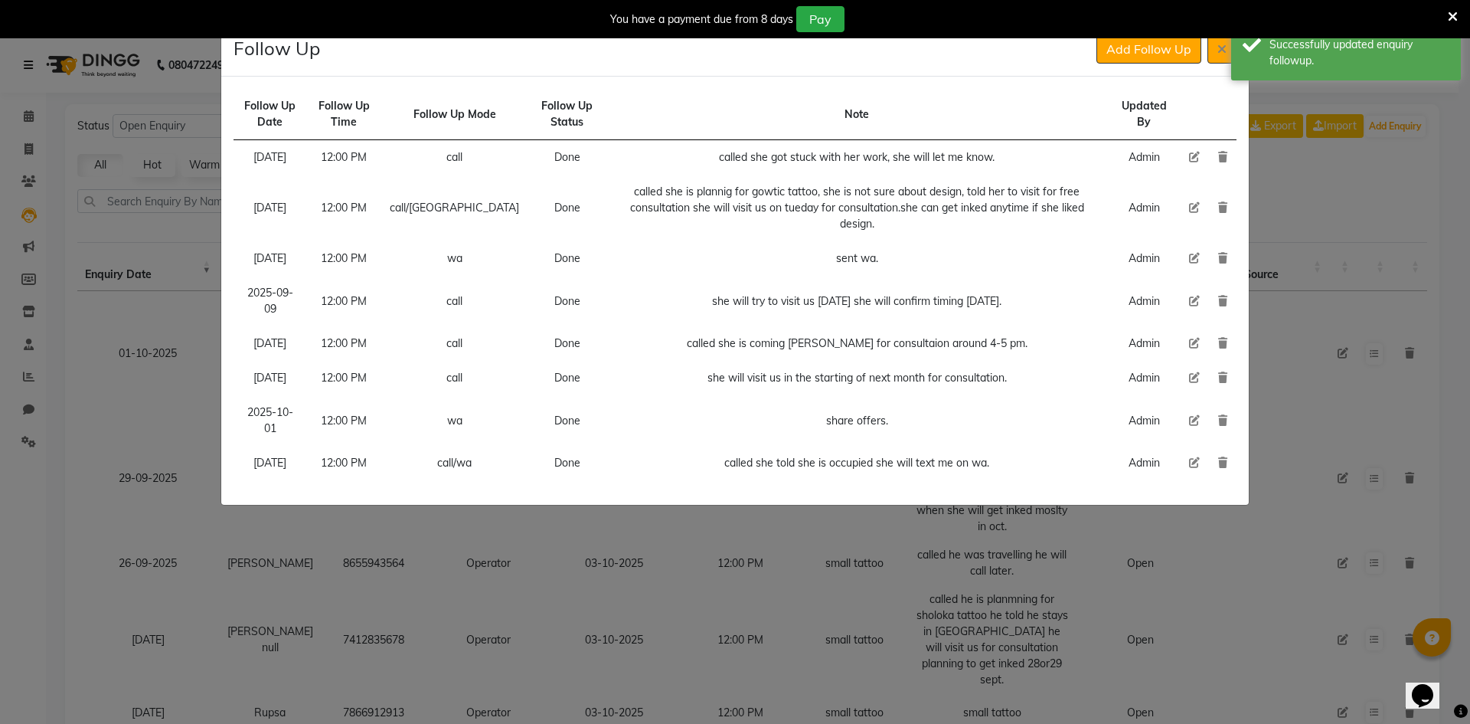
scroll to position [0, 0]
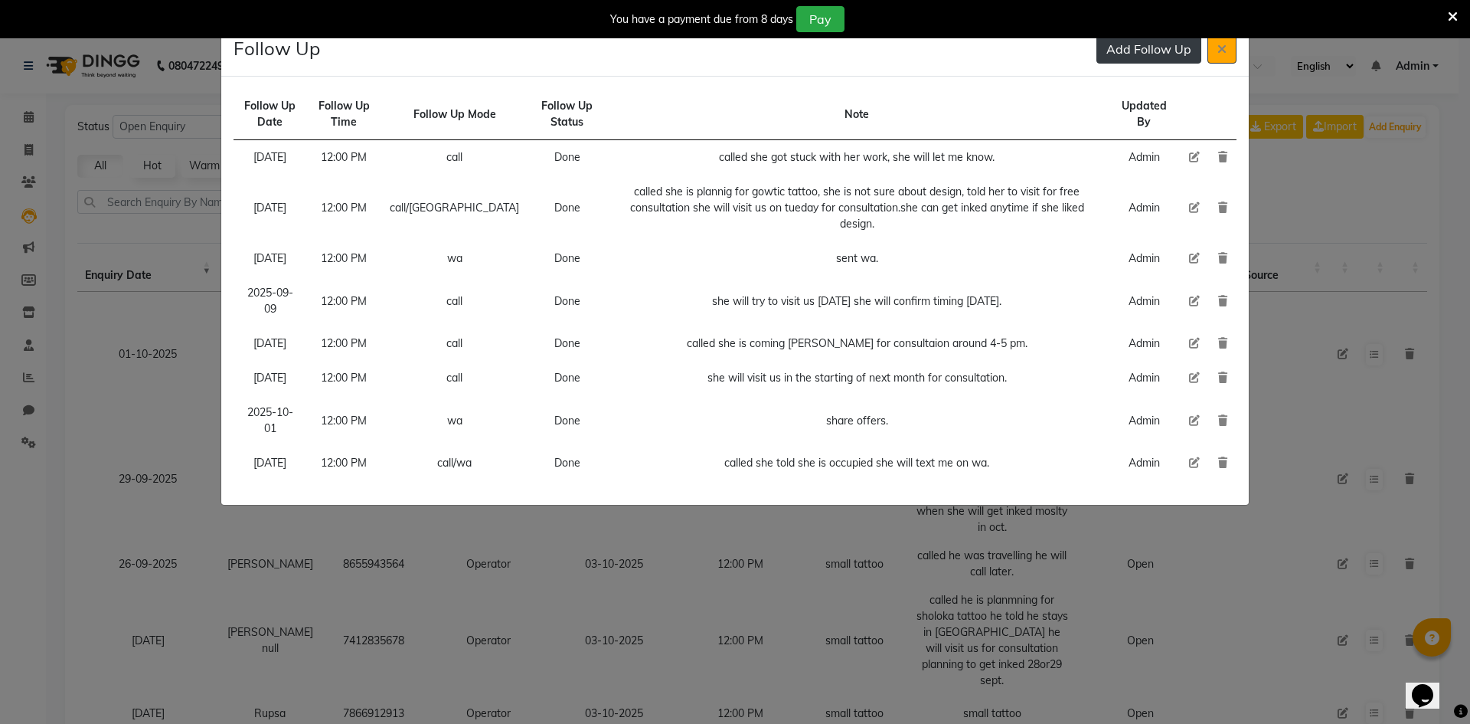
click at [1127, 47] on button "Add Follow Up" at bounding box center [1149, 48] width 105 height 29
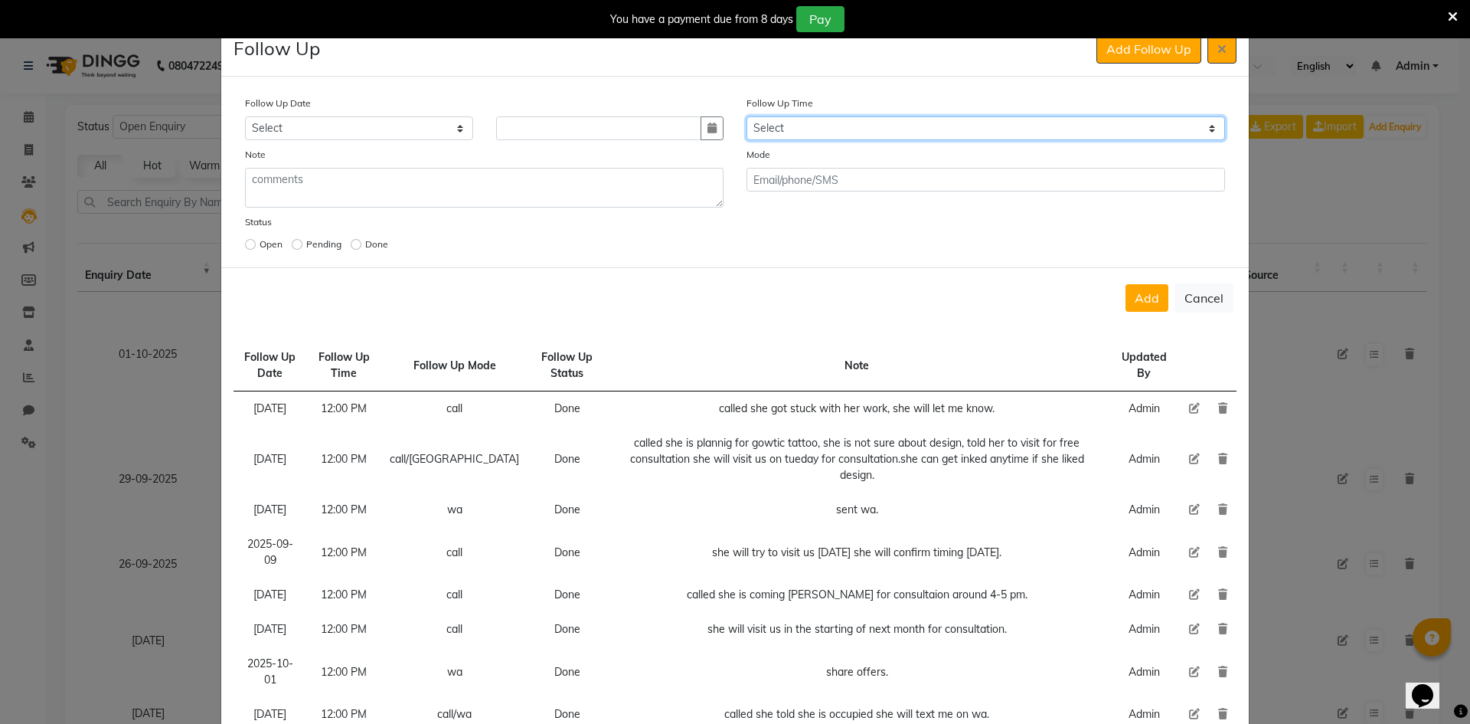
click at [893, 134] on select "Select 07:00 AM 07:15 AM 07:30 AM 07:45 AM 08:00 AM 08:15 AM 08:30 AM 08:45 AM …" at bounding box center [986, 128] width 479 height 24
select select "720"
click at [893, 134] on select "Select 07:00 AM 07:15 AM 07:30 AM 07:45 AM 08:00 AM 08:15 AM 08:30 AM 08:45 AM …" at bounding box center [986, 128] width 479 height 24
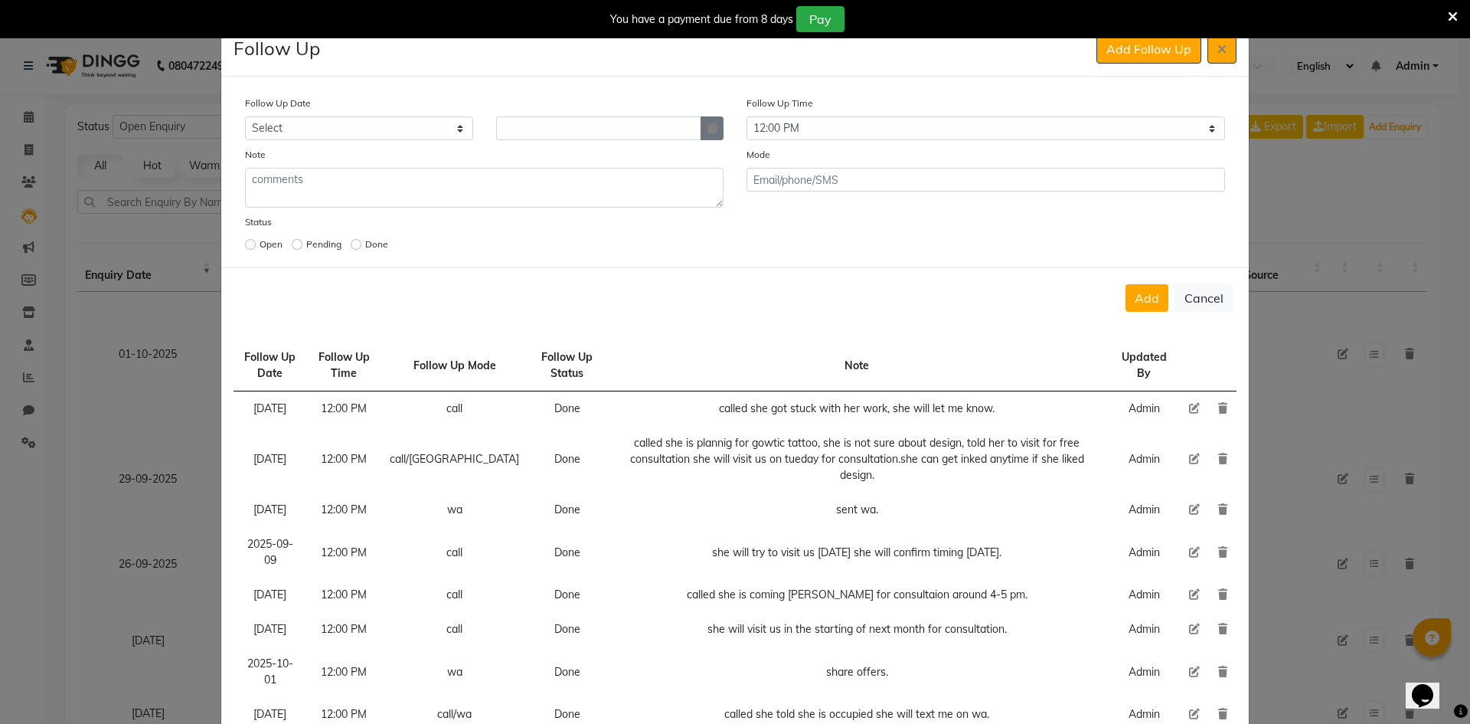
click at [708, 130] on icon "button" at bounding box center [712, 128] width 9 height 11
select select "10"
select select "2025"
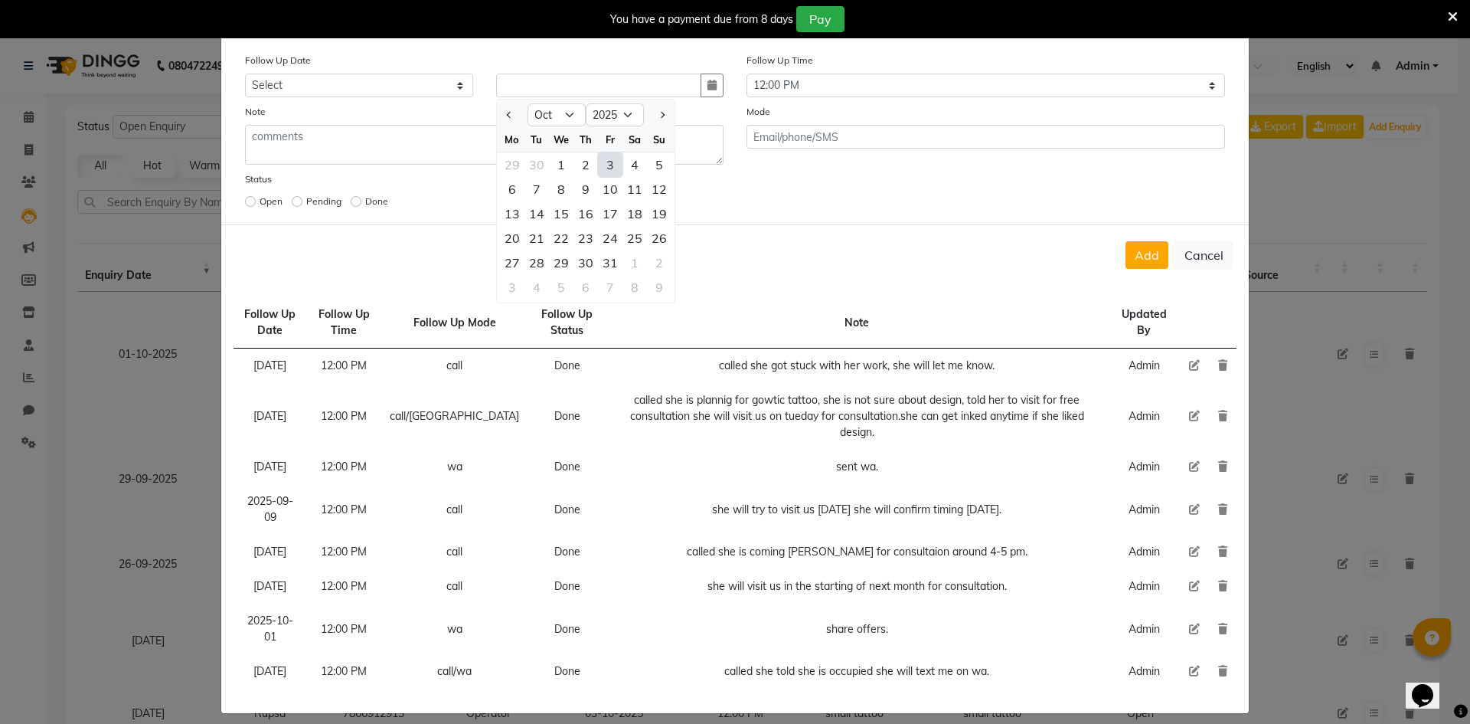
scroll to position [119, 0]
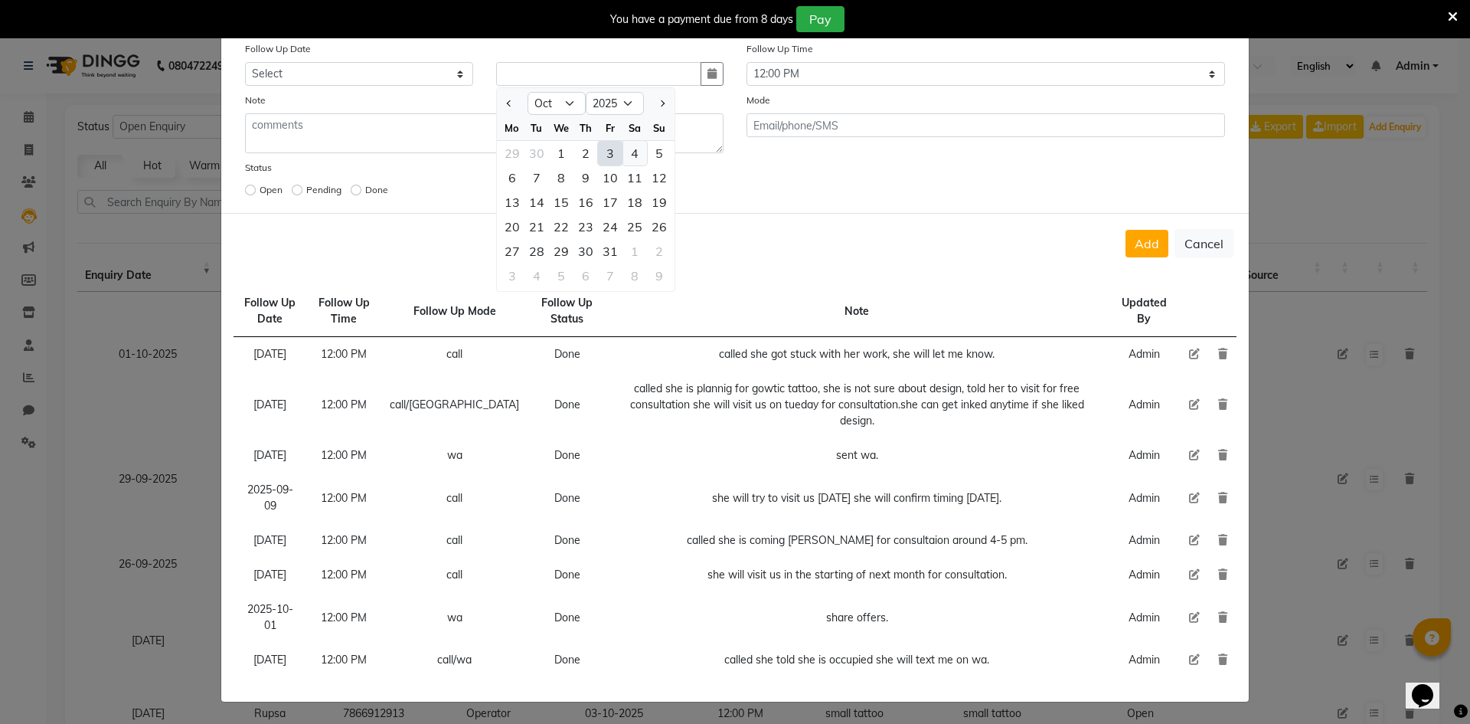
click at [625, 141] on div "4" at bounding box center [635, 153] width 25 height 25
type input "04-10-2025"
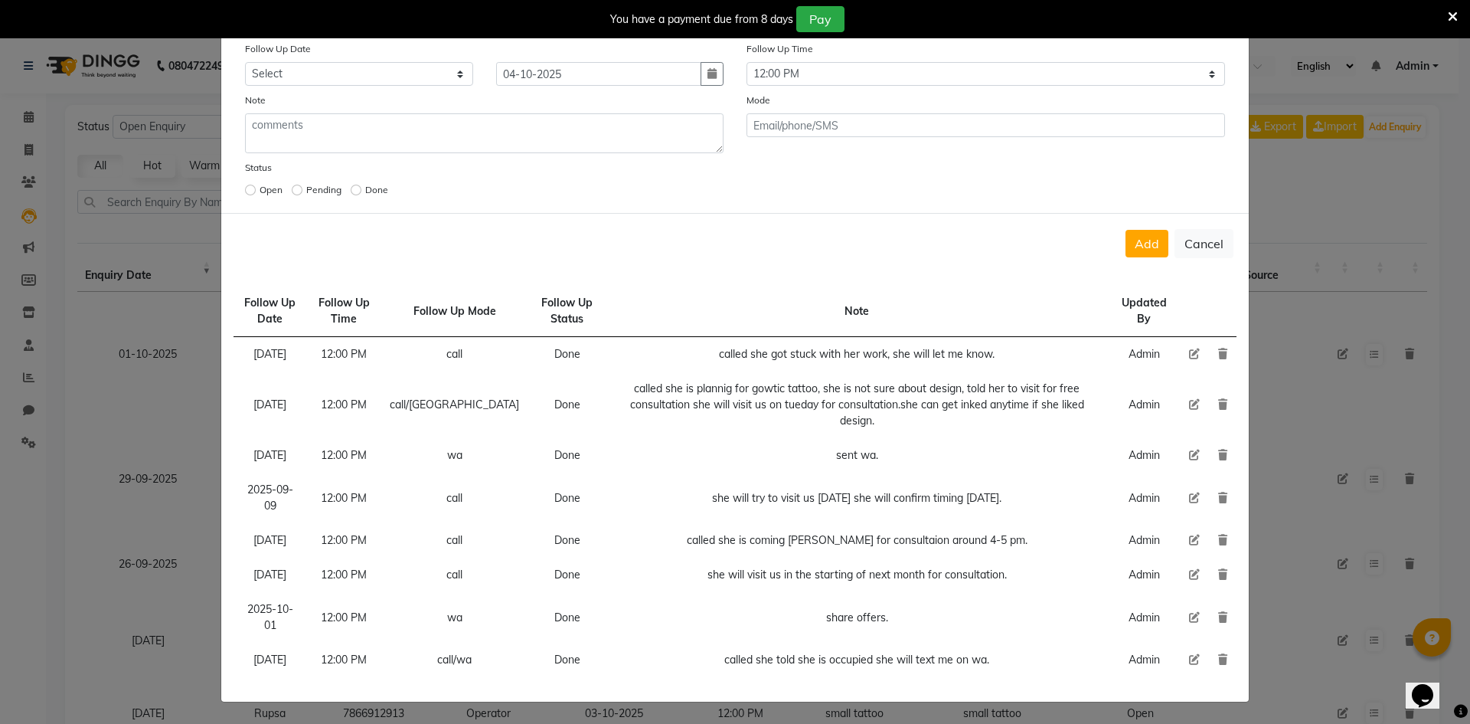
scroll to position [116, 0]
click at [1126, 230] on button "Add" at bounding box center [1147, 244] width 43 height 28
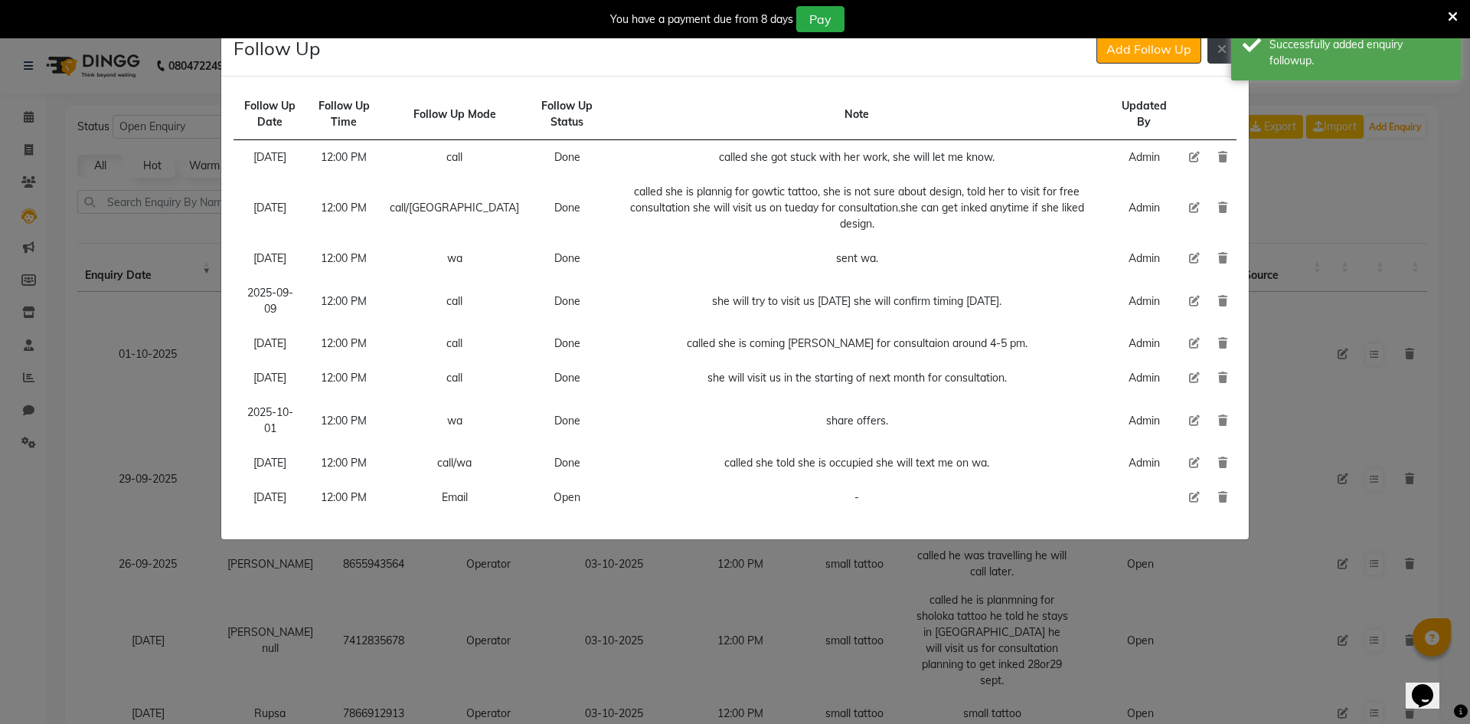
click at [1219, 61] on button at bounding box center [1222, 48] width 29 height 29
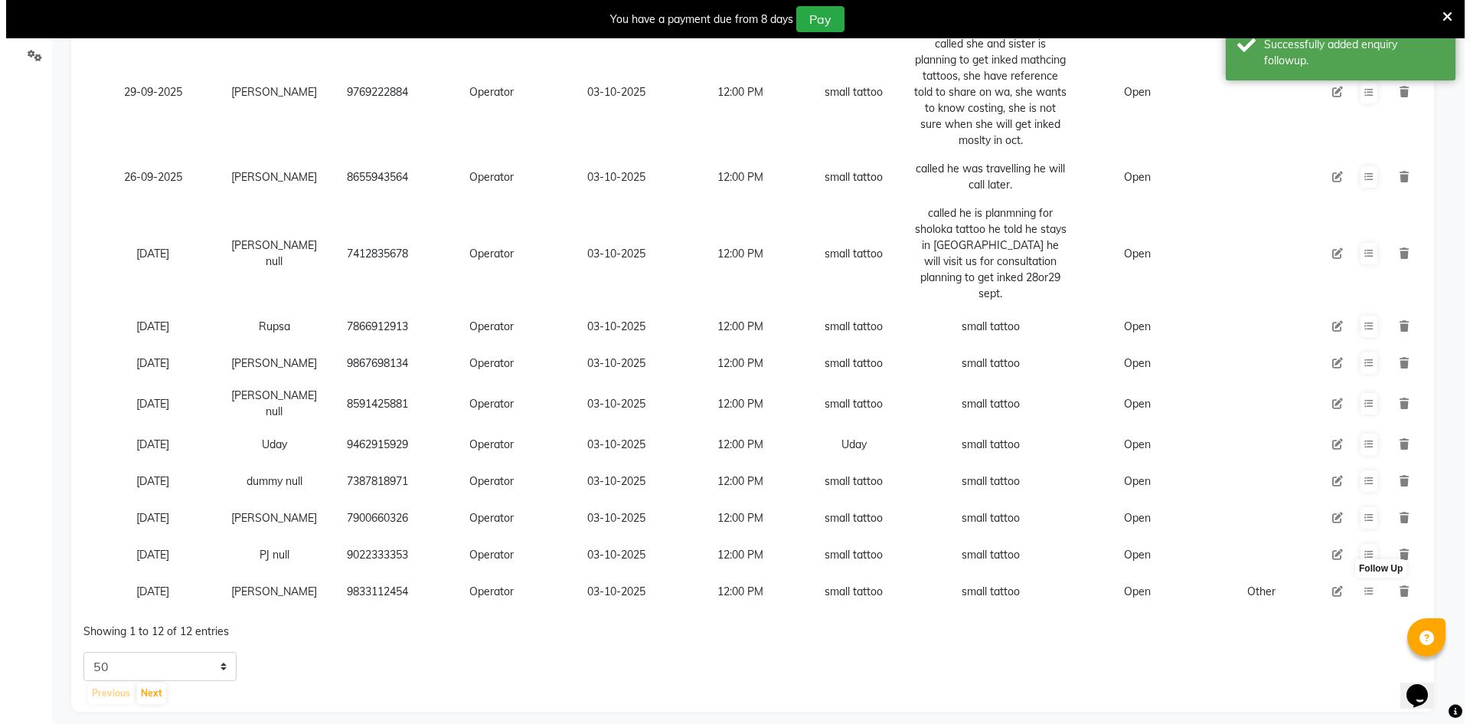
scroll to position [393, 0]
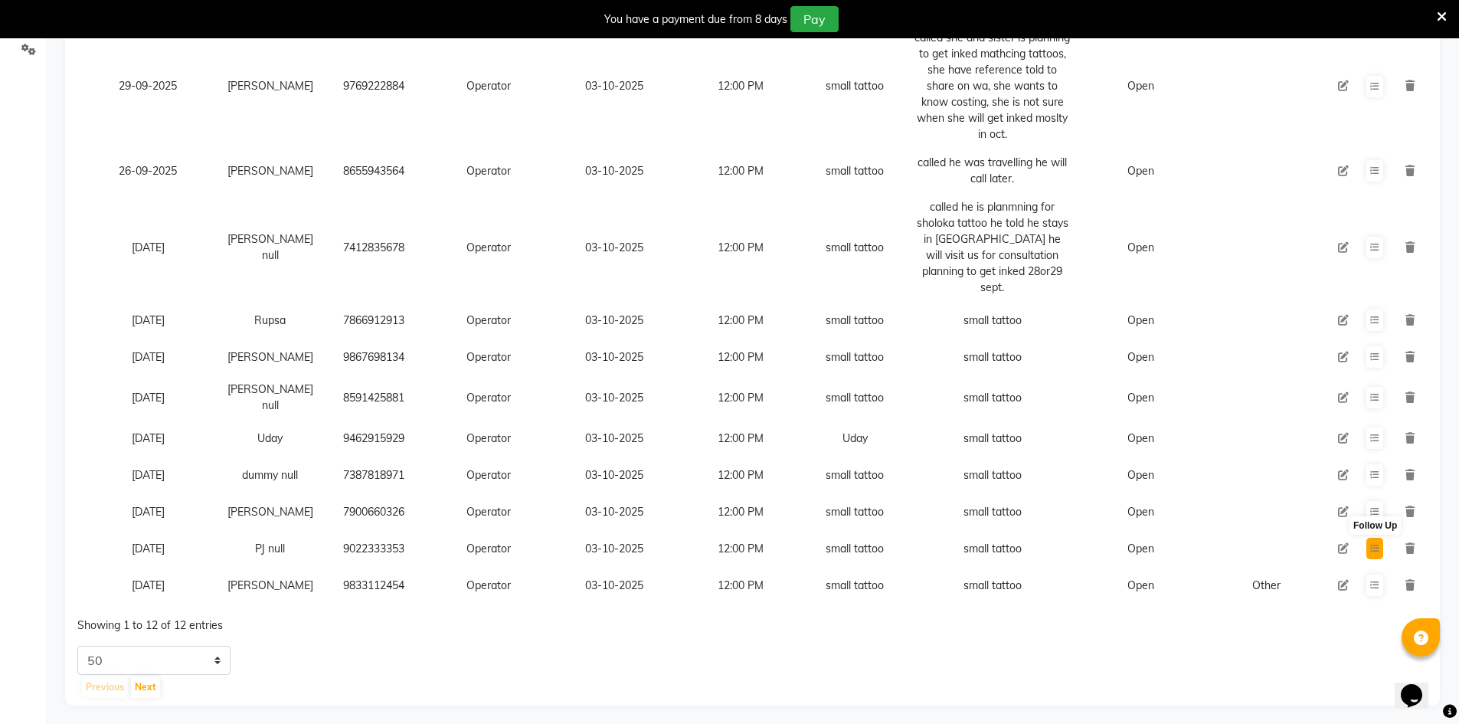
click at [1378, 544] on icon at bounding box center [1374, 548] width 9 height 9
click at [1365, 533] on td at bounding box center [1374, 548] width 35 height 37
click at [1372, 544] on icon at bounding box center [1374, 548] width 9 height 9
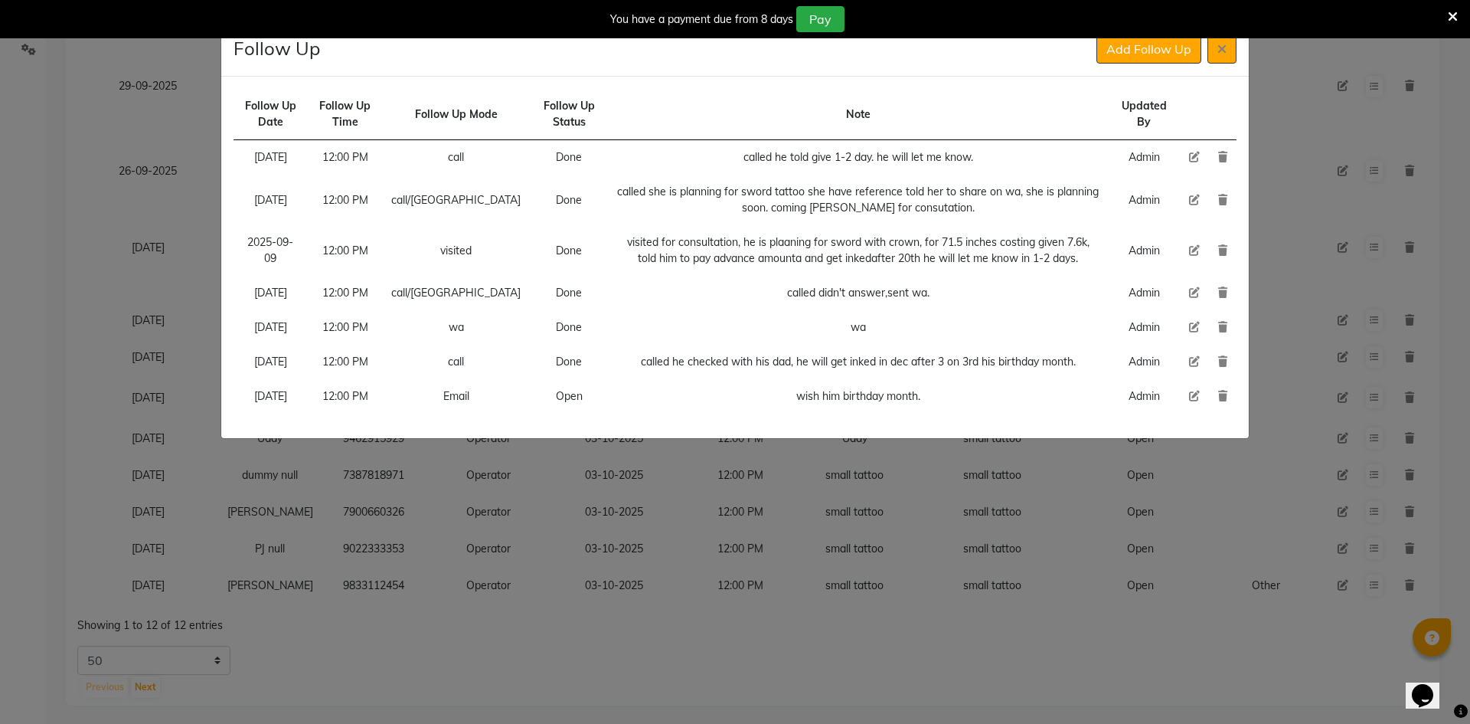
click at [1189, 401] on icon at bounding box center [1194, 396] width 11 height 11
select select "[DATE]"
select select "720"
select select "Open"
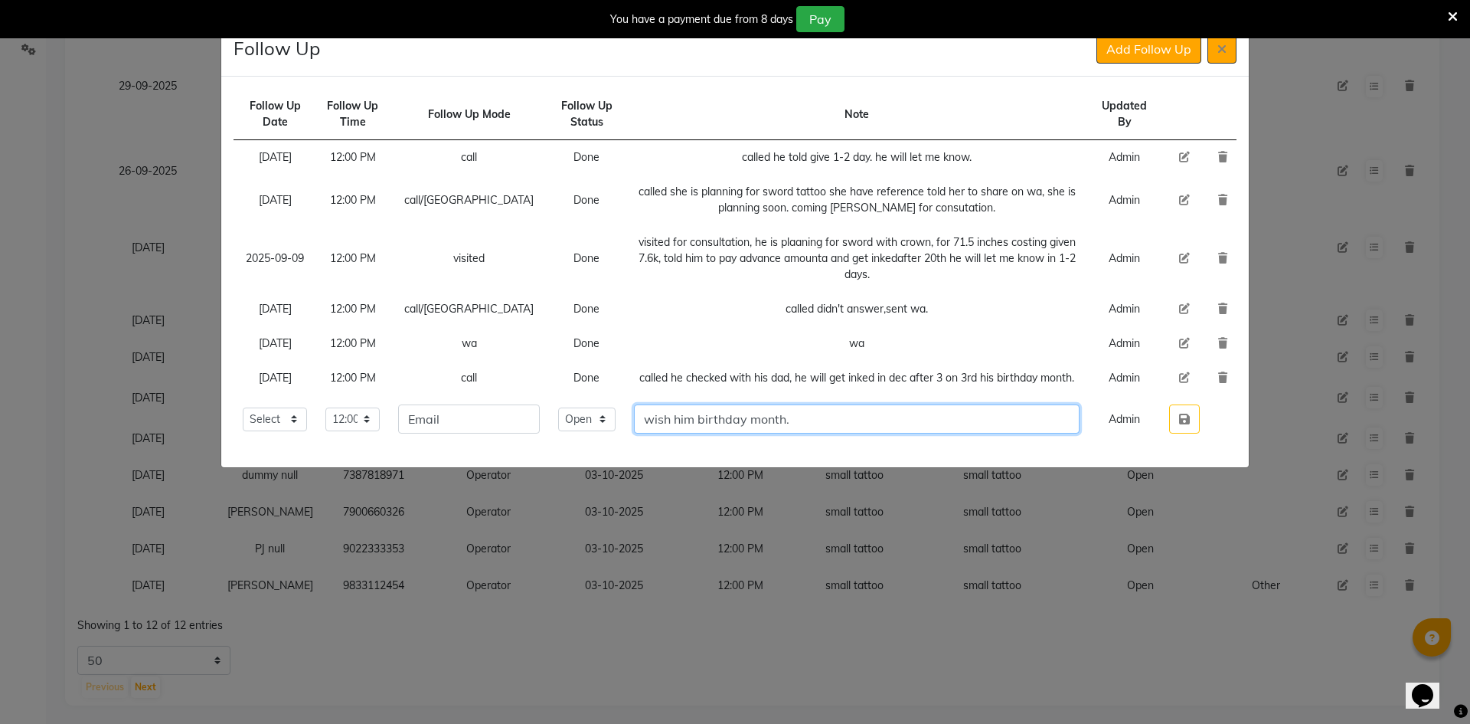
click at [805, 409] on input "wish him birthday month." at bounding box center [857, 418] width 447 height 29
click at [804, 408] on input "wish him birthday month." at bounding box center [857, 418] width 447 height 29
type input "no response."
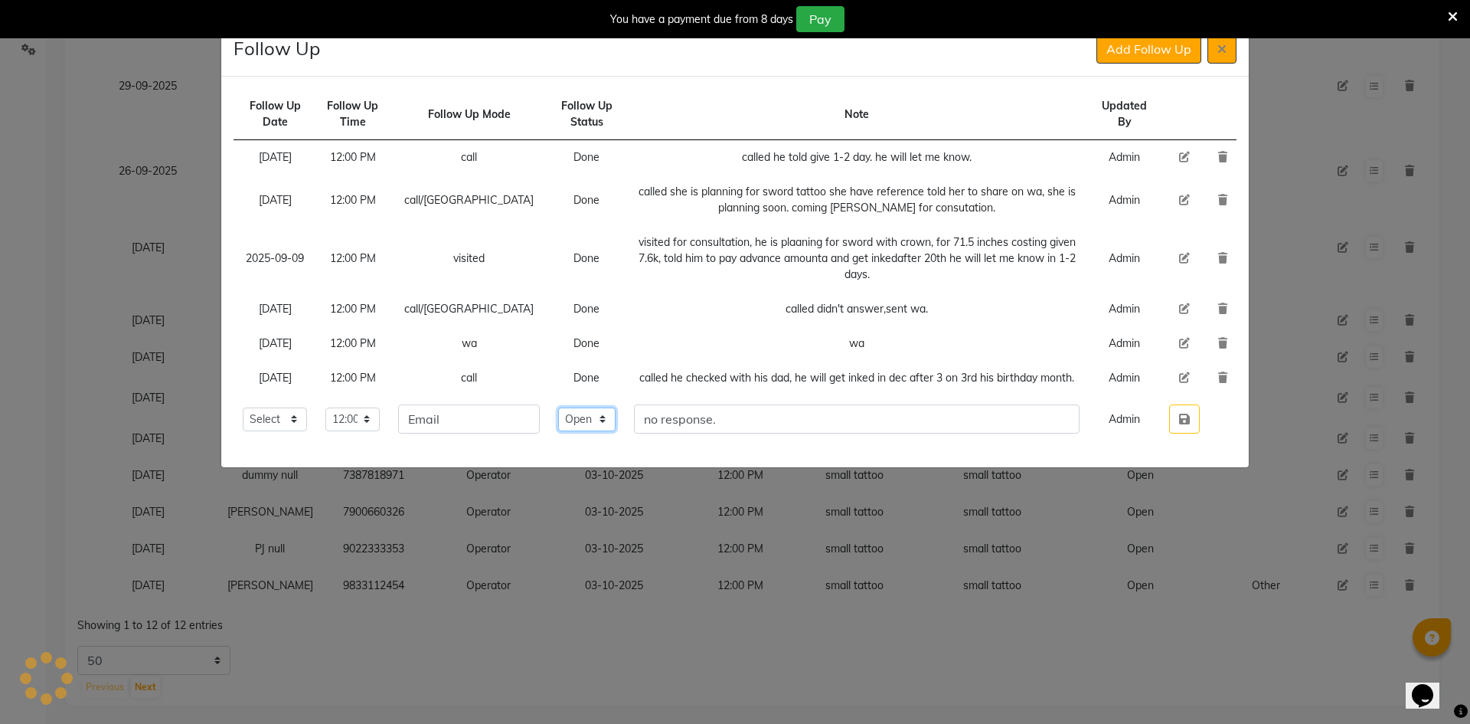
click at [584, 421] on select "Select Open Pending Done" at bounding box center [586, 419] width 57 height 24
select select "Done"
click at [558, 407] on select "Select Open Pending Done" at bounding box center [586, 419] width 57 height 24
click at [475, 406] on input "Email" at bounding box center [469, 418] width 142 height 29
click at [474, 407] on input "Email" at bounding box center [469, 418] width 142 height 29
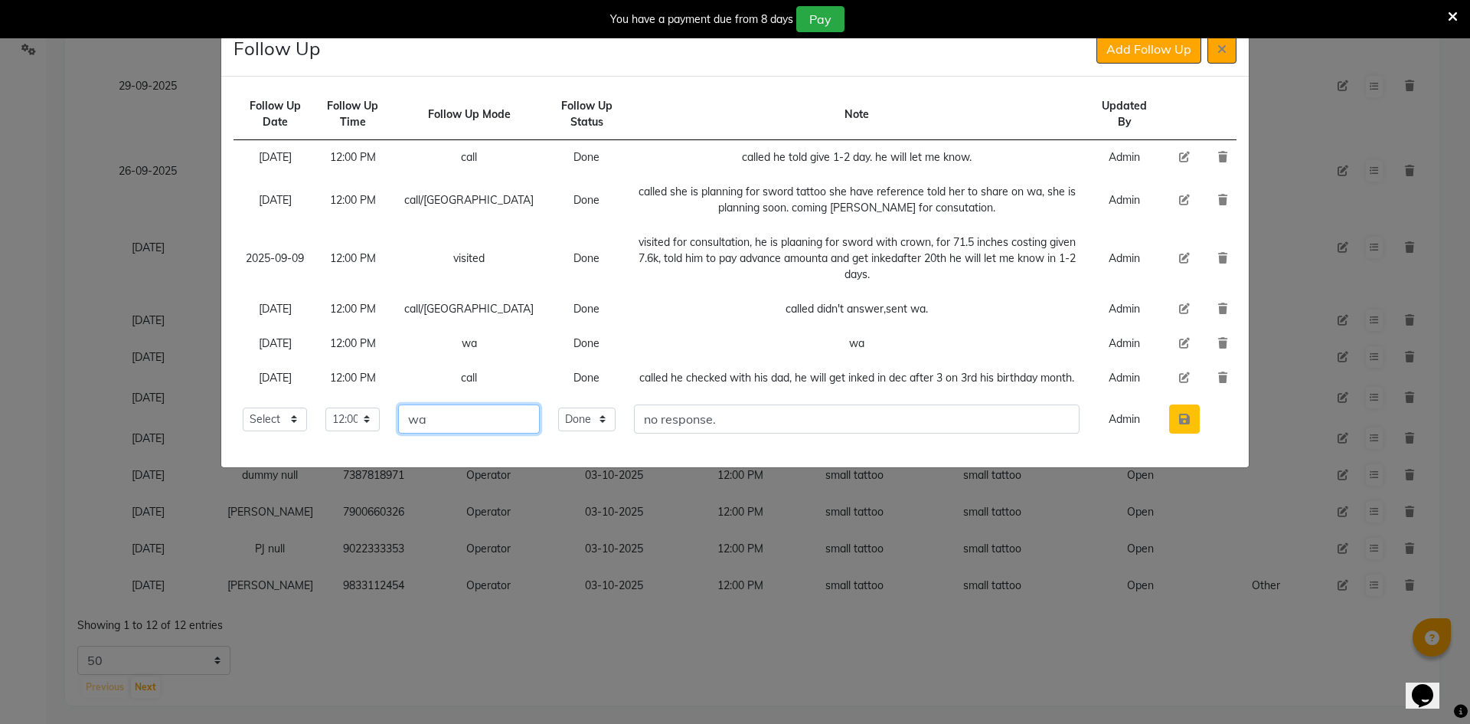
type input "wa"
click at [1176, 409] on button "button" at bounding box center [1184, 418] width 31 height 29
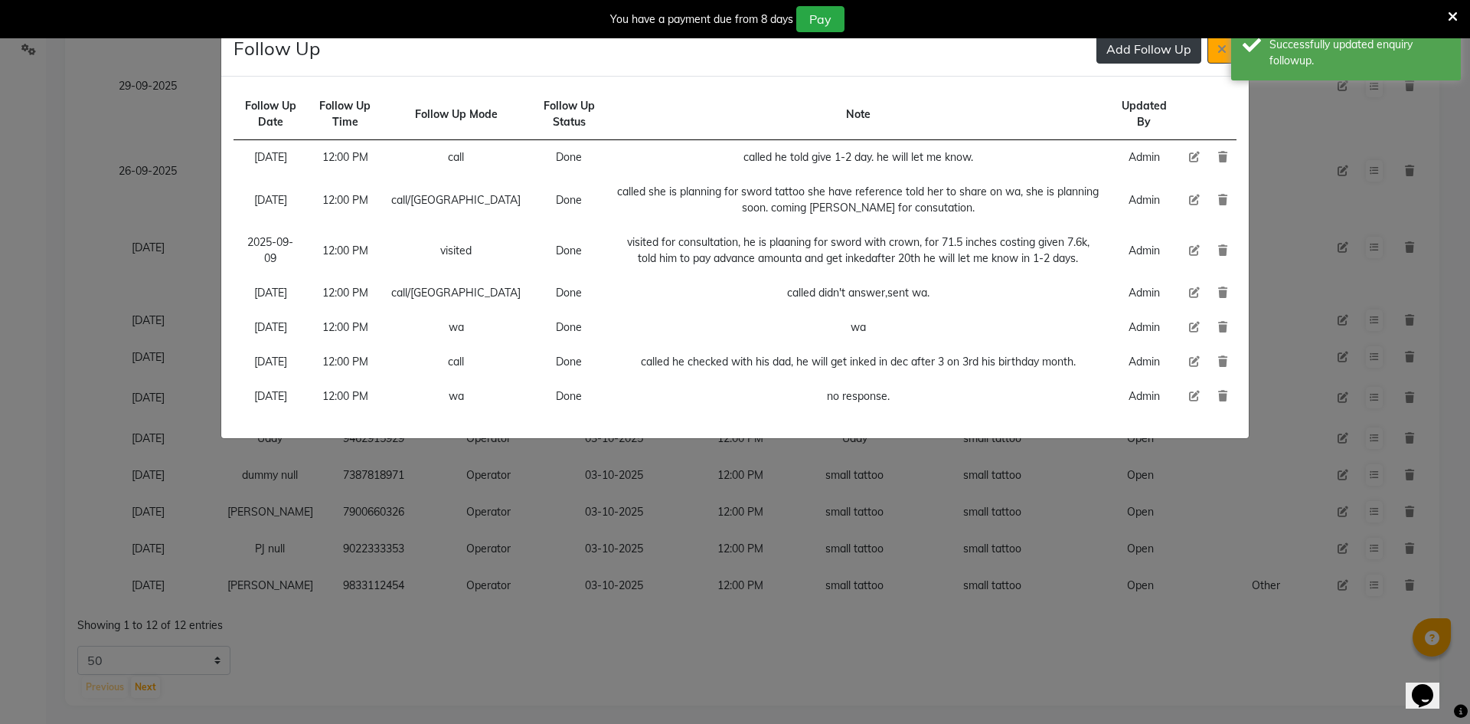
click at [1150, 57] on button "Add Follow Up" at bounding box center [1149, 48] width 105 height 29
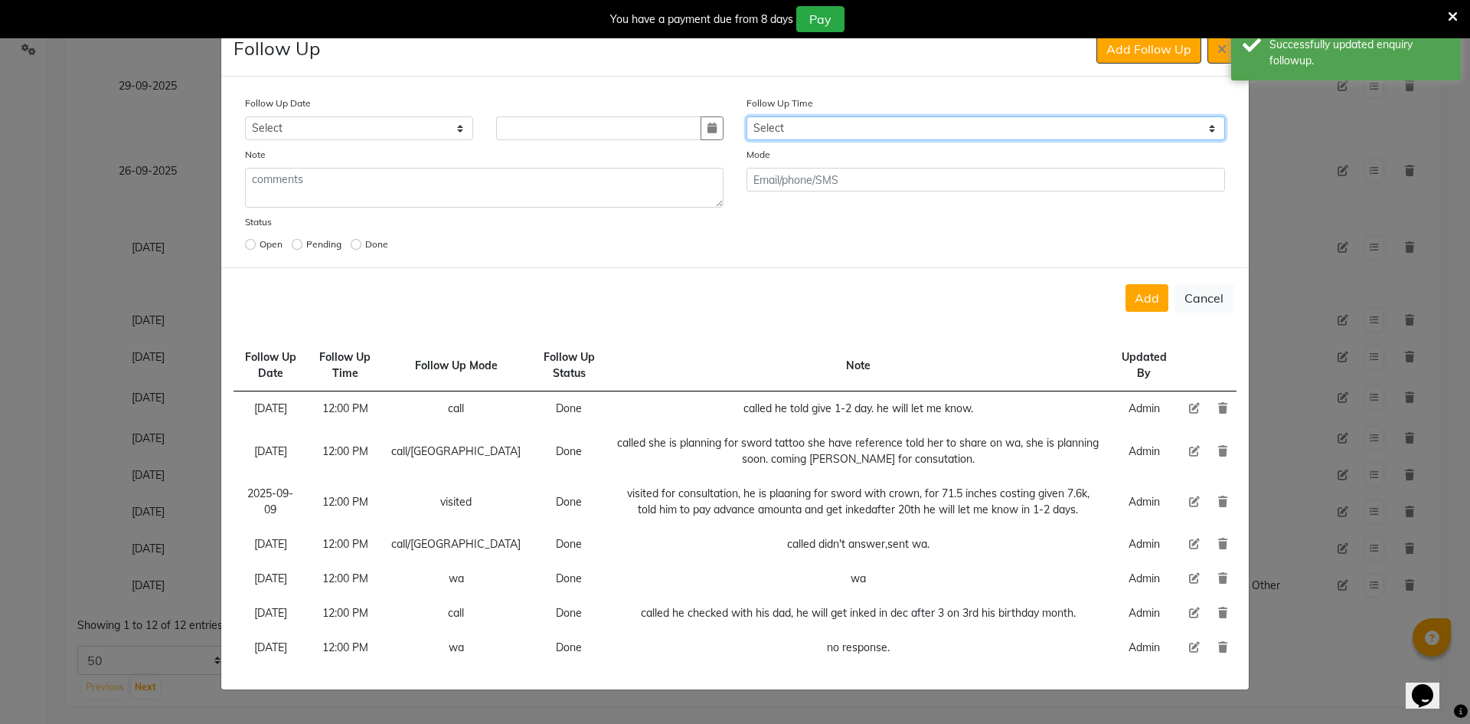
click at [962, 127] on select "Select 07:00 AM 07:15 AM 07:30 AM 07:45 AM 08:00 AM 08:15 AM 08:30 AM 08:45 AM …" at bounding box center [986, 128] width 479 height 24
select select "720"
click at [962, 127] on select "Select 07:00 AM 07:15 AM 07:30 AM 07:45 AM 08:00 AM 08:15 AM 08:30 AM 08:45 AM …" at bounding box center [986, 128] width 479 height 24
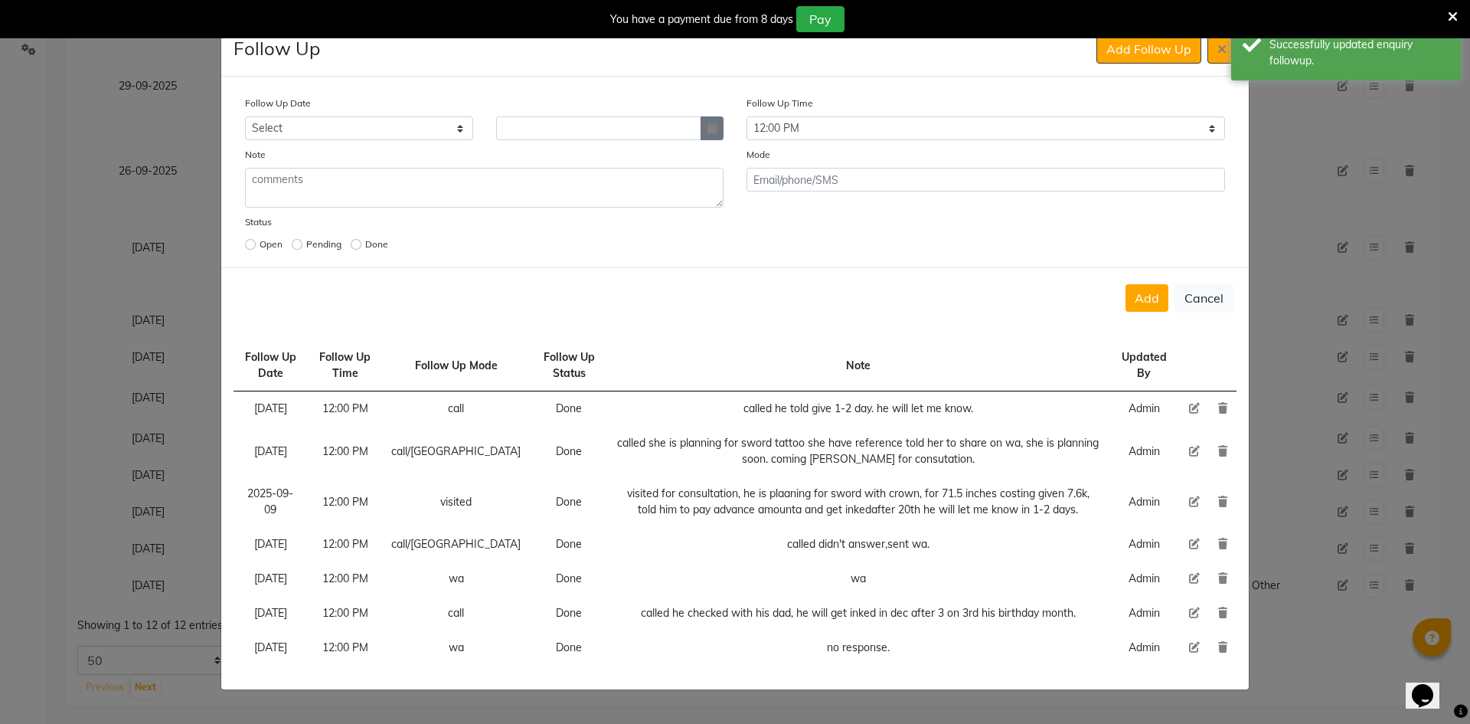
click at [708, 125] on icon "button" at bounding box center [712, 128] width 9 height 11
select select "10"
select select "2025"
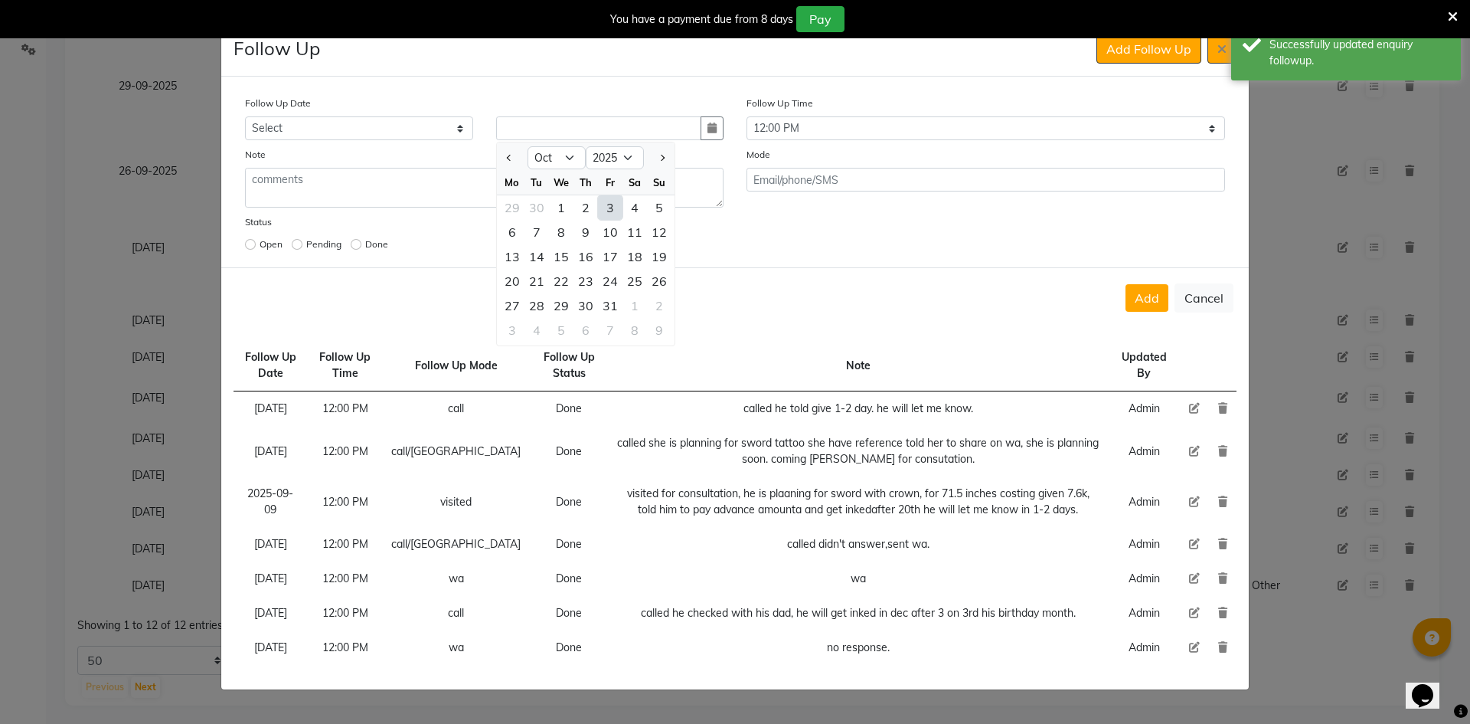
scroll to position [68, 0]
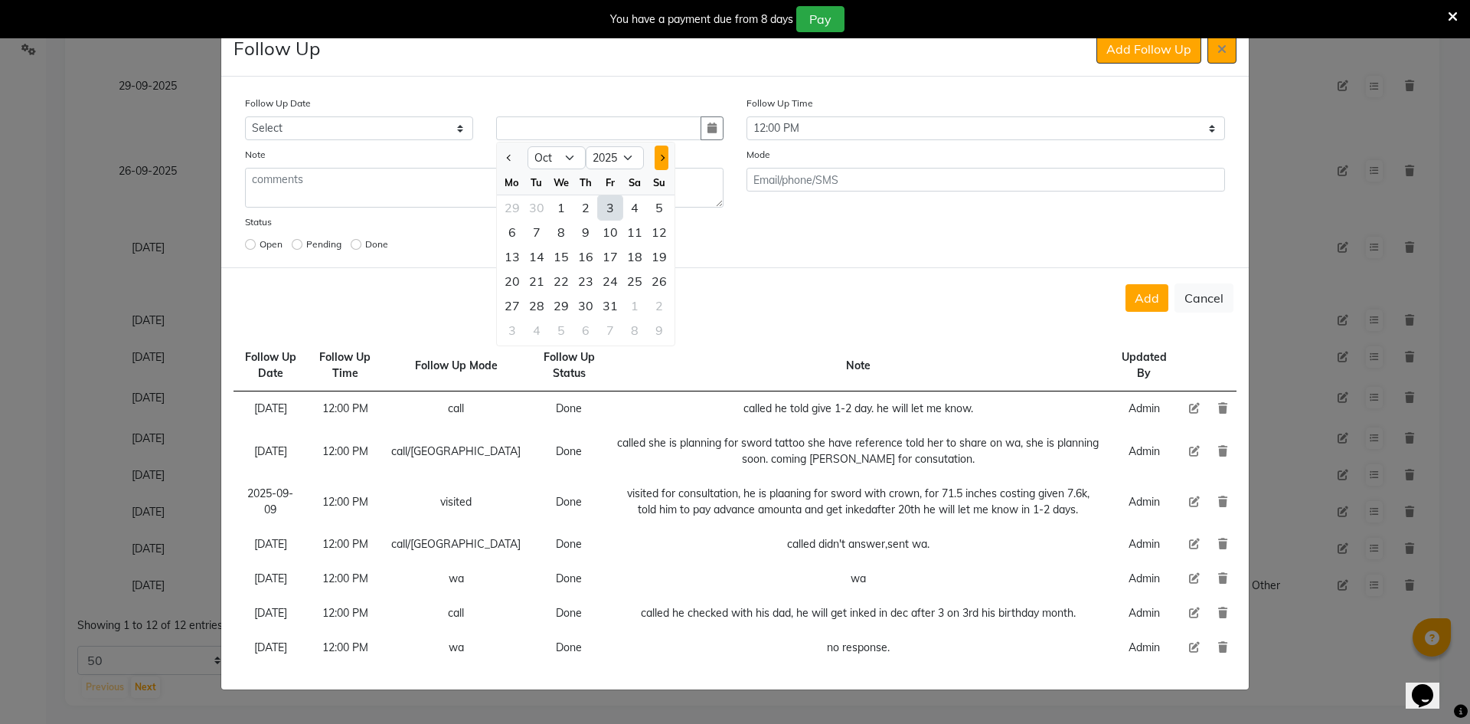
click at [658, 155] on span "Next month" at bounding box center [661, 158] width 6 height 6
select select "12"
click at [506, 195] on div "1" at bounding box center [512, 207] width 25 height 25
type input "[DATE]"
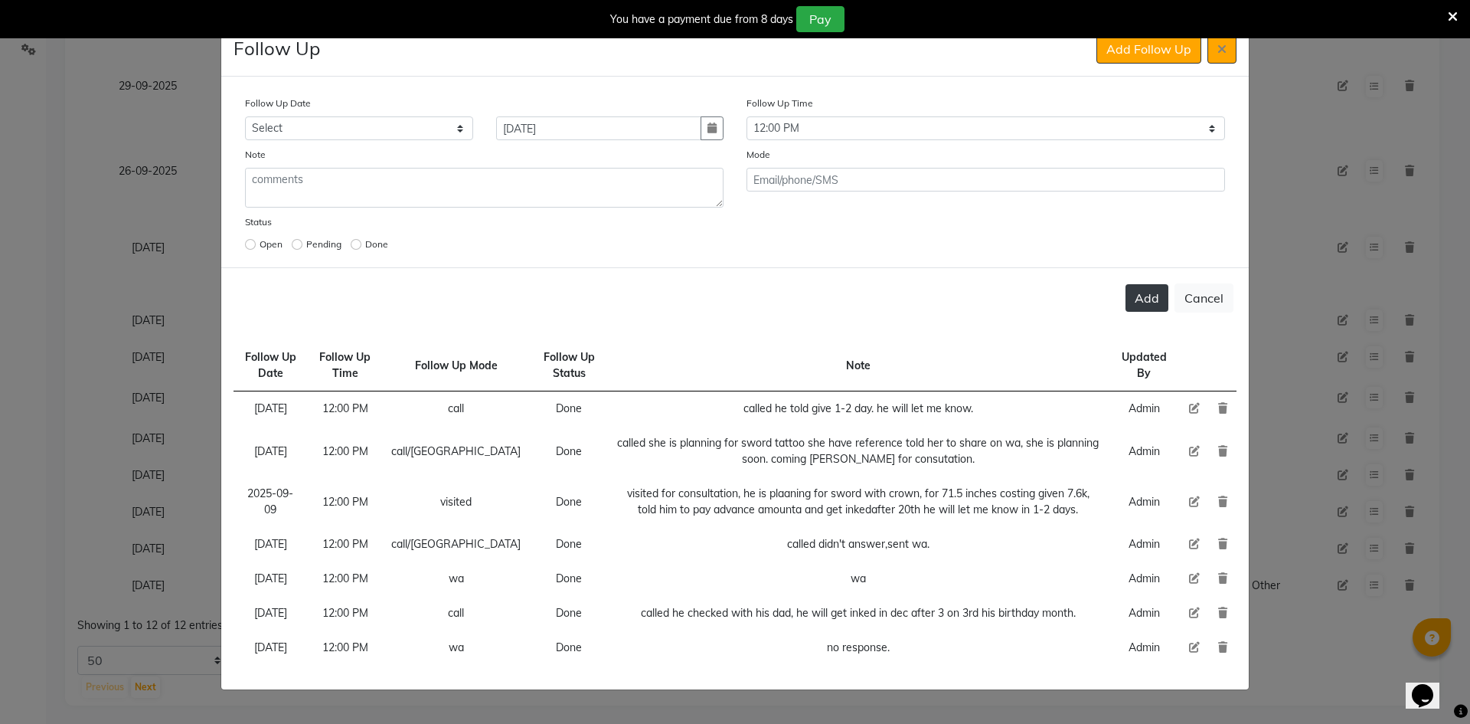
click at [1144, 284] on button "Add" at bounding box center [1147, 298] width 43 height 28
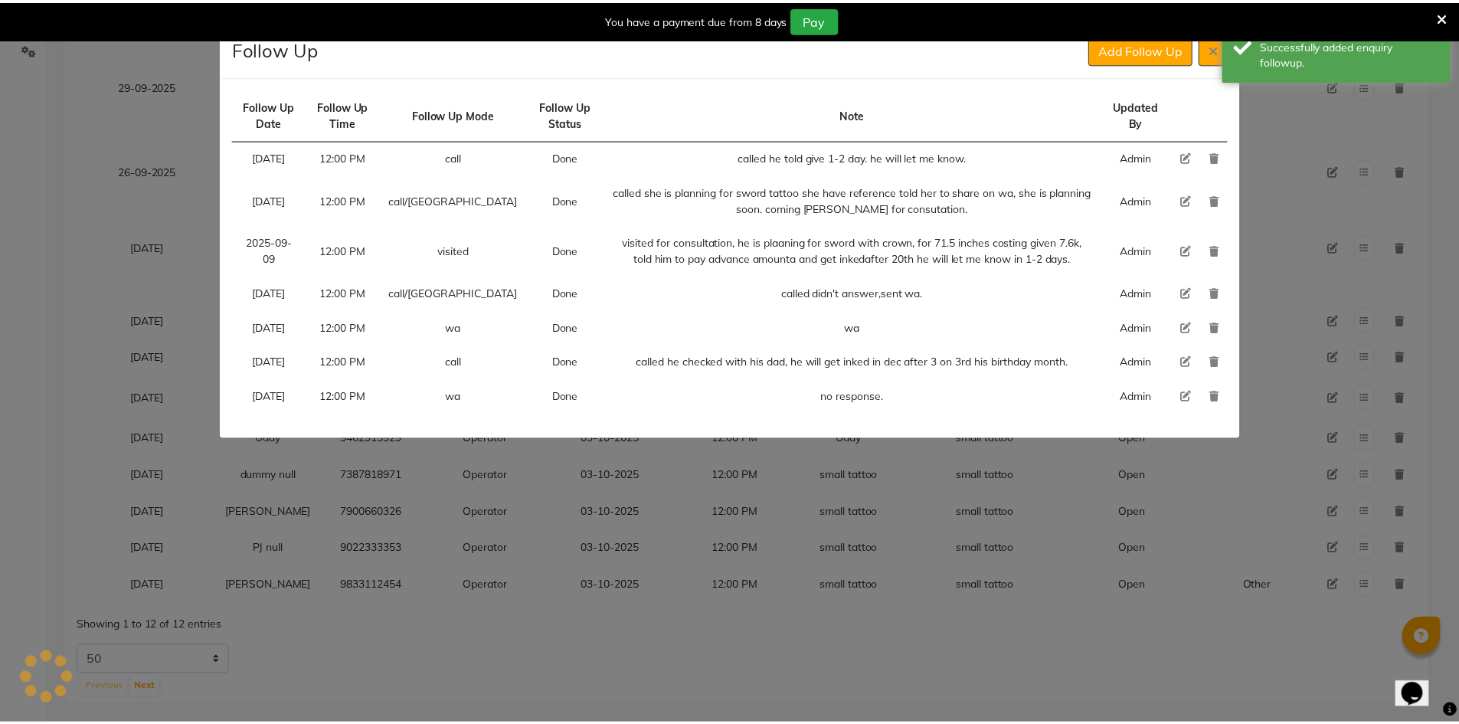
scroll to position [0, 0]
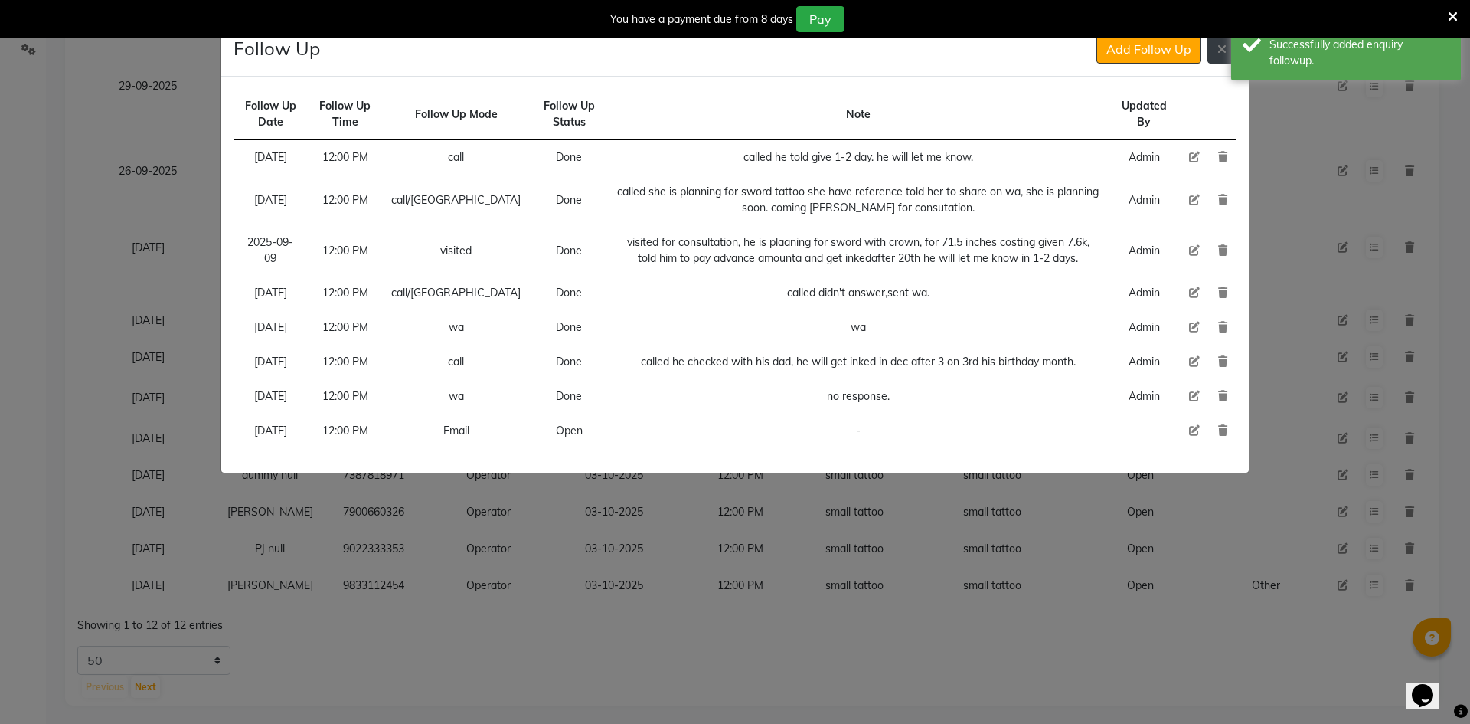
click at [1212, 55] on button at bounding box center [1222, 48] width 29 height 29
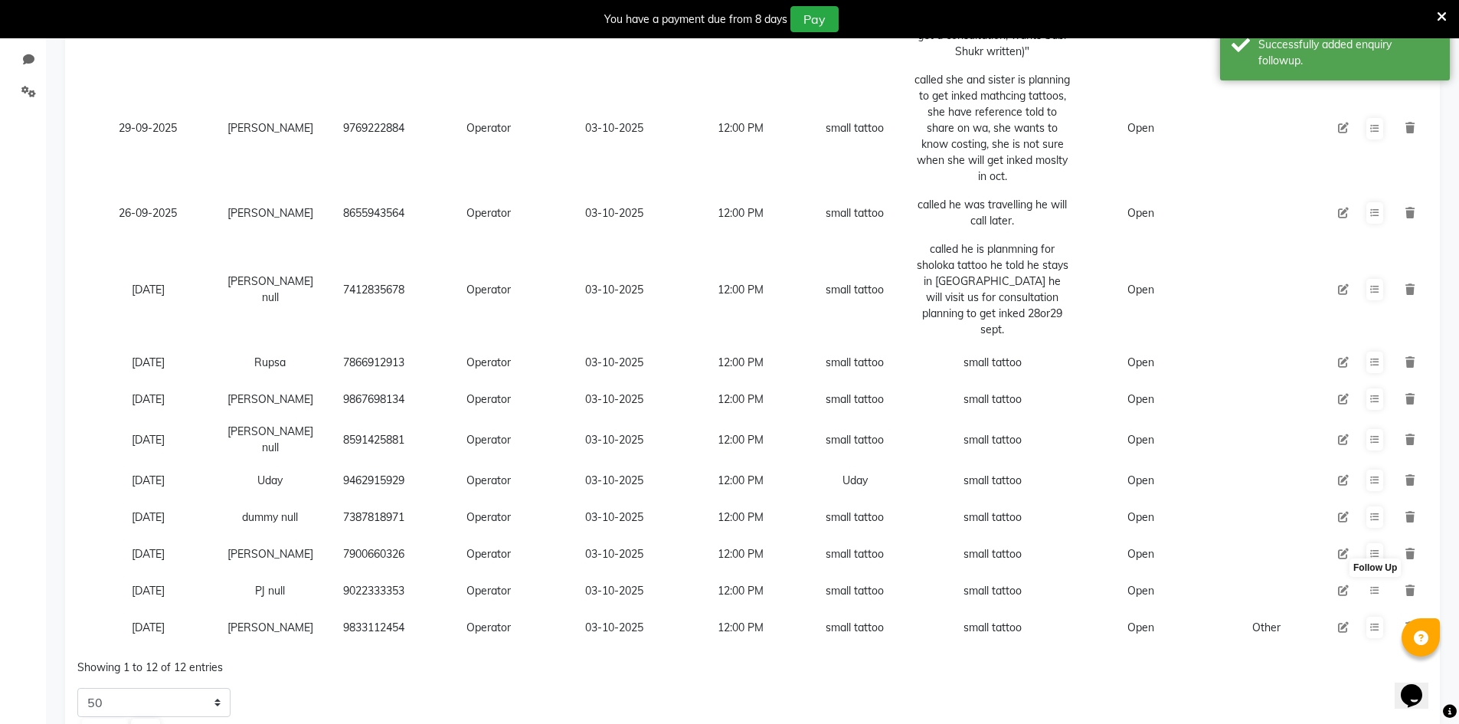
scroll to position [316, 0]
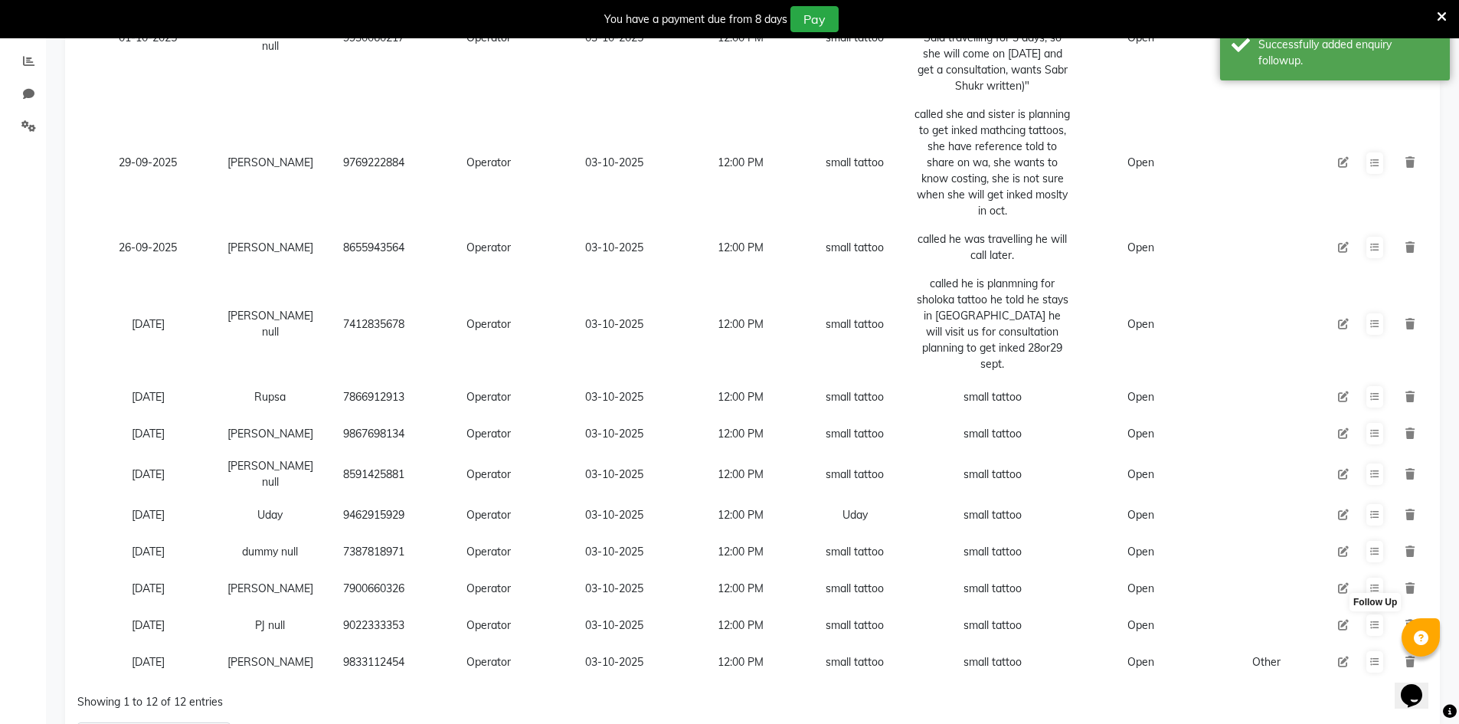
click at [380, 587] on td "7900660326" at bounding box center [374, 588] width 104 height 37
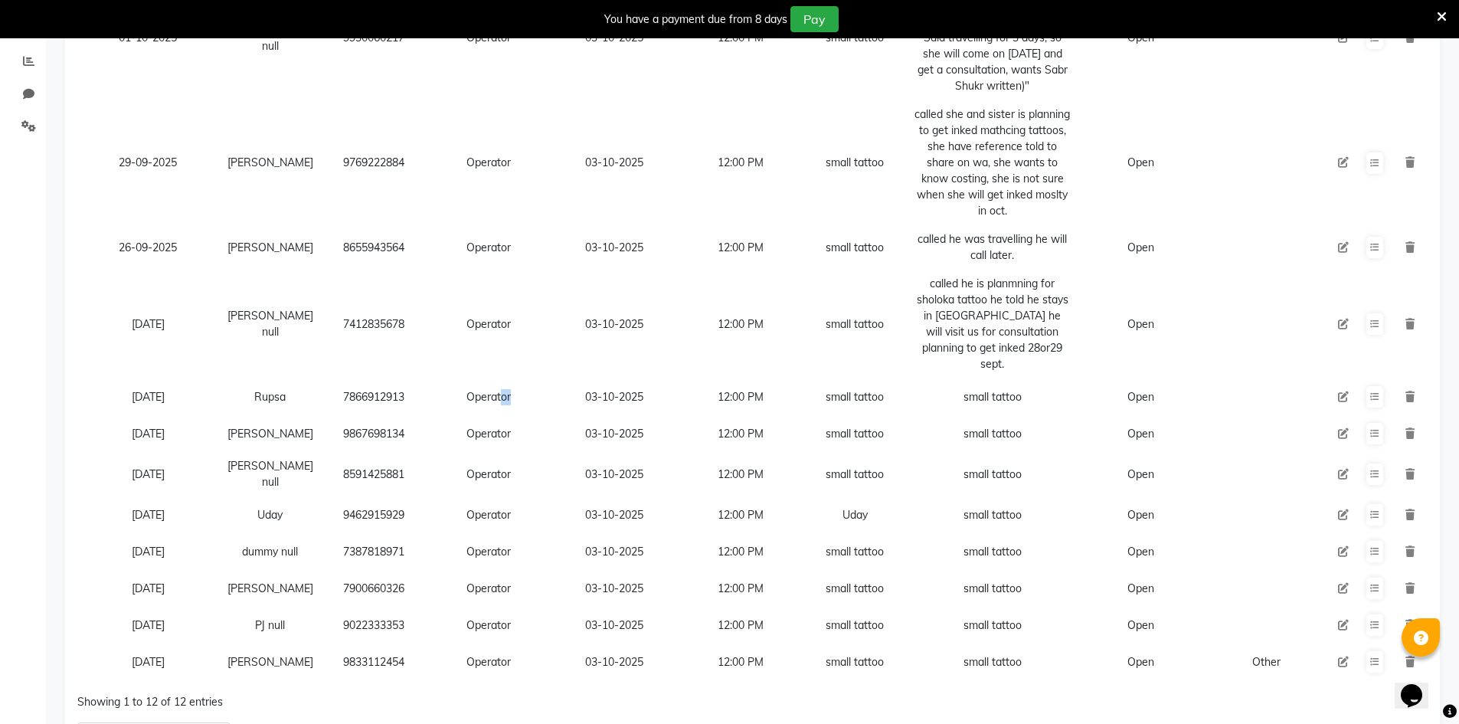
click at [510, 382] on td "Operator" at bounding box center [489, 396] width 126 height 37
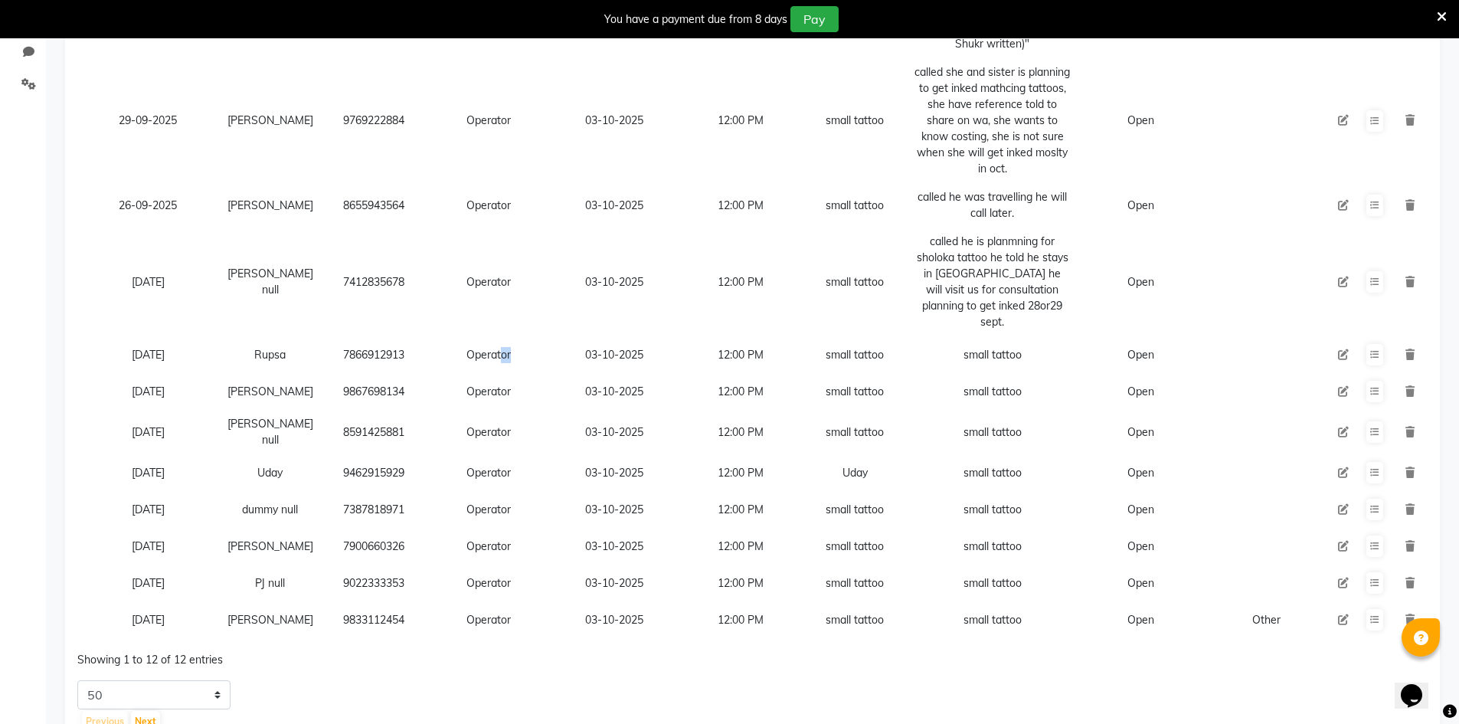
scroll to position [393, 0]
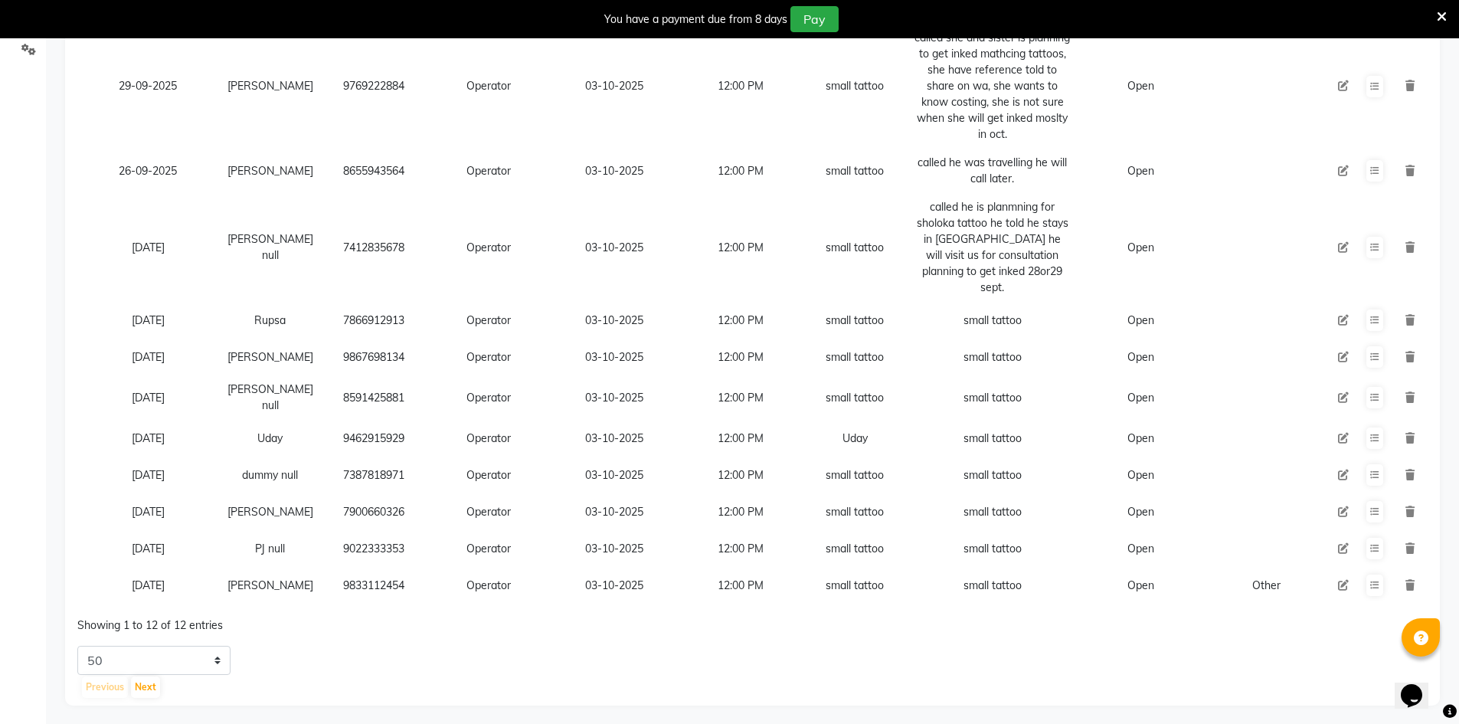
click at [332, 493] on td "7900660326" at bounding box center [374, 511] width 104 height 37
click at [365, 675] on div "Previous Next" at bounding box center [753, 687] width 1347 height 25
click at [181, 659] on select "5 10 20 50" at bounding box center [153, 660] width 153 height 29
select select "20"
click at [77, 646] on select "5 10 20 50" at bounding box center [153, 660] width 153 height 29
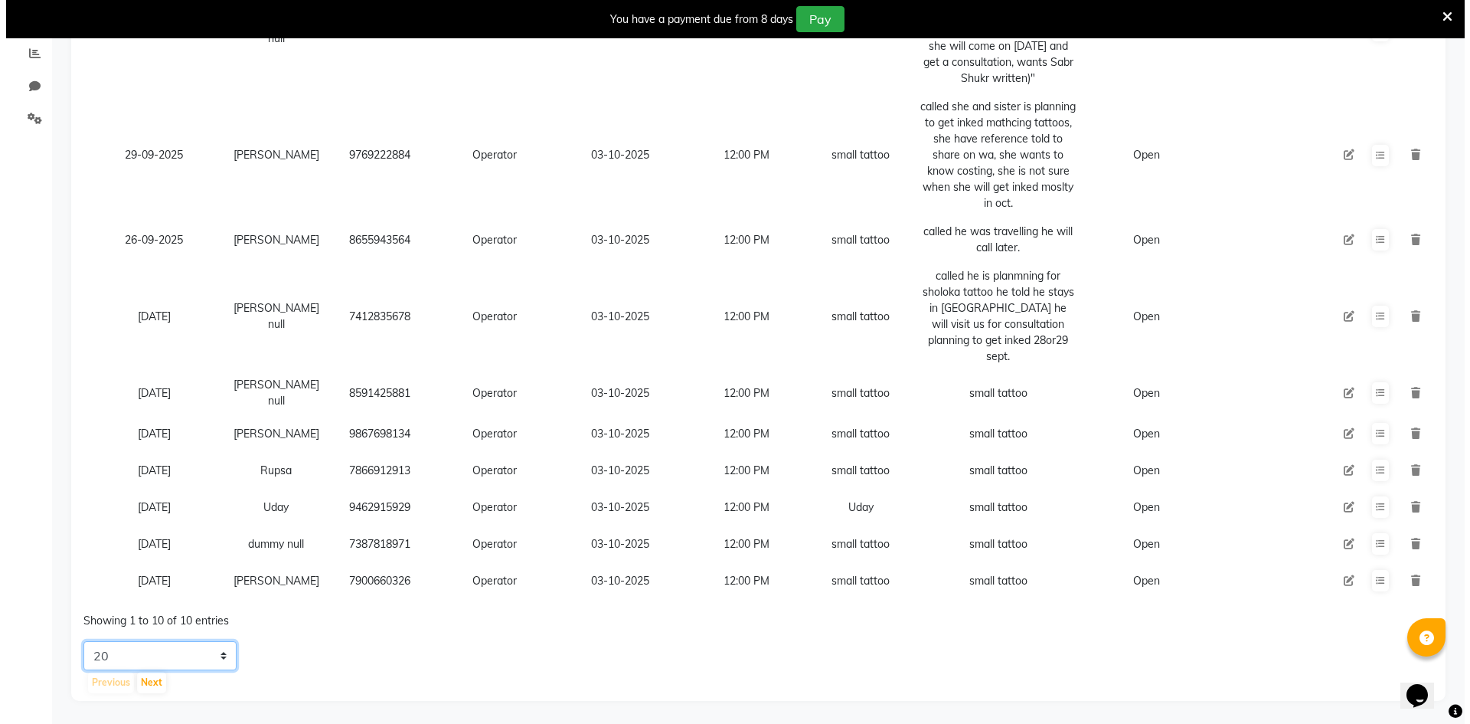
scroll to position [319, 0]
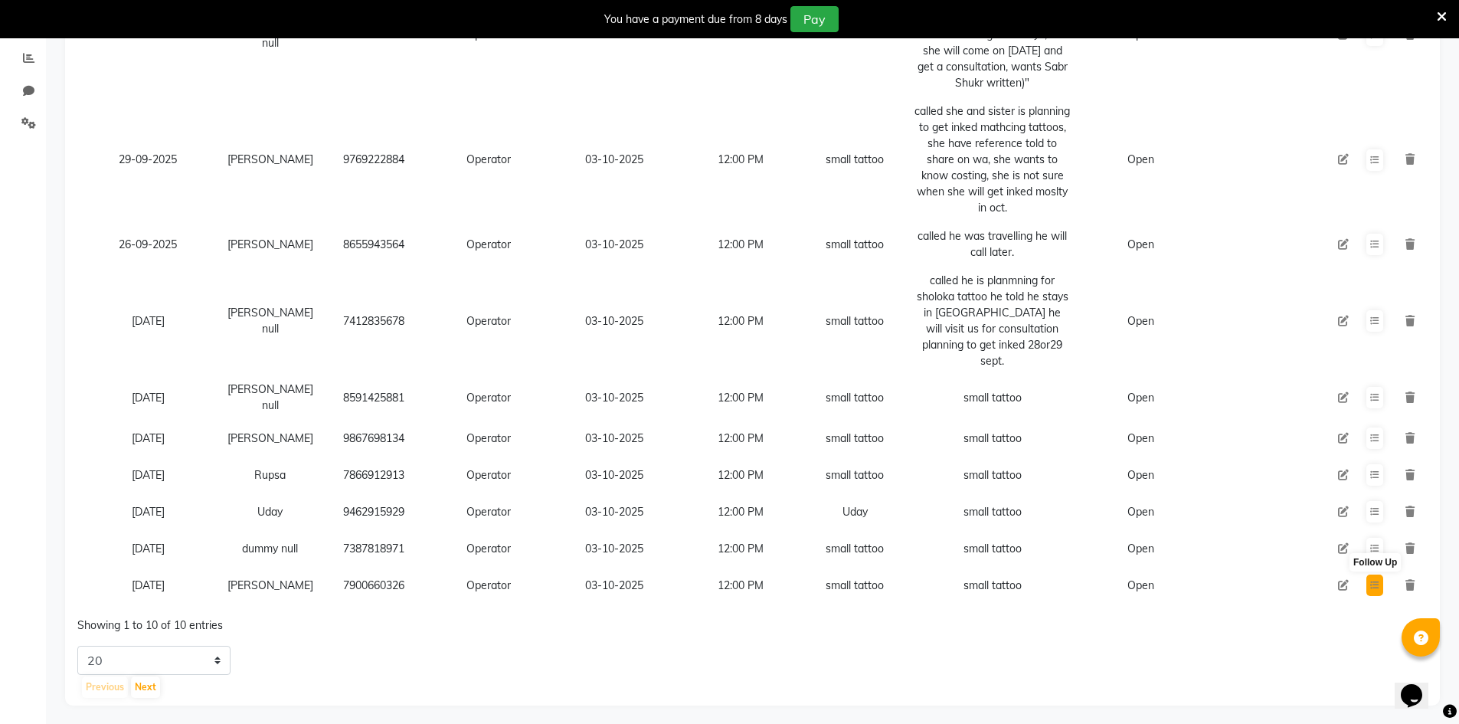
click at [1376, 574] on button at bounding box center [1374, 584] width 17 height 21
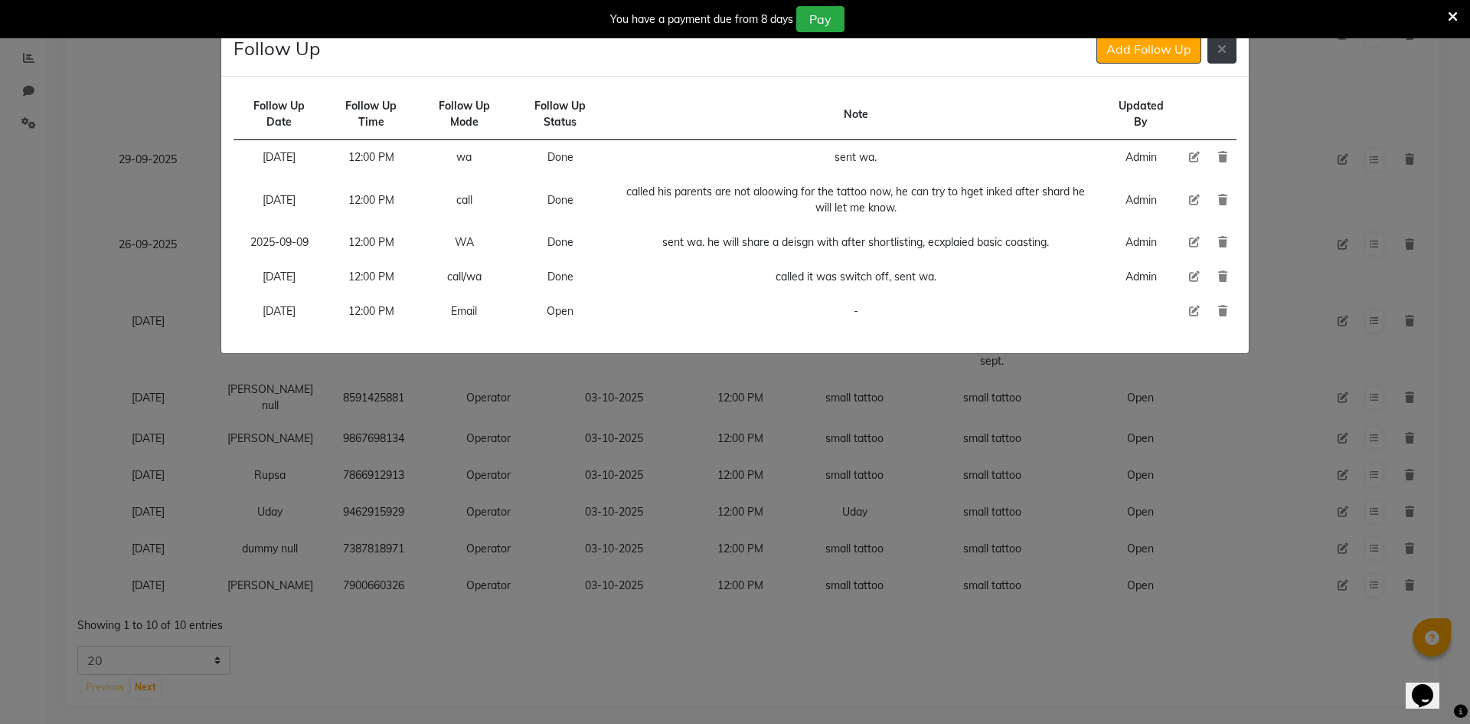
click at [1227, 61] on button at bounding box center [1222, 48] width 29 height 29
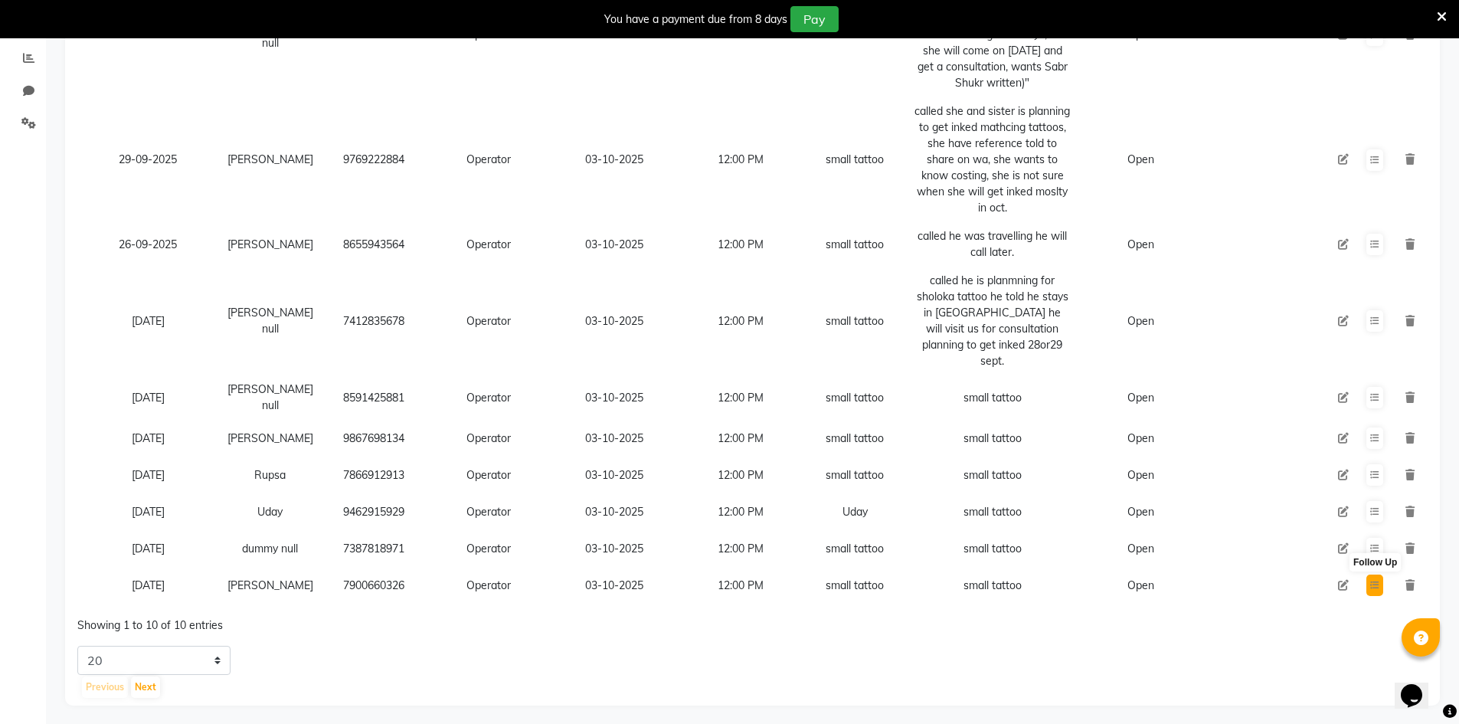
click at [1375, 574] on button at bounding box center [1374, 584] width 17 height 21
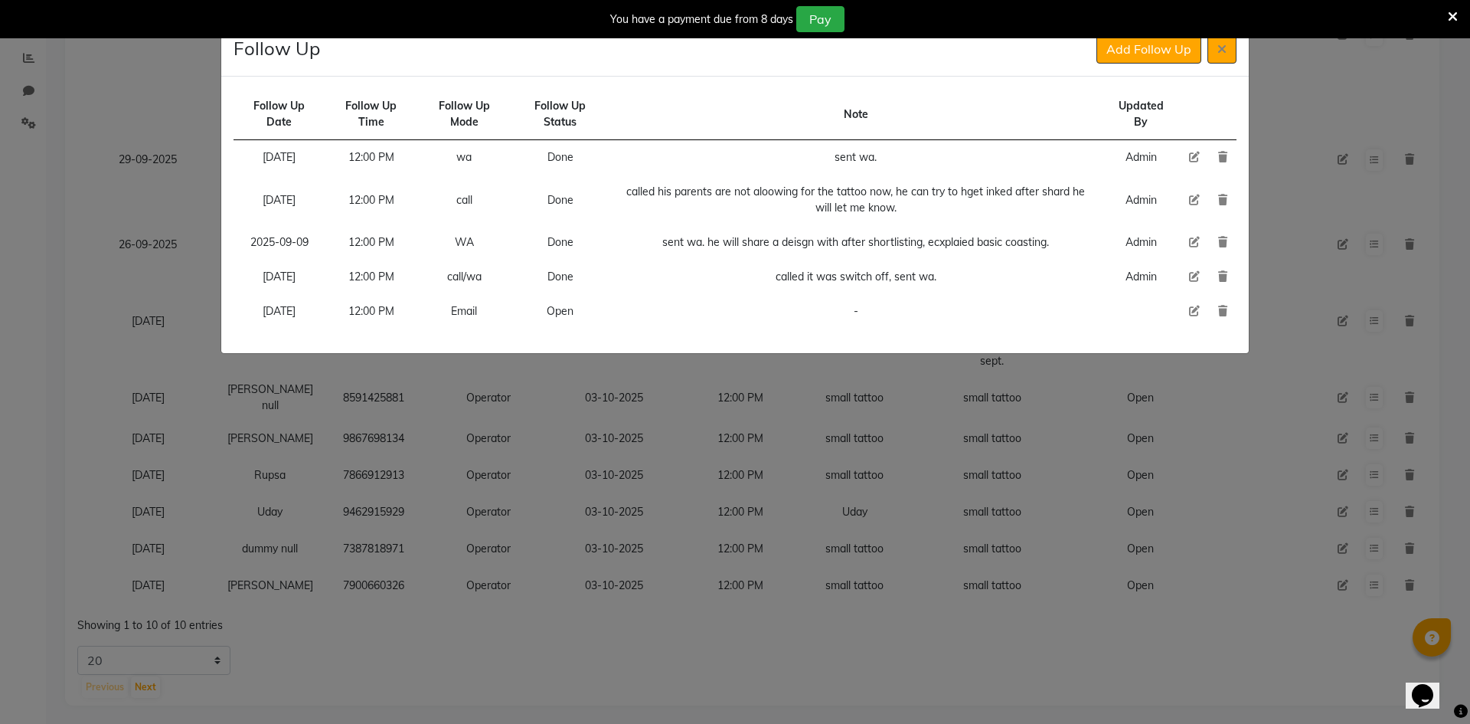
click at [1196, 311] on icon at bounding box center [1194, 311] width 11 height 11
select select "[DATE]"
select select "720"
select select "Open"
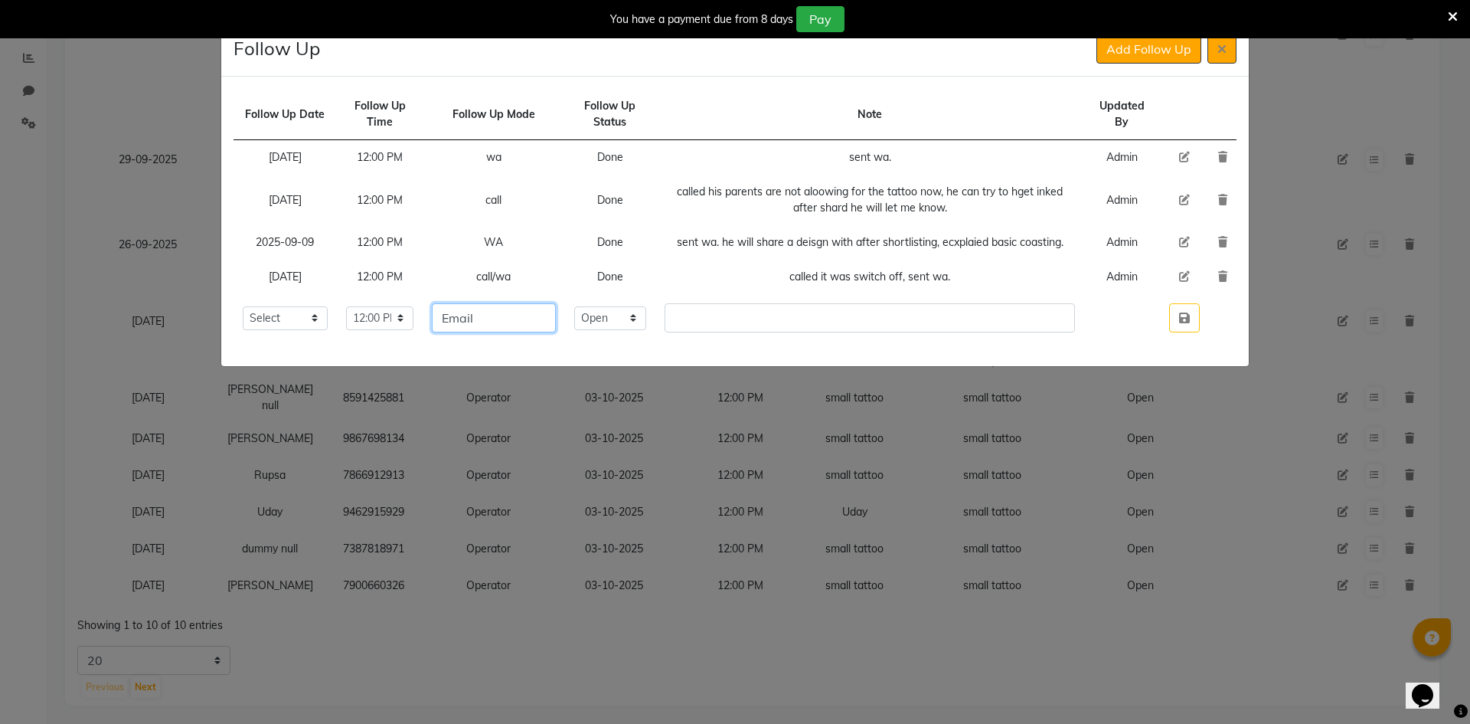
click at [546, 332] on input "Email" at bounding box center [493, 317] width 123 height 29
type input "call/wa"
click at [634, 330] on select "Select Open Pending Done" at bounding box center [610, 318] width 73 height 24
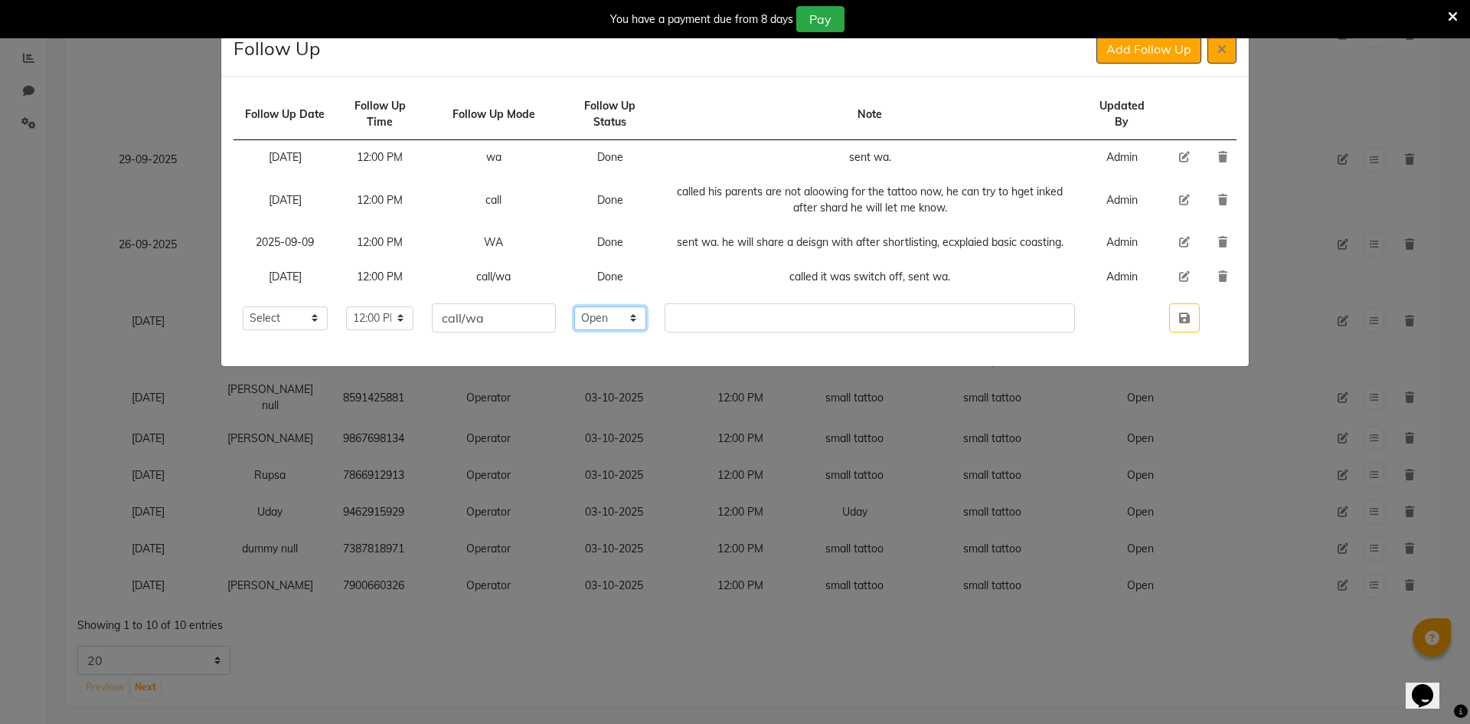
select select "Done"
click at [602, 322] on select "Select Open Pending Done" at bounding box center [610, 318] width 73 height 24
click at [730, 328] on input "text" at bounding box center [870, 317] width 411 height 29
type input "a"
type input "`"
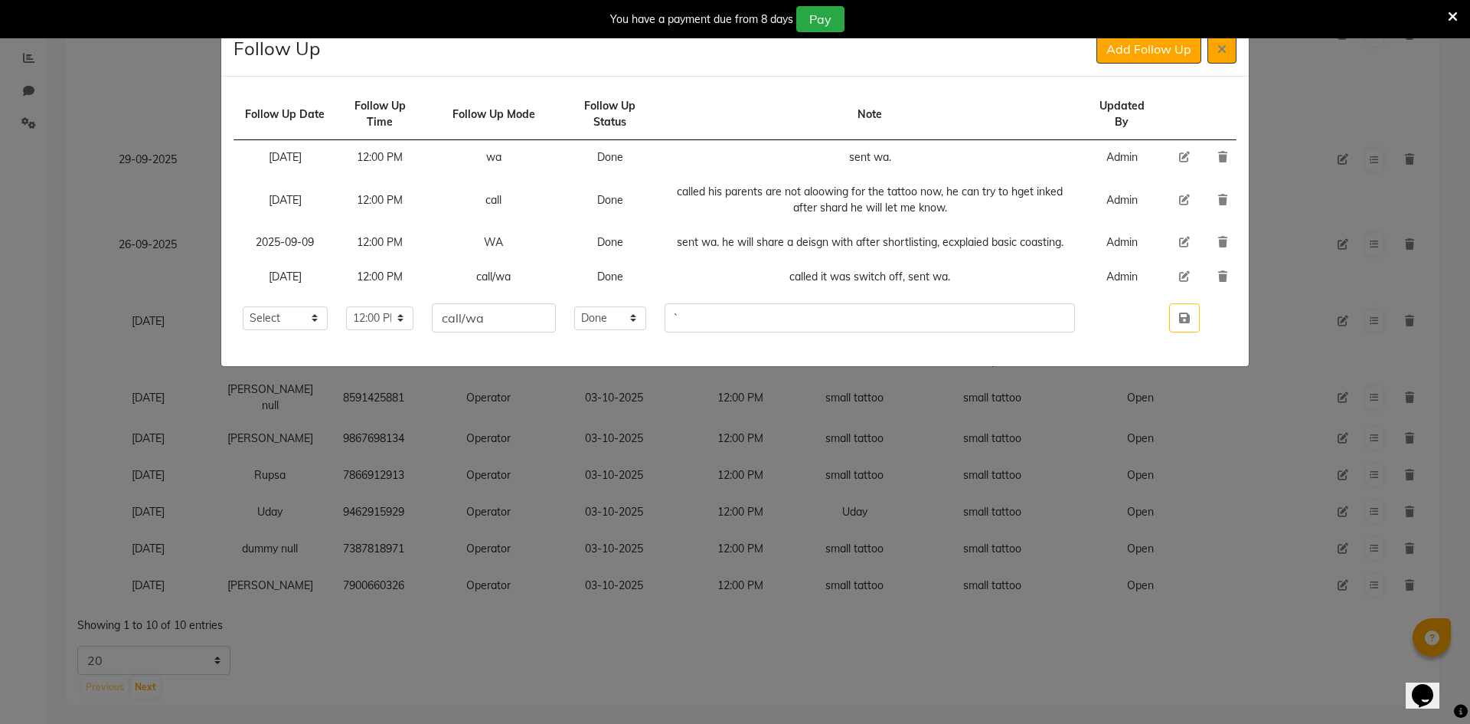
click at [564, 322] on td "call/wa" at bounding box center [494, 317] width 142 height 47
click at [555, 328] on input "call/wa" at bounding box center [493, 317] width 123 height 29
type input "call"
click at [738, 332] on input "`" at bounding box center [870, 317] width 411 height 29
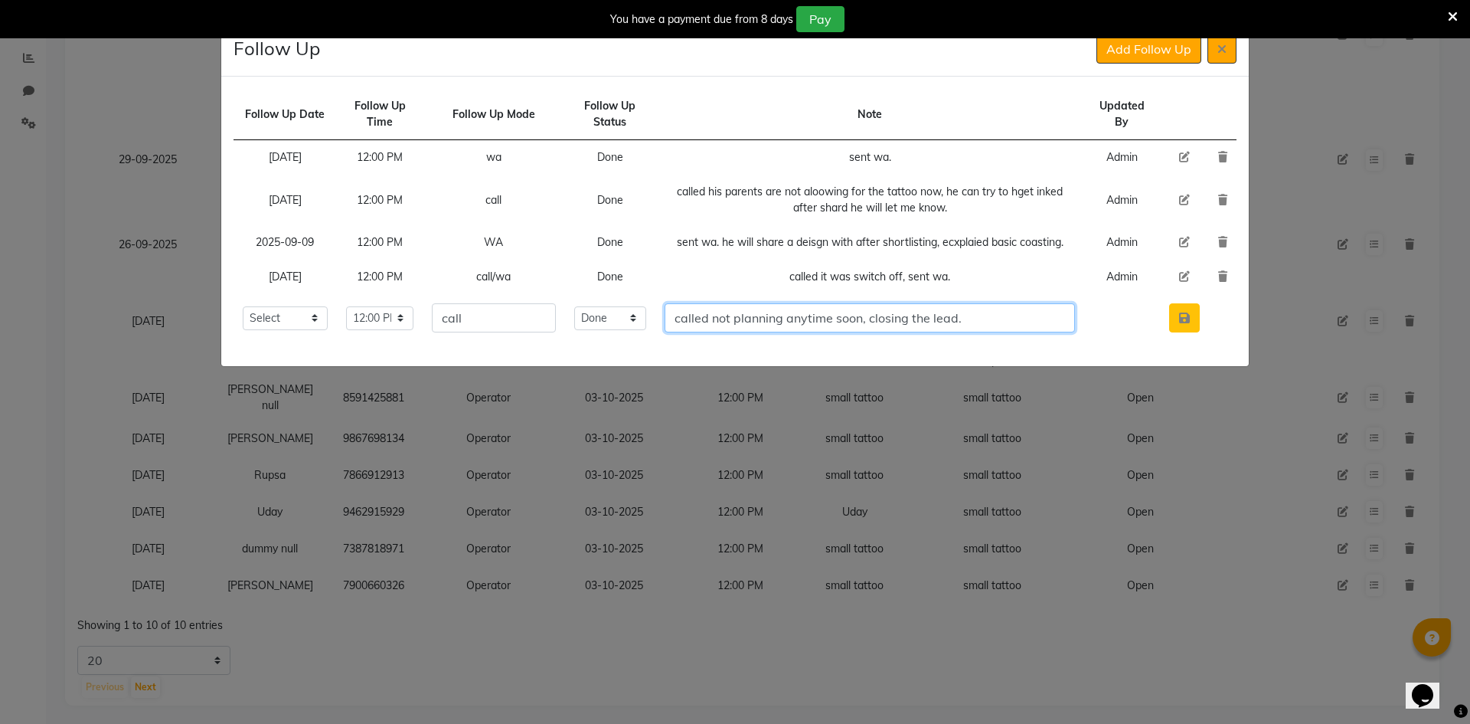
type input "called not planning anytime soon, closing the lead."
drag, startPoint x: 1170, startPoint y: 339, endPoint x: 1180, endPoint y: 336, distance: 10.4
click at [1176, 332] on button "button" at bounding box center [1184, 317] width 31 height 29
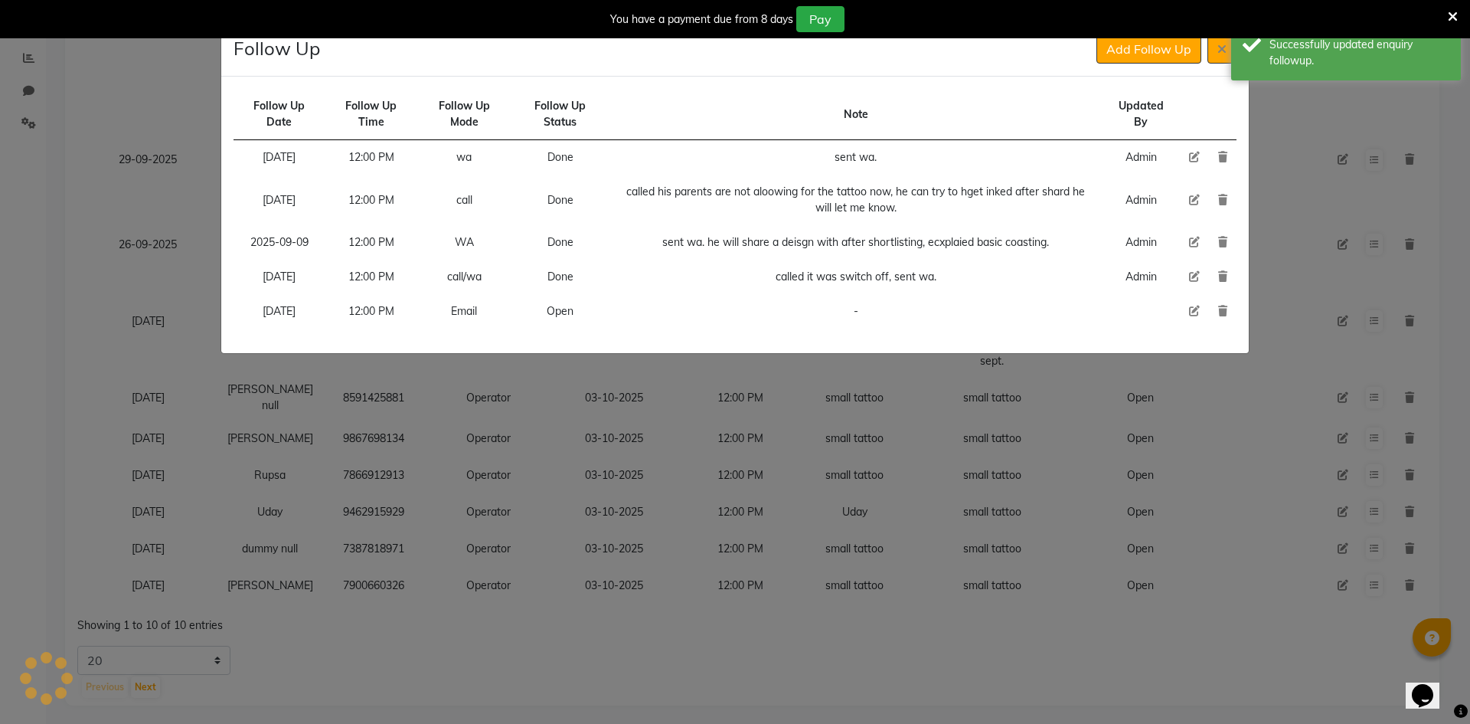
drag, startPoint x: 1180, startPoint y: 336, endPoint x: 1171, endPoint y: 326, distance: 13.5
click at [1180, 335] on div "Follow Up Date Follow Up Time Follow Up Mode Follow Up Status Note Updated By […" at bounding box center [735, 215] width 1028 height 276
click at [1225, 77] on div "Follow Up Date Follow Up Time Follow Up Mode Follow Up Status Note Updated By […" at bounding box center [735, 215] width 1028 height 276
click at [1219, 61] on button at bounding box center [1222, 48] width 29 height 29
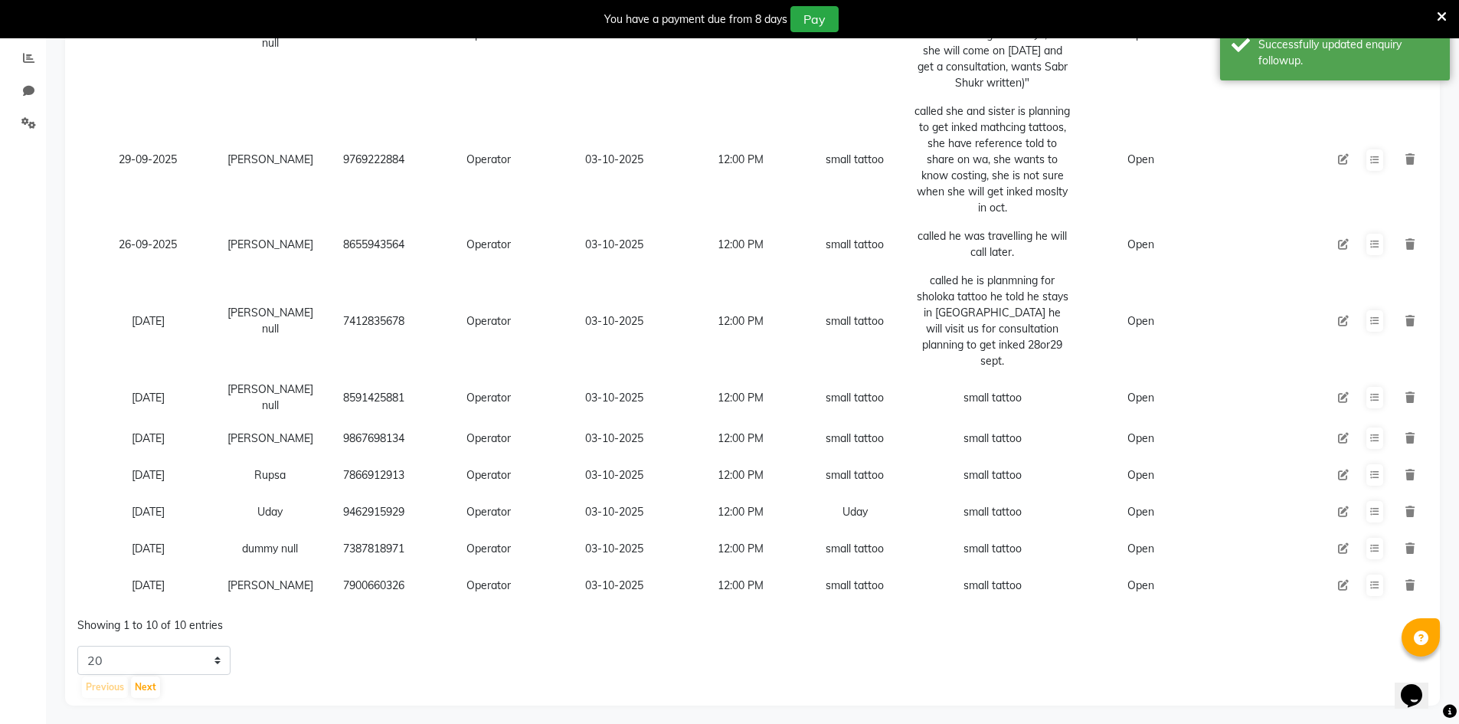
click at [1345, 580] on icon at bounding box center [1343, 585] width 11 height 11
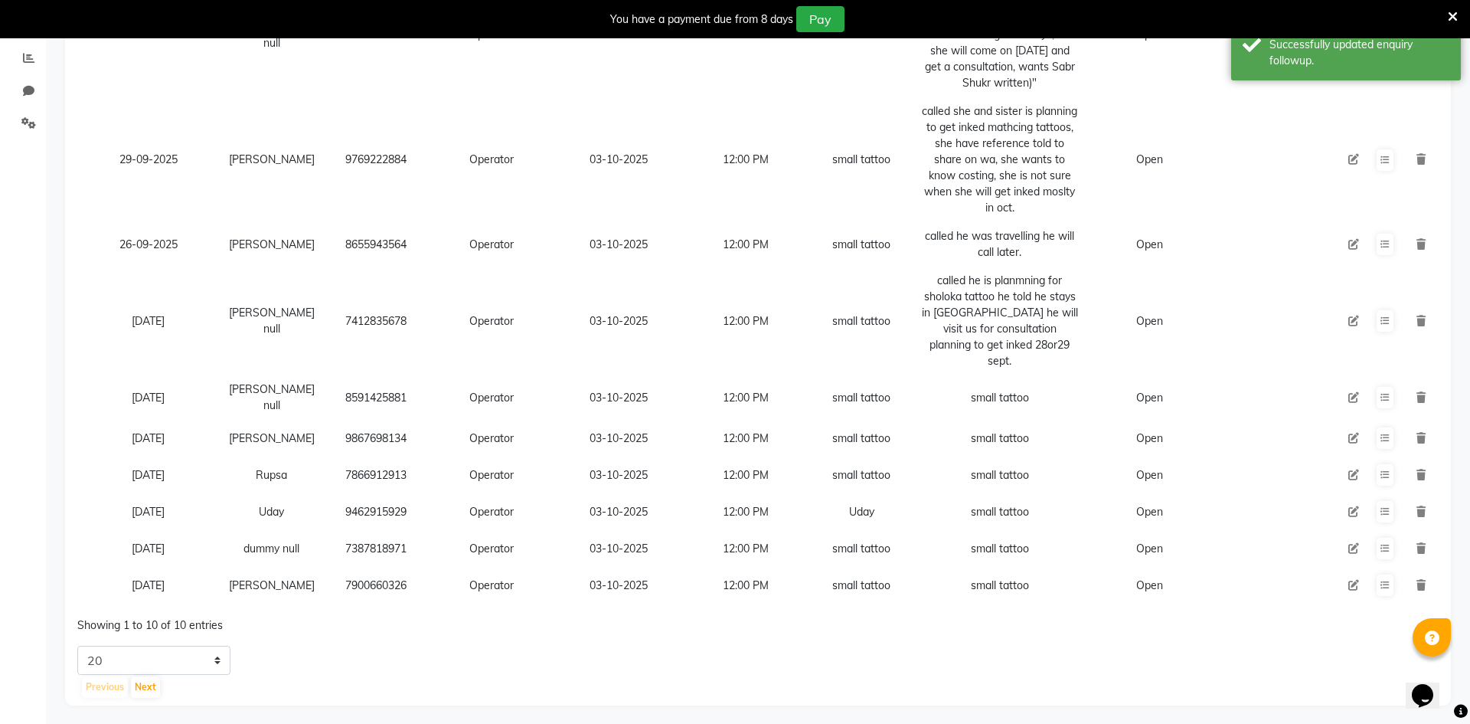
select select "90954"
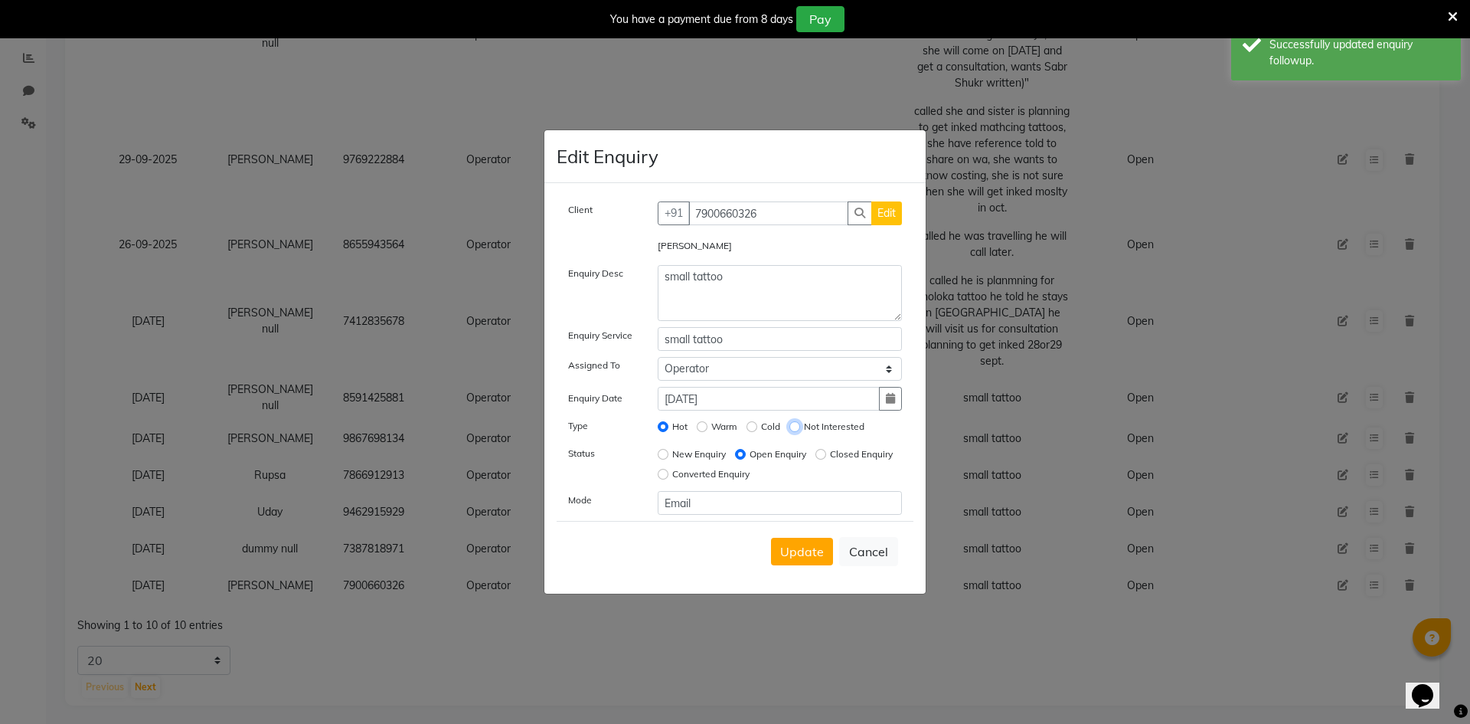
click at [795, 427] on input "Not Interested" at bounding box center [795, 426] width 11 height 11
radio input "true"
radio input "false"
click at [816, 460] on input "Closed Enquiry" at bounding box center [821, 454] width 11 height 11
radio input "true"
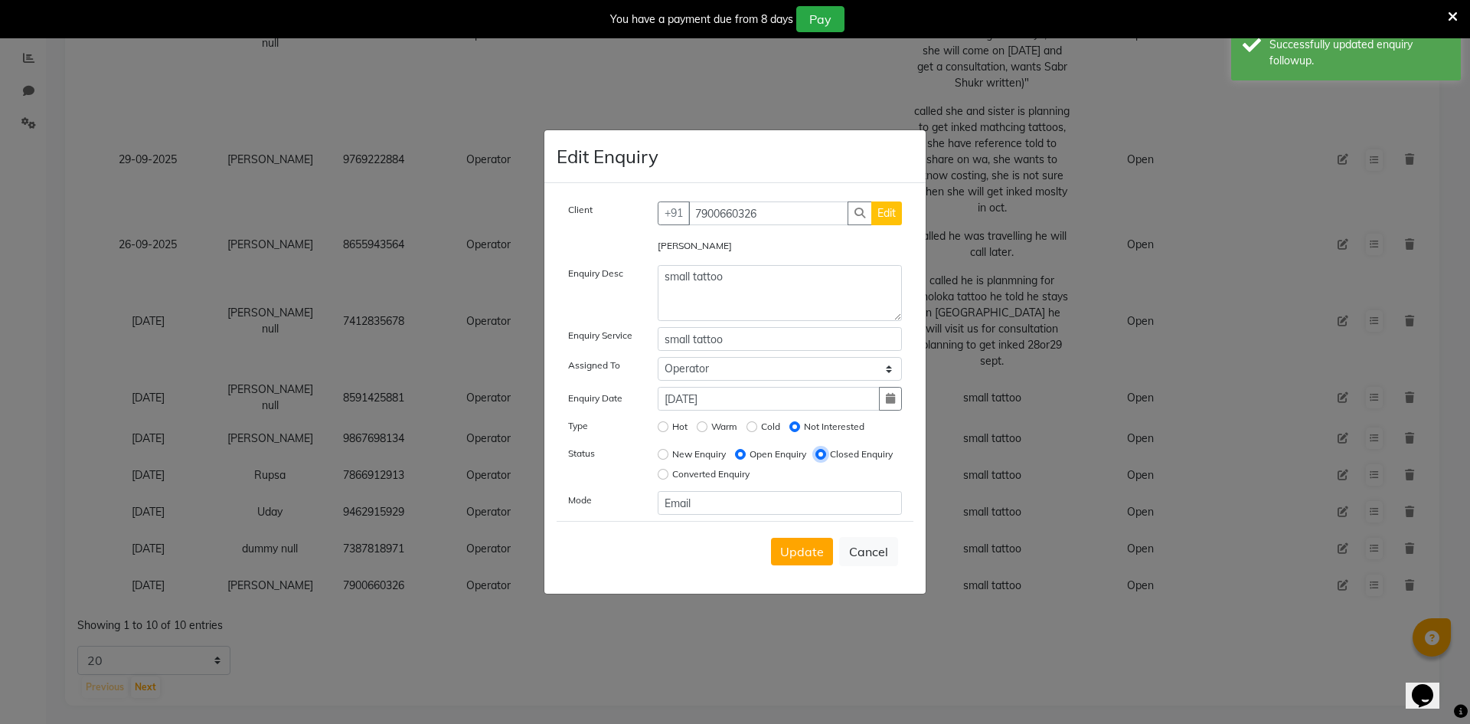
radio input "false"
click at [813, 554] on span "Update" at bounding box center [802, 551] width 44 height 15
select select
radio input "false"
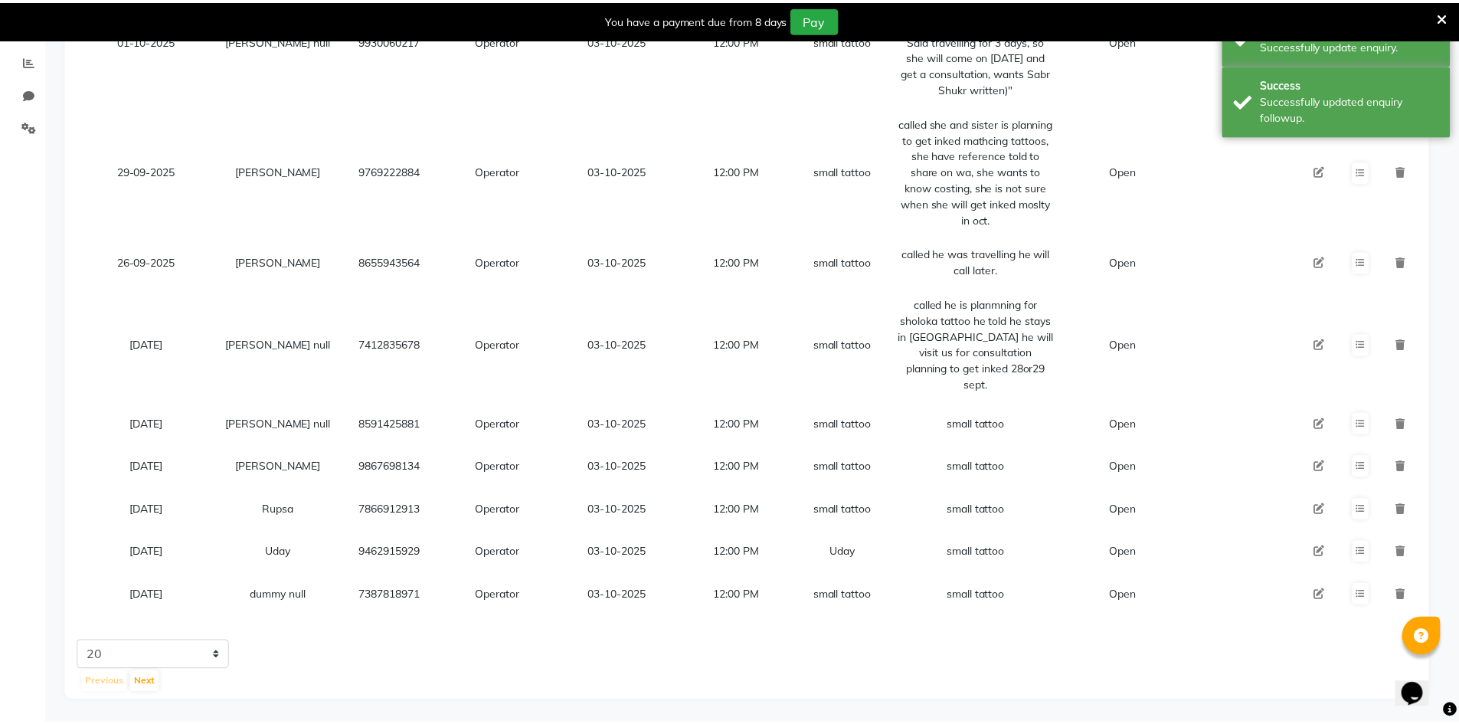
scroll to position [283, 0]
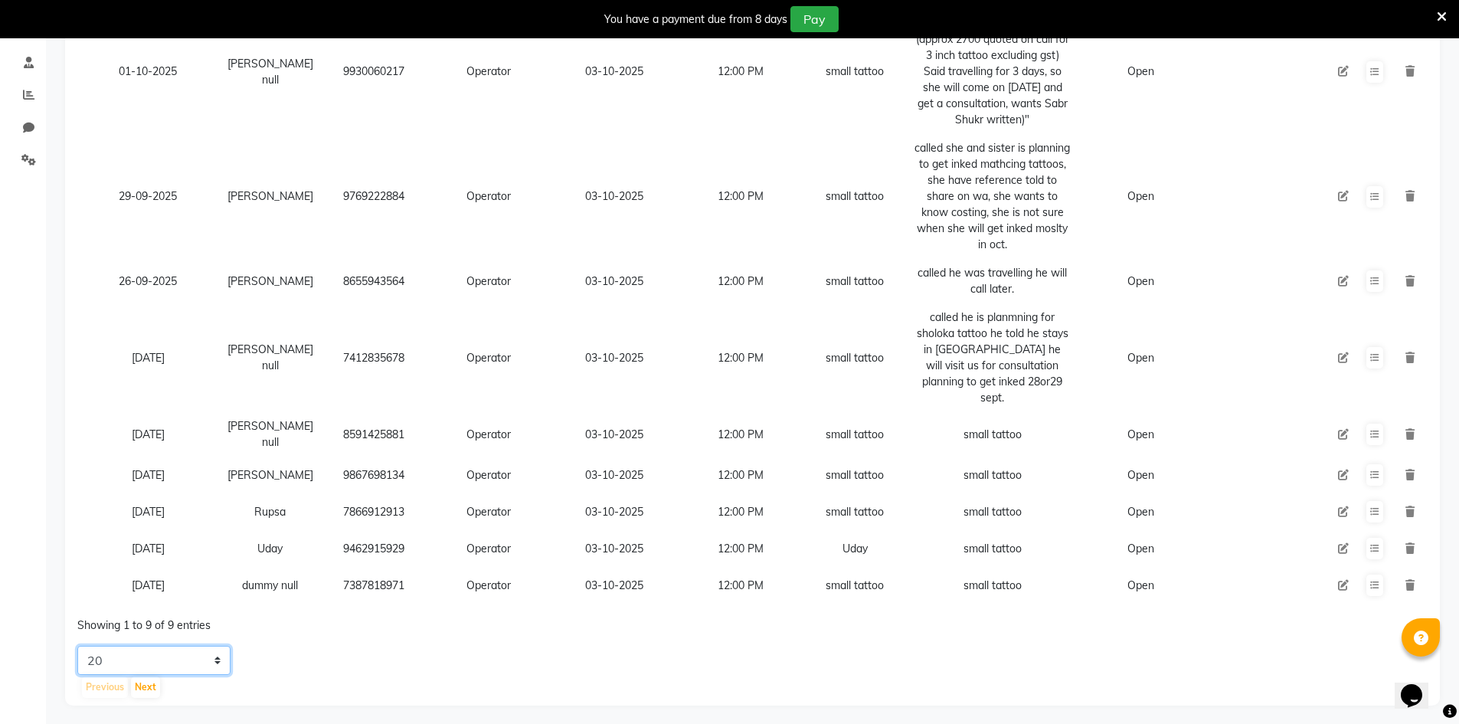
click at [215, 658] on select "5 10 20 50" at bounding box center [153, 660] width 153 height 29
select select "50"
click at [77, 646] on select "5 10 20 50" at bounding box center [153, 660] width 153 height 29
click at [1370, 581] on icon at bounding box center [1374, 585] width 9 height 9
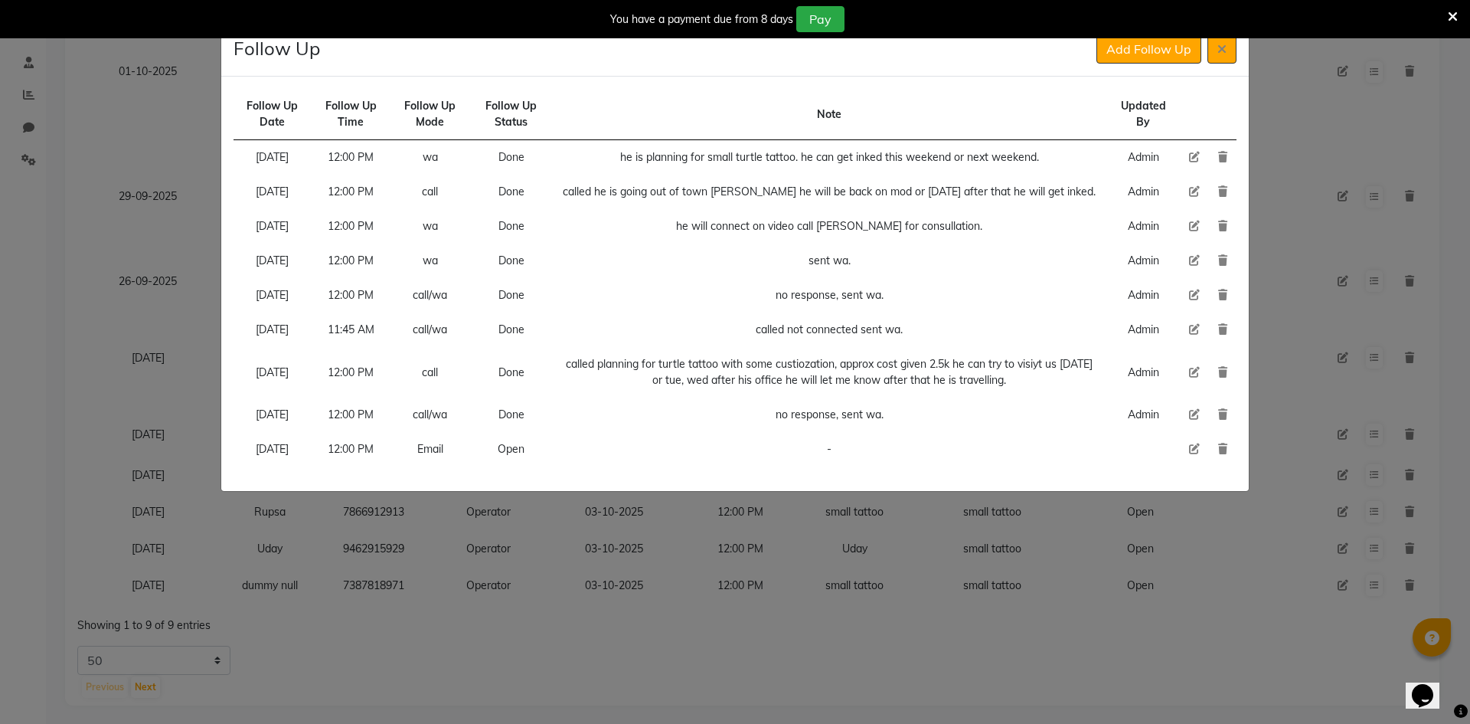
click at [1215, 52] on button at bounding box center [1222, 48] width 29 height 29
